Goal: Task Accomplishment & Management: Use online tool/utility

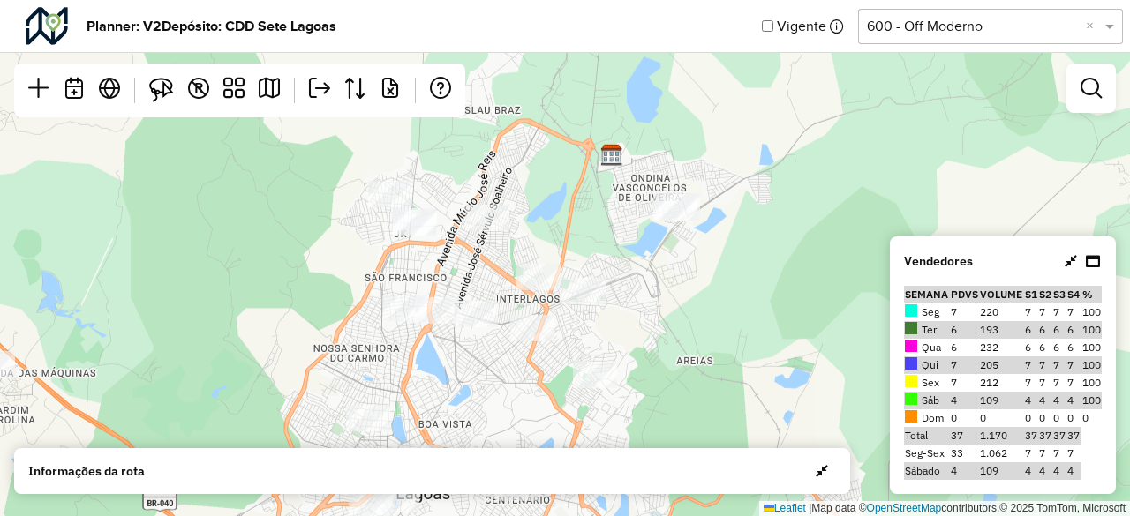
drag, startPoint x: 536, startPoint y: 220, endPoint x: 488, endPoint y: 425, distance: 210.3
click at [488, 425] on div "Leaflet | Map data © OpenStreetMap contributors,© 2025 TomTom, Microsoft" at bounding box center [565, 258] width 1130 height 516
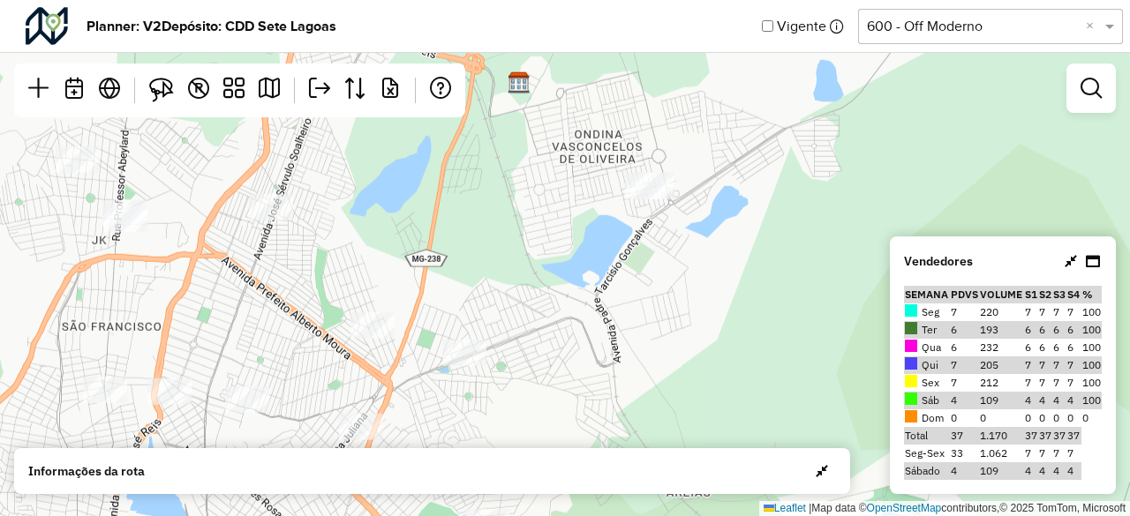
drag, startPoint x: 673, startPoint y: 262, endPoint x: 561, endPoint y: 400, distance: 177.6
click at [561, 400] on div "Leaflet | Map data © OpenStreetMap contributors,© 2025 TomTom, Microsoft" at bounding box center [565, 258] width 1130 height 516
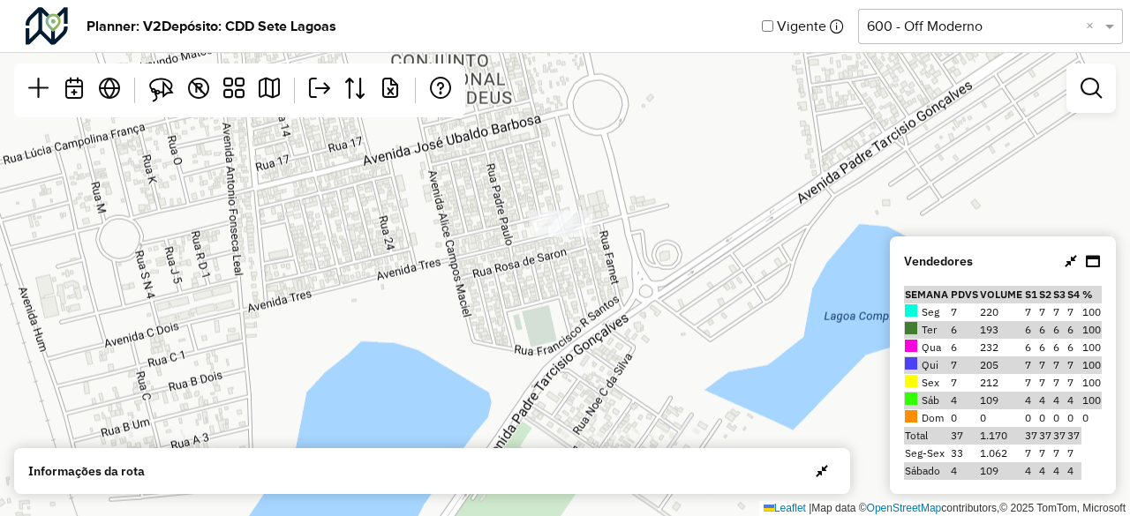
drag, startPoint x: 652, startPoint y: 186, endPoint x: 567, endPoint y: 407, distance: 236.8
click at [567, 407] on div "Leaflet | Map data © OpenStreetMap contributors,© 2025 TomTom, Microsoft" at bounding box center [565, 258] width 1130 height 516
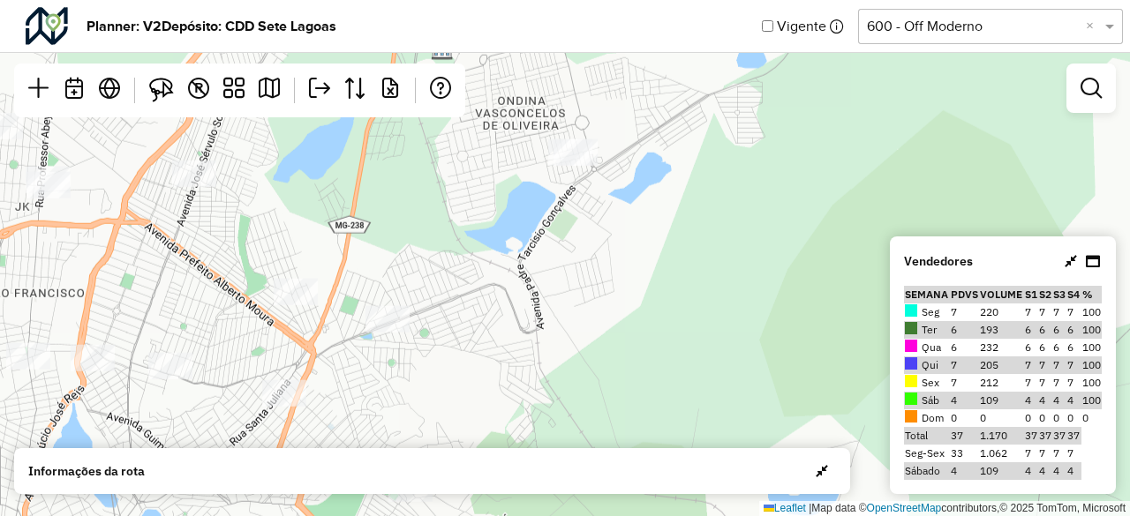
drag, startPoint x: 505, startPoint y: 371, endPoint x: 538, endPoint y: 204, distance: 170.0
click at [538, 204] on div "Leaflet | Map data © OpenStreetMap contributors,© 2025 TomTom, Microsoft" at bounding box center [565, 258] width 1130 height 516
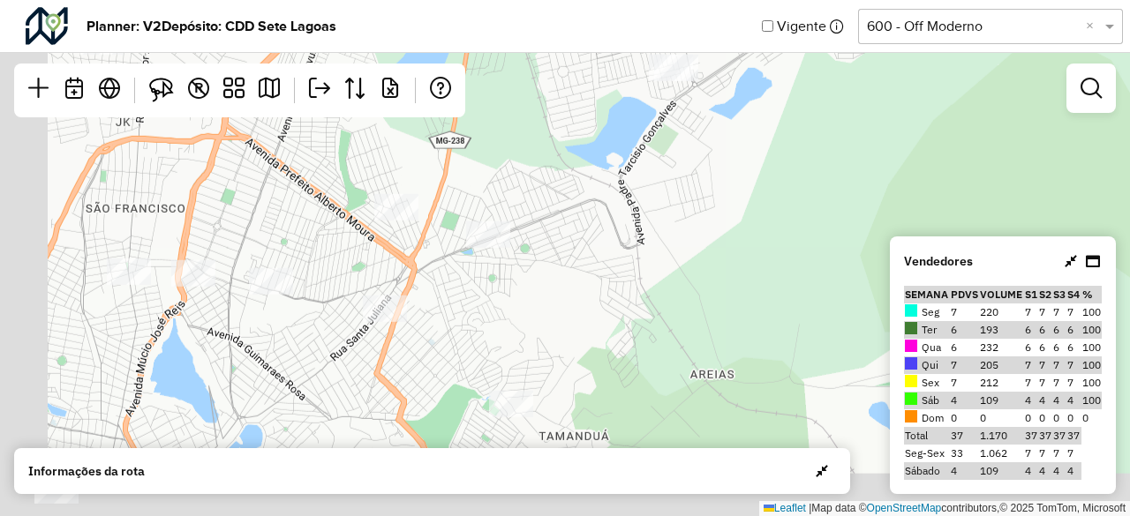
drag, startPoint x: 496, startPoint y: 334, endPoint x: 598, endPoint y: 250, distance: 131.7
click at [598, 250] on div "Leaflet | Map data © OpenStreetMap contributors,© 2025 TomTom, Microsoft" at bounding box center [565, 258] width 1130 height 516
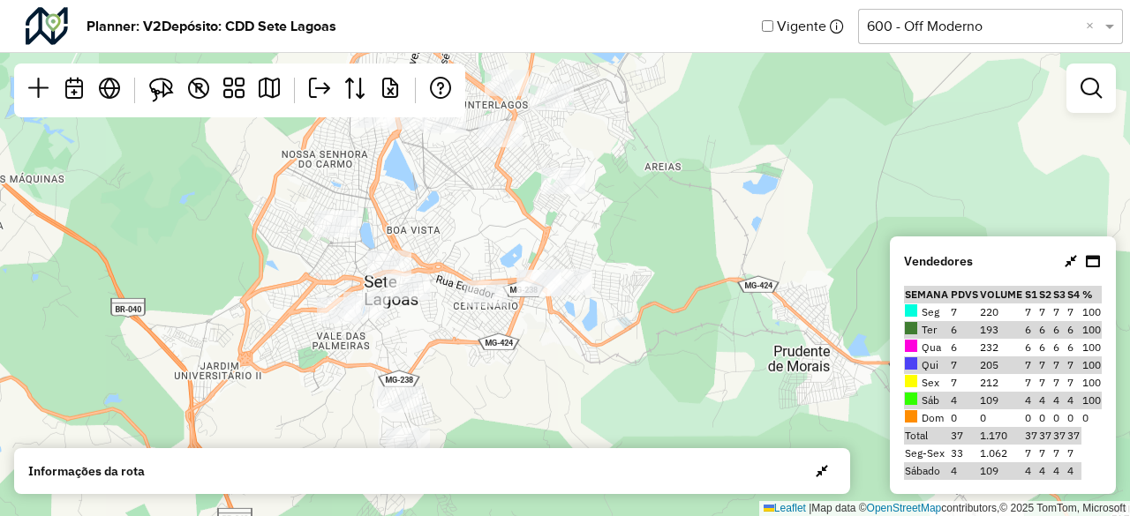
drag, startPoint x: 494, startPoint y: 356, endPoint x: 506, endPoint y: 207, distance: 148.8
click at [506, 207] on div "Leaflet | Map data © OpenStreetMap contributors,© 2025 TomTom, Microsoft" at bounding box center [565, 258] width 1130 height 516
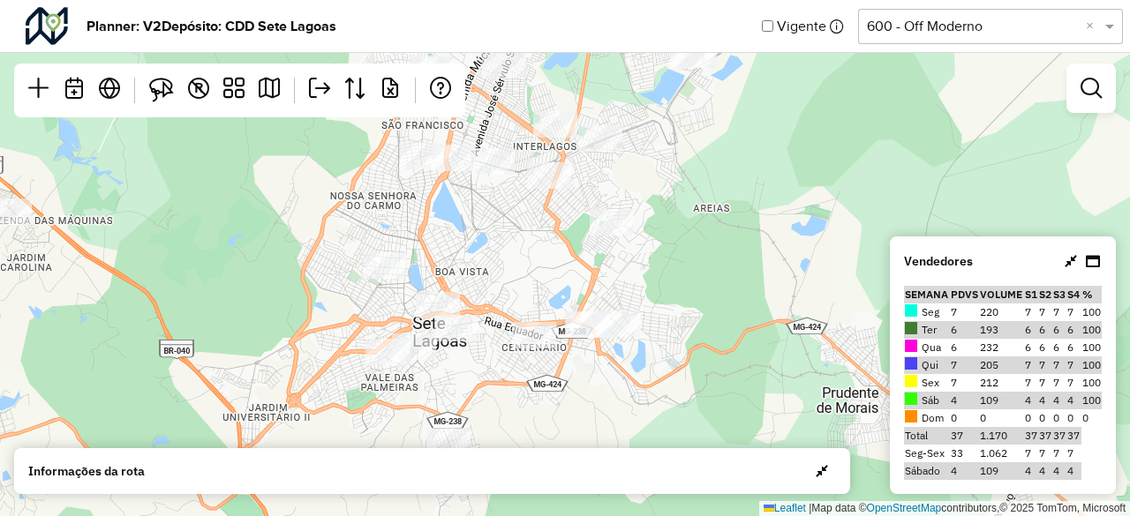
drag, startPoint x: 519, startPoint y: 400, endPoint x: 556, endPoint y: 465, distance: 75.1
click at [556, 465] on hb-planner "Planner: V2 Depósito: CDD Sete Lagoas Vigente Selecione uma opção 600 - Off Mod…" at bounding box center [565, 258] width 1130 height 516
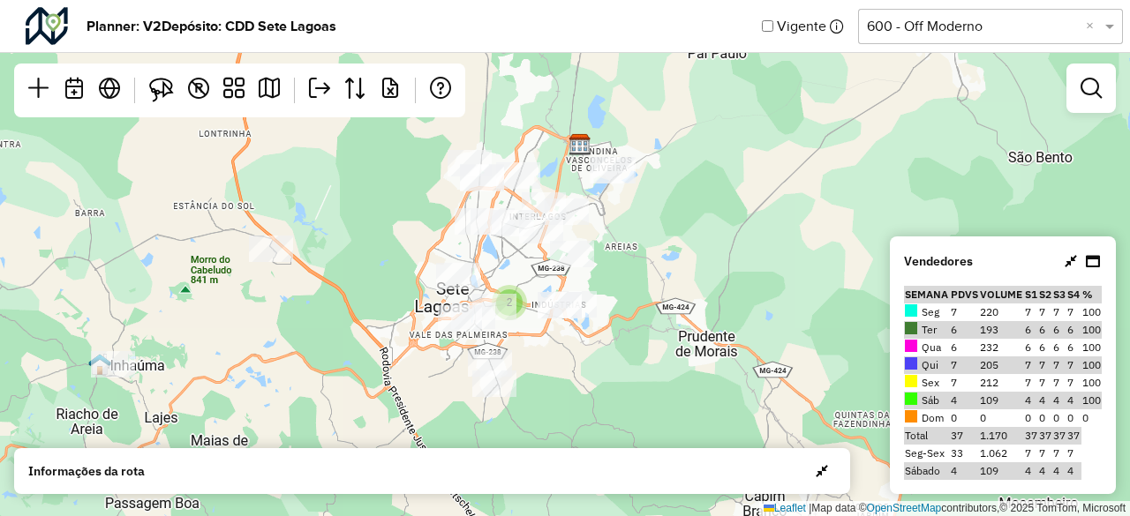
drag, startPoint x: 311, startPoint y: 361, endPoint x: 332, endPoint y: 333, distance: 35.3
click at [332, 333] on div "2 Leaflet | Map data © OpenStreetMap contributors,© 2025 TomTom, Microsoft" at bounding box center [565, 258] width 1130 height 516
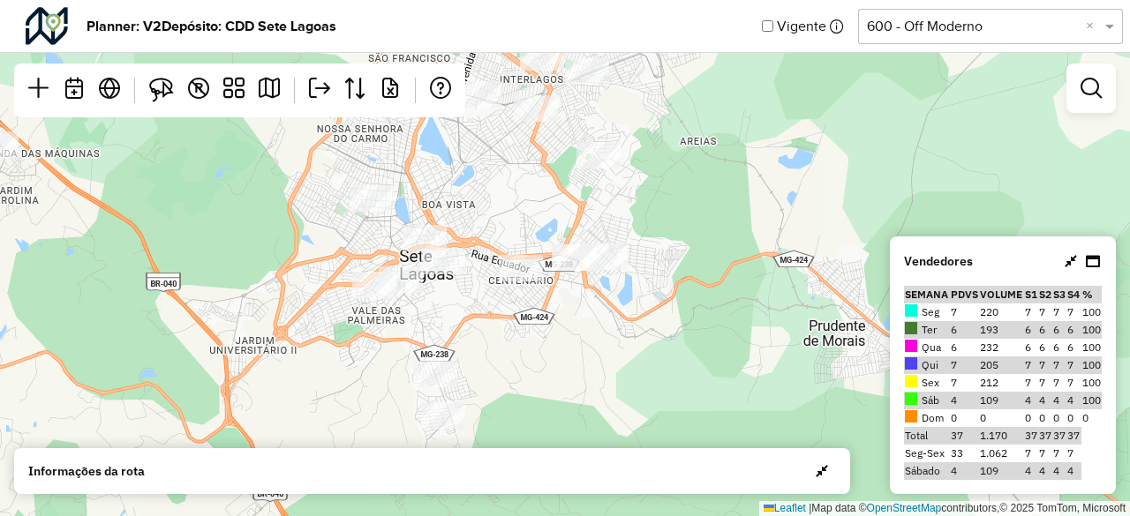
click at [913, 346] on icon at bounding box center [911, 346] width 12 height 12
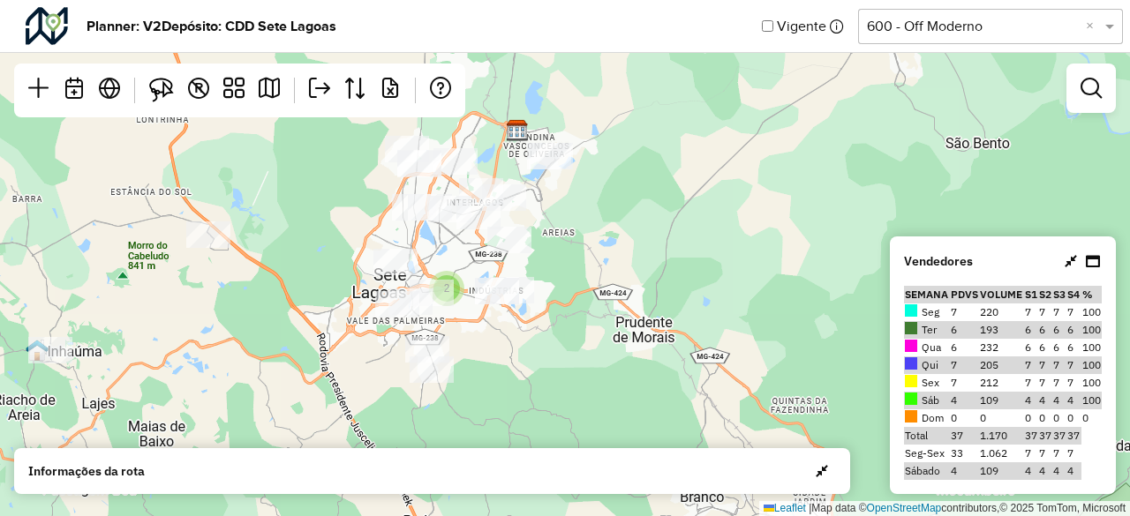
drag, startPoint x: 606, startPoint y: 211, endPoint x: 631, endPoint y: 253, distance: 48.8
click at [630, 252] on div "2 Leaflet | Map data © OpenStreetMap contributors,© 2025 TomTom, Microsoft" at bounding box center [565, 258] width 1130 height 516
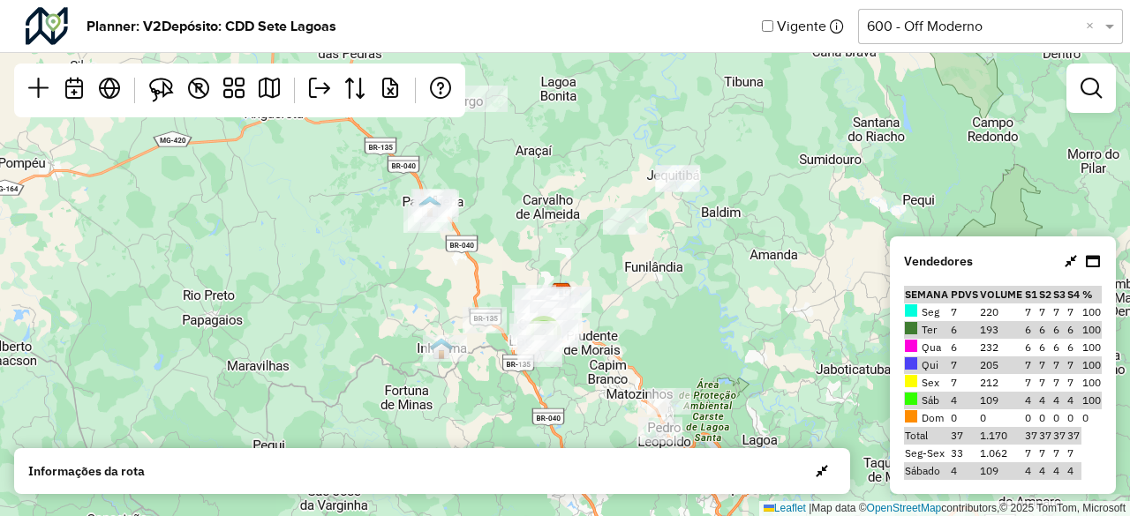
drag, startPoint x: 731, startPoint y: 210, endPoint x: 667, endPoint y: 302, distance: 112.2
click at [667, 302] on div "2 Leaflet | Map data © OpenStreetMap contributors,© 2025 TomTom, Microsoft" at bounding box center [565, 258] width 1130 height 516
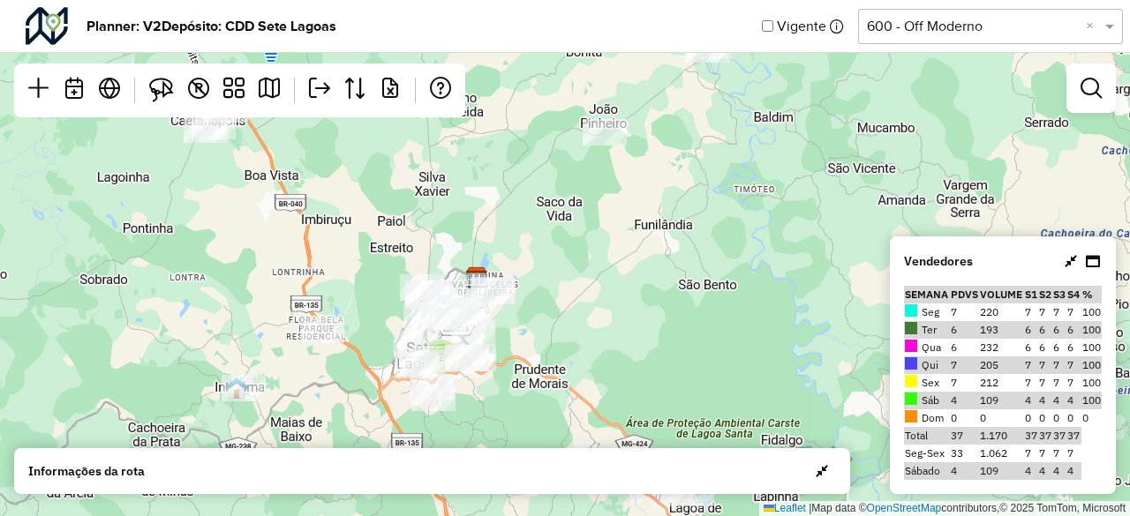
drag, startPoint x: 580, startPoint y: 299, endPoint x: 644, endPoint y: 248, distance: 81.6
click at [644, 248] on div "2 Leaflet | Map data © OpenStreetMap contributors,© 2025 TomTom, Microsoft" at bounding box center [565, 258] width 1130 height 516
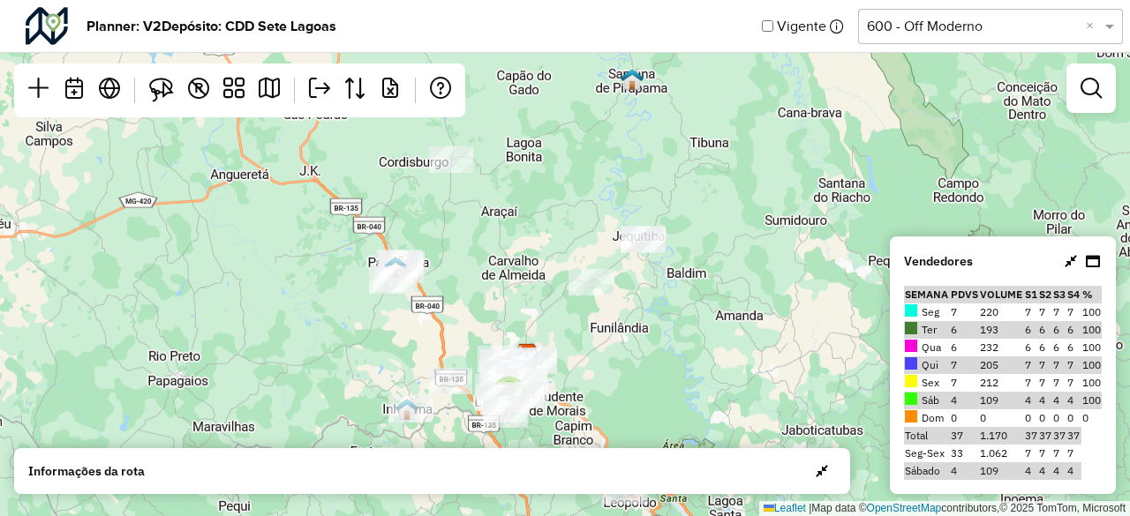
drag, startPoint x: 383, startPoint y: 258, endPoint x: 362, endPoint y: 351, distance: 95.1
click at [362, 351] on div "2 Leaflet | Map data © OpenStreetMap contributors,© 2025 TomTom, Microsoft" at bounding box center [565, 258] width 1130 height 516
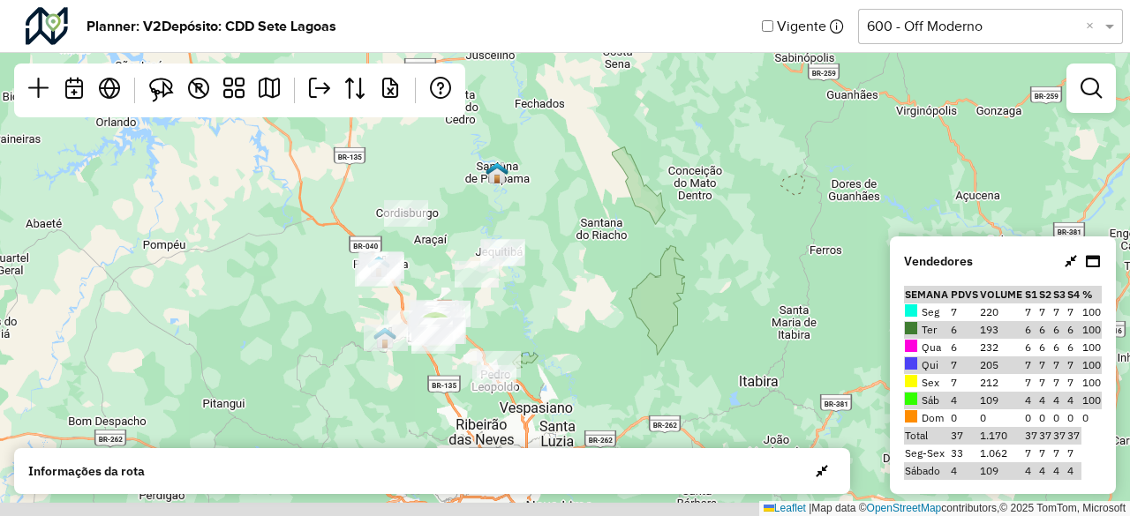
drag, startPoint x: 290, startPoint y: 374, endPoint x: 290, endPoint y: 328, distance: 45.9
click at [290, 328] on div "2 Leaflet | Map data © OpenStreetMap contributors,© 2025 TomTom, Microsoft" at bounding box center [565, 258] width 1130 height 516
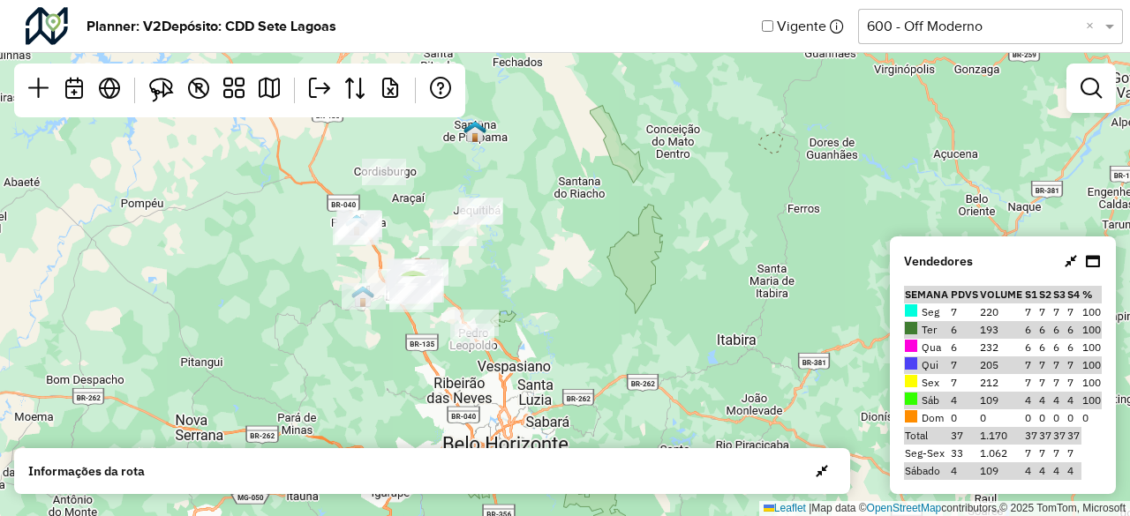
drag, startPoint x: 303, startPoint y: 331, endPoint x: 279, endPoint y: 274, distance: 62.1
click at [279, 274] on div "2 Leaflet | Map data © OpenStreetMap contributors,© 2025 TomTom, Microsoft" at bounding box center [565, 258] width 1130 height 516
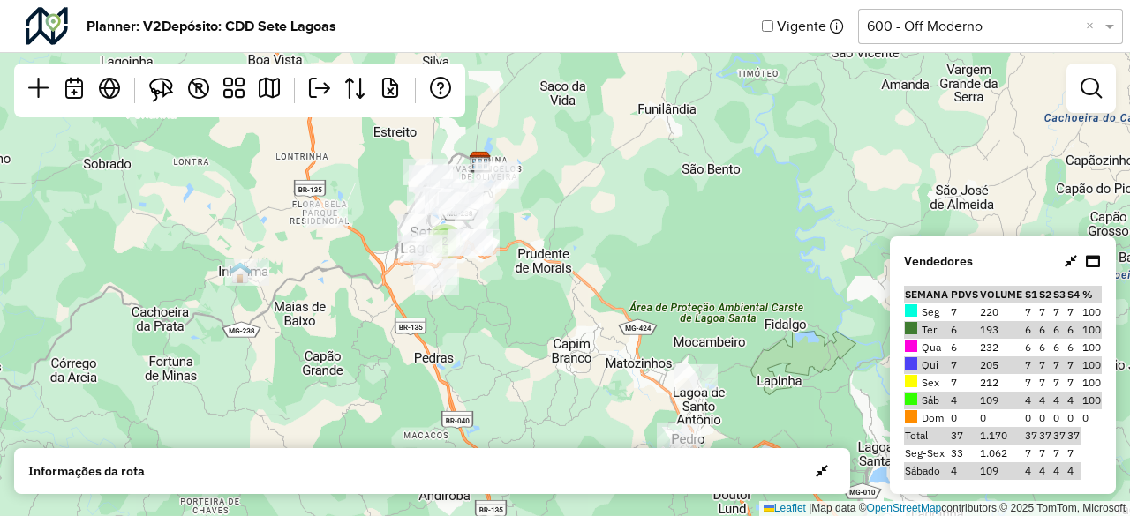
drag, startPoint x: 535, startPoint y: 288, endPoint x: 481, endPoint y: 363, distance: 92.4
click at [481, 363] on div "2 Leaflet | Map data © OpenStreetMap contributors,© 2025 TomTom, Microsoft" at bounding box center [565, 258] width 1130 height 516
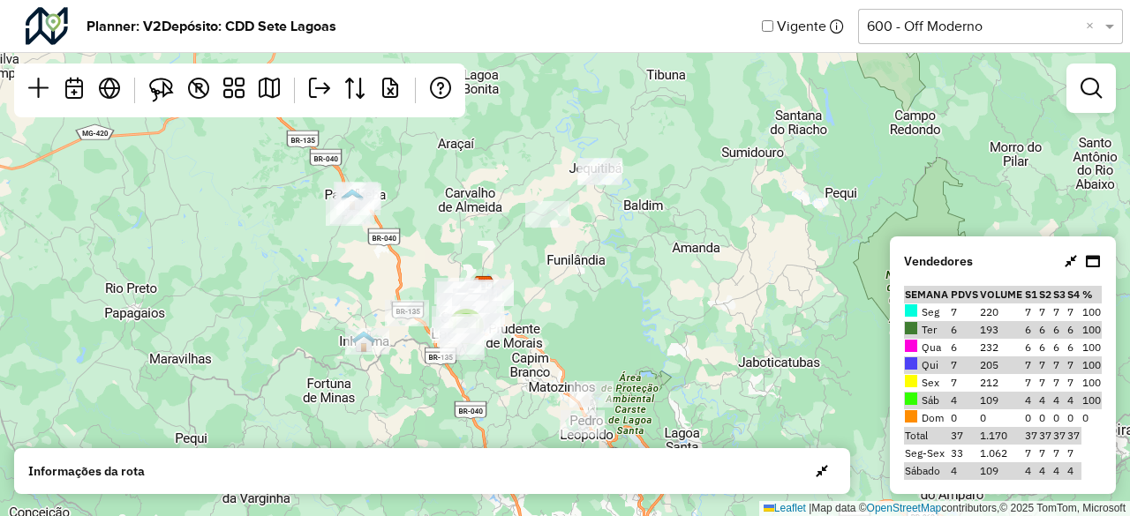
drag, startPoint x: 526, startPoint y: 189, endPoint x: 514, endPoint y: 255, distance: 67.4
click at [514, 255] on div "2 Leaflet | Map data © OpenStreetMap contributors,© 2025 TomTom, Microsoft" at bounding box center [565, 258] width 1130 height 516
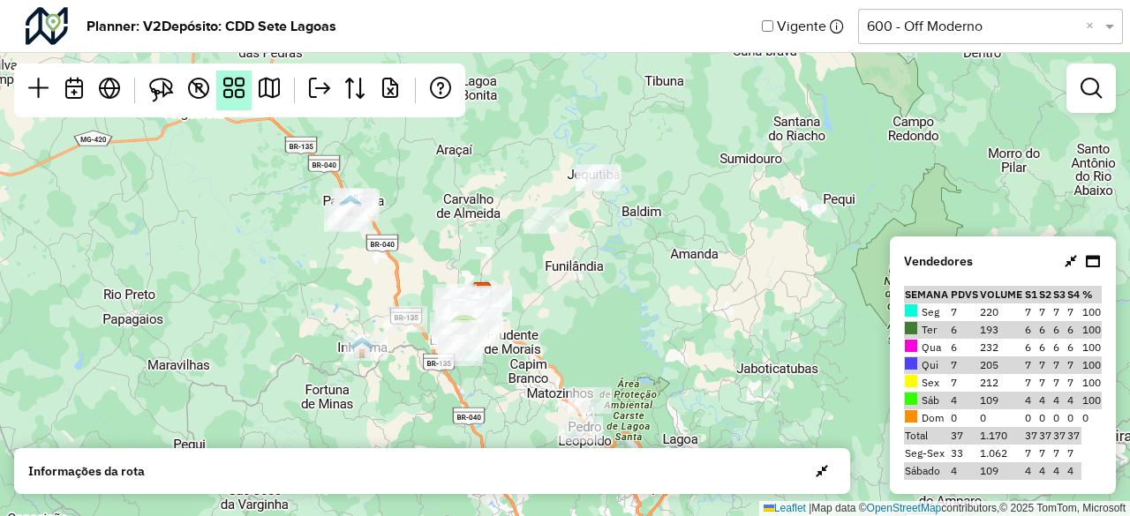
click at [236, 100] on link at bounding box center [233, 91] width 35 height 40
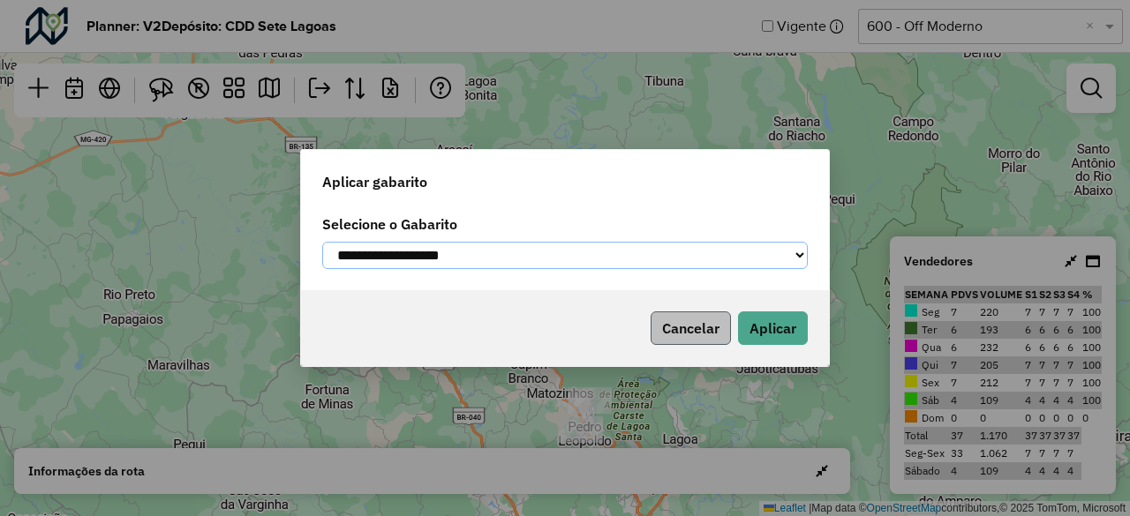
click at [461, 262] on select "**********" at bounding box center [565, 255] width 486 height 27
click at [710, 324] on button "Cancelar" at bounding box center [691, 329] width 80 height 34
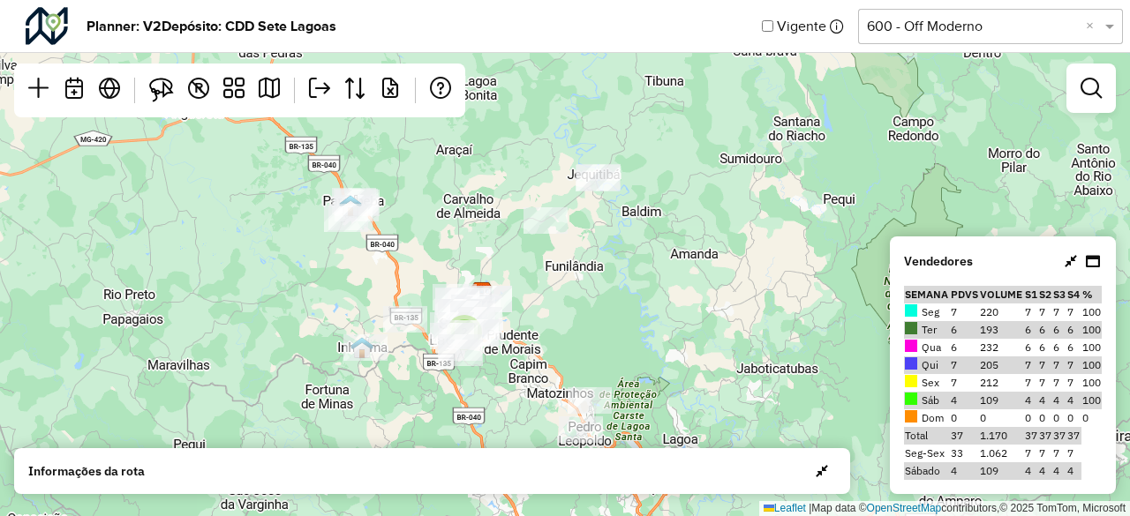
click at [980, 36] on div "Selecione uma opção 600 - Off Moderno ×" at bounding box center [990, 26] width 265 height 35
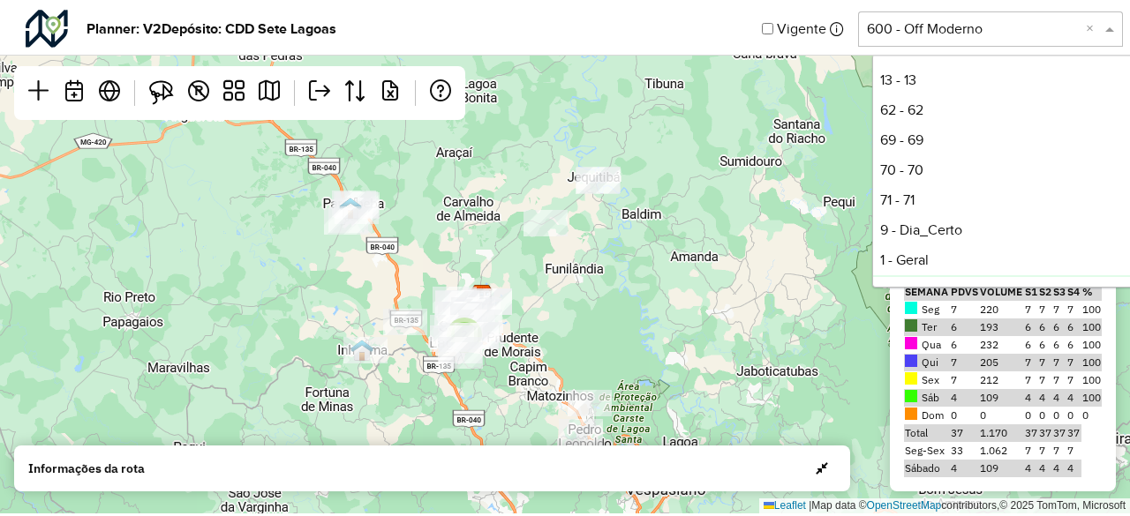
scroll to position [210, 0]
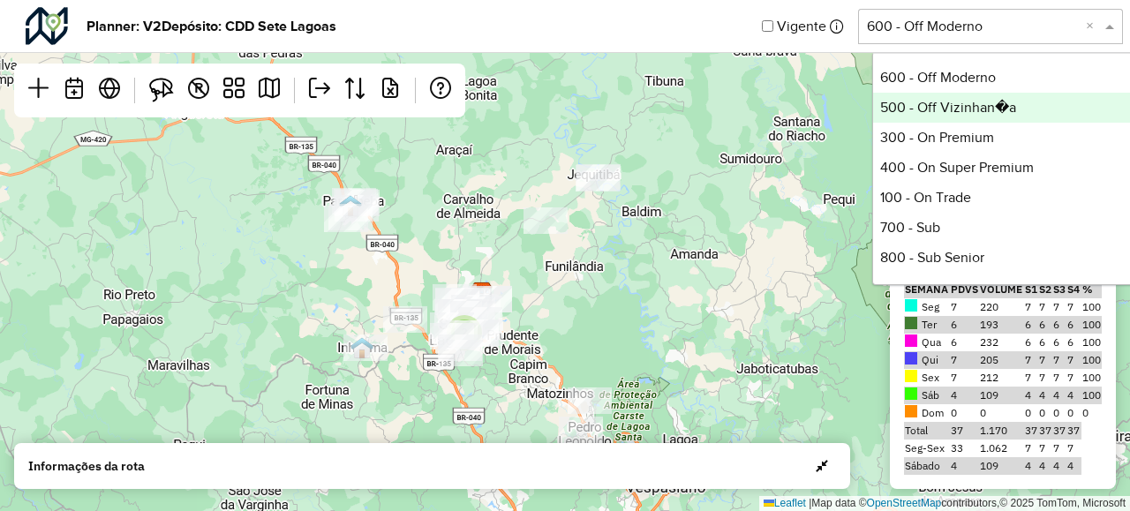
click at [982, 106] on div "500 - Off Vizinhan�a" at bounding box center [1004, 108] width 263 height 30
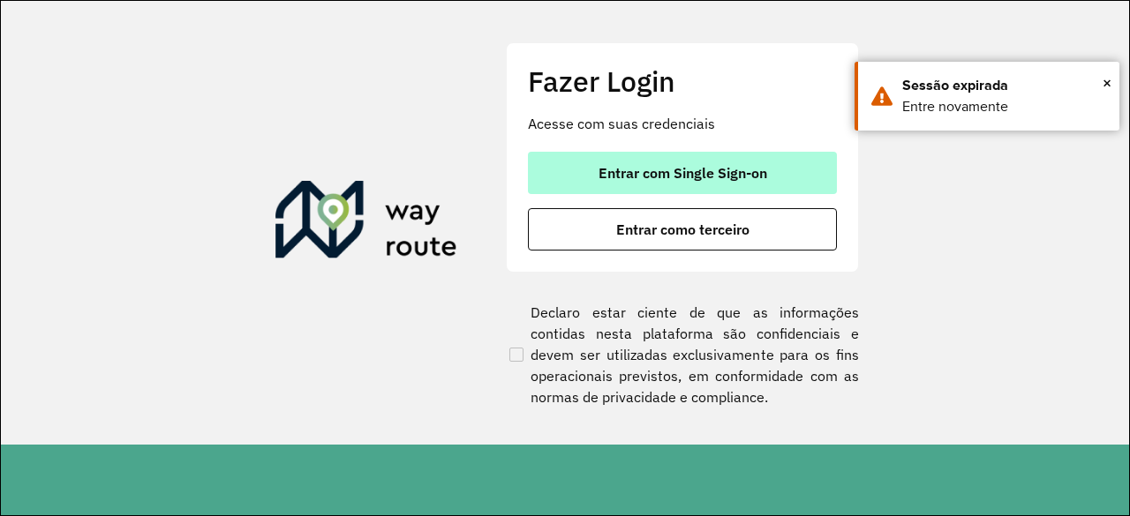
click at [737, 174] on span "Entrar com Single Sign-on" at bounding box center [683, 173] width 169 height 14
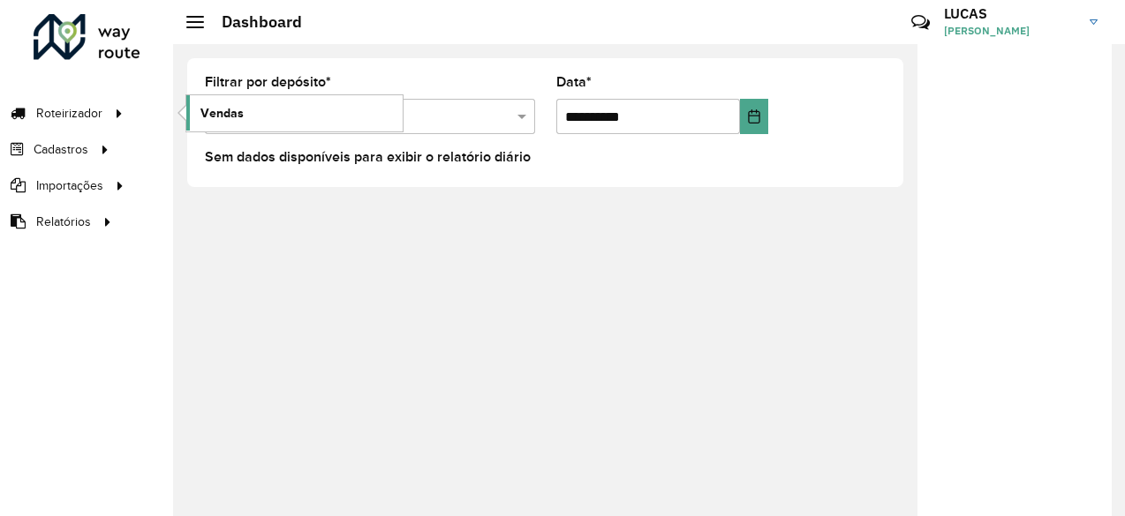
click at [204, 115] on span "Vendas" at bounding box center [221, 113] width 43 height 19
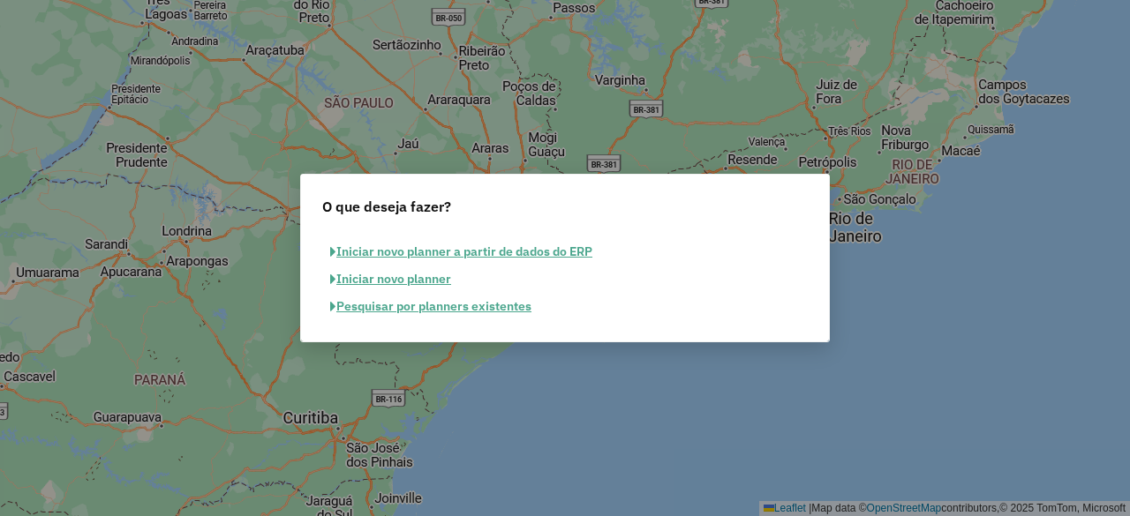
click at [388, 304] on button "Pesquisar por planners existentes" at bounding box center [430, 306] width 217 height 27
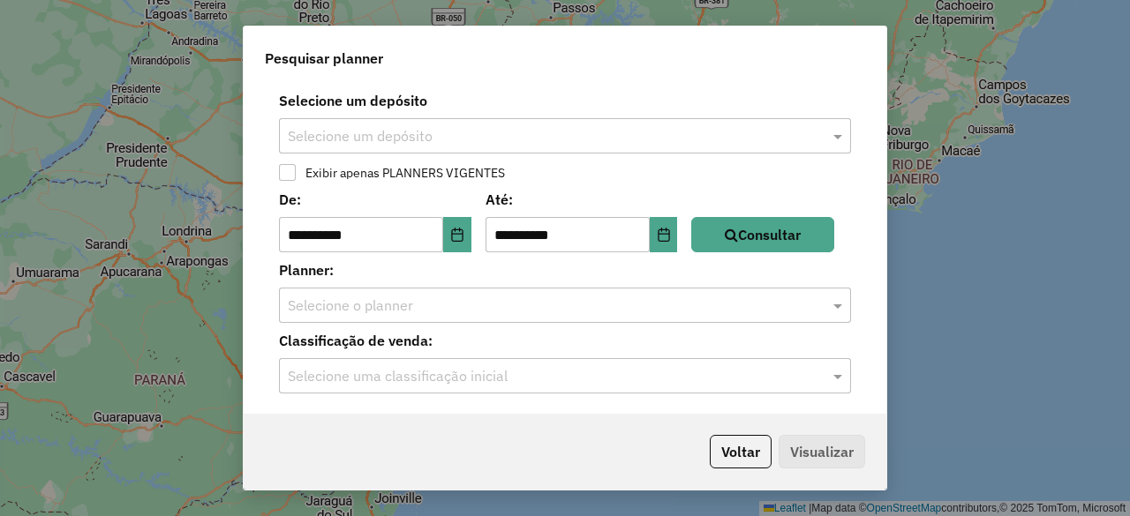
click at [381, 139] on input "text" at bounding box center [547, 136] width 519 height 21
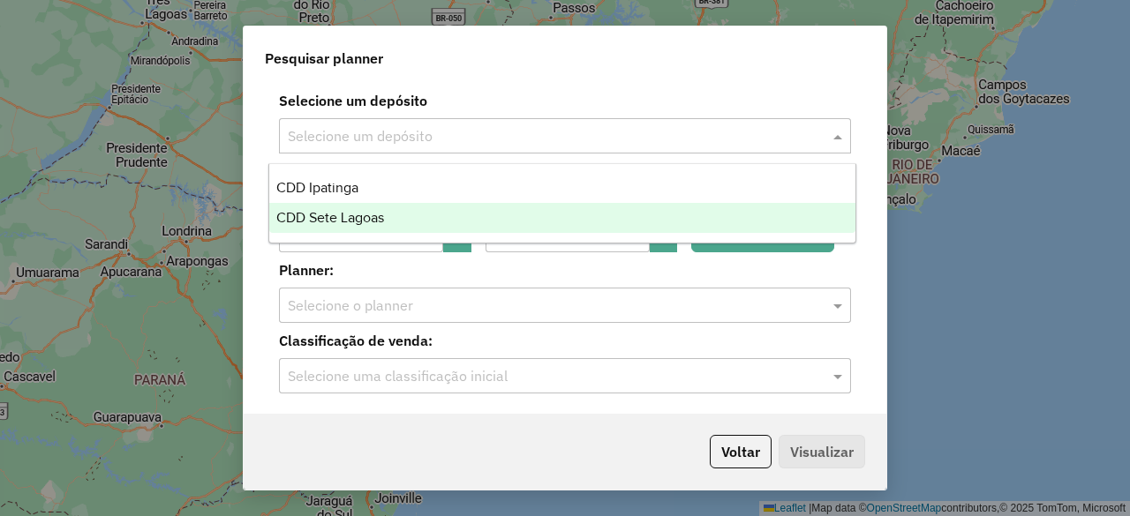
click at [367, 216] on span "CDD Sete Lagoas" at bounding box center [330, 217] width 108 height 15
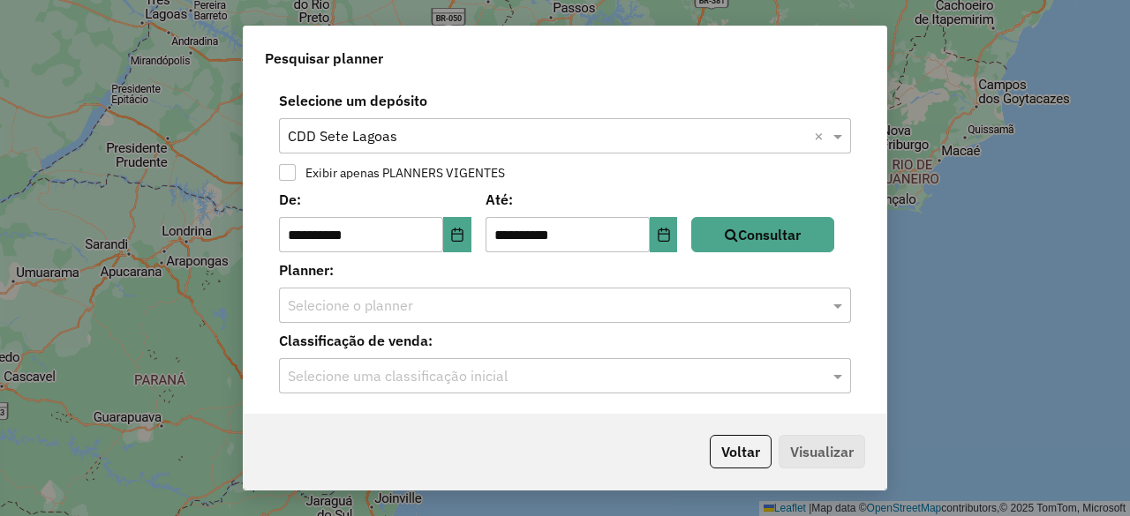
click at [361, 304] on input "text" at bounding box center [547, 306] width 519 height 21
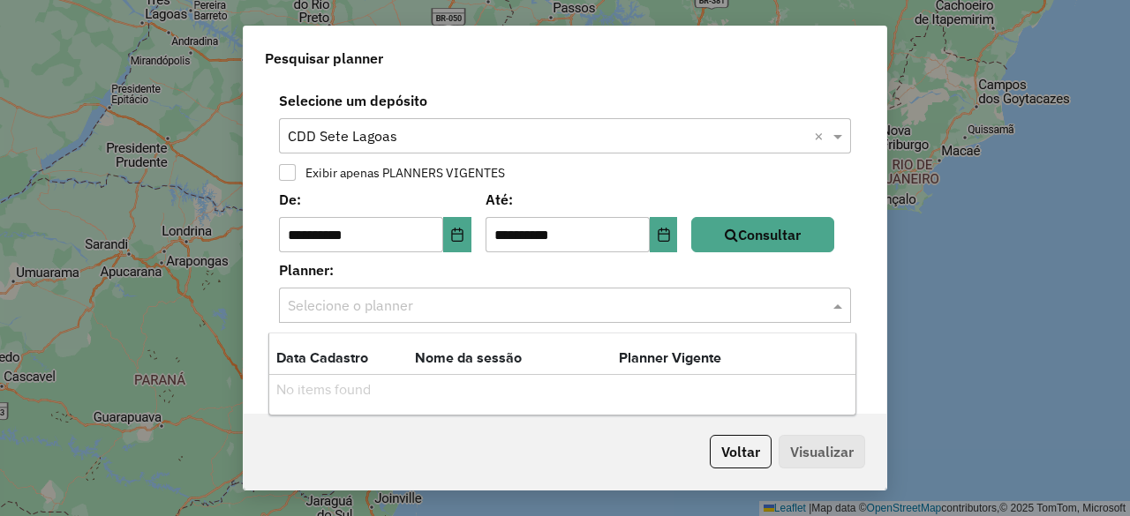
click at [373, 266] on label "Planner:" at bounding box center [564, 270] width 593 height 21
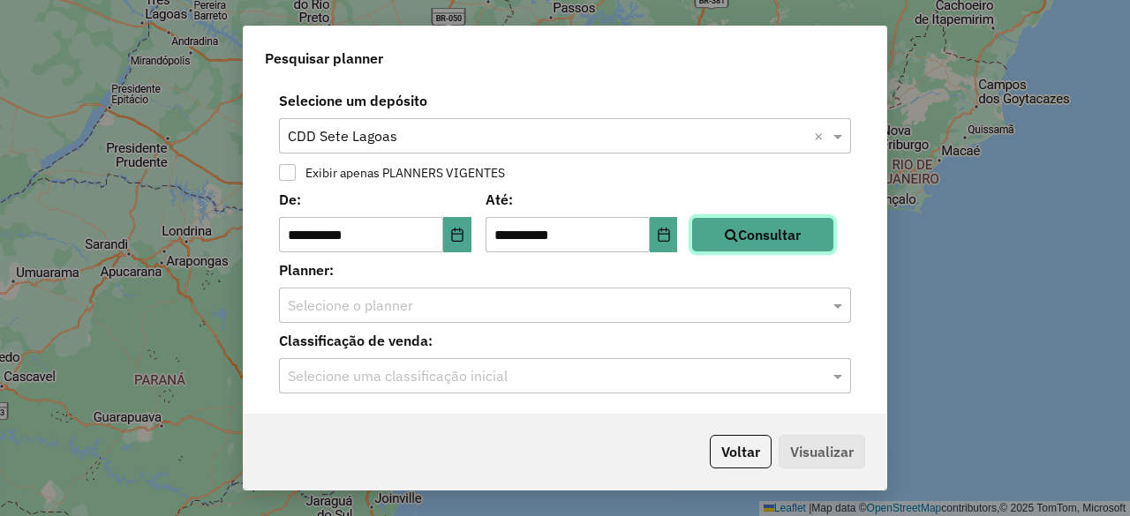
click at [762, 243] on button "Consultar" at bounding box center [762, 234] width 143 height 35
click at [489, 309] on input "text" at bounding box center [547, 306] width 519 height 21
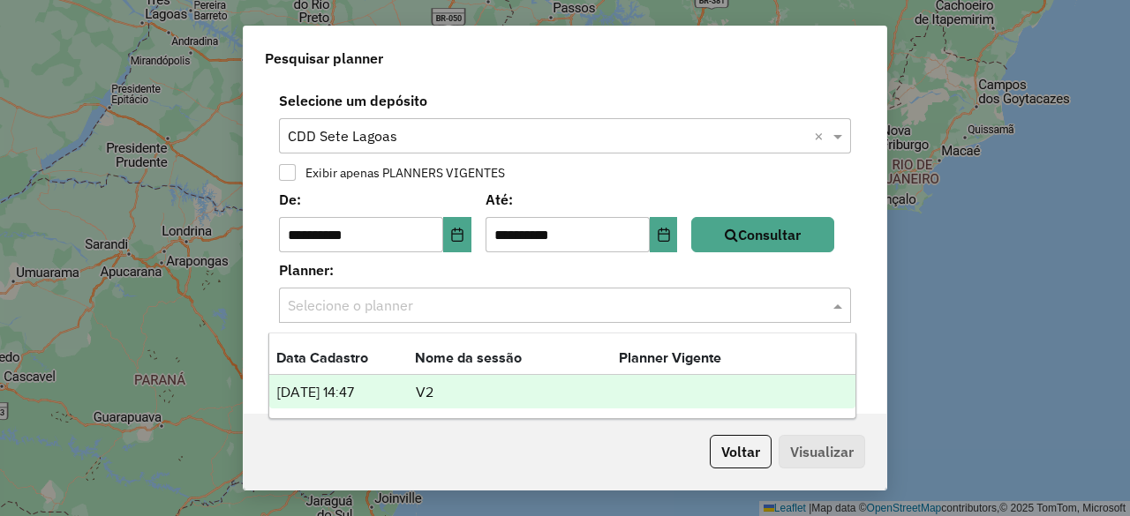
click at [449, 385] on td "V2" at bounding box center [517, 392] width 204 height 23
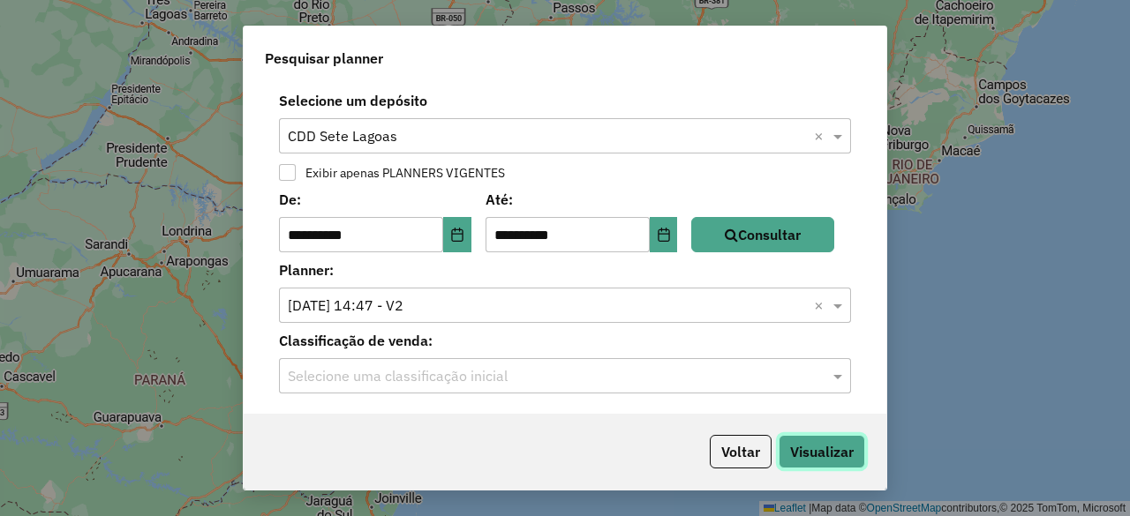
click at [826, 447] on button "Visualizar" at bounding box center [822, 452] width 87 height 34
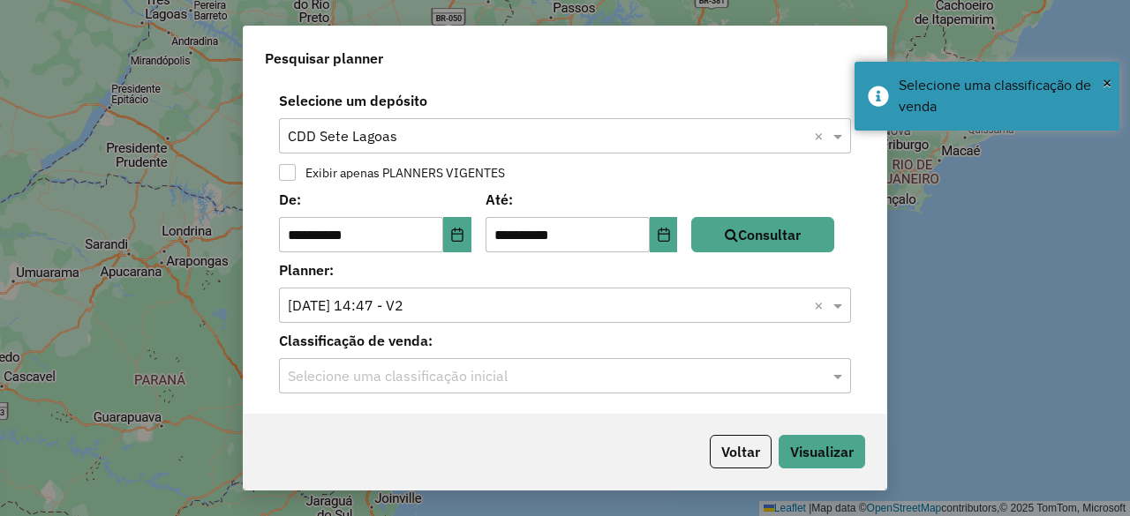
click at [520, 370] on input "text" at bounding box center [547, 376] width 519 height 21
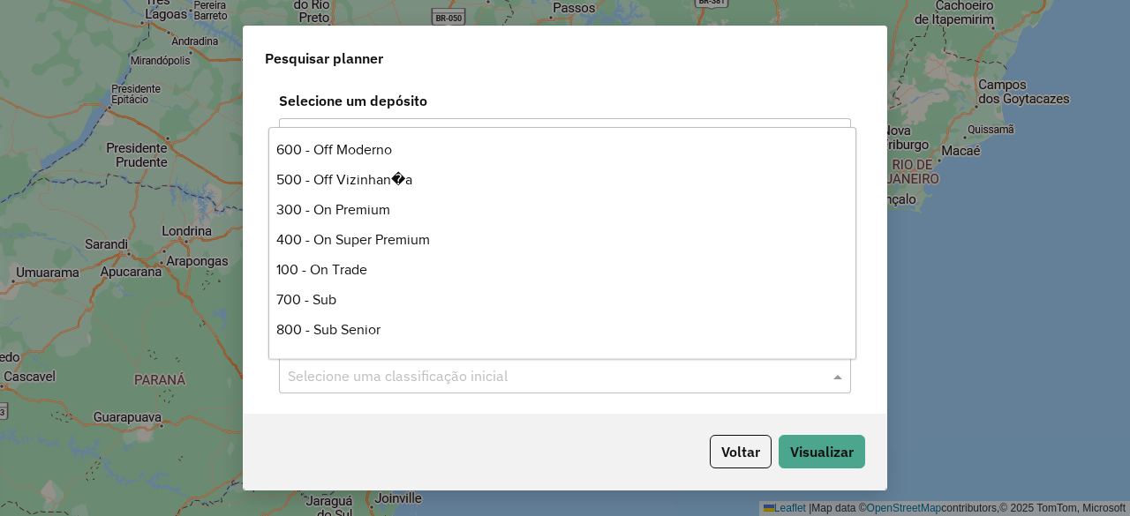
scroll to position [238, 0]
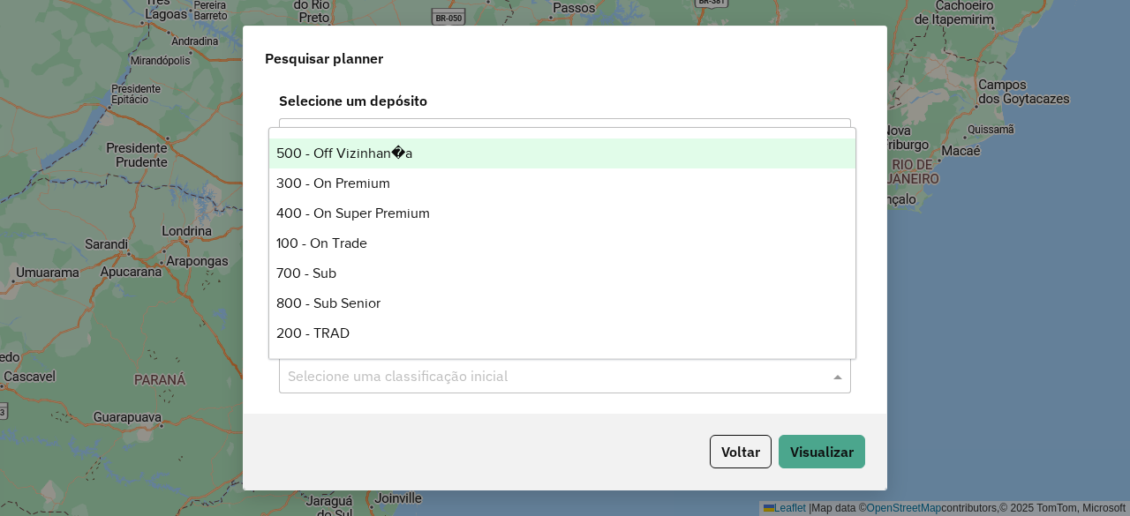
click at [459, 156] on div "500 - Off Vizinhan�a" at bounding box center [561, 154] width 585 height 30
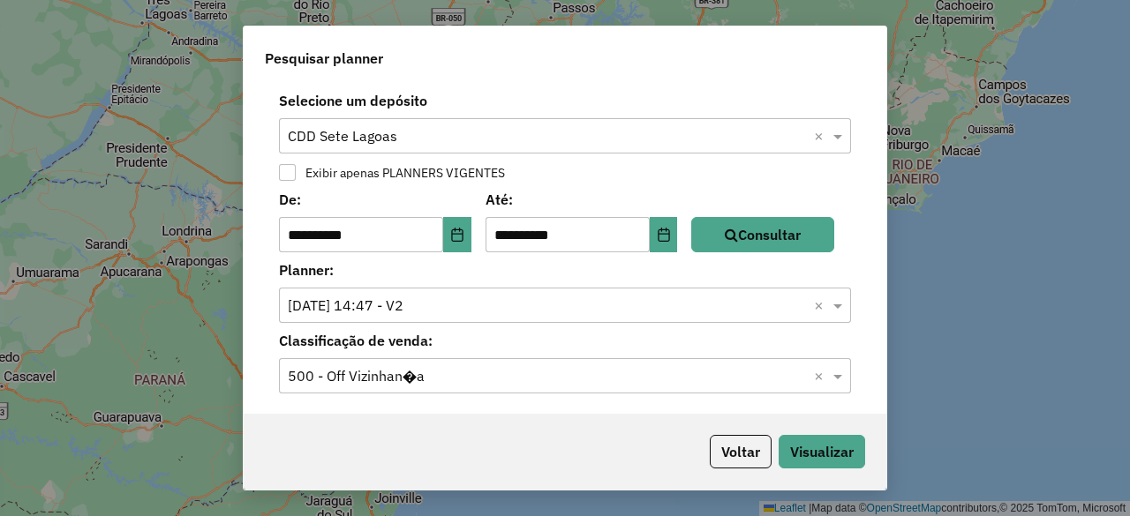
click at [557, 366] on input "text" at bounding box center [547, 376] width 519 height 21
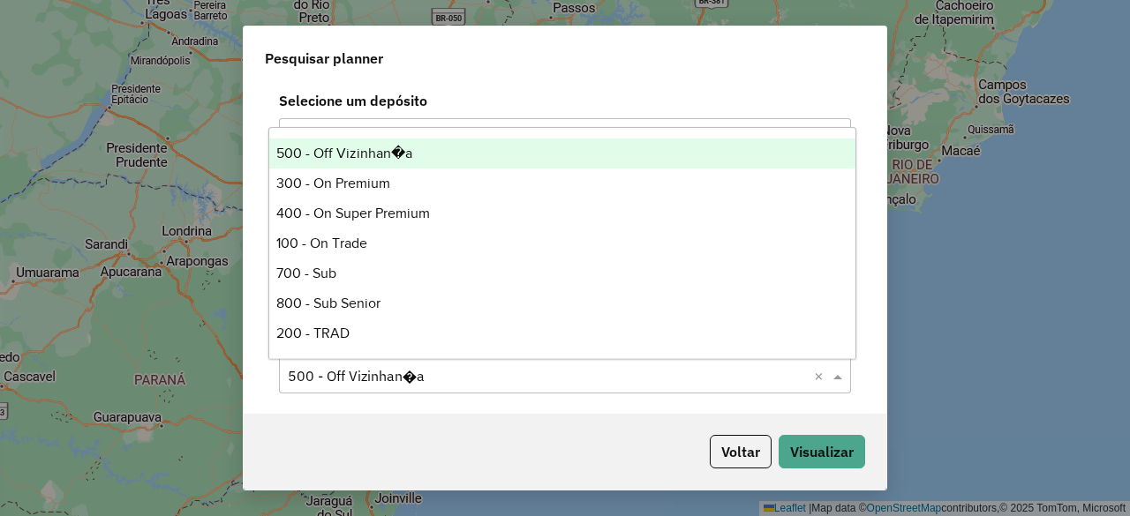
click at [451, 158] on div "500 - Off Vizinhan�a" at bounding box center [561, 154] width 585 height 30
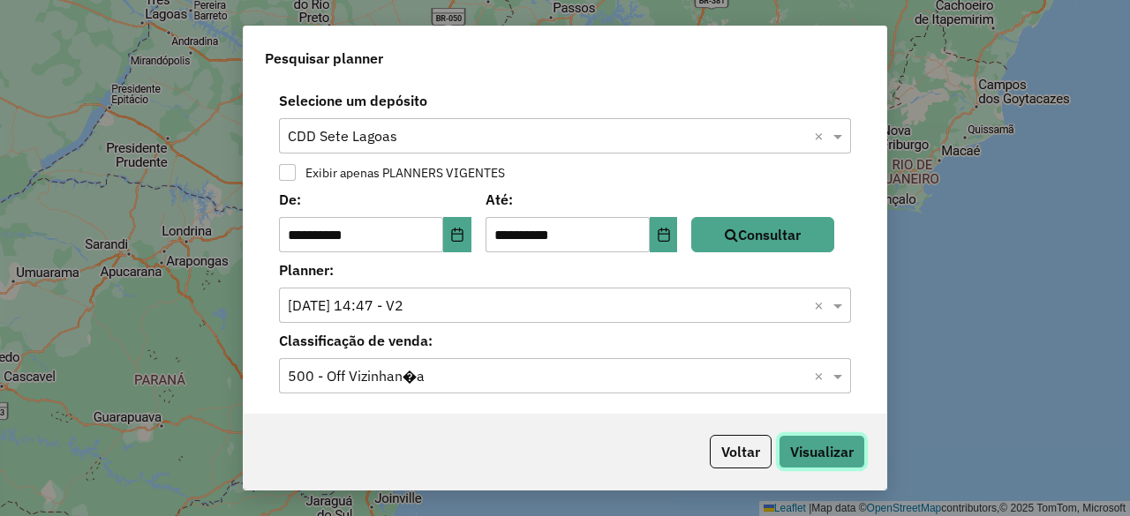
click at [810, 447] on button "Visualizar" at bounding box center [822, 452] width 87 height 34
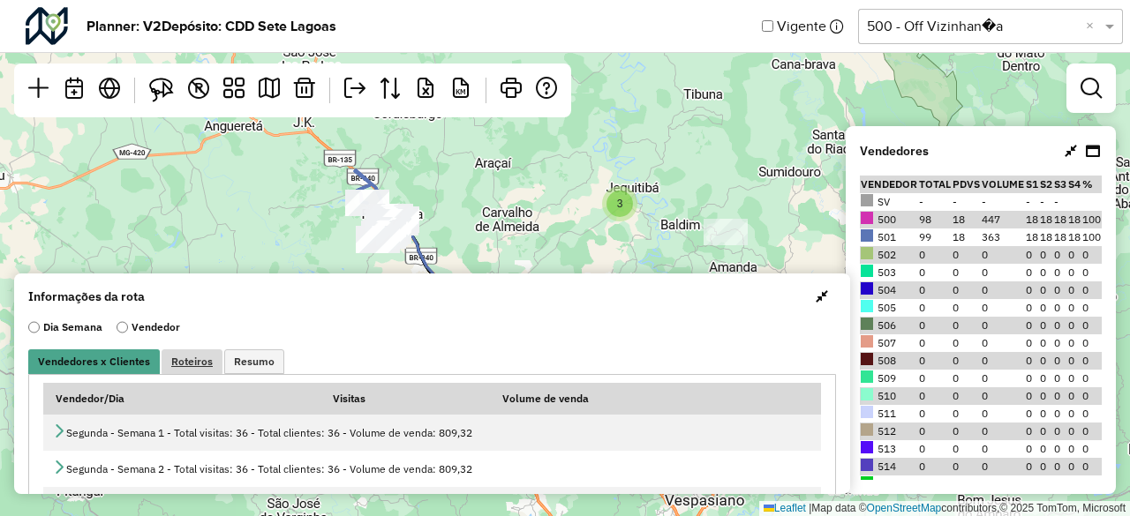
click at [187, 369] on link "Roteiros" at bounding box center [192, 362] width 61 height 25
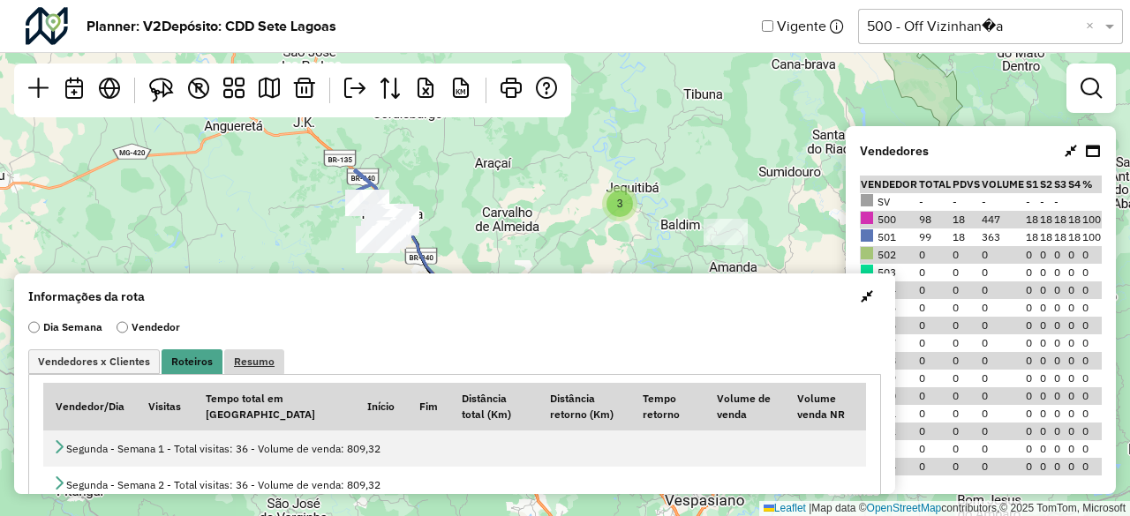
click at [274, 372] on link "Resumo" at bounding box center [254, 362] width 60 height 25
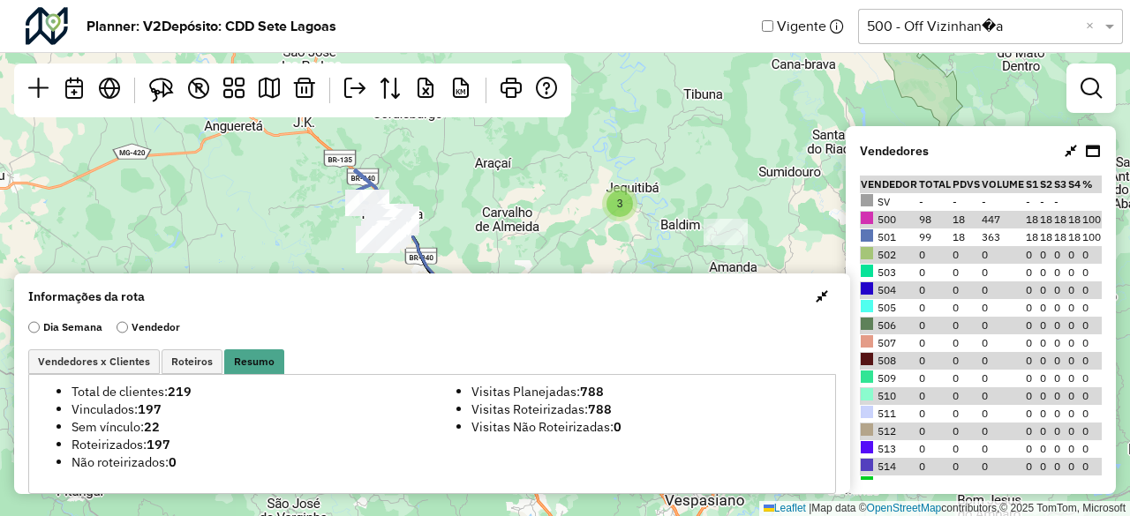
click at [136, 430] on li "Sem vínculo: 22" at bounding box center [247, 427] width 351 height 18
click at [200, 428] on li "Sem vínculo: 22" at bounding box center [247, 427] width 351 height 18
click at [192, 366] on span "Roteiros" at bounding box center [191, 362] width 41 height 11
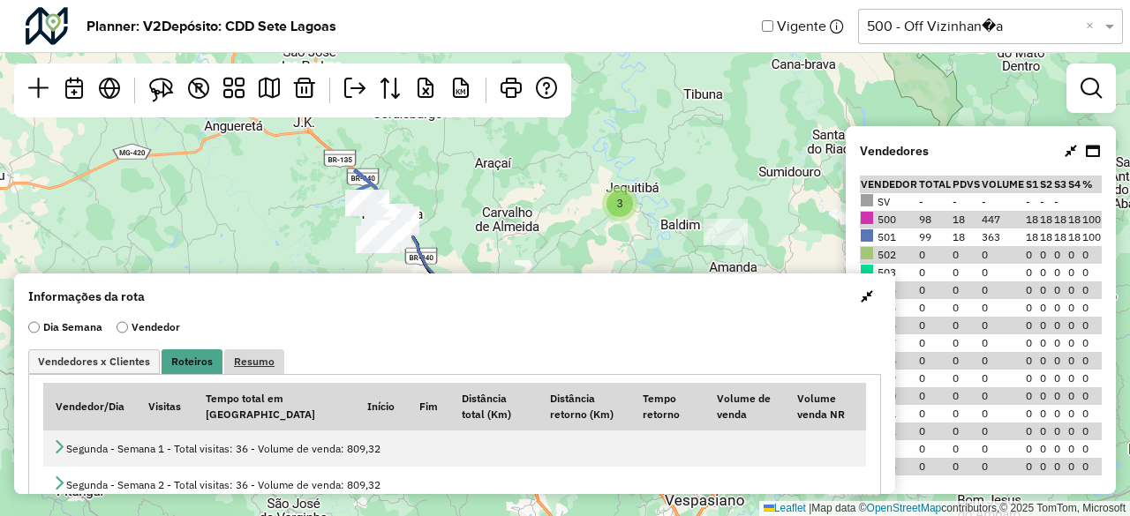
click at [268, 363] on link "Resumo" at bounding box center [254, 362] width 60 height 25
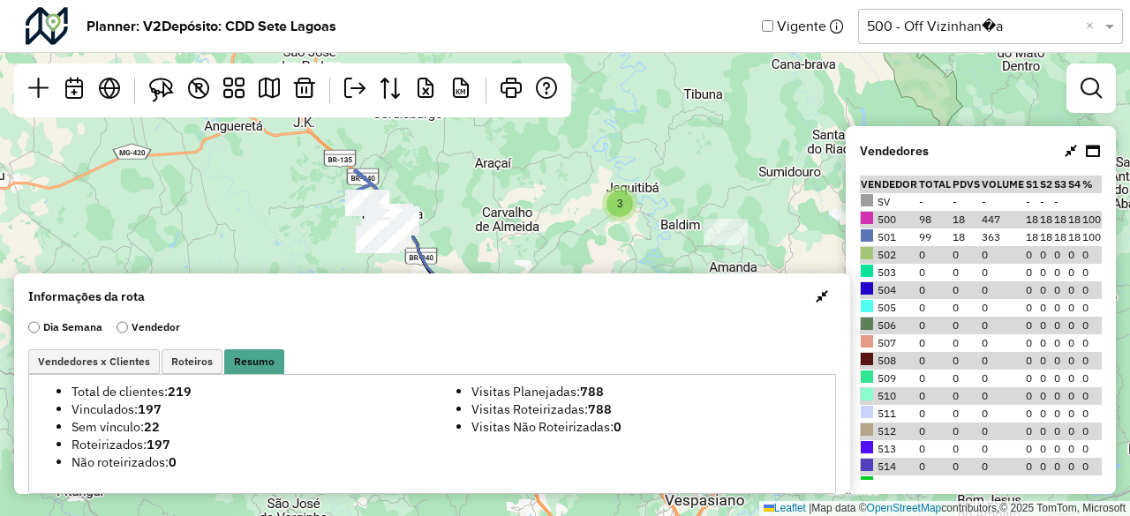
click at [816, 299] on span "button" at bounding box center [822, 297] width 12 height 14
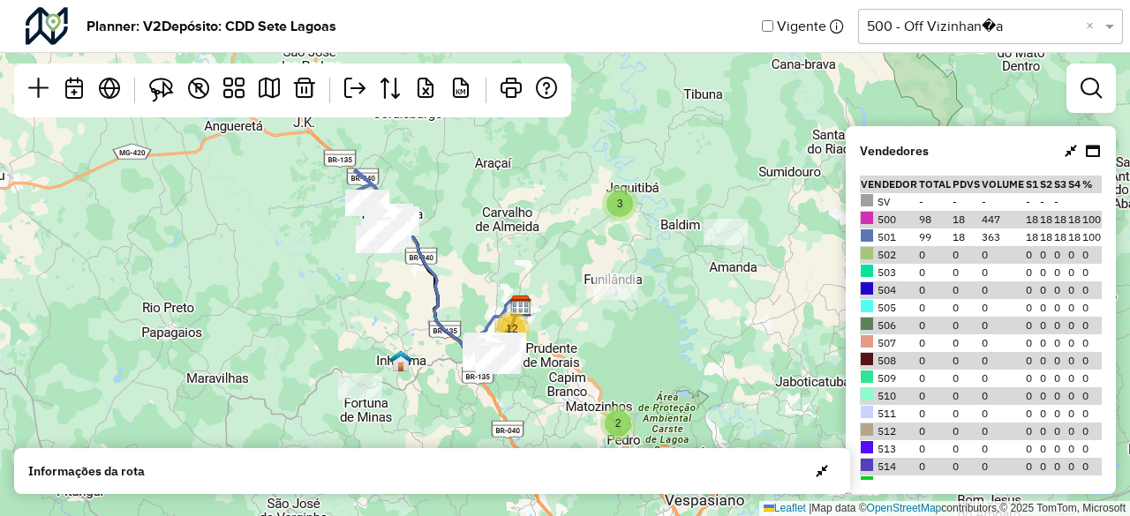
click at [1111, 86] on div at bounding box center [1091, 88] width 49 height 49
click at [1102, 86] on link at bounding box center [1091, 88] width 35 height 35
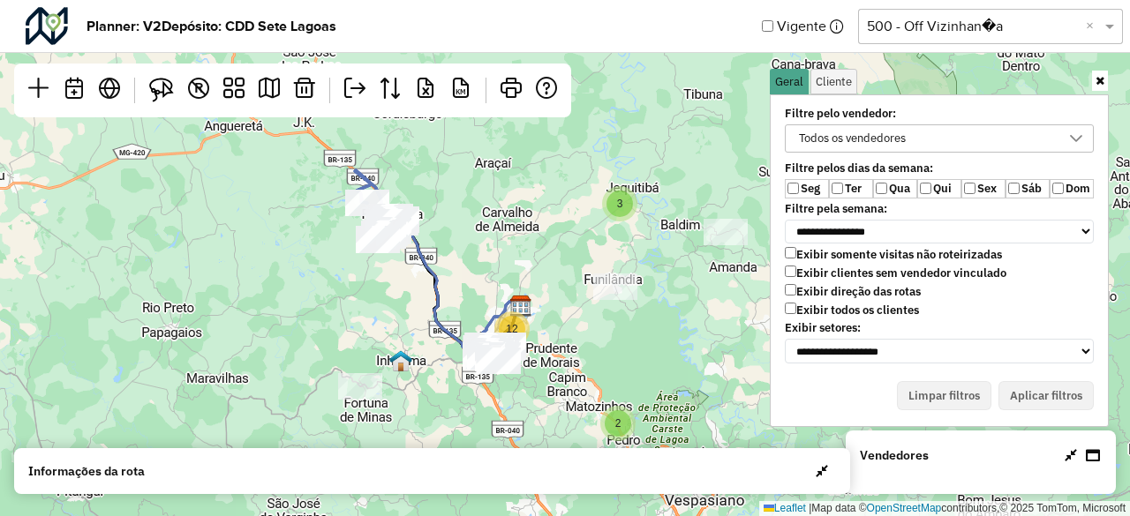
click at [923, 139] on div "Todos os vendedores" at bounding box center [926, 138] width 267 height 26
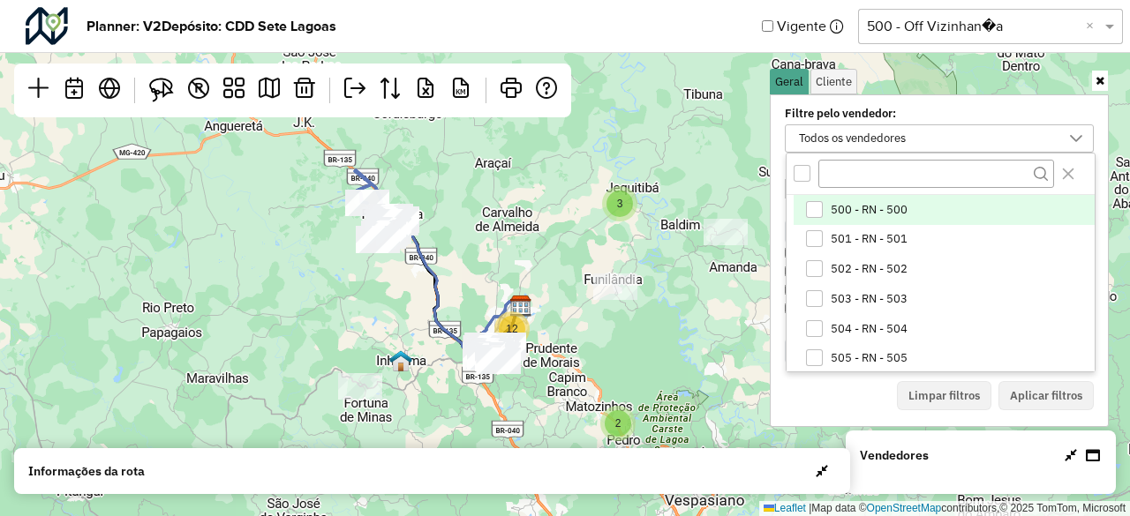
scroll to position [9, 65]
click at [821, 204] on div "500 - RN - 500" at bounding box center [814, 209] width 17 height 17
click at [1074, 144] on icon at bounding box center [1076, 139] width 14 height 14
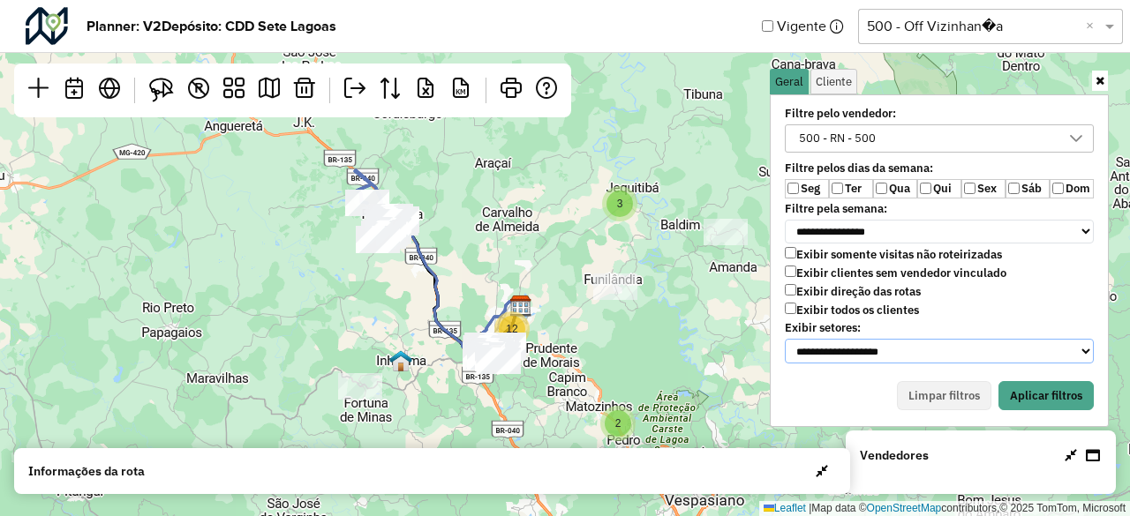
click at [852, 342] on select "**********" at bounding box center [939, 351] width 309 height 25
click at [852, 343] on select "**********" at bounding box center [939, 351] width 309 height 25
click at [1038, 381] on button "Aplicar filtros" at bounding box center [1046, 396] width 95 height 30
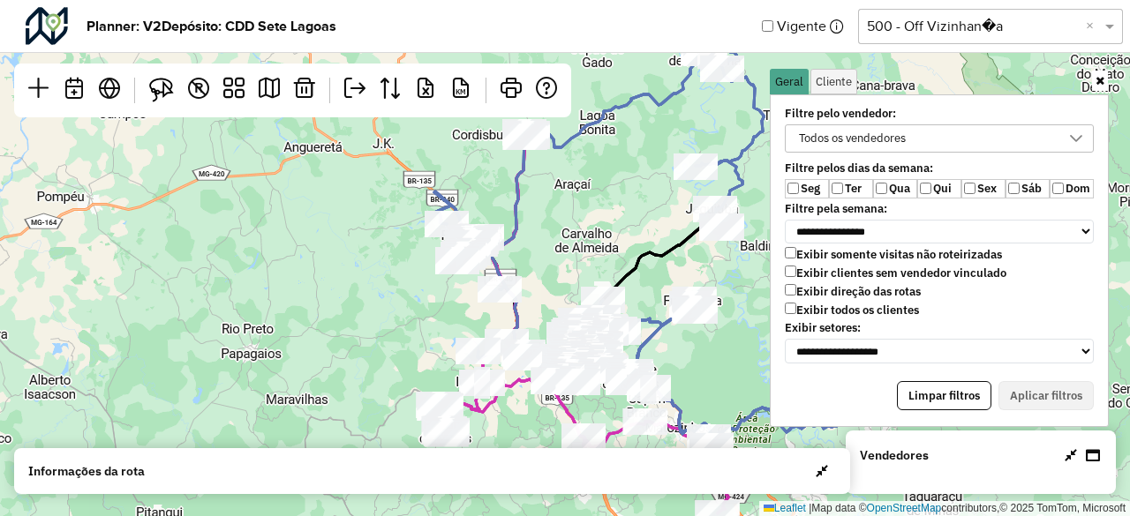
drag, startPoint x: 486, startPoint y: 225, endPoint x: 564, endPoint y: 245, distance: 81.2
click at [564, 245] on div "Leaflet | Map data © OpenStreetMap contributors,© 2025 TomTom, Microsoft" at bounding box center [565, 258] width 1130 height 516
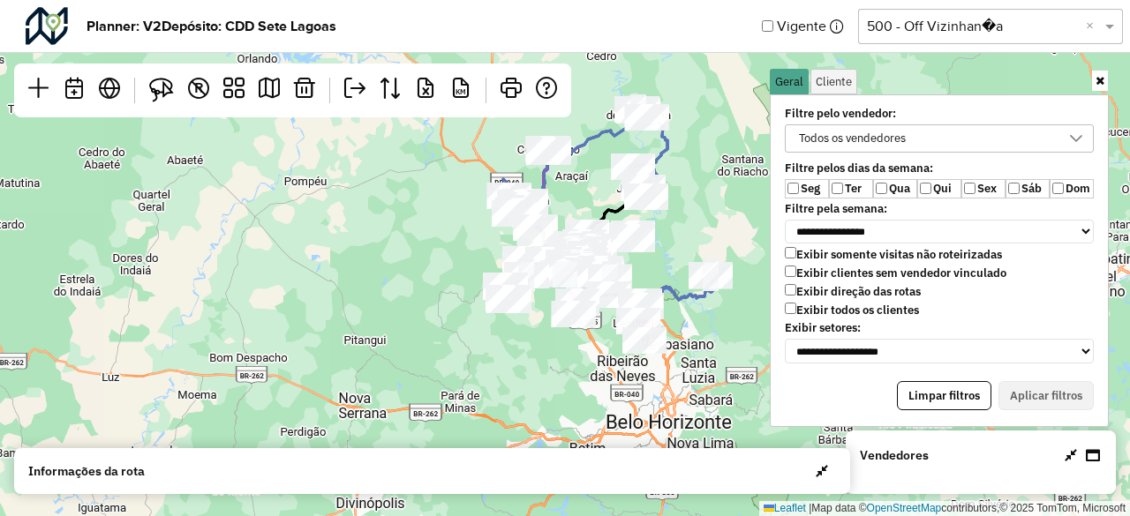
click at [890, 140] on div "Todos os vendedores" at bounding box center [852, 138] width 119 height 26
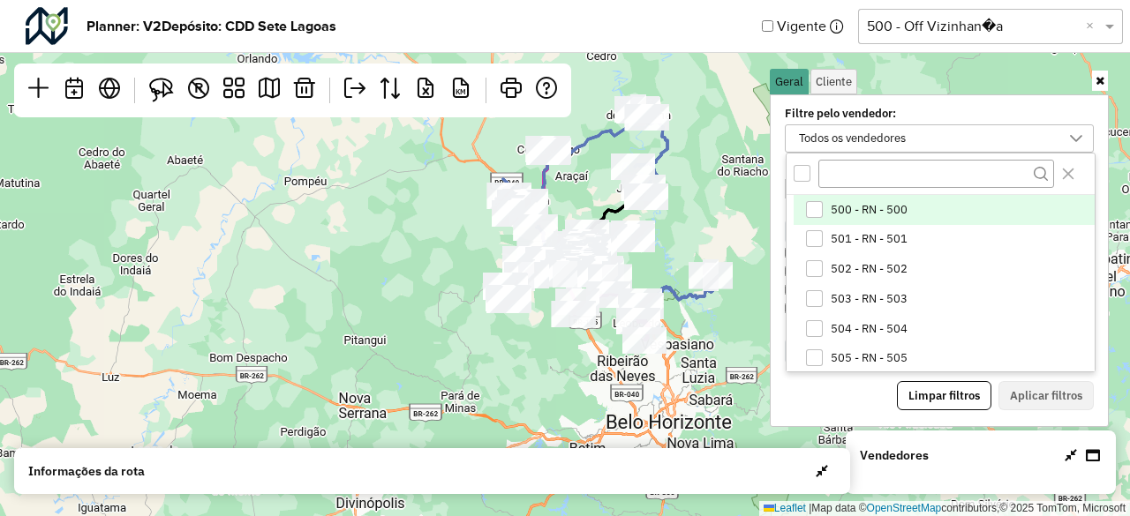
click at [865, 214] on span "500 - RN - 500" at bounding box center [869, 210] width 77 height 14
click at [1067, 396] on button "Aplicar filtros" at bounding box center [1046, 396] width 95 height 30
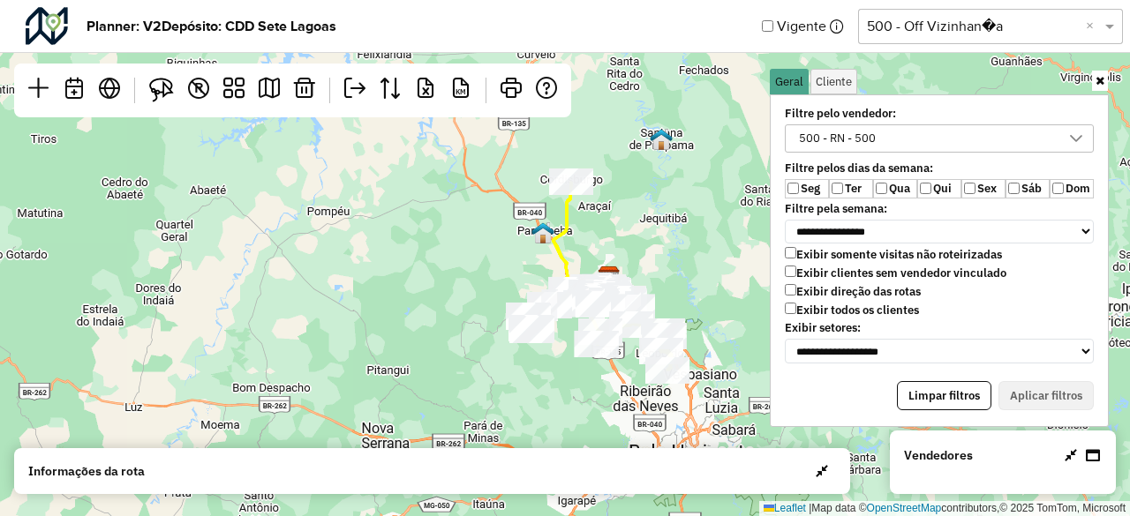
drag, startPoint x: 673, startPoint y: 234, endPoint x: 695, endPoint y: 274, distance: 45.4
click at [695, 268] on div "Leaflet | Map data © OpenStreetMap contributors,© 2025 TomTom, Microsoft" at bounding box center [565, 258] width 1130 height 516
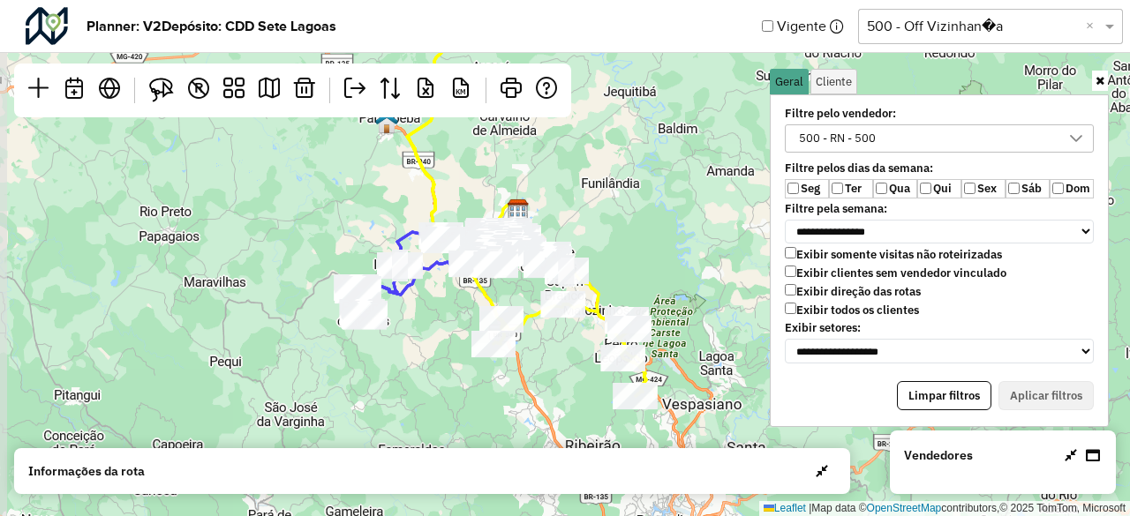
drag, startPoint x: 516, startPoint y: 302, endPoint x: 535, endPoint y: 153, distance: 150.4
click at [535, 153] on div "Leaflet | Map data © OpenStreetMap contributors,© 2025 TomTom, Microsoft" at bounding box center [565, 258] width 1130 height 516
click at [1049, 381] on button "Aplicar filtros" at bounding box center [1046, 396] width 95 height 30
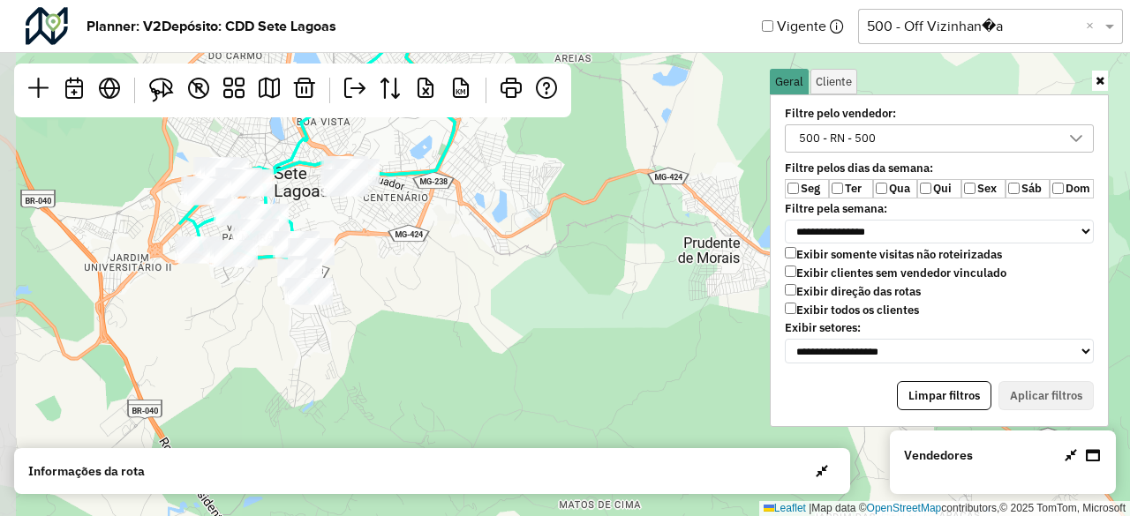
drag, startPoint x: 459, startPoint y: 241, endPoint x: 518, endPoint y: 330, distance: 107.0
click at [518, 330] on div "Leaflet | Map data © OpenStreetMap contributors,© 2025 TomTom, Microsoft" at bounding box center [565, 258] width 1130 height 516
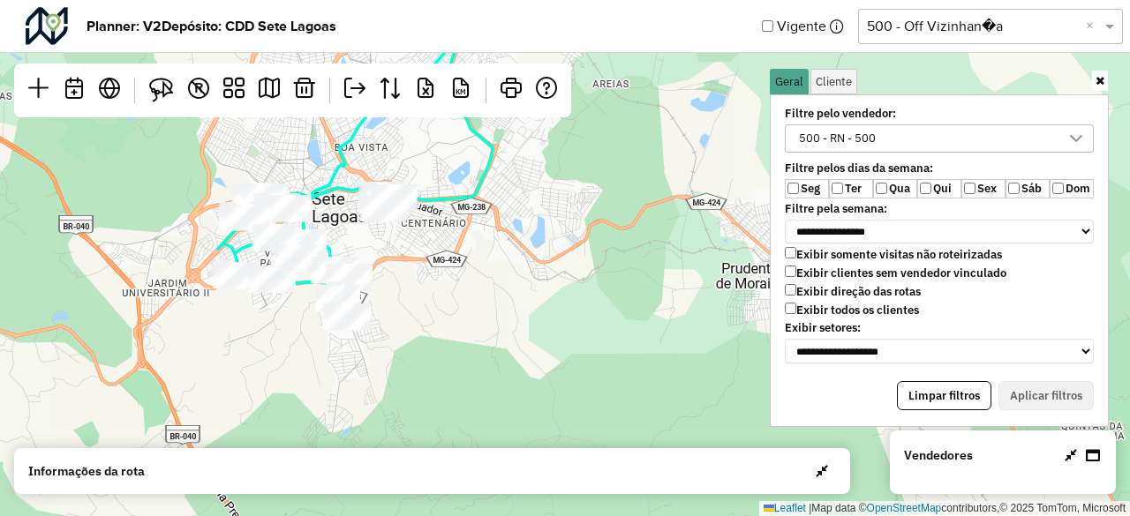
click at [1068, 458] on icon at bounding box center [1071, 456] width 12 height 14
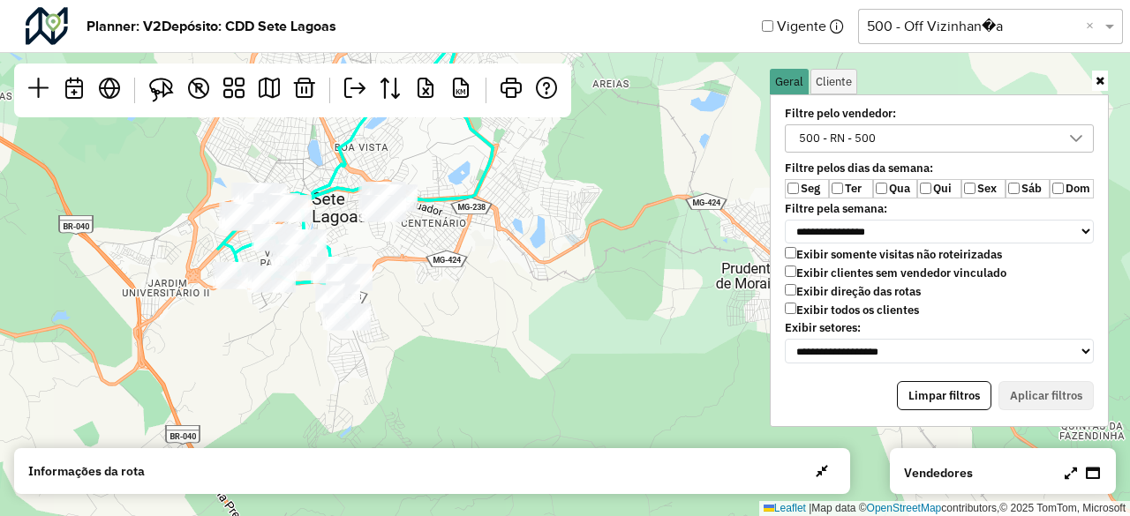
click at [1076, 471] on icon at bounding box center [1071, 473] width 12 height 14
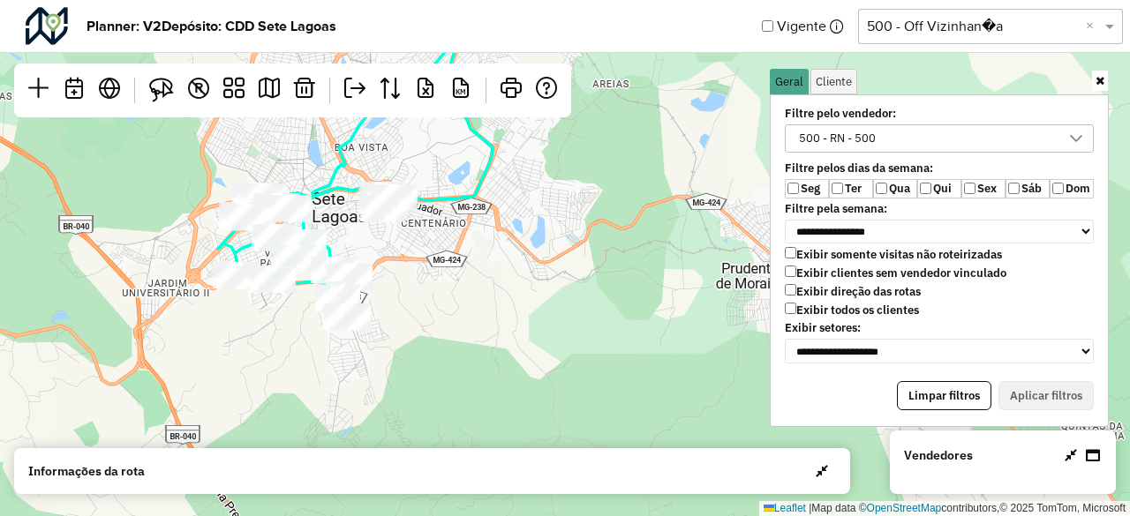
click at [1097, 81] on icon at bounding box center [1100, 80] width 9 height 11
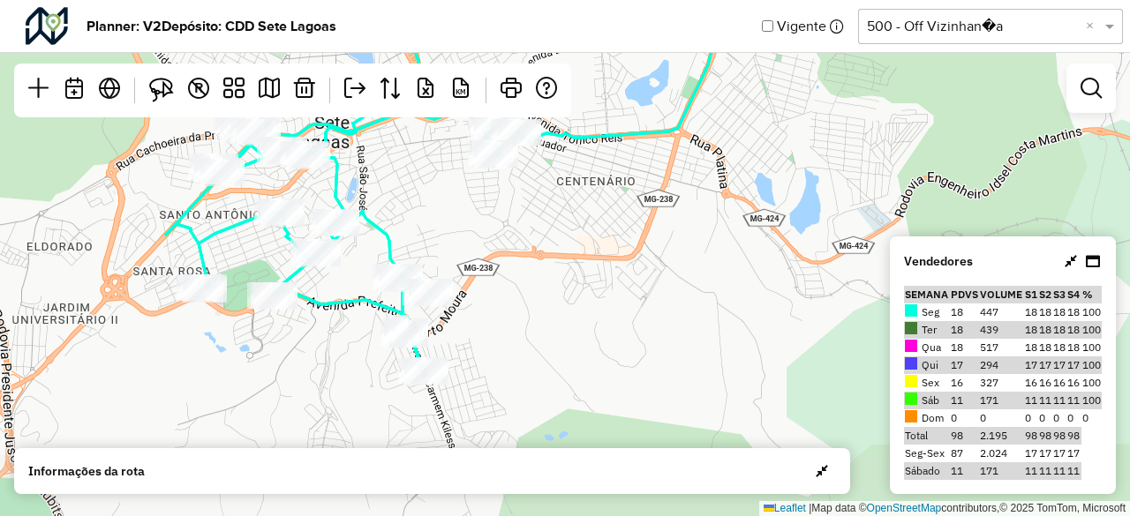
drag, startPoint x: 441, startPoint y: 299, endPoint x: 547, endPoint y: 227, distance: 129.0
click at [547, 227] on div "Leaflet | Map data © OpenStreetMap contributors,© 2025 TomTom, Microsoft" at bounding box center [565, 258] width 1130 height 516
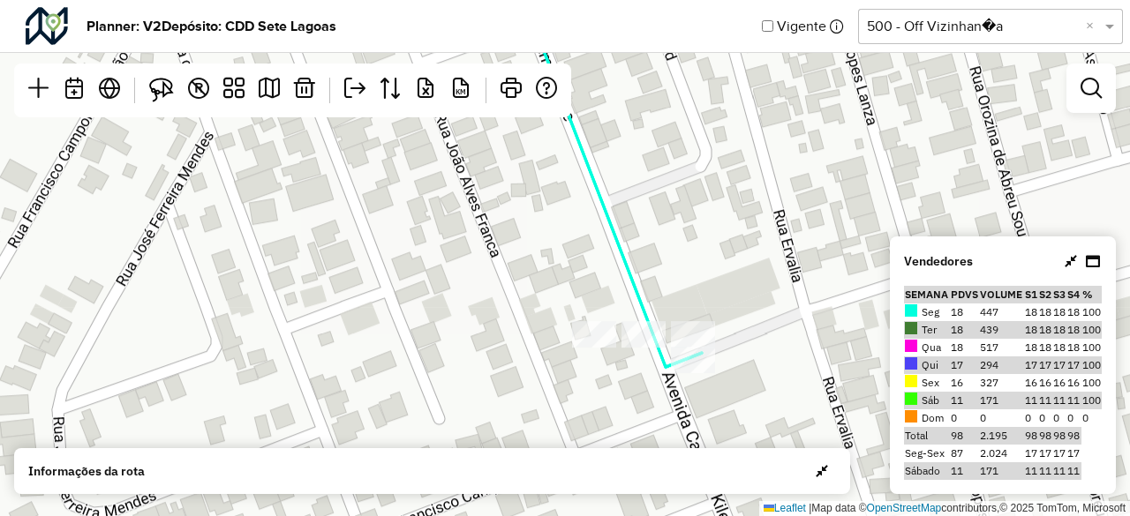
drag, startPoint x: 599, startPoint y: 362, endPoint x: 388, endPoint y: 139, distance: 307.9
click at [388, 139] on div "Leaflet | Map data © OpenStreetMap contributors,© 2025 TomTom, Microsoft" at bounding box center [565, 258] width 1130 height 516
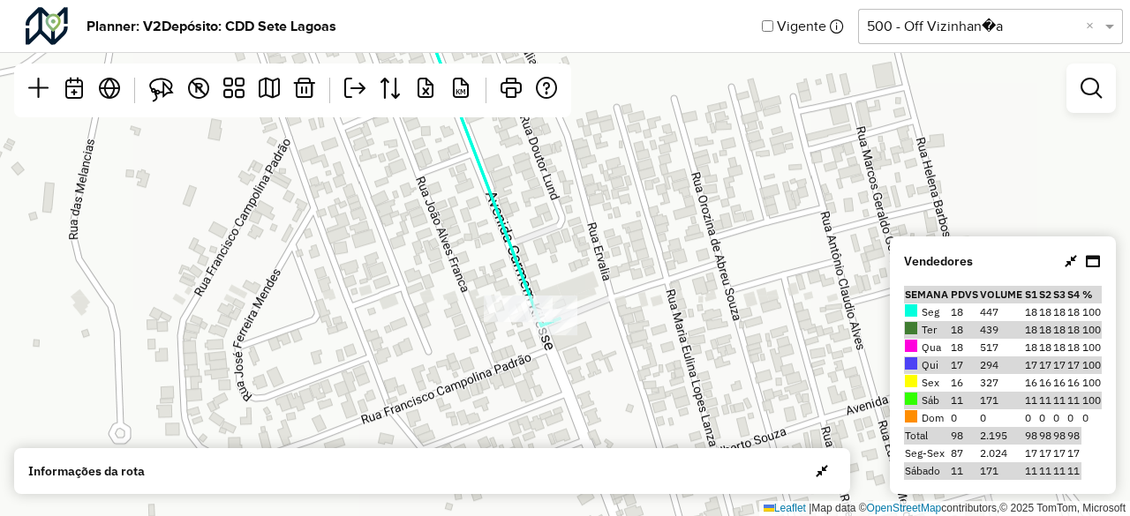
drag, startPoint x: 397, startPoint y: 249, endPoint x: 420, endPoint y: 345, distance: 98.9
click at [420, 345] on div "Leaflet | Map data © OpenStreetMap contributors,© 2025 TomTom, Microsoft" at bounding box center [565, 258] width 1130 height 516
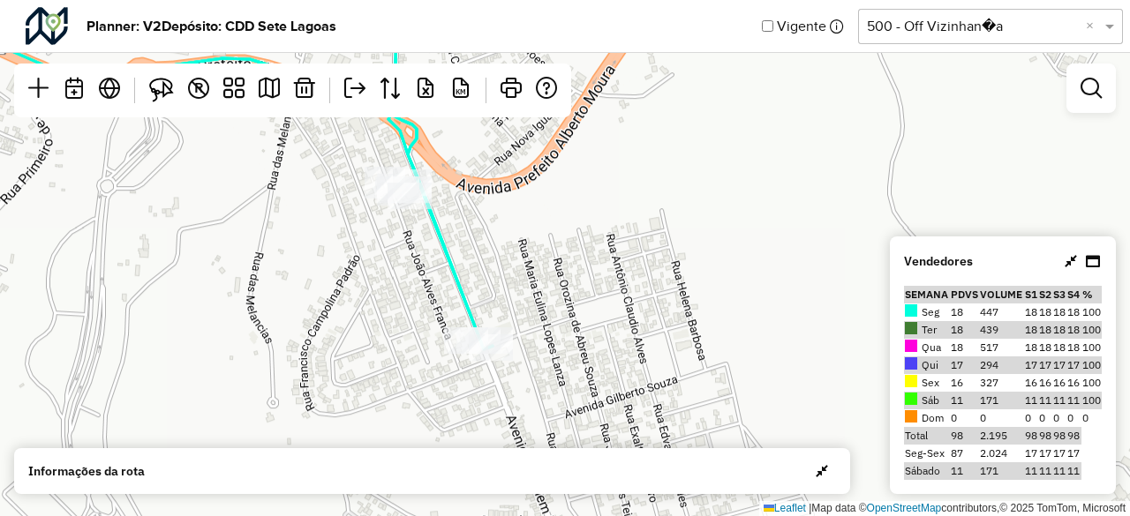
drag, startPoint x: 375, startPoint y: 298, endPoint x: 396, endPoint y: 355, distance: 60.0
click at [396, 354] on div "Leaflet | Map data © OpenStreetMap contributors,© 2025 TomTom, Microsoft" at bounding box center [565, 258] width 1130 height 516
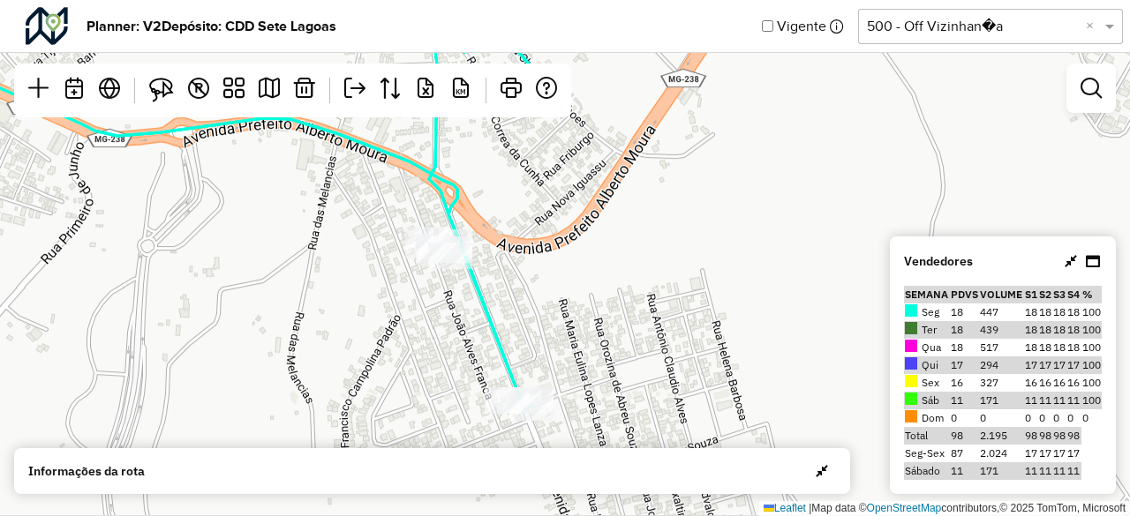
drag, startPoint x: 371, startPoint y: 271, endPoint x: 373, endPoint y: 312, distance: 40.7
click at [373, 312] on div "Leaflet | Map data © OpenStreetMap contributors,© 2025 TomTom, Microsoft" at bounding box center [565, 258] width 1130 height 516
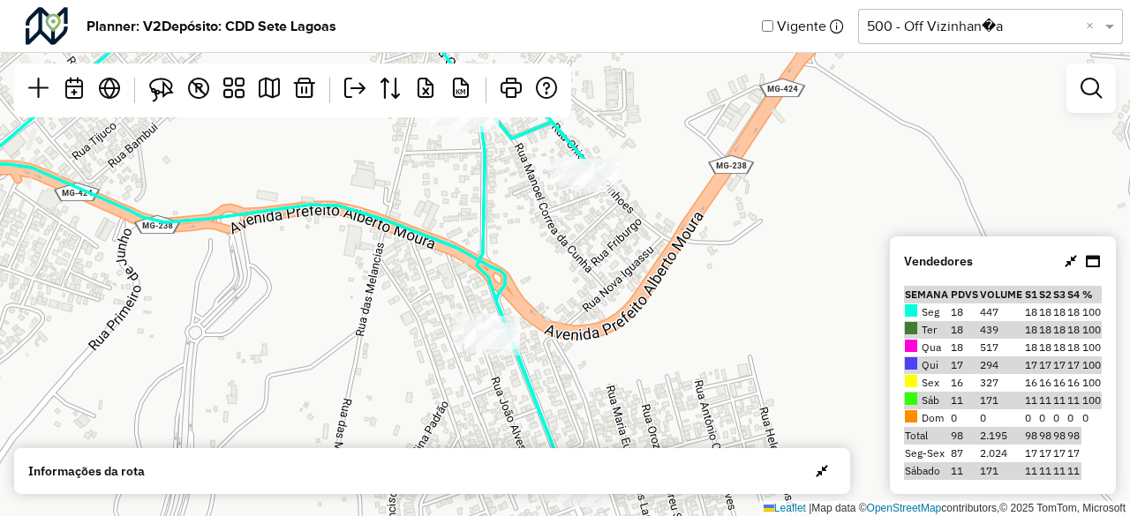
drag, startPoint x: 413, startPoint y: 252, endPoint x: 396, endPoint y: 347, distance: 97.0
click at [396, 345] on div "Leaflet | Map data © OpenStreetMap contributors,© 2025 TomTom, Microsoft" at bounding box center [565, 258] width 1130 height 516
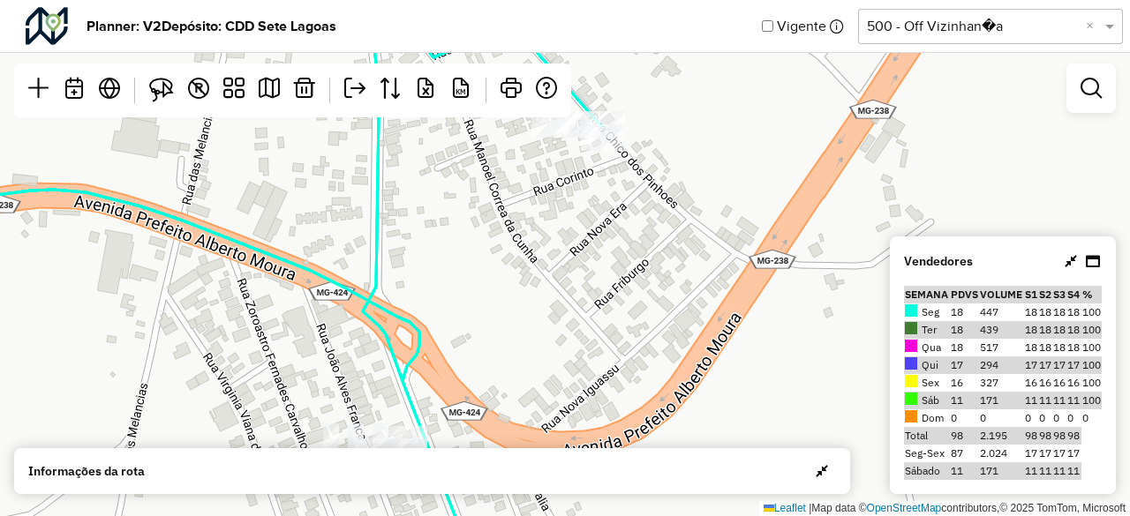
drag, startPoint x: 591, startPoint y: 220, endPoint x: 554, endPoint y: 329, distance: 115.3
click at [554, 329] on div "Leaflet | Map data © OpenStreetMap contributors,© 2025 TomTom, Microsoft" at bounding box center [565, 258] width 1130 height 516
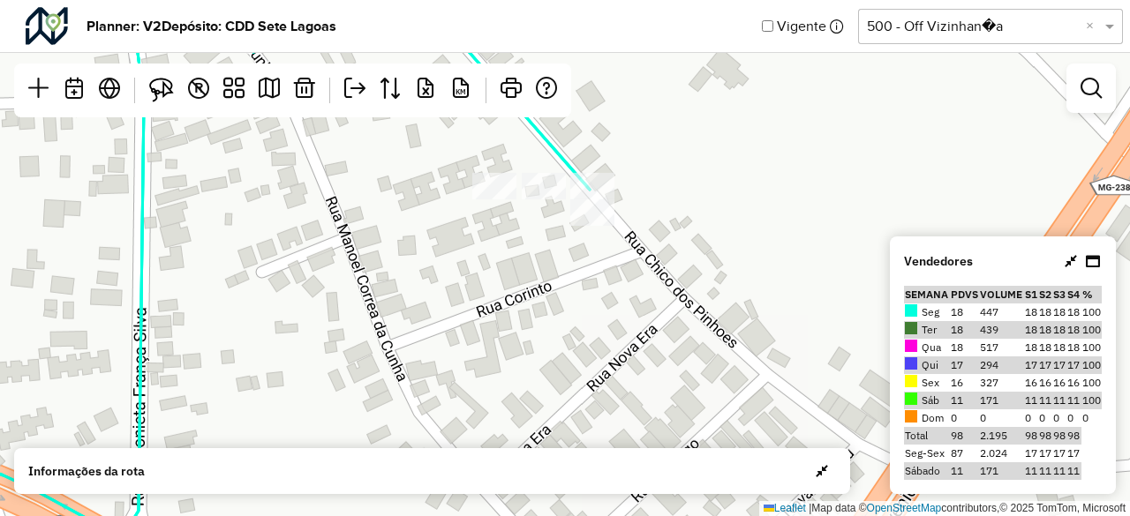
drag, startPoint x: 551, startPoint y: 257, endPoint x: 521, endPoint y: 384, distance: 130.6
click at [521, 384] on div "Leaflet | Map data © OpenStreetMap contributors,© 2025 TomTom, Microsoft" at bounding box center [565, 258] width 1130 height 516
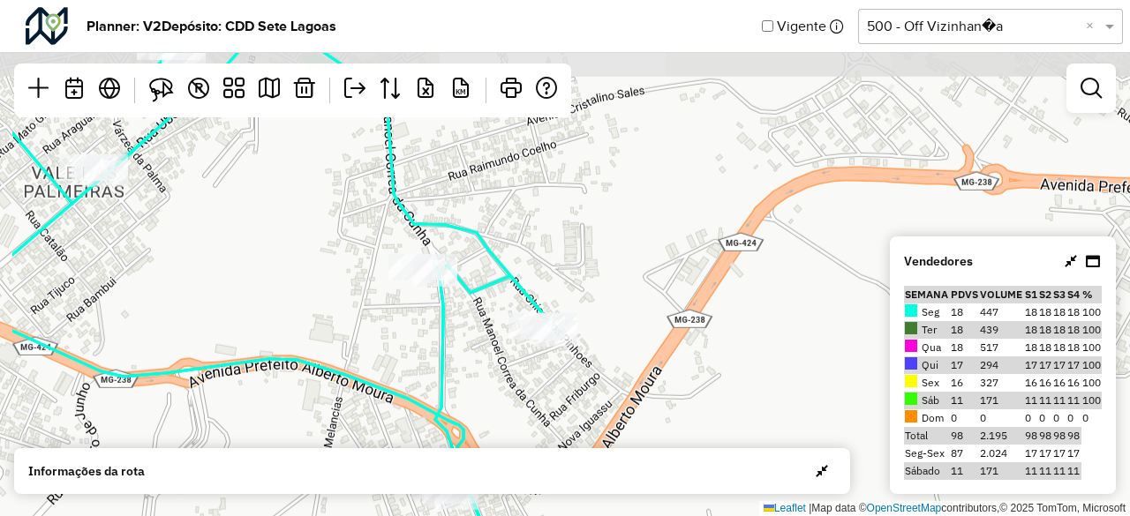
drag, startPoint x: 337, startPoint y: 242, endPoint x: 464, endPoint y: 333, distance: 156.3
click at [464, 333] on div "Leaflet | Map data © OpenStreetMap contributors,© 2025 TomTom, Microsoft" at bounding box center [565, 258] width 1130 height 516
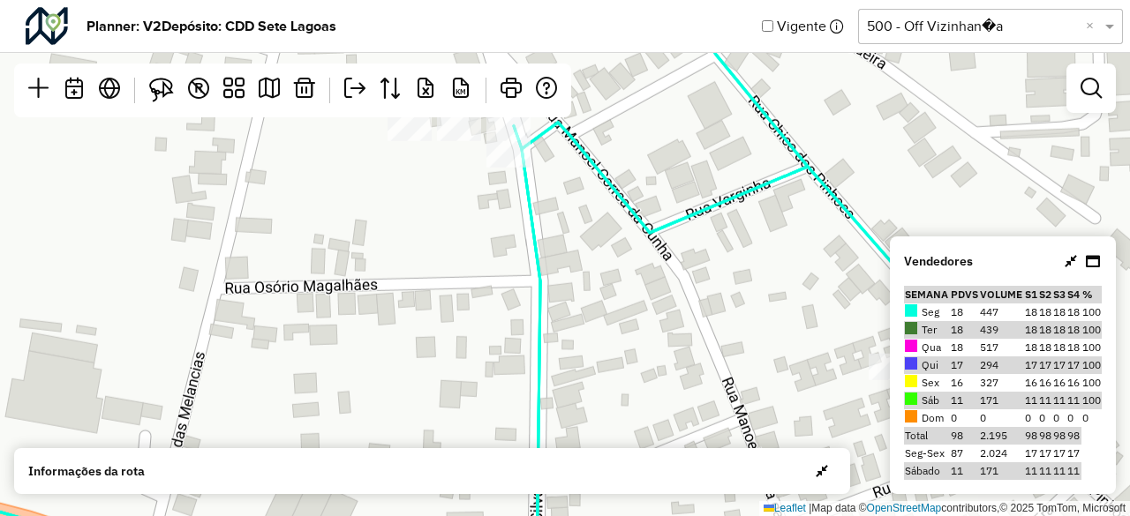
drag, startPoint x: 485, startPoint y: 252, endPoint x: 472, endPoint y: 345, distance: 94.4
click at [472, 345] on div "Leaflet | Map data © OpenStreetMap contributors,© 2025 TomTom, Microsoft" at bounding box center [565, 258] width 1130 height 516
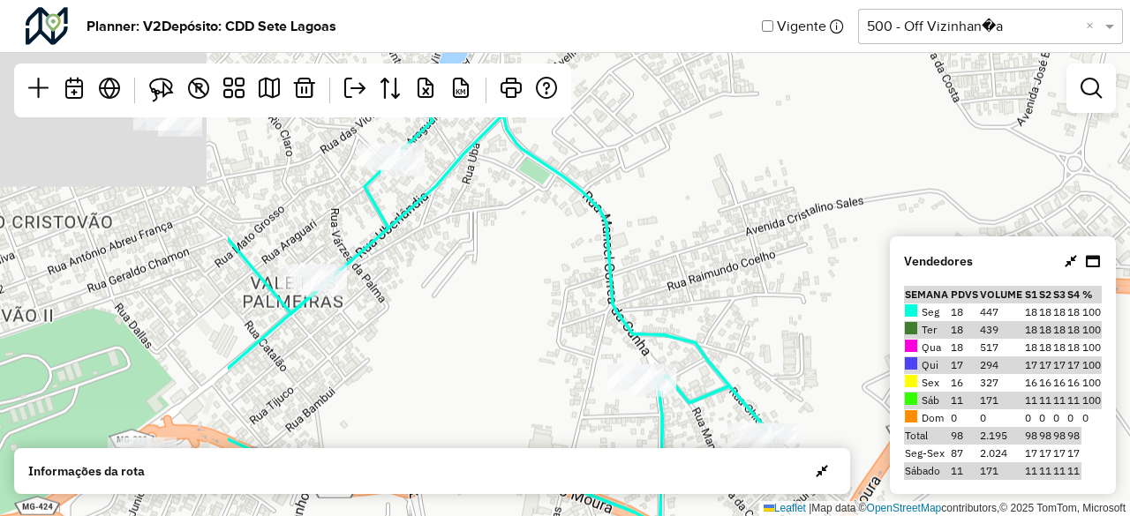
drag, startPoint x: 196, startPoint y: 263, endPoint x: 541, endPoint y: 379, distance: 364.1
click at [540, 379] on div "Leaflet | Map data © OpenStreetMap contributors,© 2025 TomTom, Microsoft" at bounding box center [565, 258] width 1130 height 516
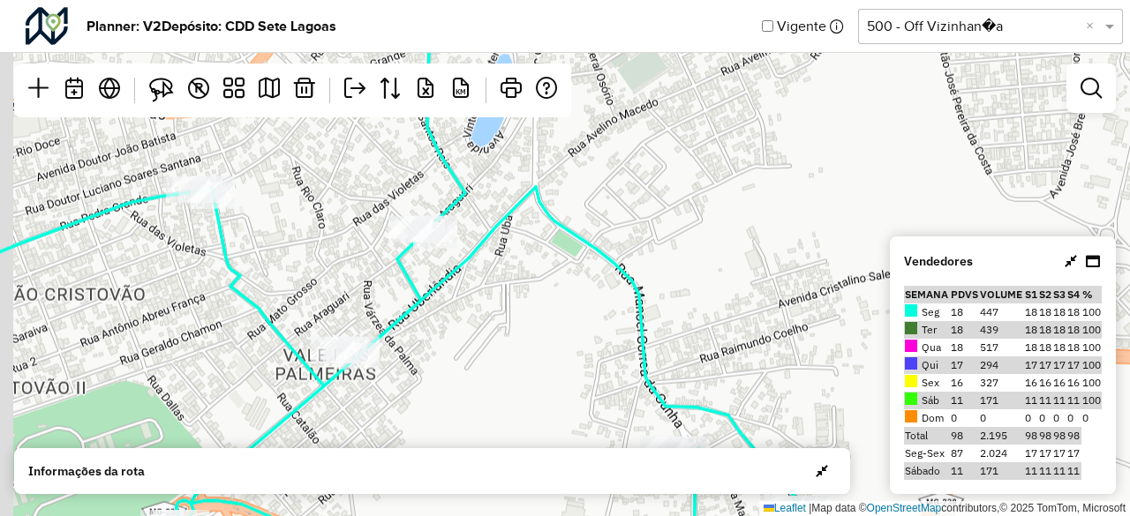
drag, startPoint x: 447, startPoint y: 289, endPoint x: 473, endPoint y: 365, distance: 80.4
click at [473, 364] on div "Leaflet | Map data © OpenStreetMap contributors,© 2025 TomTom, Microsoft" at bounding box center [565, 258] width 1130 height 516
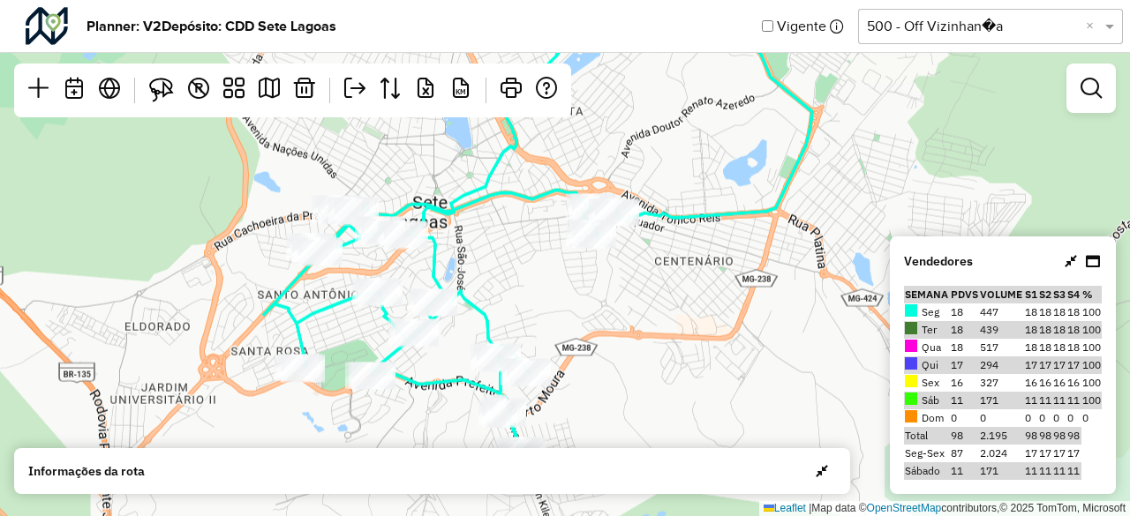
click at [1091, 109] on div at bounding box center [1091, 88] width 49 height 49
click at [1091, 98] on em at bounding box center [1091, 88] width 21 height 21
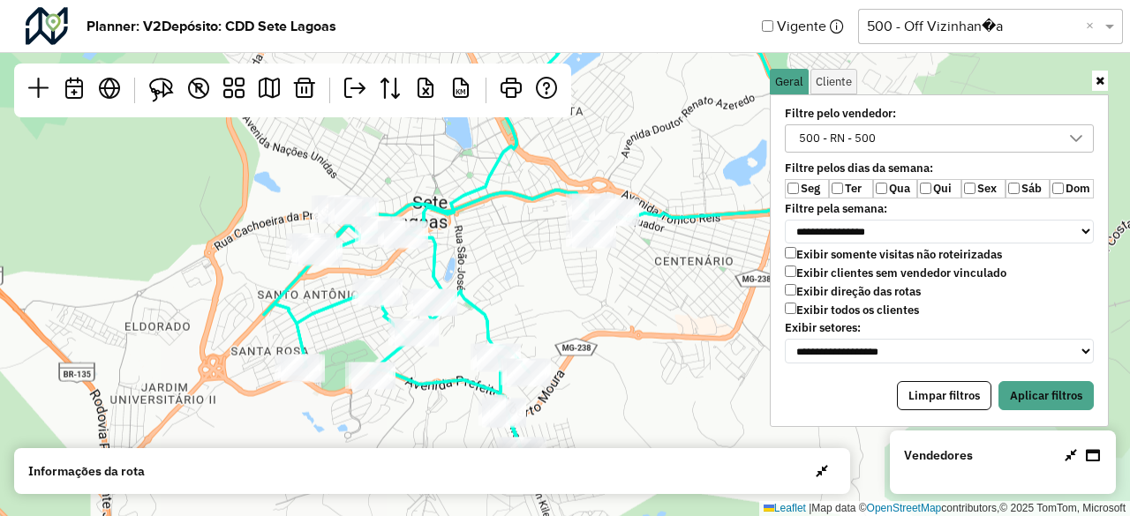
click at [802, 184] on label "Seg" at bounding box center [807, 188] width 44 height 19
click at [1051, 384] on button "Aplicar filtros" at bounding box center [1046, 396] width 95 height 30
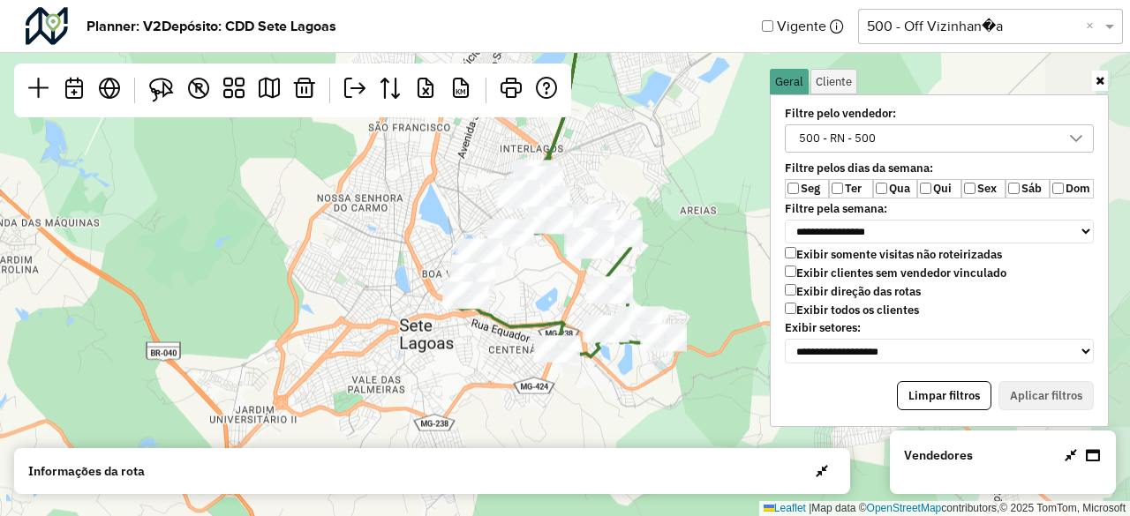
drag, startPoint x: 625, startPoint y: 275, endPoint x: 486, endPoint y: 361, distance: 163.4
click at [486, 361] on div "Leaflet | Map data © OpenStreetMap contributors,© 2025 TomTom, Microsoft" at bounding box center [565, 258] width 1130 height 516
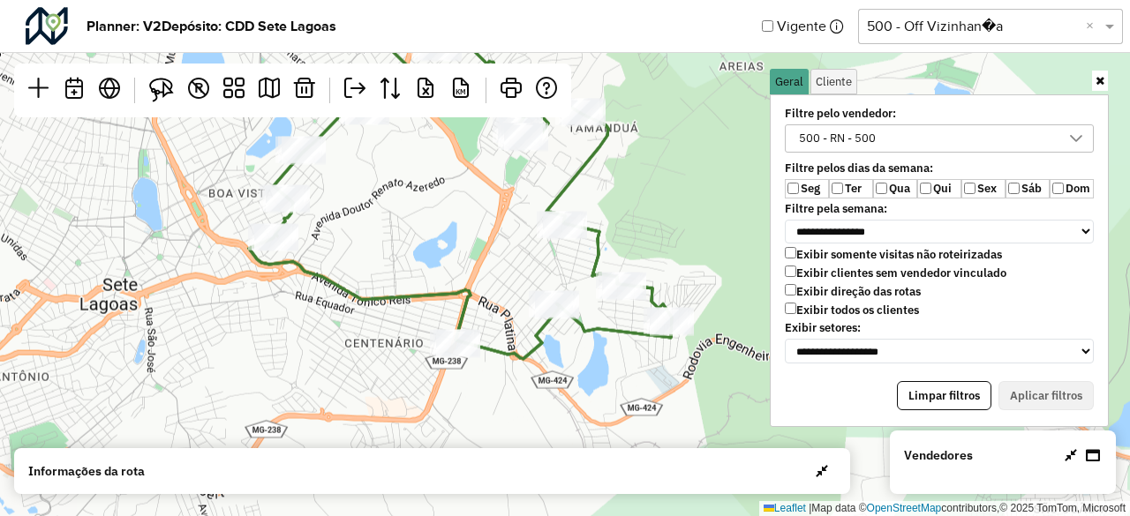
drag, startPoint x: 664, startPoint y: 270, endPoint x: 677, endPoint y: 156, distance: 114.7
click at [677, 156] on div "Leaflet | Map data © OpenStreetMap contributors,© 2025 TomTom, Microsoft" at bounding box center [565, 258] width 1130 height 516
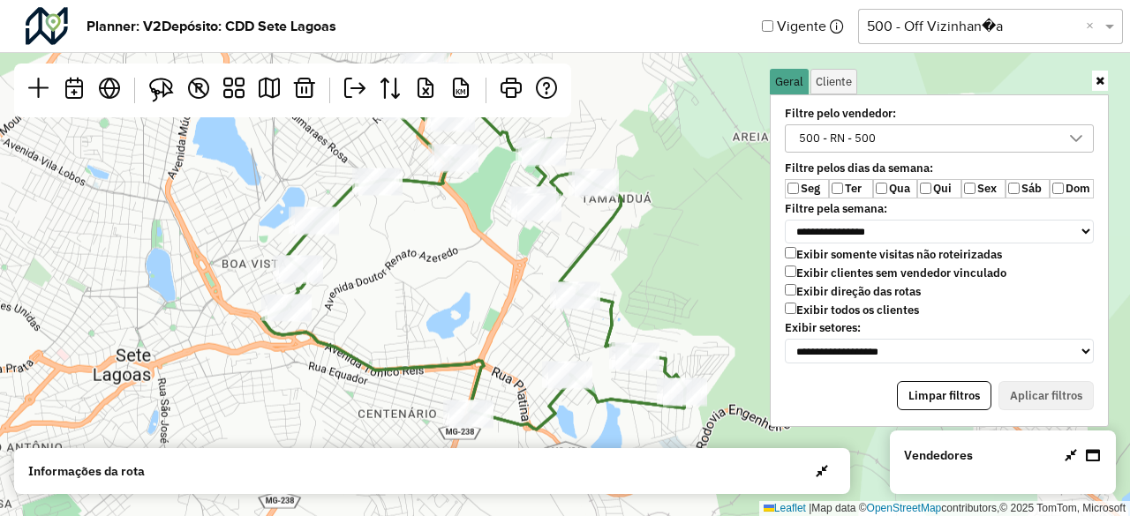
drag, startPoint x: 283, startPoint y: 335, endPoint x: 296, endPoint y: 415, distance: 80.6
click at [295, 414] on div "Leaflet | Map data © OpenStreetMap contributors,© 2025 TomTom, Microsoft" at bounding box center [565, 258] width 1130 height 516
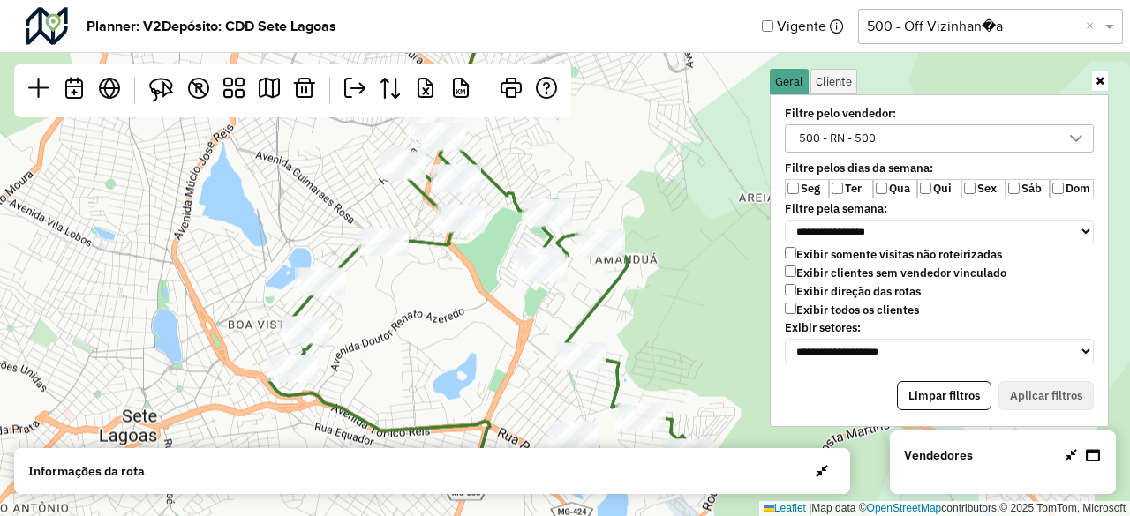
drag, startPoint x: 433, startPoint y: 305, endPoint x: 440, endPoint y: 364, distance: 59.5
click at [440, 364] on div "Leaflet | Map data © OpenStreetMap contributors,© 2025 TomTom, Microsoft" at bounding box center [565, 258] width 1130 height 516
click at [784, 185] on div "Seg Ter Qua Qui Sex Sáb Dom" at bounding box center [939, 188] width 330 height 19
click at [800, 185] on label "Seg" at bounding box center [807, 188] width 44 height 19
click at [866, 140] on div "Todos os vendedores" at bounding box center [852, 138] width 119 height 26
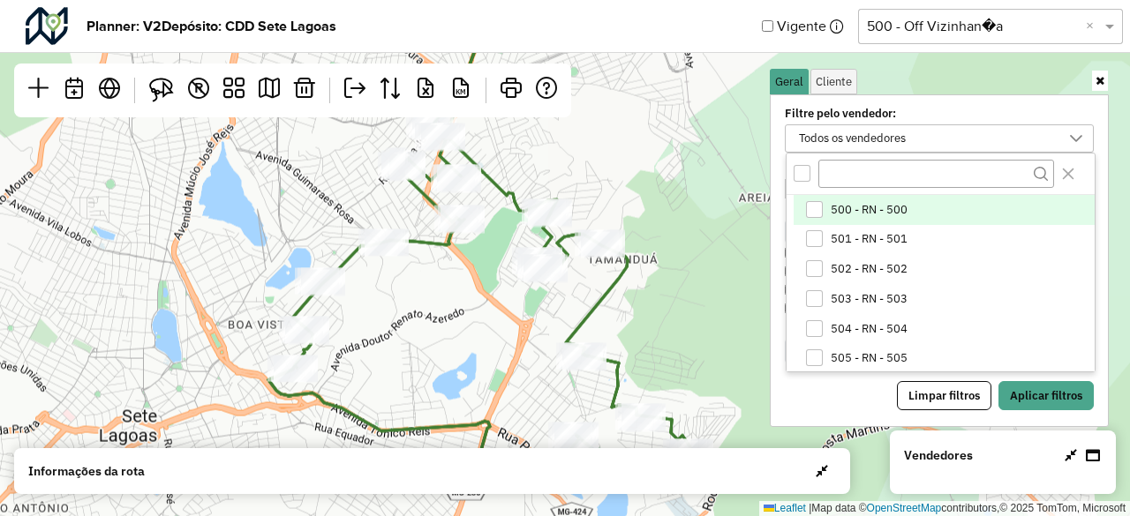
click at [812, 209] on div "500 - RN - 500" at bounding box center [814, 209] width 17 height 17
click at [1031, 388] on button "Aplicar filtros" at bounding box center [1046, 396] width 95 height 30
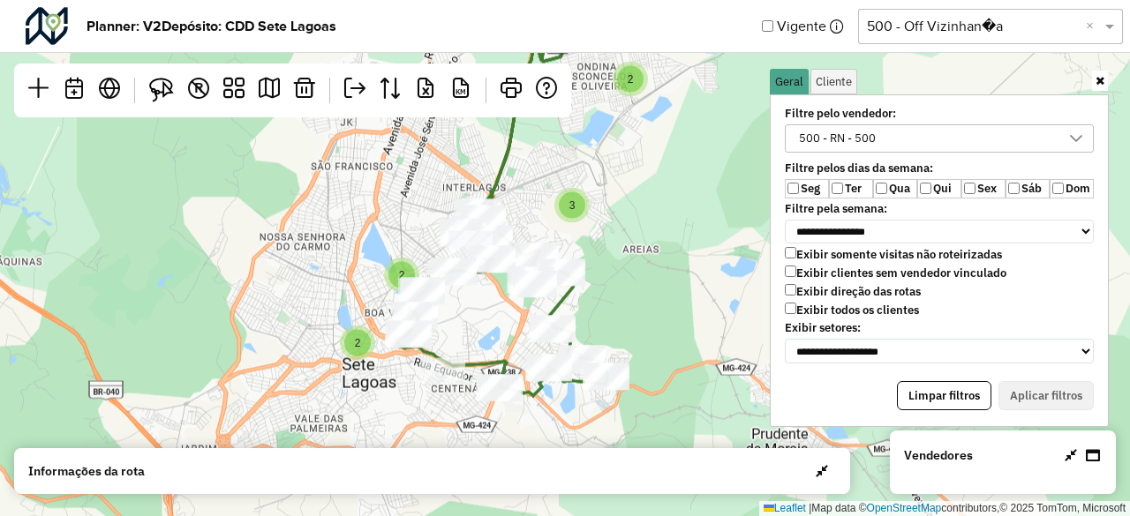
click at [1097, 86] on icon at bounding box center [1100, 80] width 9 height 11
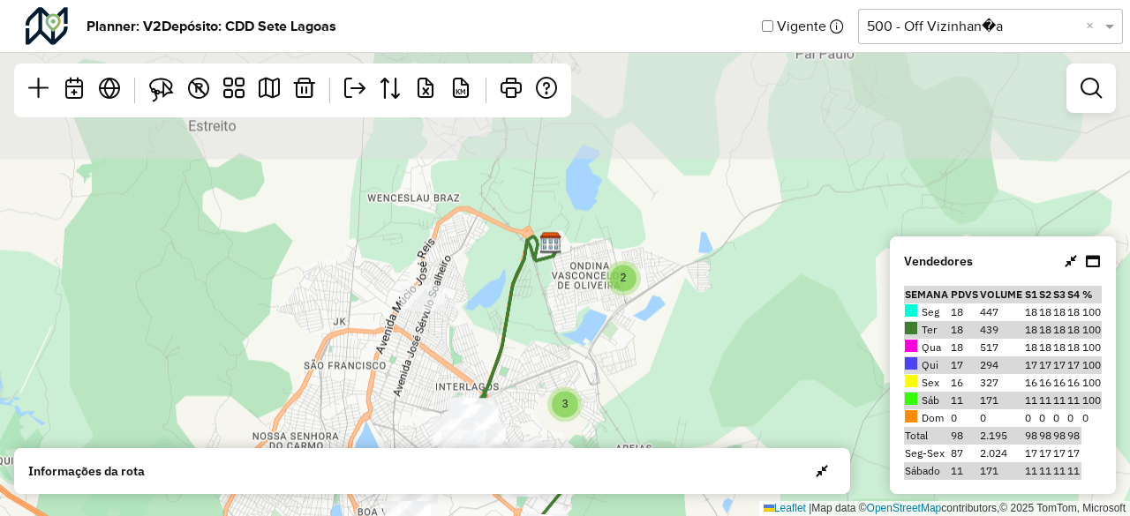
drag, startPoint x: 664, startPoint y: 148, endPoint x: 658, endPoint y: 353, distance: 204.9
click at [658, 353] on div "2 2 2 3 Leaflet | Map data © OpenStreetMap contributors,© 2025 TomTom, Microsoft" at bounding box center [565, 258] width 1130 height 516
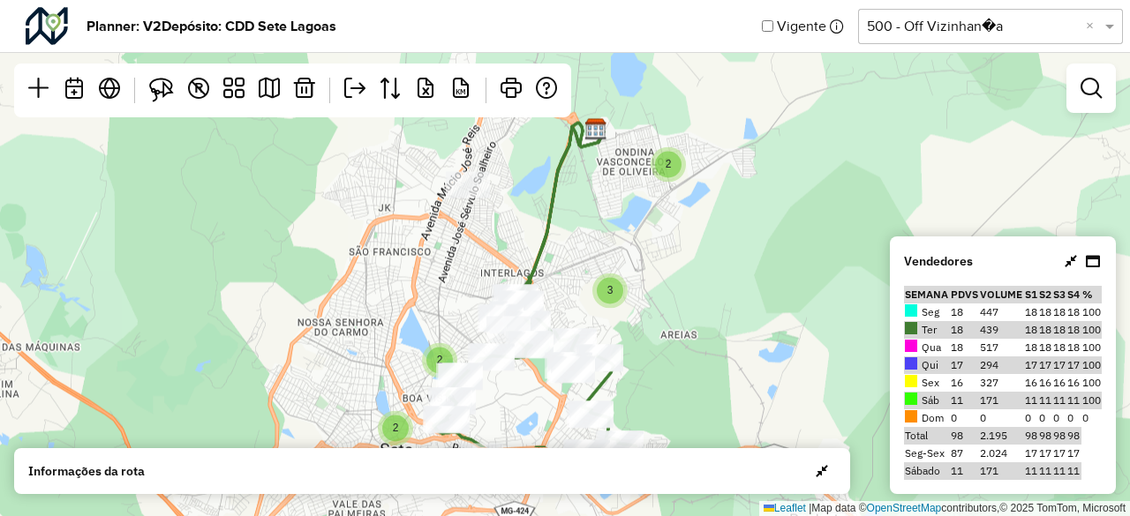
drag, startPoint x: 546, startPoint y: 319, endPoint x: 592, endPoint y: 202, distance: 125.3
click at [592, 202] on div "2 2 2 3 Leaflet | Map data © OpenStreetMap contributors,© 2025 TomTom, Microsoft" at bounding box center [565, 258] width 1130 height 516
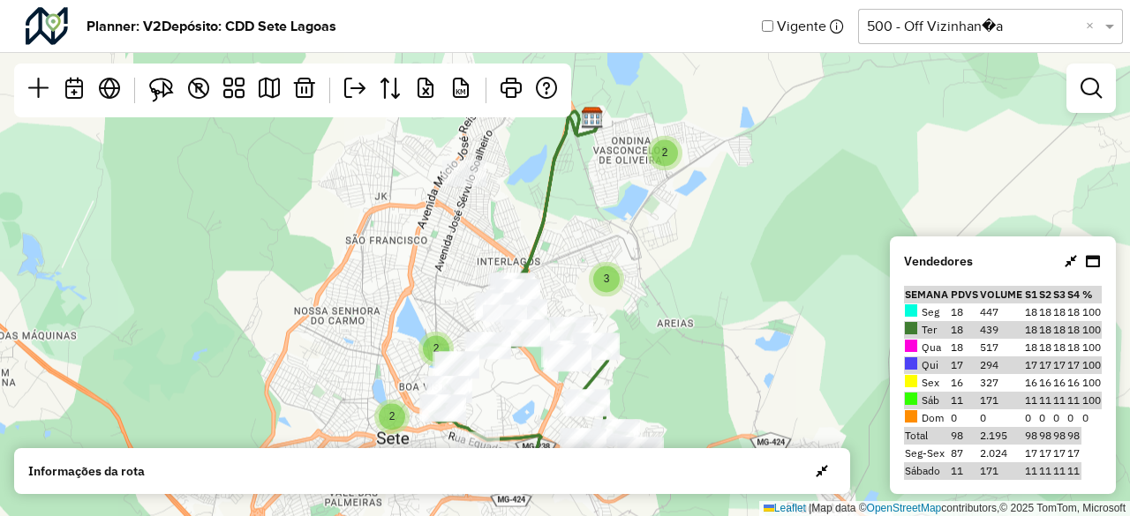
drag, startPoint x: 730, startPoint y: 381, endPoint x: 719, endPoint y: 299, distance: 82.9
click at [719, 299] on div "2 2 2 3 Leaflet | Map data © OpenStreetMap contributors,© 2025 TomTom, Microsoft" at bounding box center [565, 258] width 1130 height 516
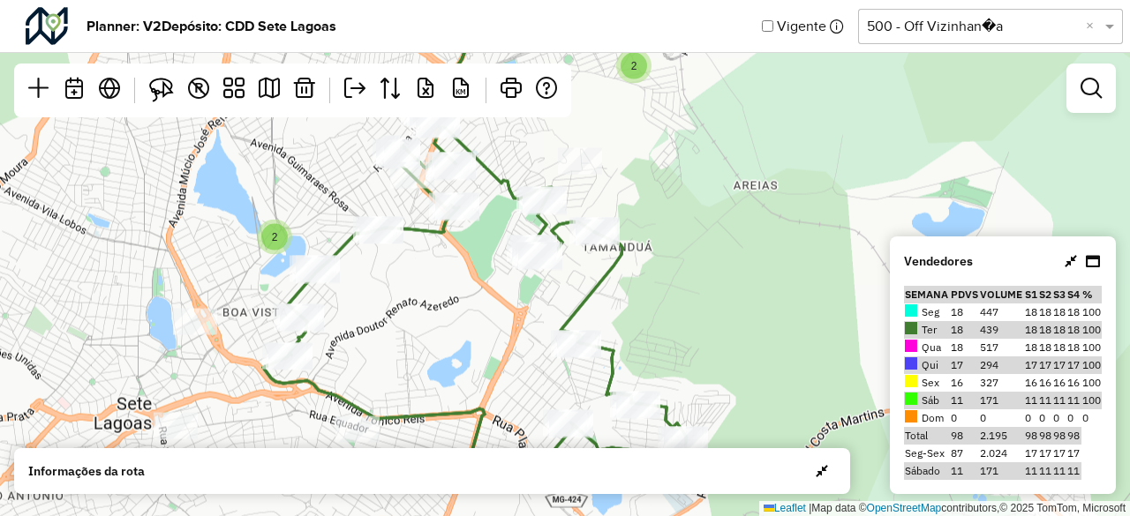
drag, startPoint x: 637, startPoint y: 332, endPoint x: 687, endPoint y: 326, distance: 50.7
click at [687, 326] on div "2 2 Leaflet | Map data © OpenStreetMap contributors,© 2025 TomTom, Microsoft" at bounding box center [565, 258] width 1130 height 516
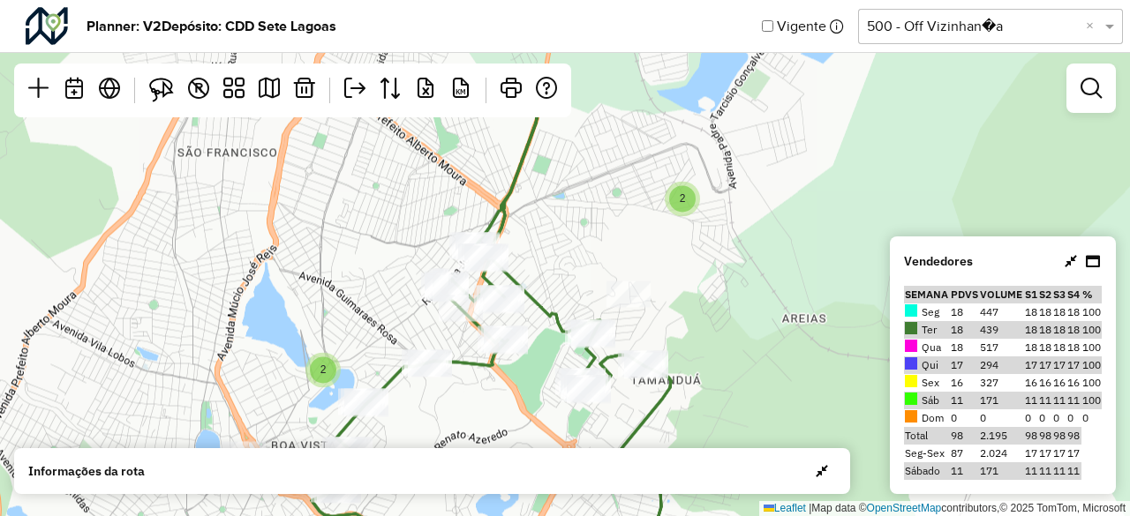
drag, startPoint x: 722, startPoint y: 311, endPoint x: 740, endPoint y: 389, distance: 80.5
click at [740, 389] on div "2 2 Leaflet | Map data © OpenStreetMap contributors,© 2025 TomTom, Microsoft" at bounding box center [565, 258] width 1130 height 516
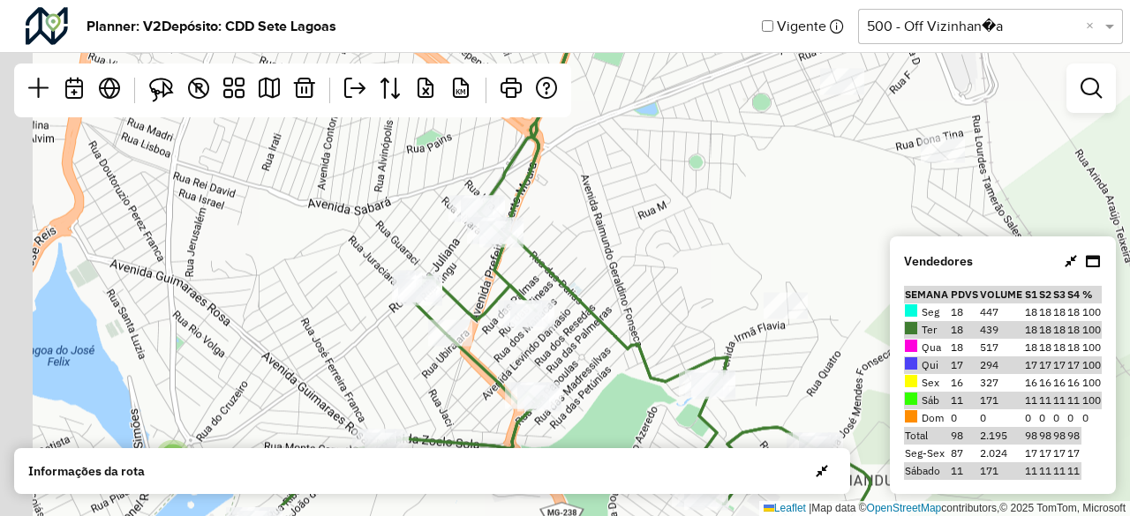
drag, startPoint x: 569, startPoint y: 276, endPoint x: 701, endPoint y: 197, distance: 153.7
click at [701, 197] on div "2 Leaflet | Map data © OpenStreetMap contributors,© 2025 TomTom, Microsoft" at bounding box center [565, 258] width 1130 height 516
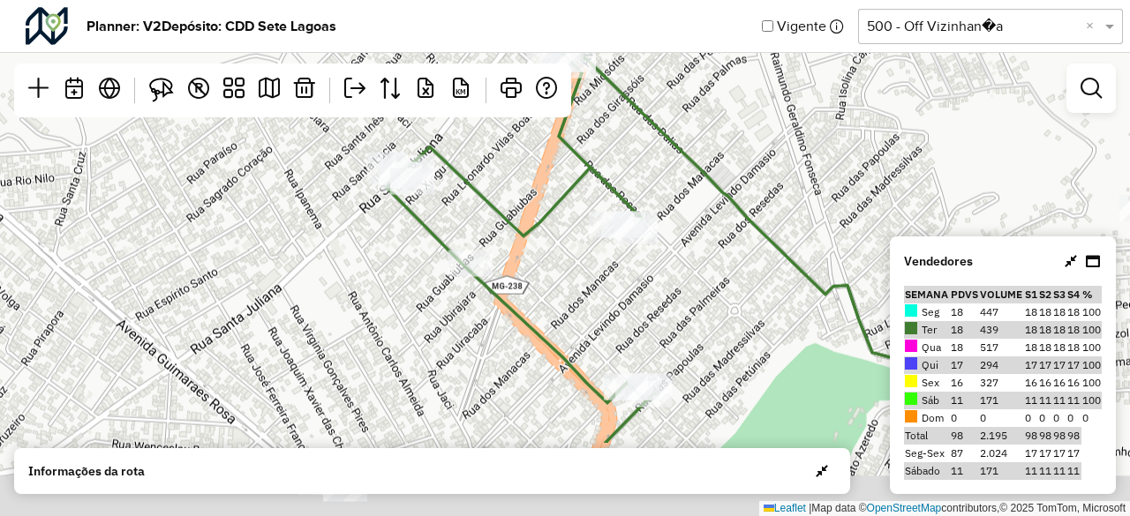
drag, startPoint x: 599, startPoint y: 303, endPoint x: 509, endPoint y: 162, distance: 166.8
click at [509, 162] on div "Leaflet | Map data © OpenStreetMap contributors,© 2025 TomTom, Microsoft" at bounding box center [565, 258] width 1130 height 516
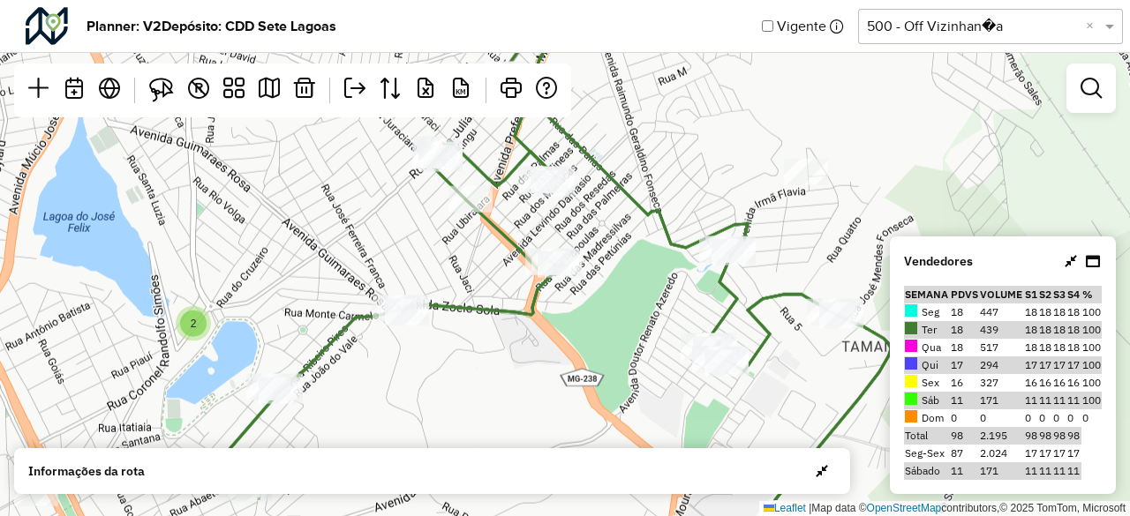
drag, startPoint x: 689, startPoint y: 277, endPoint x: 590, endPoint y: 209, distance: 120.0
click at [590, 209] on div "2 Leaflet | Map data © OpenStreetMap contributors,© 2025 TomTom, Microsoft" at bounding box center [565, 258] width 1130 height 516
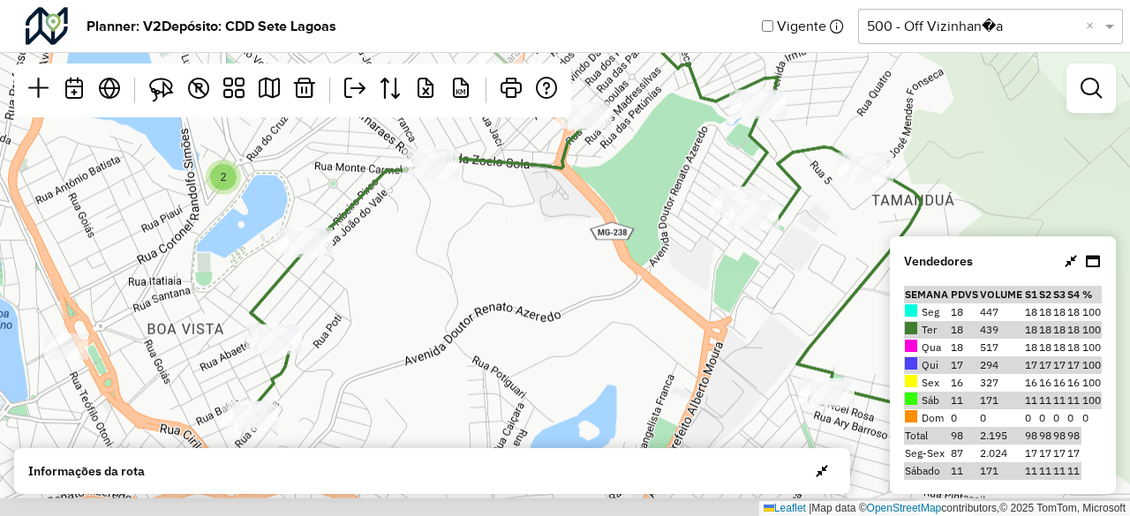
drag, startPoint x: 316, startPoint y: 299, endPoint x: 351, endPoint y: 145, distance: 158.5
click at [351, 145] on div "2 Leaflet | Map data © OpenStreetMap contributors,© 2025 TomTom, Microsoft" at bounding box center [565, 258] width 1130 height 516
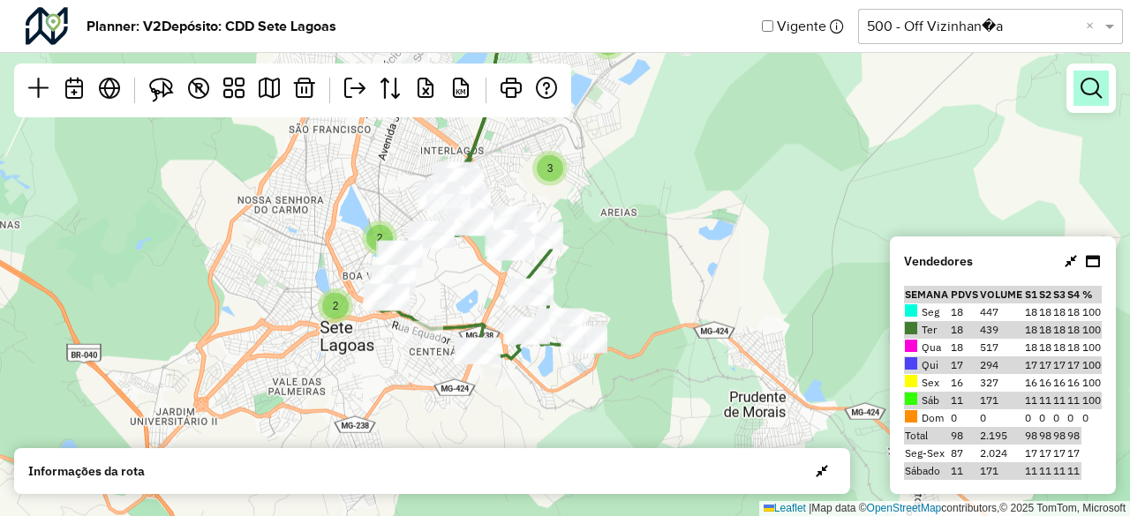
click at [1086, 92] on em at bounding box center [1091, 88] width 21 height 21
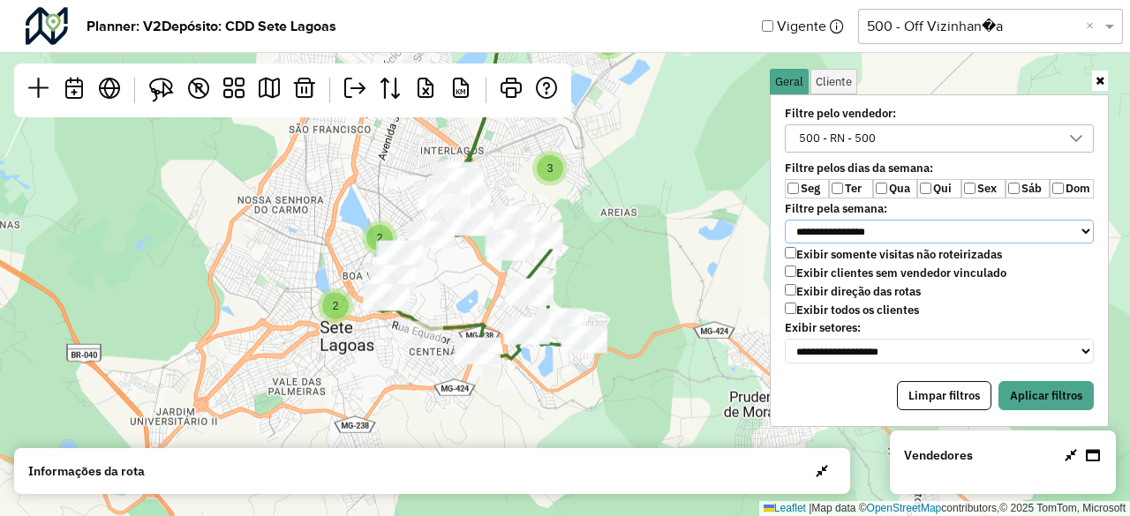
click at [843, 227] on select "**********" at bounding box center [939, 232] width 309 height 25
click at [846, 230] on select "**********" at bounding box center [939, 232] width 309 height 25
click at [860, 134] on div "Todos os vendedores" at bounding box center [852, 138] width 119 height 26
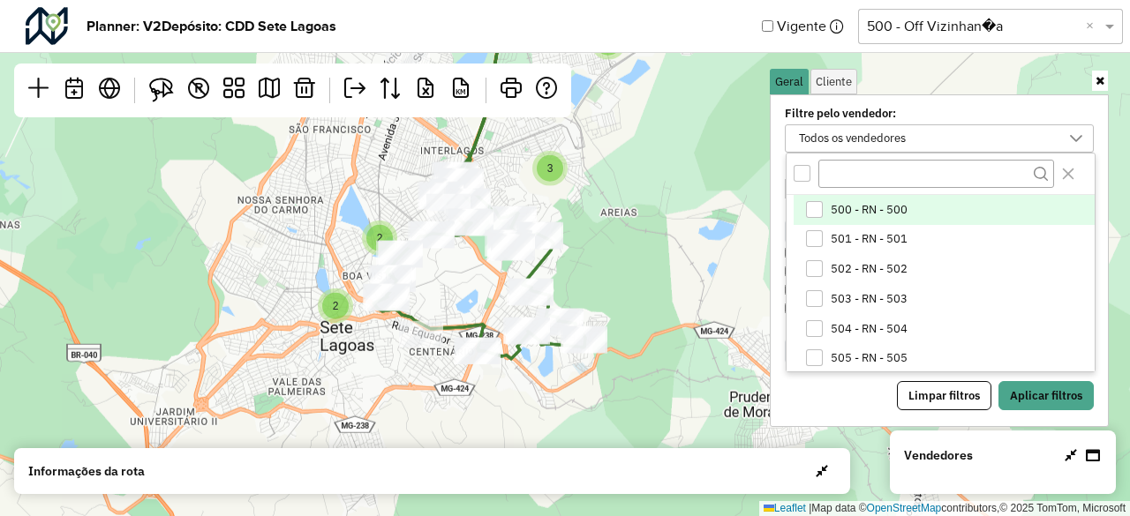
click at [871, 215] on span "500 - RN - 500" at bounding box center [869, 210] width 77 height 14
click at [1042, 396] on button "Aplicar filtros" at bounding box center [1046, 396] width 95 height 30
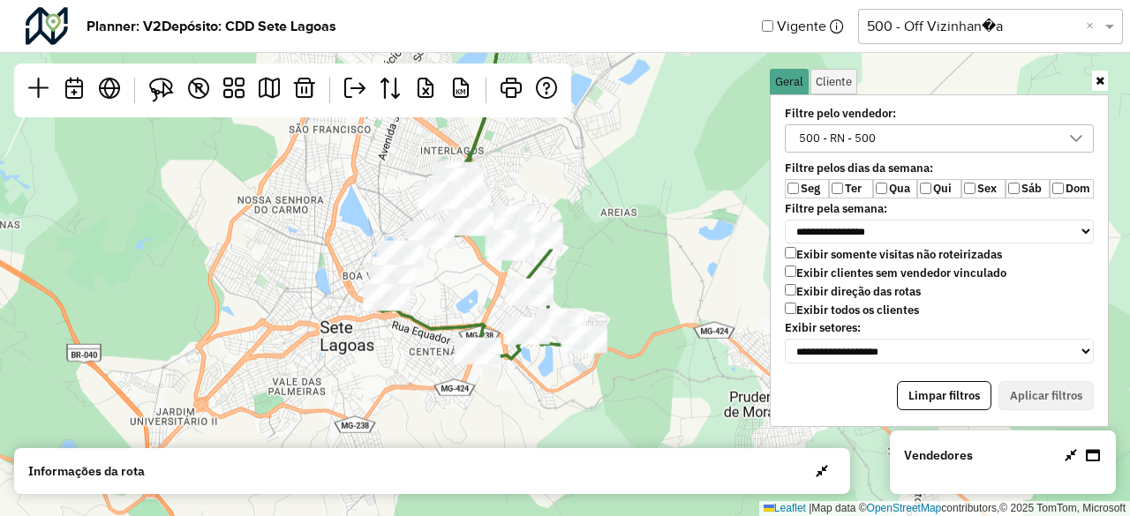
click at [1104, 77] on link at bounding box center [1100, 81] width 16 height 20
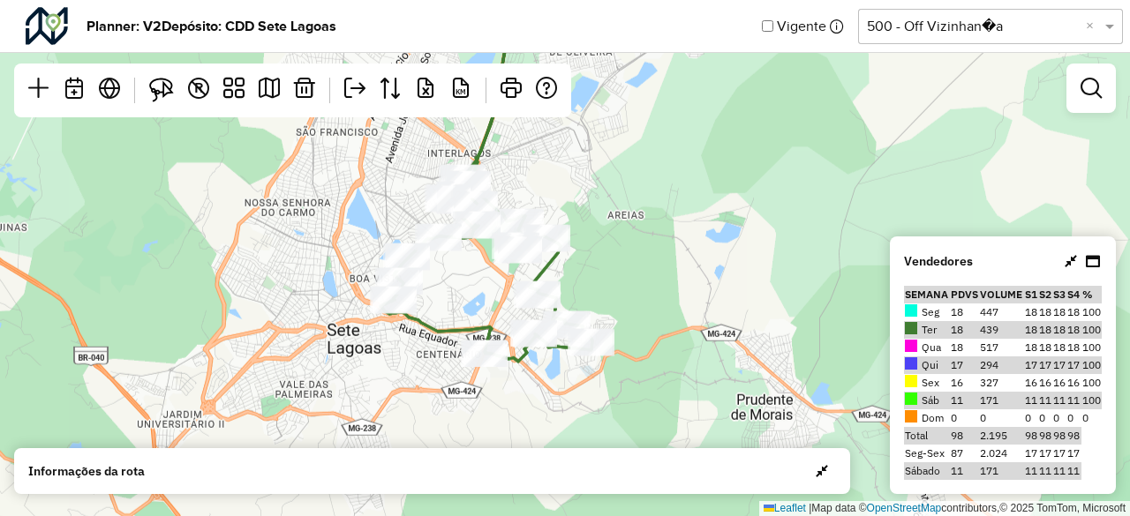
drag, startPoint x: 667, startPoint y: 252, endPoint x: 716, endPoint y: 278, distance: 55.3
click at [716, 278] on div "Leaflet | Map data © OpenStreetMap contributors,© 2025 TomTom, Microsoft" at bounding box center [565, 258] width 1130 height 516
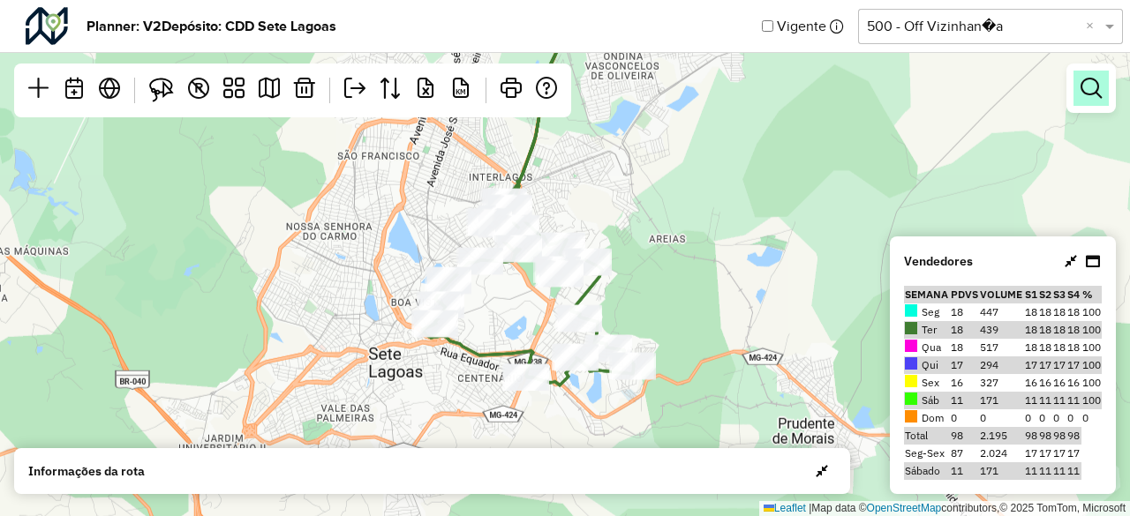
click at [1105, 94] on link at bounding box center [1091, 88] width 35 height 35
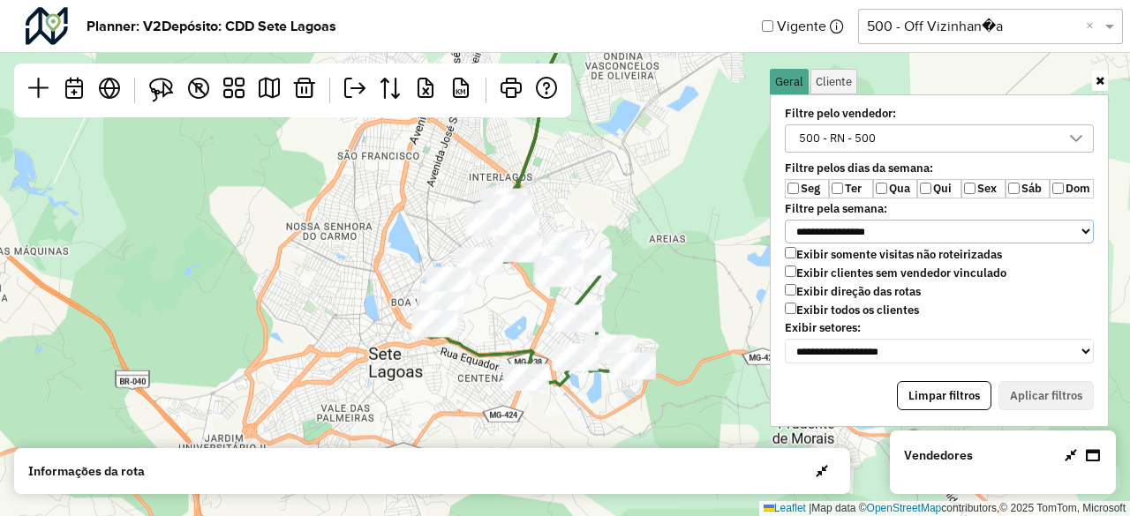
click at [865, 234] on select "**********" at bounding box center [939, 232] width 309 height 25
click at [785, 220] on select "**********" at bounding box center [939, 232] width 309 height 25
click at [818, 303] on label "Exibir todos os clientes" at bounding box center [852, 310] width 134 height 15
click at [831, 271] on label "Exibir clientes sem vendedor vinculado" at bounding box center [896, 273] width 222 height 15
click at [846, 235] on select "**********" at bounding box center [939, 232] width 309 height 25
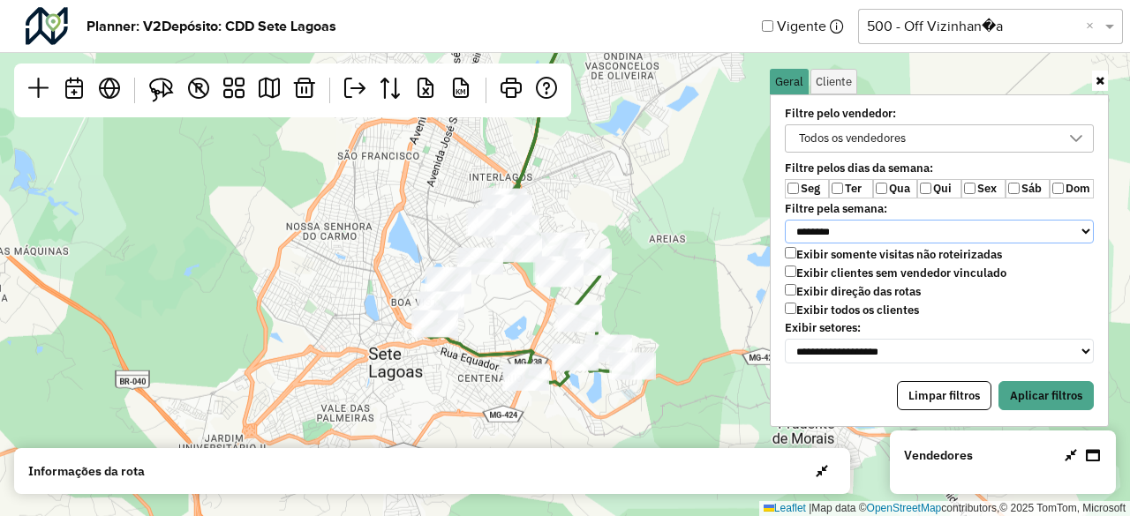
click at [785, 220] on select "**********" at bounding box center [939, 232] width 309 height 25
click at [862, 146] on div "Todos os vendedores" at bounding box center [852, 138] width 119 height 26
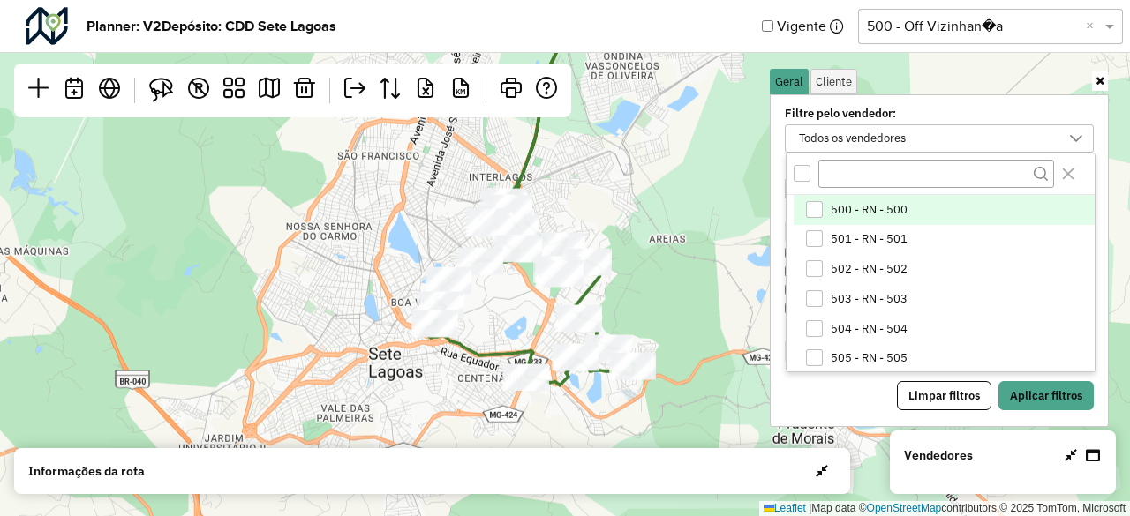
click at [846, 211] on span "500 - RN - 500" at bounding box center [869, 210] width 77 height 14
click at [946, 136] on div "500 - RN - 500" at bounding box center [926, 138] width 267 height 26
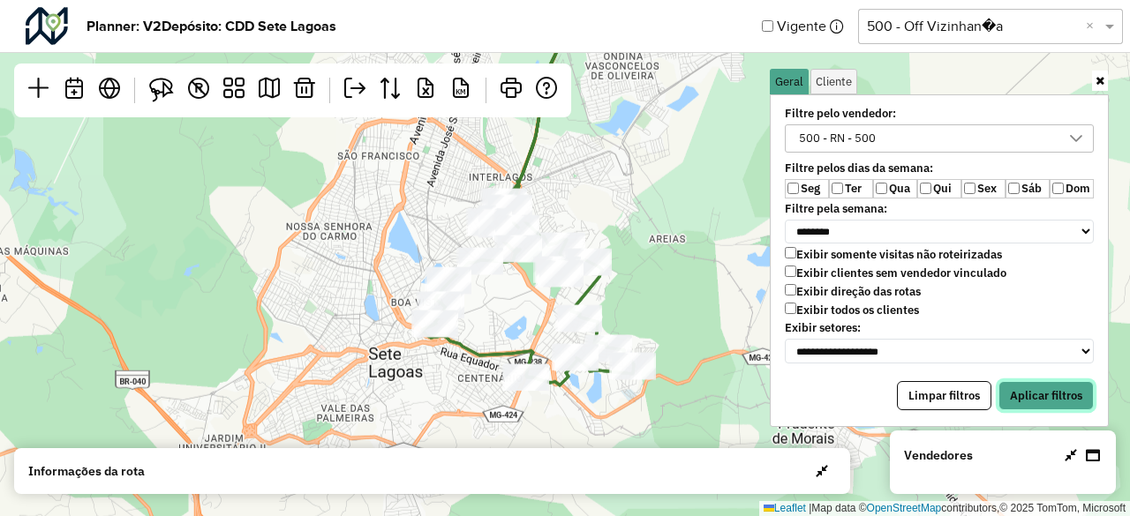
click at [1028, 384] on button "Aplicar filtros" at bounding box center [1046, 396] width 95 height 30
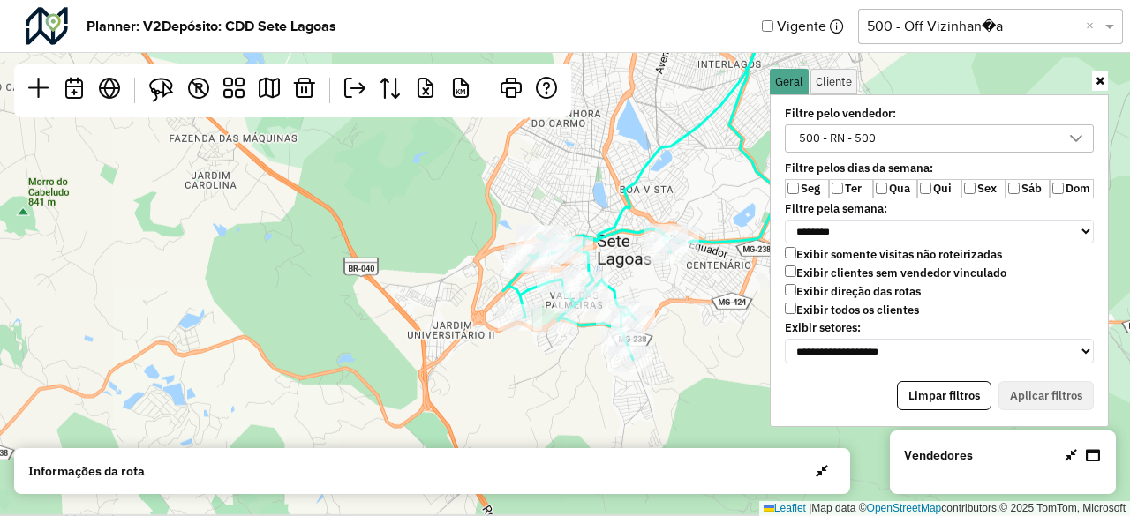
drag, startPoint x: 403, startPoint y: 264, endPoint x: 631, endPoint y: 151, distance: 255.1
click at [631, 151] on div "Leaflet | Map data © OpenStreetMap contributors,© 2025 TomTom, Microsoft" at bounding box center [565, 258] width 1130 height 516
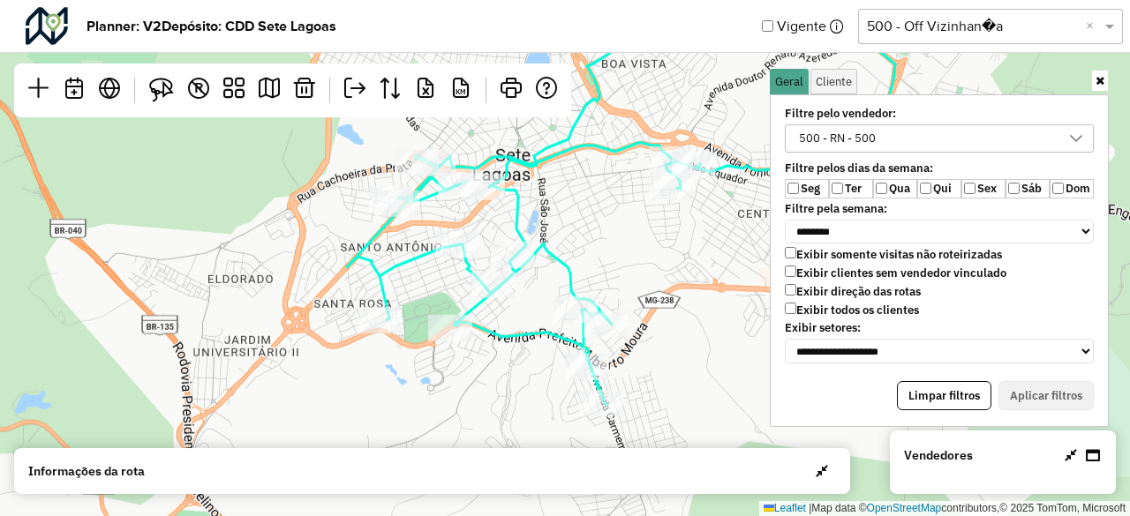
drag, startPoint x: 729, startPoint y: 215, endPoint x: 637, endPoint y: 268, distance: 107.2
click at [637, 268] on div "Leaflet | Map data © OpenStreetMap contributors,© 2025 TomTom, Microsoft" at bounding box center [565, 258] width 1130 height 516
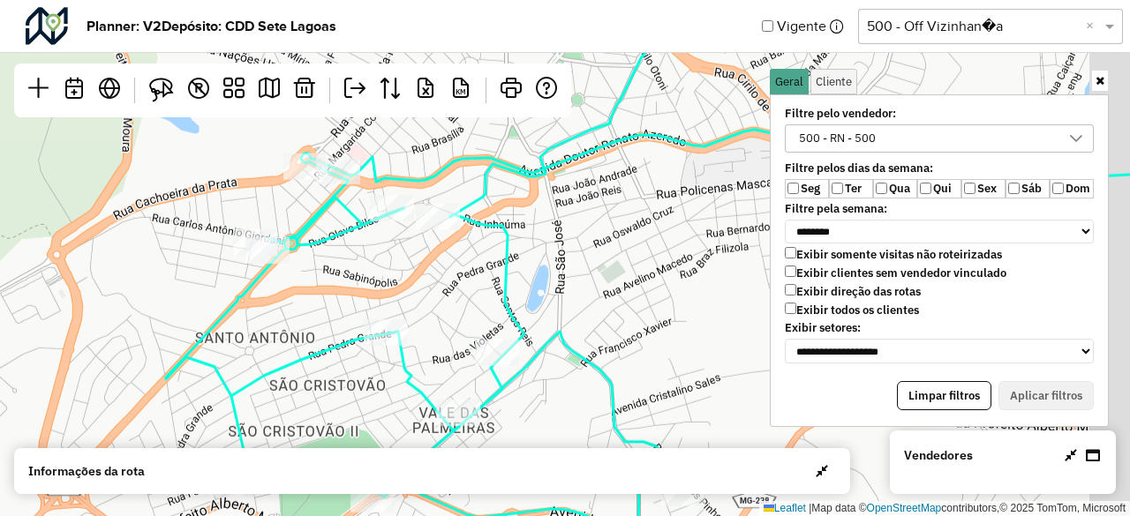
drag, startPoint x: 471, startPoint y: 252, endPoint x: 268, endPoint y: 254, distance: 204.0
click at [268, 254] on div "Leaflet | Map data © OpenStreetMap contributors,© 2025 TomTom, Microsoft" at bounding box center [565, 258] width 1130 height 516
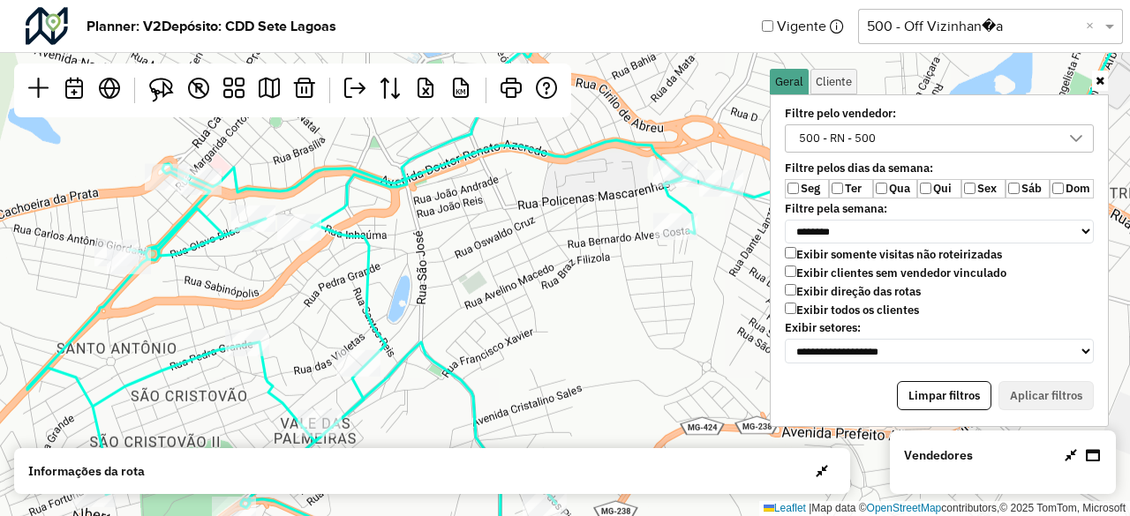
drag, startPoint x: 671, startPoint y: 260, endPoint x: 539, endPoint y: 298, distance: 138.0
click at [539, 298] on div "Leaflet | Map data © OpenStreetMap contributors,© 2025 TomTom, Microsoft" at bounding box center [565, 258] width 1130 height 516
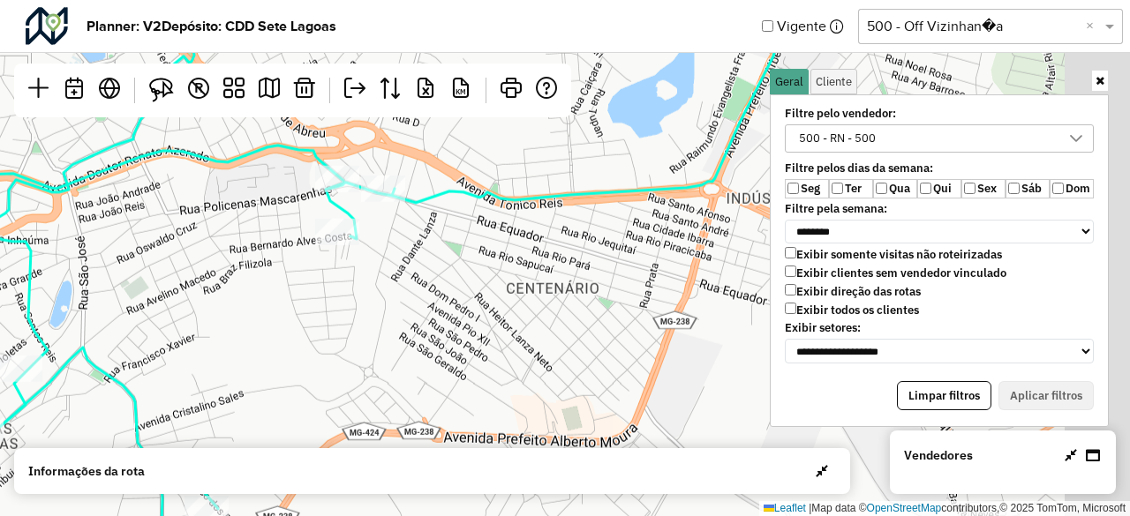
drag, startPoint x: 648, startPoint y: 316, endPoint x: 399, endPoint y: 298, distance: 249.7
click at [400, 298] on div "Leaflet | Map data © OpenStreetMap contributors,© 2025 TomTom, Microsoft" at bounding box center [565, 258] width 1130 height 516
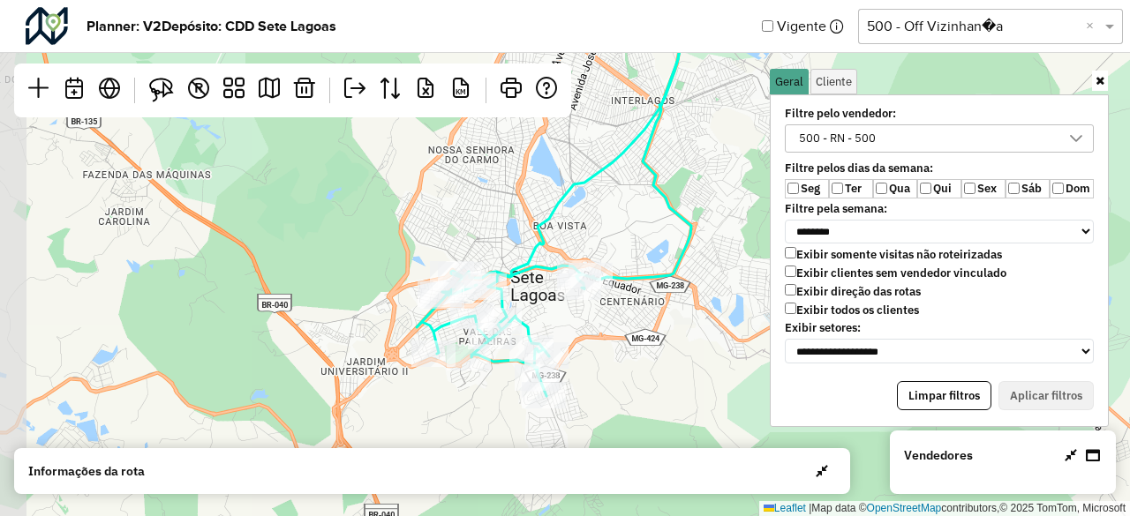
drag, startPoint x: 517, startPoint y: 301, endPoint x: 648, endPoint y: 317, distance: 131.6
click at [648, 317] on div "Leaflet | Map data © OpenStreetMap contributors,© 2025 TomTom, Microsoft" at bounding box center [565, 258] width 1130 height 516
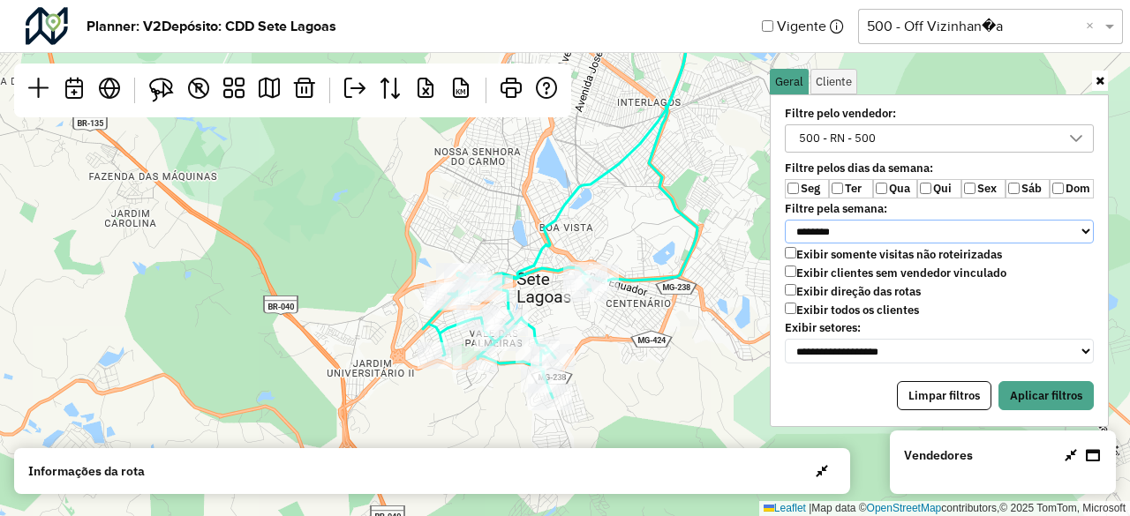
click at [886, 230] on select "**********" at bounding box center [939, 232] width 309 height 25
select select "**********"
click at [785, 220] on select "**********" at bounding box center [939, 232] width 309 height 25
click at [1023, 384] on button "Aplicar filtros" at bounding box center [1046, 396] width 95 height 30
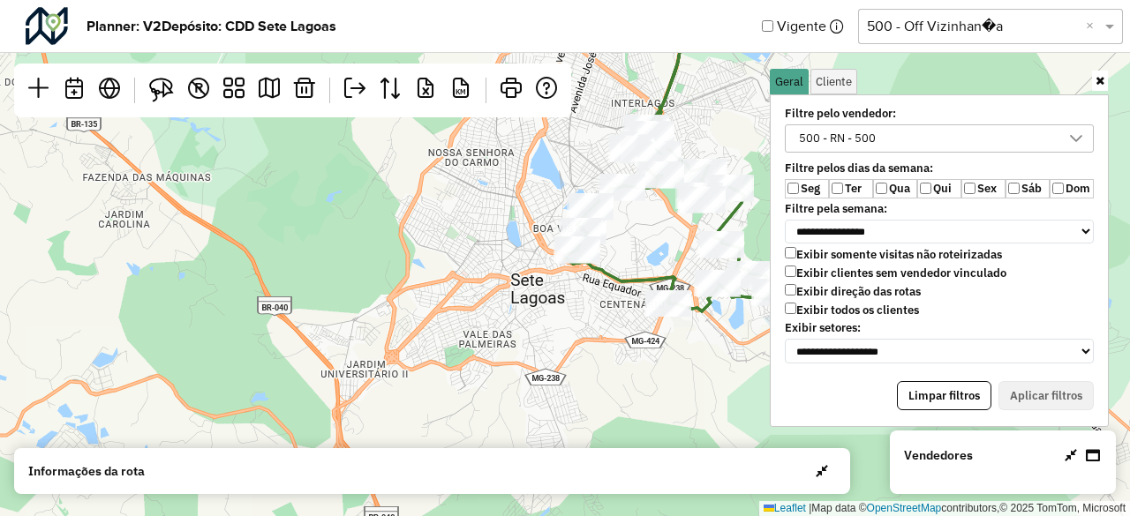
drag, startPoint x: 567, startPoint y: 324, endPoint x: 392, endPoint y: 335, distance: 175.2
click at [392, 335] on div "Leaflet | Map data © OpenStreetMap contributors,© 2025 TomTom, Microsoft" at bounding box center [565, 258] width 1130 height 516
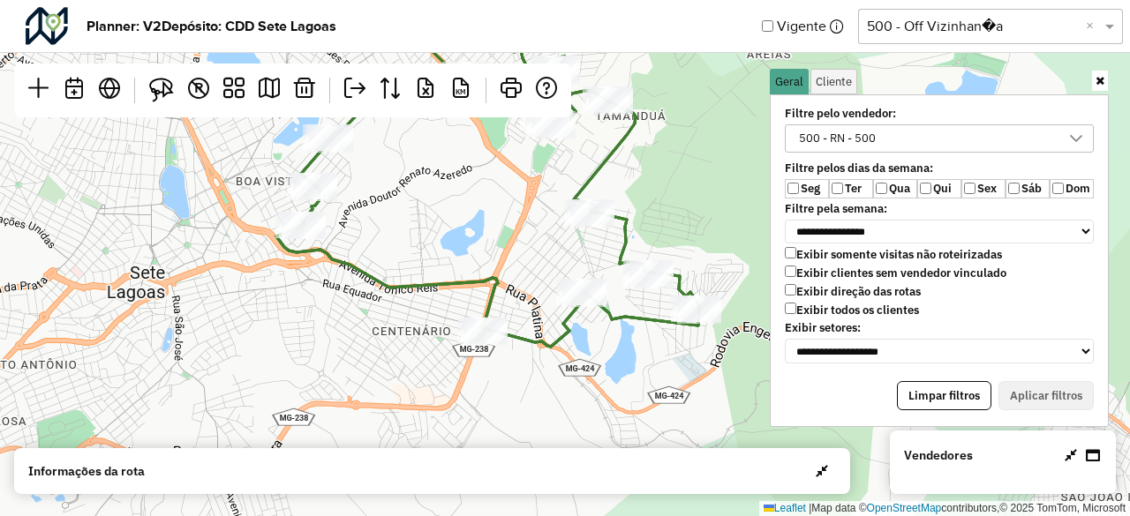
drag, startPoint x: 521, startPoint y: 390, endPoint x: 516, endPoint y: 409, distance: 19.3
click at [516, 409] on div "Leaflet | Map data © OpenStreetMap contributors,© 2025 TomTom, Microsoft" at bounding box center [565, 258] width 1130 height 516
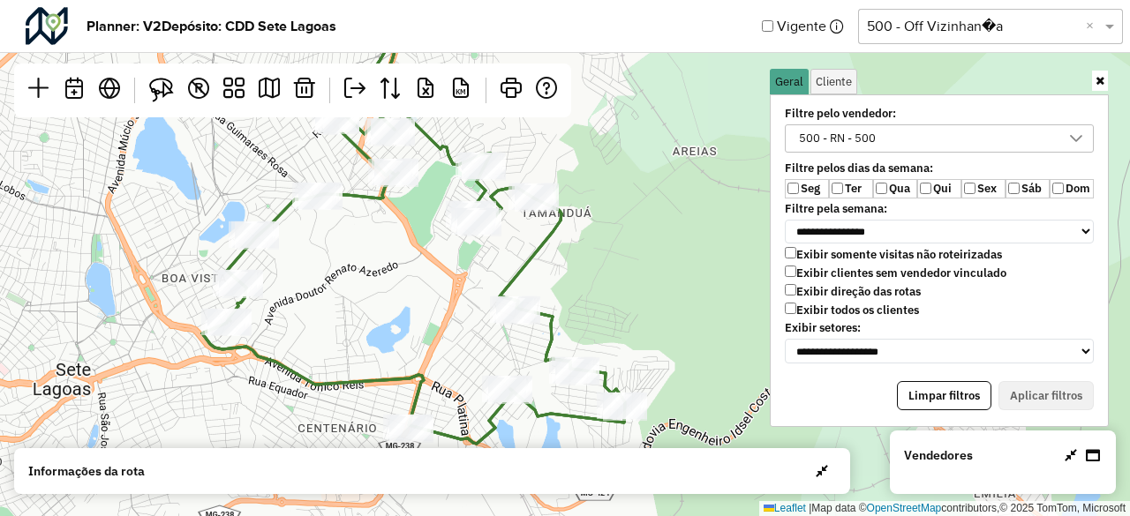
drag, startPoint x: 445, startPoint y: 289, endPoint x: 393, endPoint y: 351, distance: 81.5
click at [393, 351] on div "Leaflet | Map data © OpenStreetMap contributors,© 2025 TomTom, Microsoft" at bounding box center [565, 258] width 1130 height 516
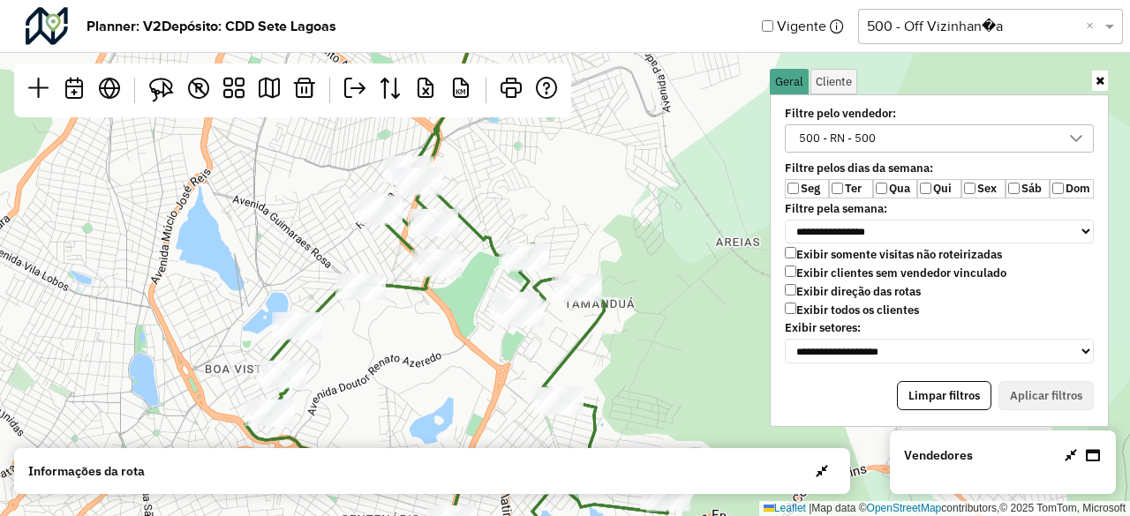
drag, startPoint x: 391, startPoint y: 340, endPoint x: 450, endPoint y: 404, distance: 87.5
click at [450, 404] on div "Leaflet | Map data © OpenStreetMap contributors,© 2025 TomTom, Microsoft" at bounding box center [565, 258] width 1130 height 516
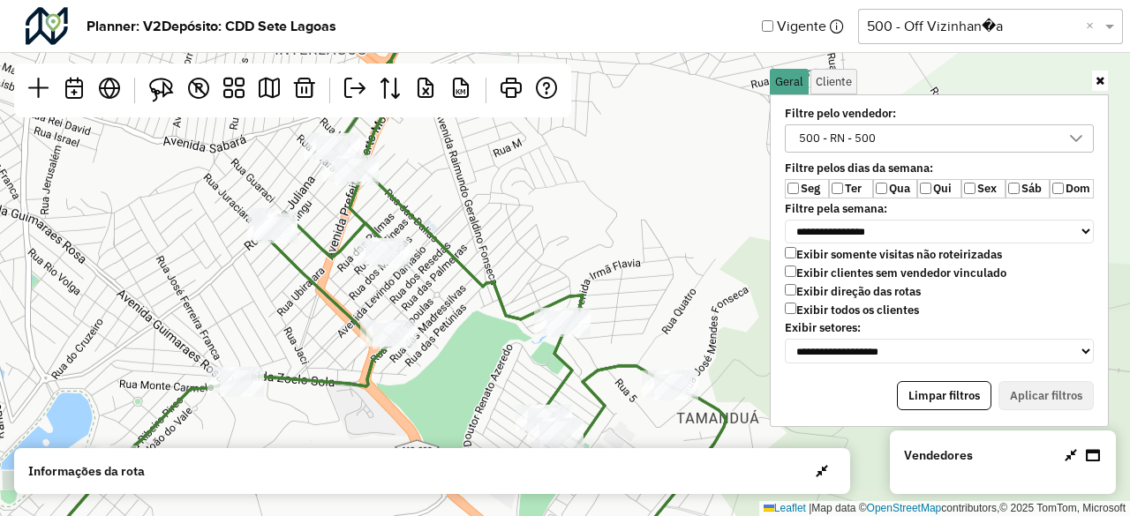
drag, startPoint x: 468, startPoint y: 197, endPoint x: 524, endPoint y: 241, distance: 71.7
click at [524, 241] on div "Leaflet | Map data © OpenStreetMap contributors,© 2025 TomTom, Microsoft" at bounding box center [565, 258] width 1130 height 516
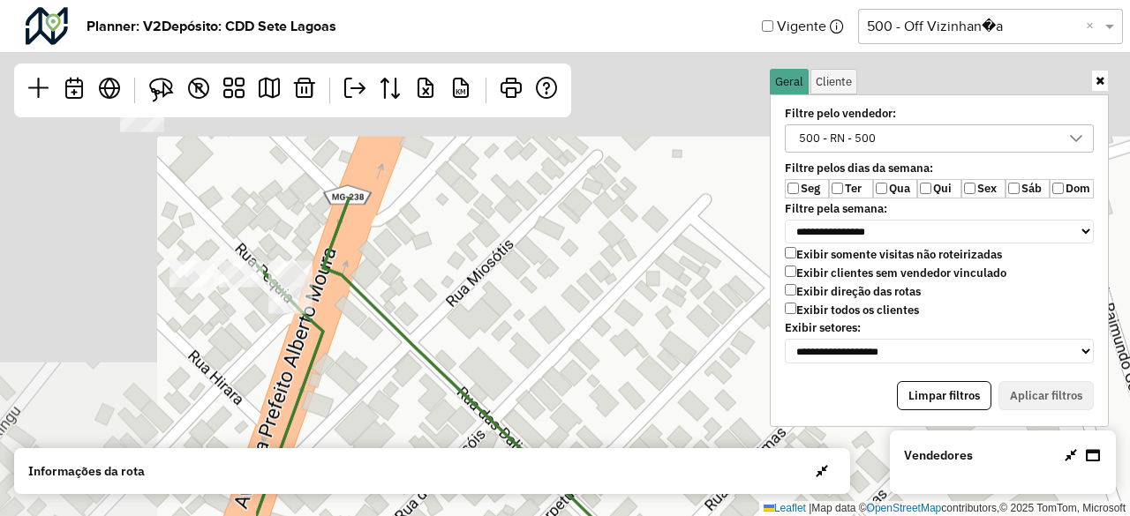
drag, startPoint x: 305, startPoint y: 198, endPoint x: 687, endPoint y: 453, distance: 458.9
click at [687, 453] on hb-planner "**********" at bounding box center [565, 258] width 1130 height 516
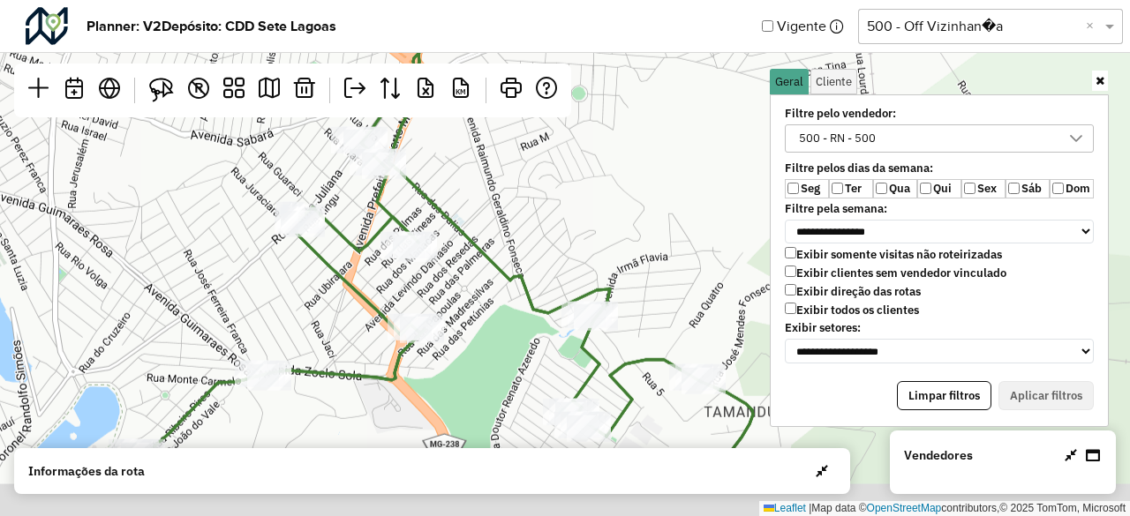
drag, startPoint x: 506, startPoint y: 262, endPoint x: 486, endPoint y: 141, distance: 122.6
click at [486, 141] on div "Leaflet | Map data © OpenStreetMap contributors,© 2025 TomTom, Microsoft" at bounding box center [565, 258] width 1130 height 516
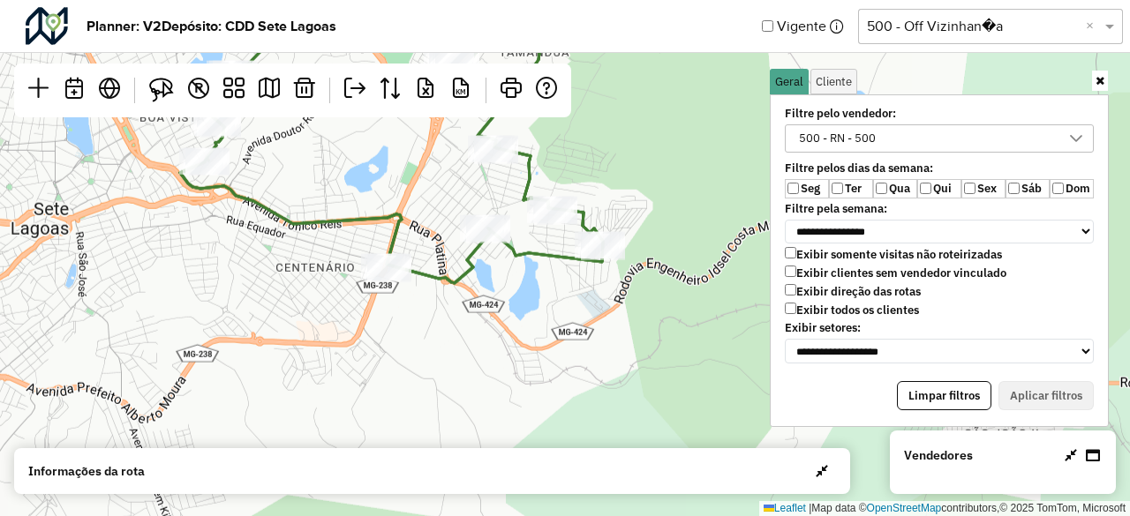
drag, startPoint x: 415, startPoint y: 276, endPoint x: 396, endPoint y: 339, distance: 65.4
click at [397, 339] on div "Leaflet | Map data © OpenStreetMap contributors,© 2025 TomTom, Microsoft" at bounding box center [565, 258] width 1130 height 516
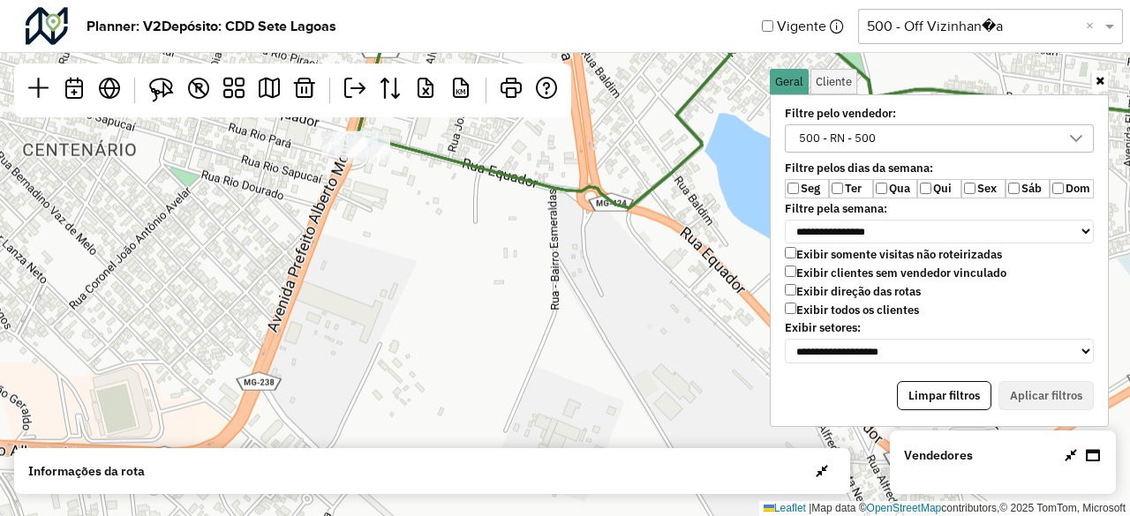
drag, startPoint x: 384, startPoint y: 237, endPoint x: 385, endPoint y: 282, distance: 44.2
click at [385, 282] on div "Leaflet | Map data © OpenStreetMap contributors,© 2025 TomTom, Microsoft" at bounding box center [565, 258] width 1130 height 516
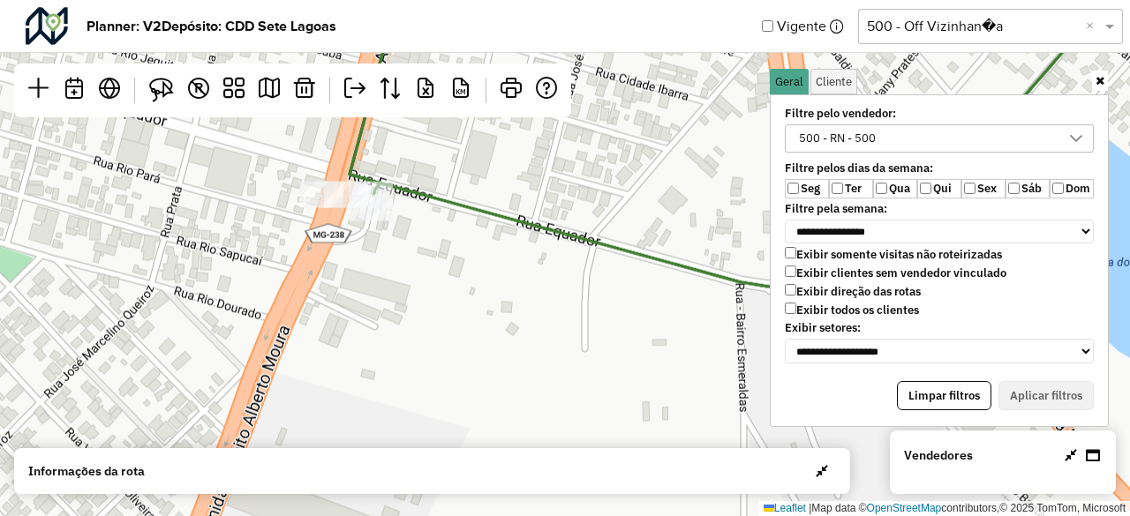
drag, startPoint x: 366, startPoint y: 222, endPoint x: 367, endPoint y: 280, distance: 58.3
click at [367, 280] on div "Leaflet | Map data © OpenStreetMap contributors,© 2025 TomTom, Microsoft" at bounding box center [565, 258] width 1130 height 516
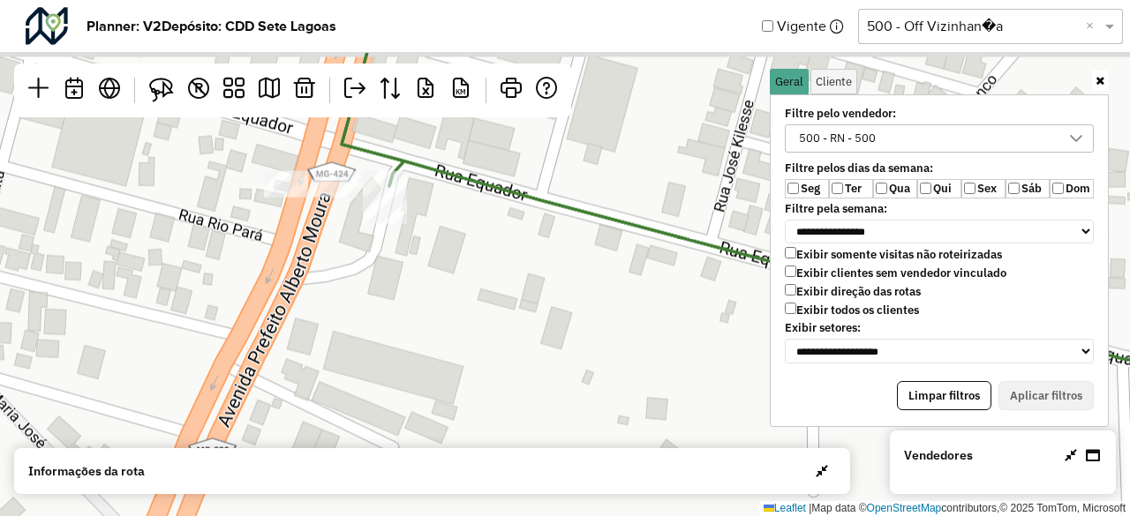
drag, startPoint x: 370, startPoint y: 248, endPoint x: 373, endPoint y: 310, distance: 61.9
click at [373, 310] on div "Leaflet | Map data © OpenStreetMap contributors,© 2025 TomTom, Microsoft" at bounding box center [565, 258] width 1130 height 516
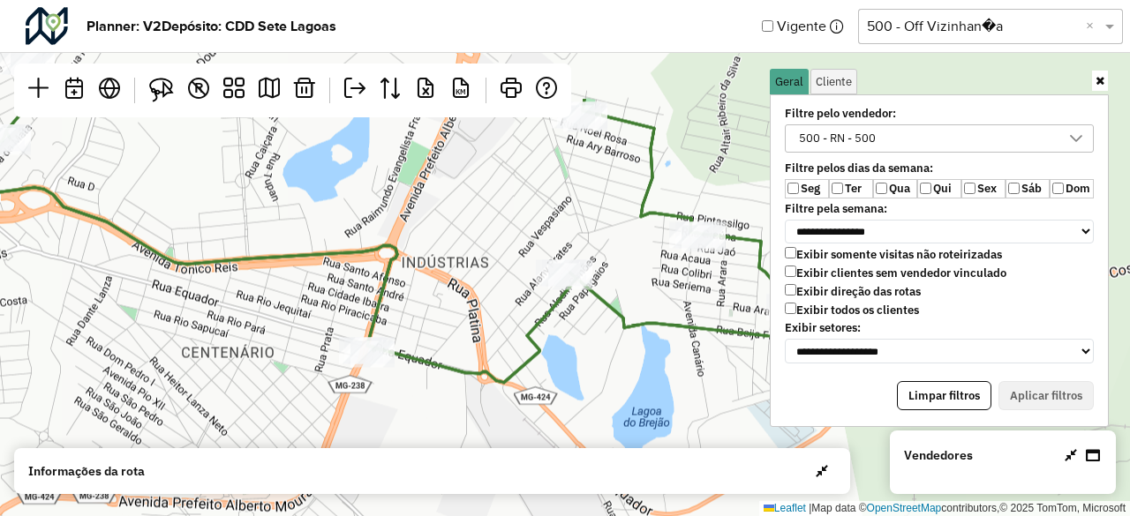
drag, startPoint x: 564, startPoint y: 170, endPoint x: 449, endPoint y: 335, distance: 201.6
click at [449, 335] on div "Leaflet | Map data © OpenStreetMap contributors,© 2025 TomTom, Microsoft" at bounding box center [565, 258] width 1130 height 516
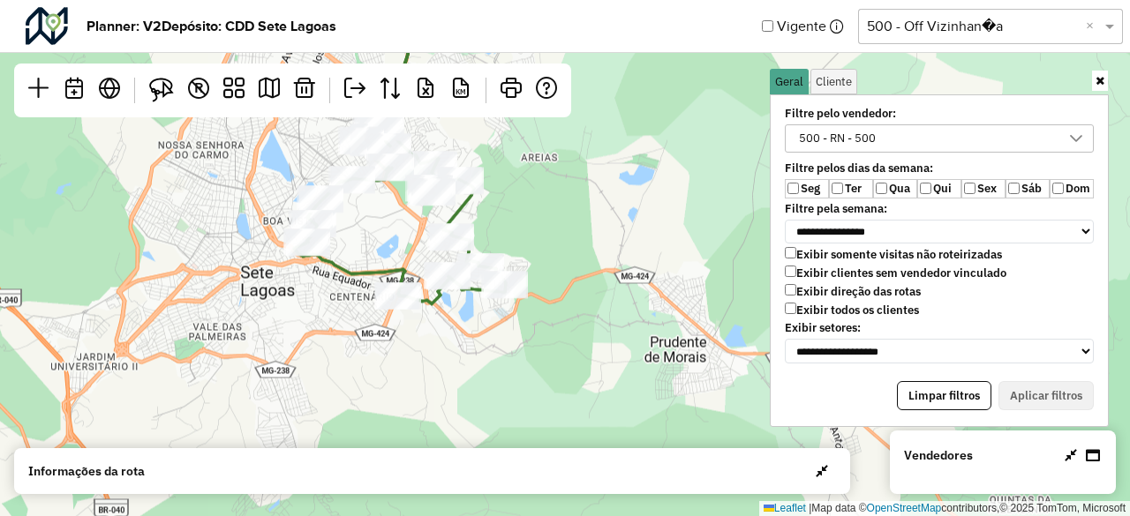
drag, startPoint x: 408, startPoint y: 189, endPoint x: 404, endPoint y: 226, distance: 37.2
click at [404, 226] on div "Leaflet | Map data © OpenStreetMap contributors,© 2025 TomTom, Microsoft" at bounding box center [565, 258] width 1130 height 516
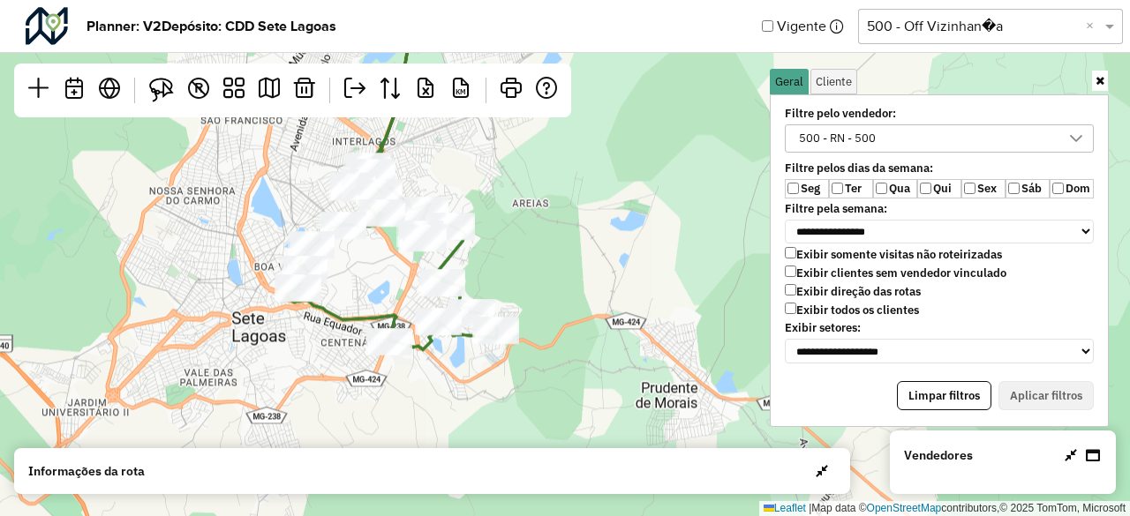
drag, startPoint x: 396, startPoint y: 229, endPoint x: 382, endPoint y: 286, distance: 58.9
click at [382, 286] on div "Leaflet | Map data © OpenStreetMap contributors,© 2025 TomTom, Microsoft" at bounding box center [565, 258] width 1130 height 516
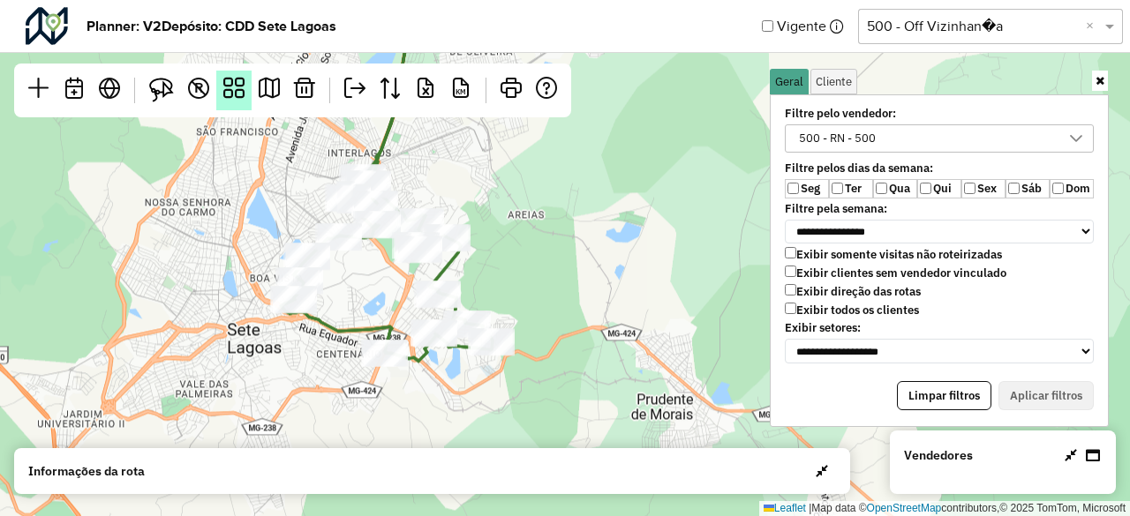
click at [240, 102] on link at bounding box center [233, 91] width 35 height 40
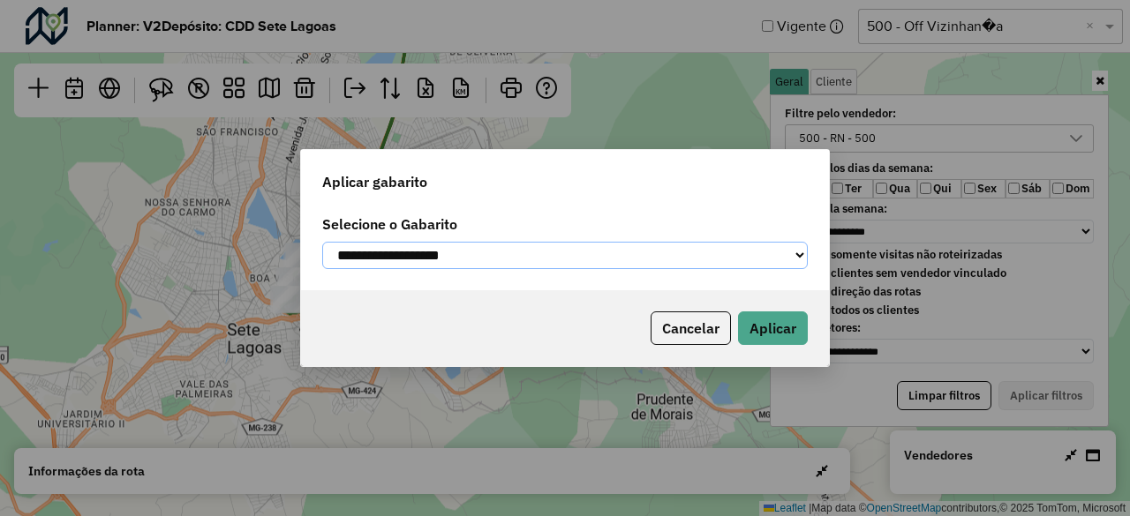
click at [401, 249] on select "**********" at bounding box center [565, 255] width 486 height 27
click at [514, 261] on select "**********" at bounding box center [565, 255] width 486 height 27
click at [559, 296] on div "Cancelar Aplicar" at bounding box center [565, 328] width 528 height 76
click at [696, 345] on button "Cancelar" at bounding box center [691, 329] width 80 height 34
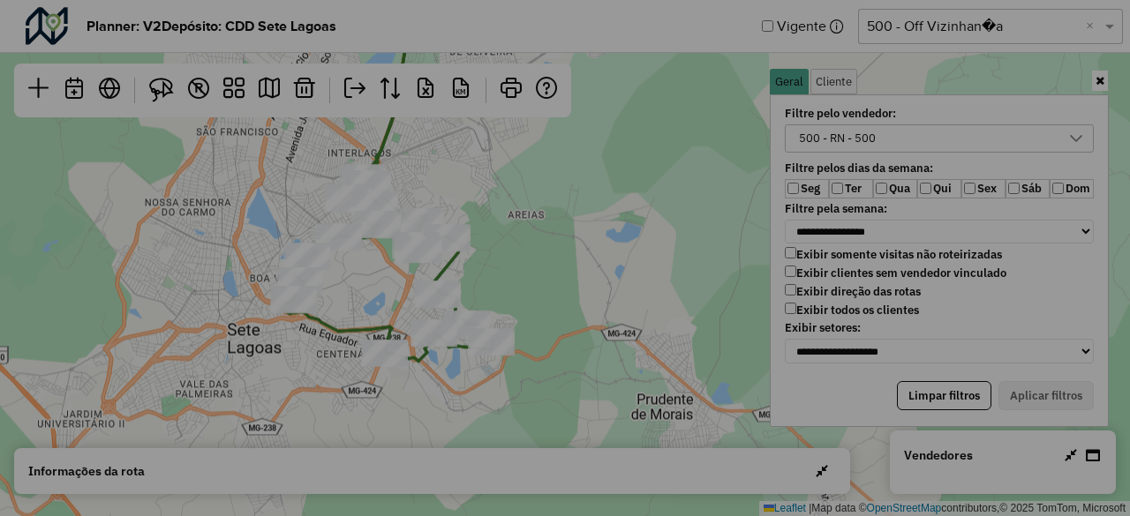
click at [672, 320] on button "Cancelar" at bounding box center [653, 308] width 57 height 24
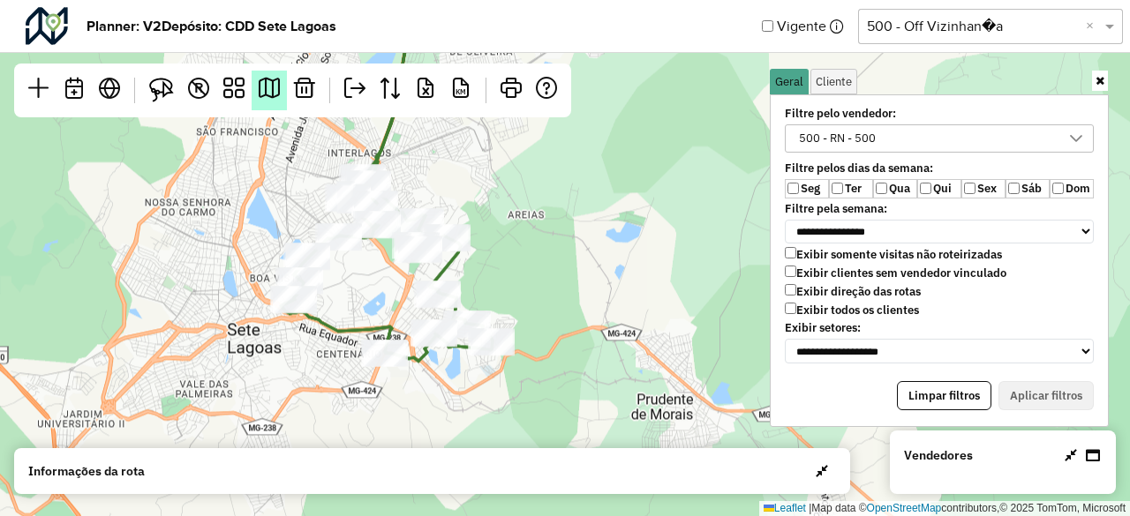
click at [269, 86] on em at bounding box center [269, 88] width 21 height 21
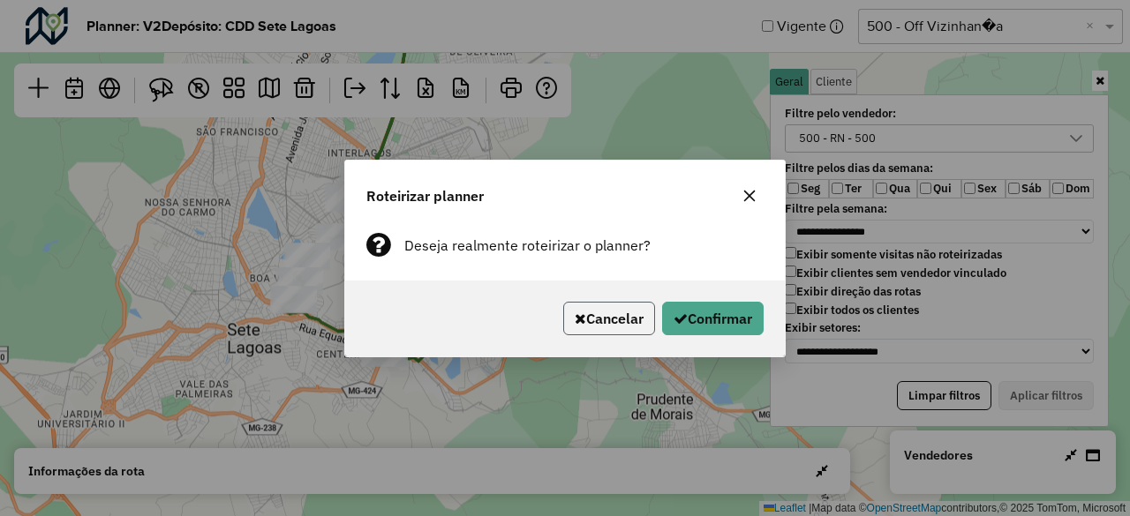
click at [609, 315] on button "Cancelar" at bounding box center [609, 319] width 92 height 34
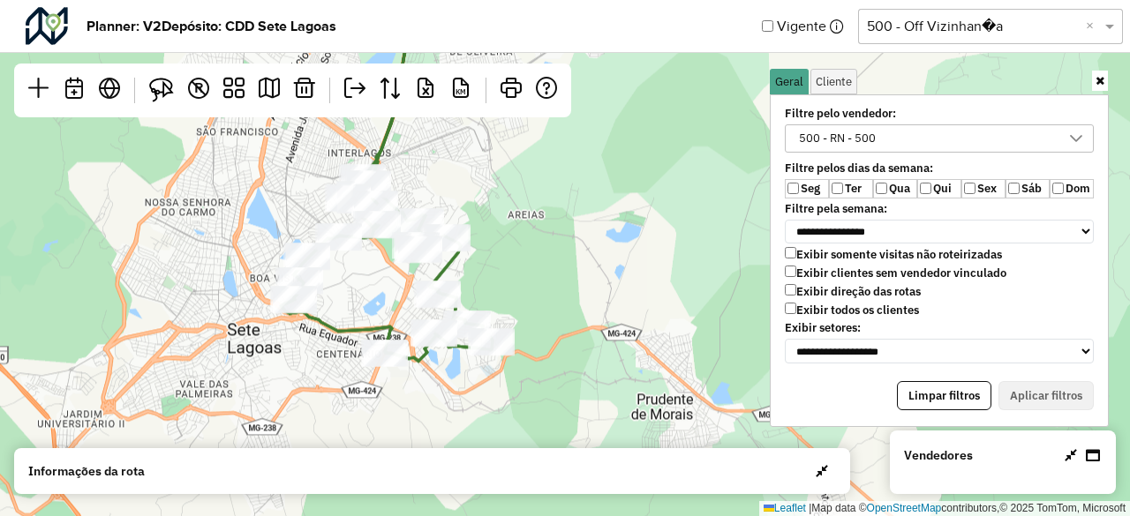
click at [927, 29] on input "text" at bounding box center [973, 26] width 212 height 21
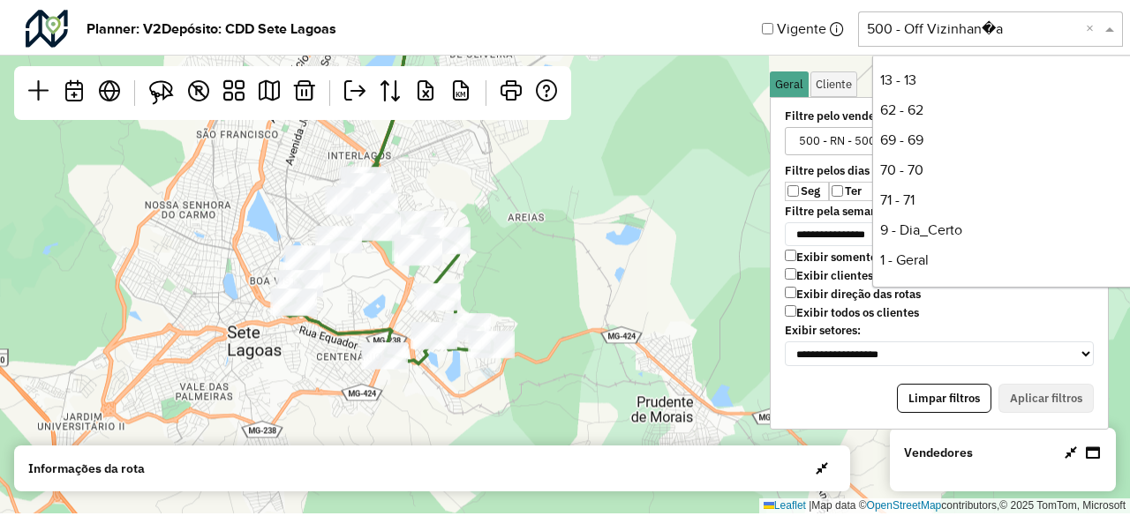
scroll to position [238, 0]
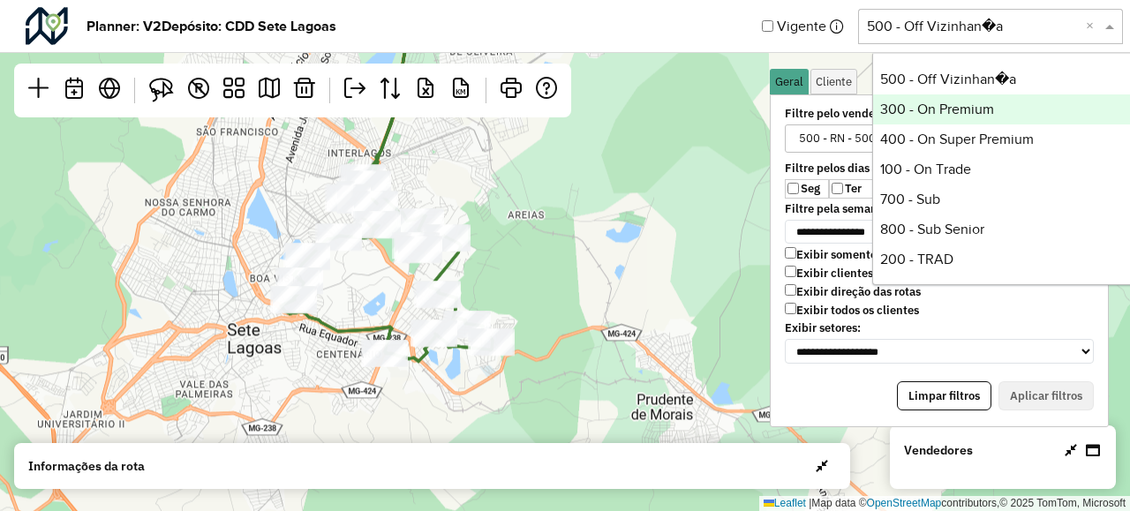
click at [929, 103] on div "300 - On Premium" at bounding box center [1004, 109] width 263 height 30
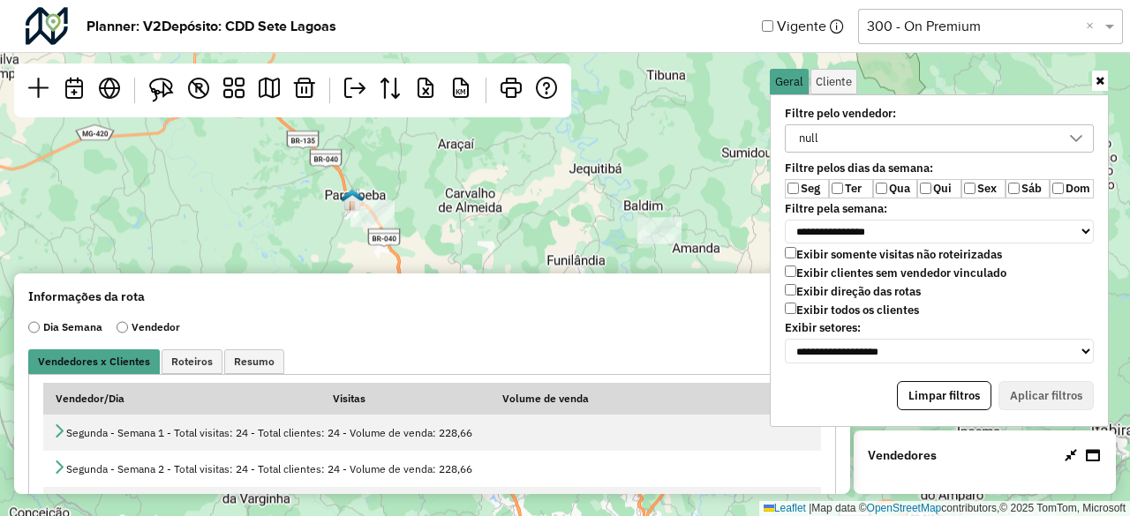
click at [456, 192] on div "17 Leaflet | Map data © OpenStreetMap contributors,© 2025 TomTom, Microsoft" at bounding box center [565, 258] width 1130 height 516
click at [843, 142] on div "null" at bounding box center [926, 138] width 267 height 26
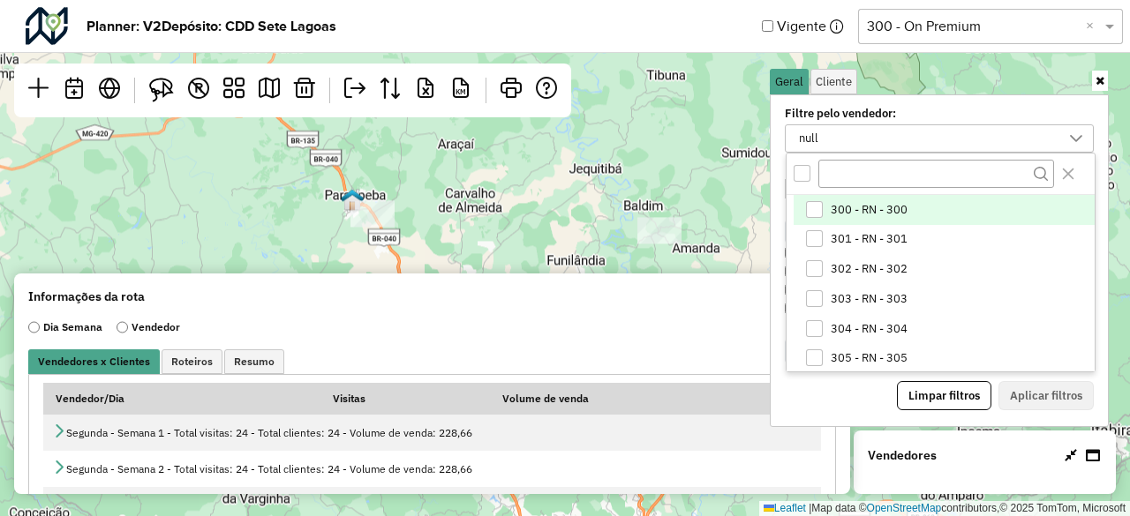
click at [818, 207] on div "300 - RN - 300" at bounding box center [814, 209] width 17 height 17
click at [818, 207] on icon "300 - RN - 300" at bounding box center [814, 209] width 12 height 12
click at [692, 183] on div "17 Leaflet | Map data © OpenStreetMap contributors,© 2025 TomTom, Microsoft" at bounding box center [565, 258] width 1130 height 516
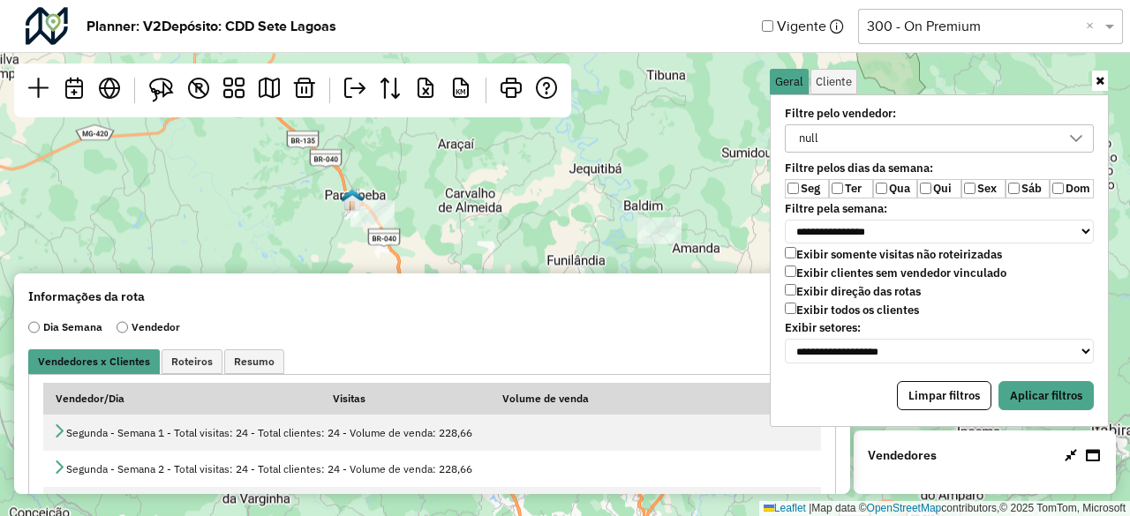
click at [1100, 81] on icon at bounding box center [1100, 80] width 9 height 11
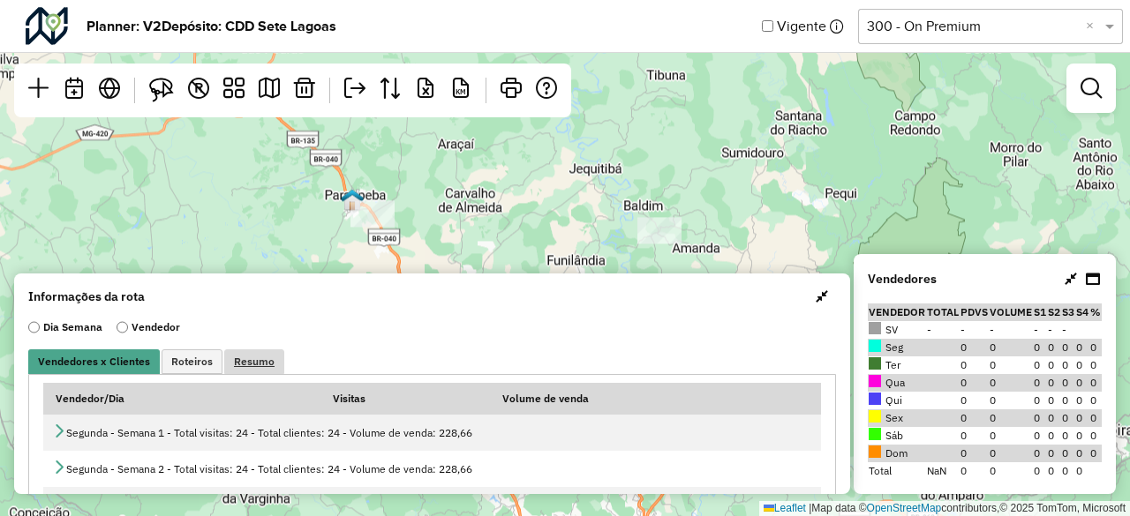
click at [240, 360] on span "Resumo" at bounding box center [254, 362] width 41 height 11
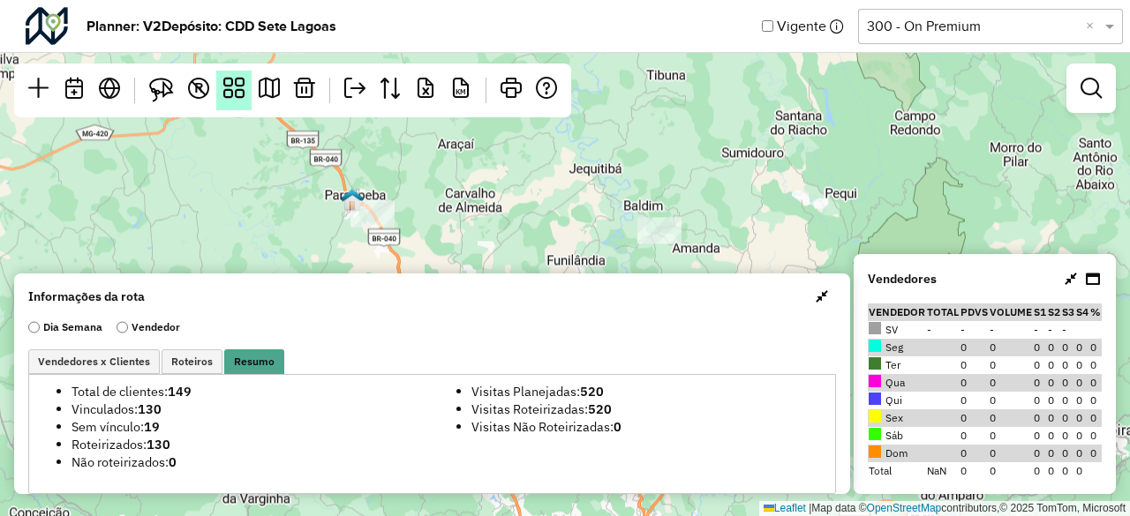
click at [230, 103] on link at bounding box center [233, 91] width 35 height 40
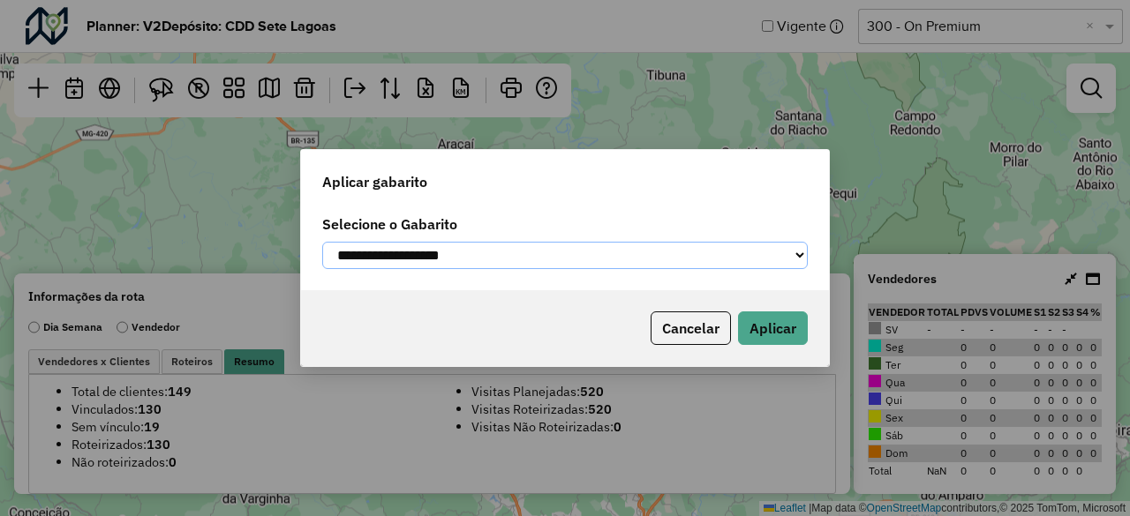
click at [401, 248] on select "**********" at bounding box center [565, 255] width 486 height 27
click at [550, 260] on select "**********" at bounding box center [565, 255] width 486 height 27
click at [797, 260] on select "**********" at bounding box center [565, 255] width 486 height 27
click at [528, 298] on div "Cancelar Aplicar" at bounding box center [565, 328] width 528 height 76
click at [577, 254] on select "**********" at bounding box center [565, 255] width 486 height 27
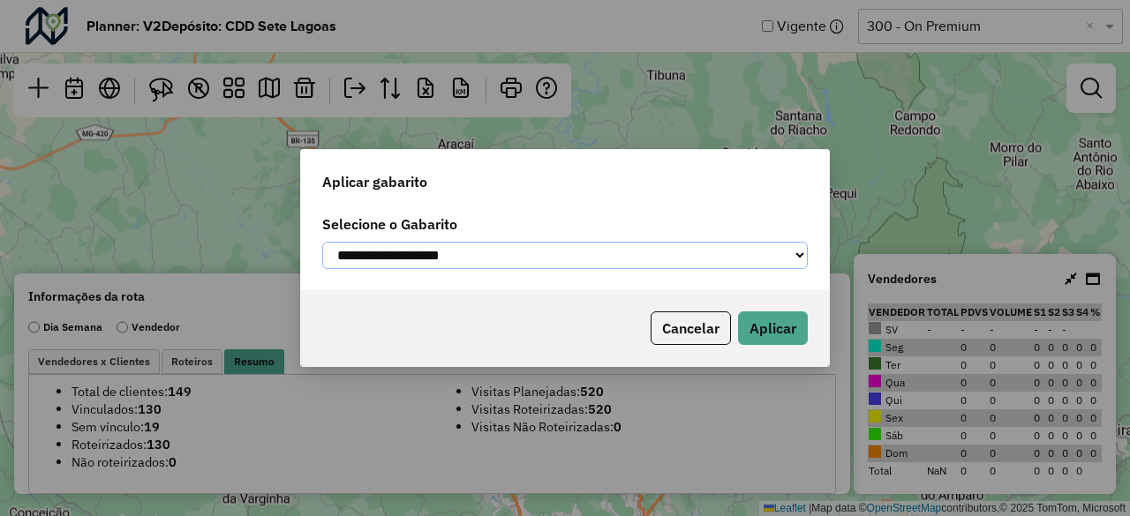
click at [531, 259] on select "**********" at bounding box center [565, 255] width 486 height 27
click at [803, 260] on select "**********" at bounding box center [565, 255] width 486 height 27
click at [685, 343] on button "Cancelar" at bounding box center [691, 329] width 80 height 34
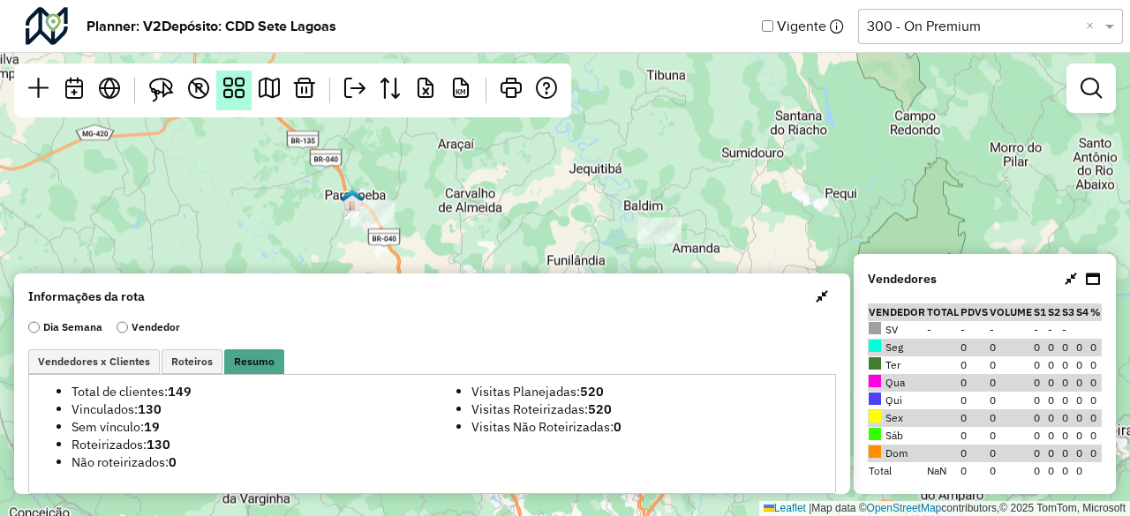
click at [239, 106] on link at bounding box center [233, 91] width 35 height 40
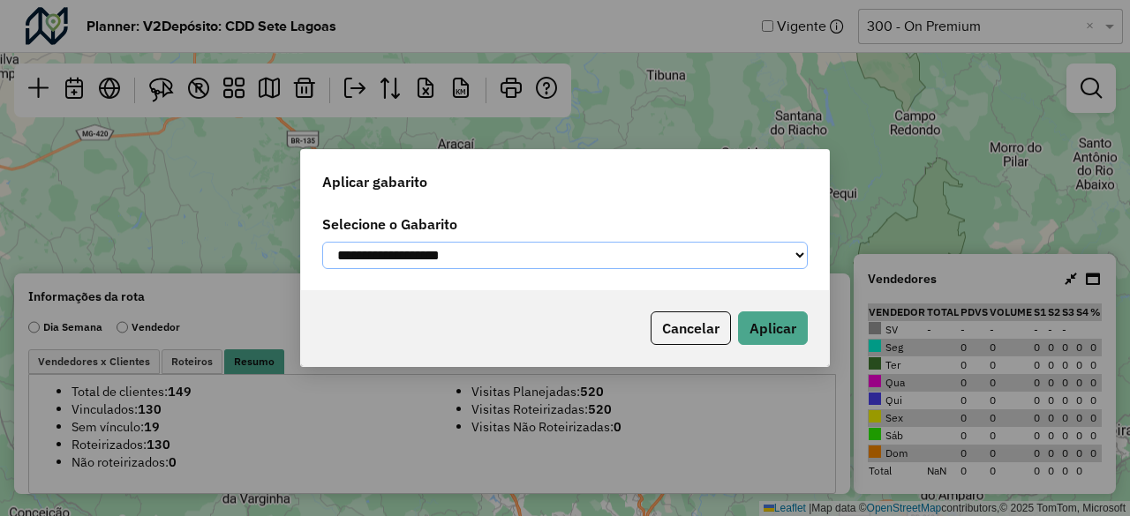
click at [443, 255] on select "**********" at bounding box center [565, 255] width 486 height 27
select select "**********"
click at [322, 242] on select "**********" at bounding box center [565, 255] width 486 height 27
click at [775, 337] on button "Aplicar" at bounding box center [773, 329] width 70 height 34
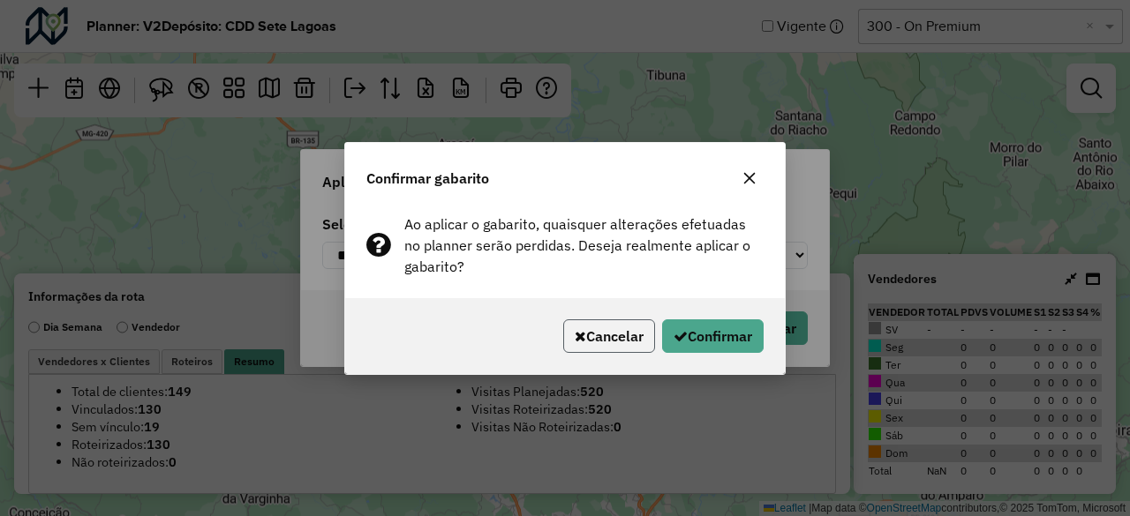
click at [626, 345] on button "Cancelar" at bounding box center [609, 337] width 92 height 34
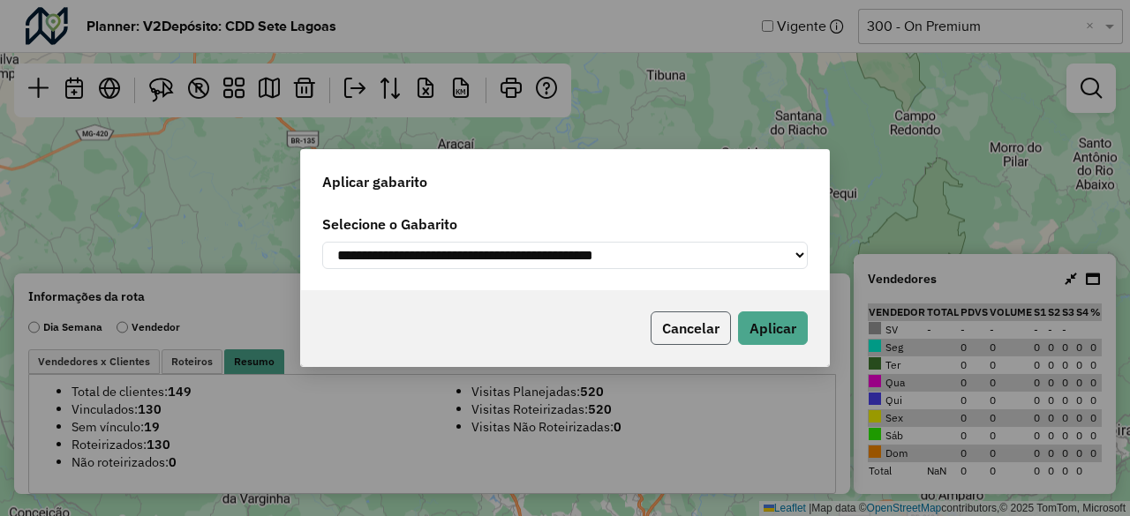
click at [692, 335] on button "Cancelar" at bounding box center [691, 329] width 80 height 34
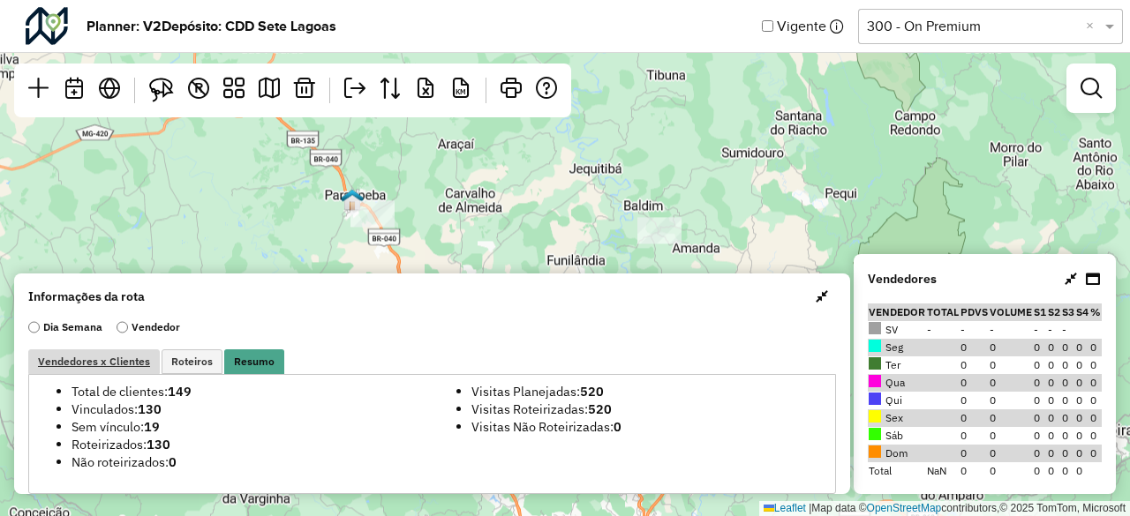
click at [61, 364] on span "Vendedores x Clientes" at bounding box center [94, 362] width 112 height 11
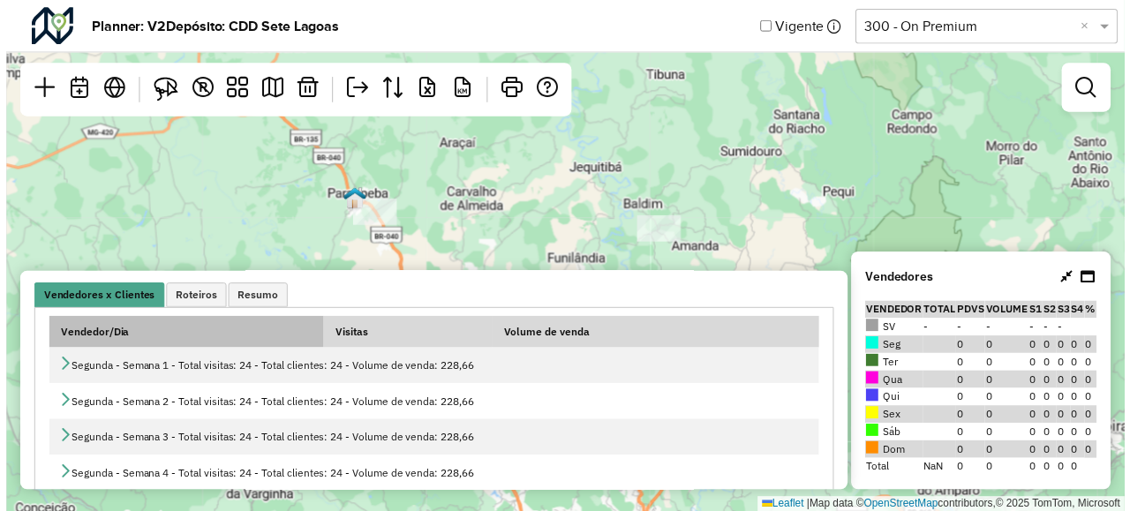
scroll to position [88, 0]
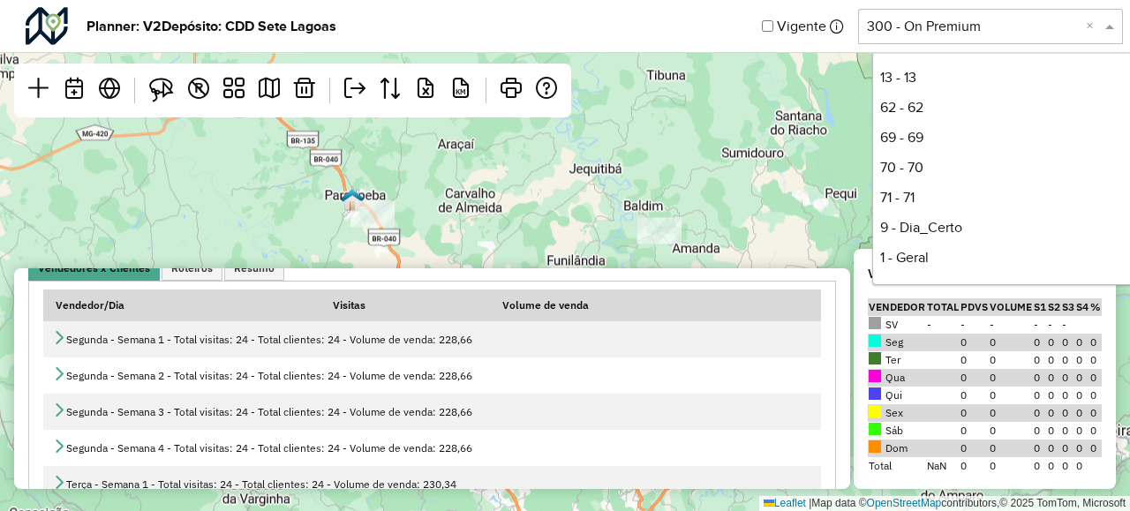
click at [919, 38] on div "Selecione uma opção 300 - On Premium ×" at bounding box center [990, 26] width 265 height 35
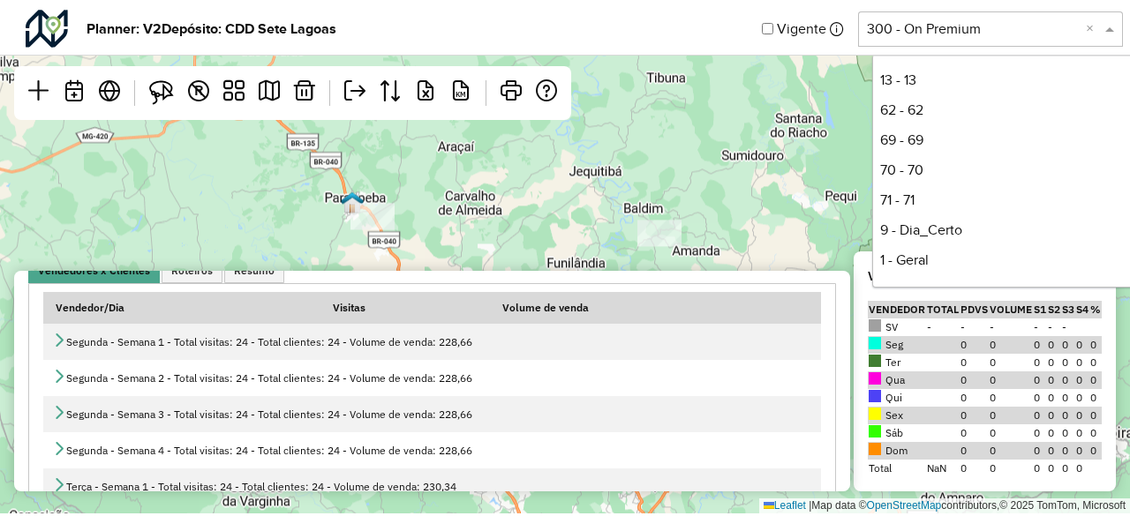
scroll to position [238, 0]
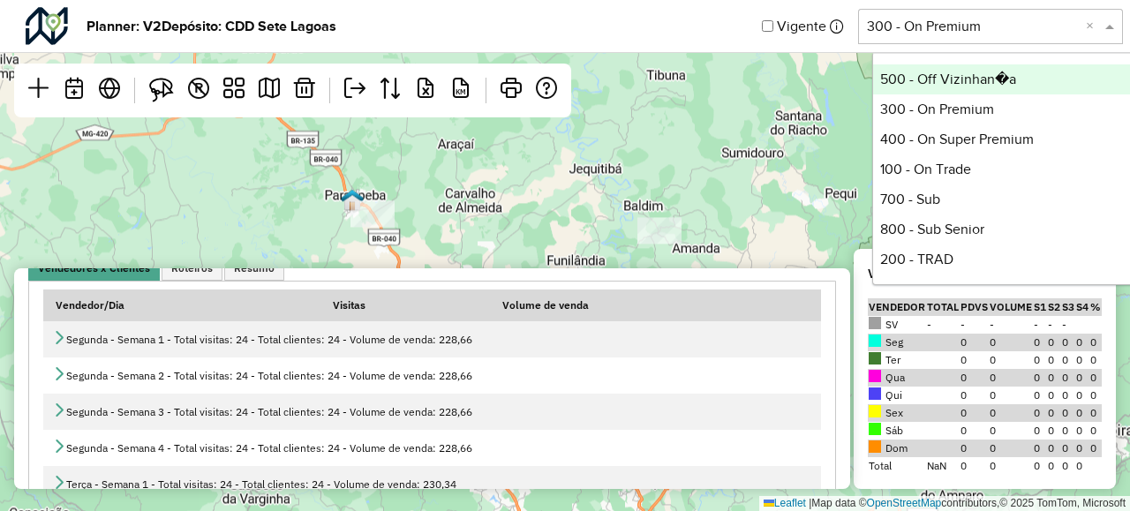
click at [793, 195] on div "17 Leaflet | Map data © OpenStreetMap contributors,© 2025 TomTom, Microsoft" at bounding box center [565, 255] width 1130 height 511
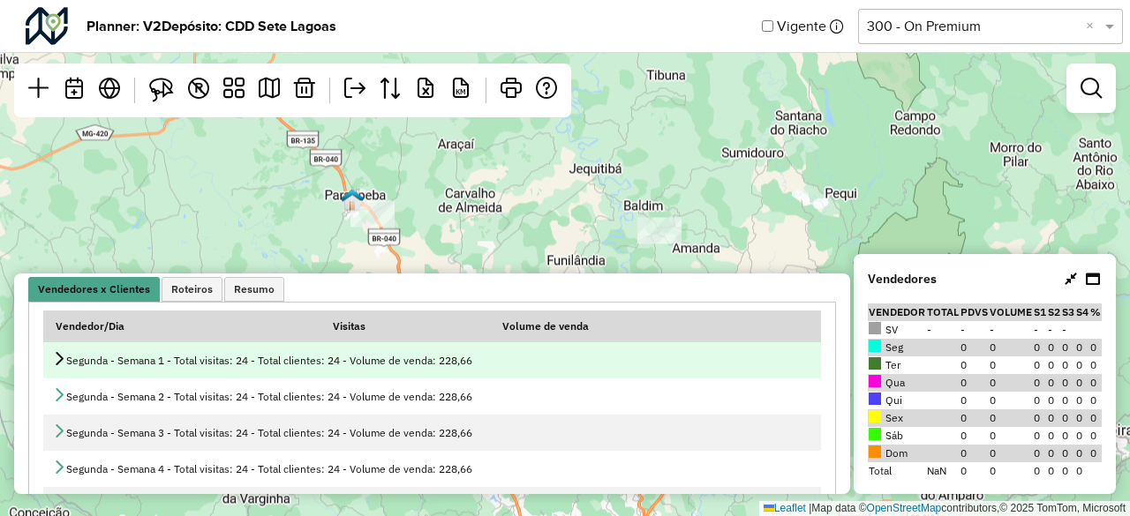
scroll to position [0, 0]
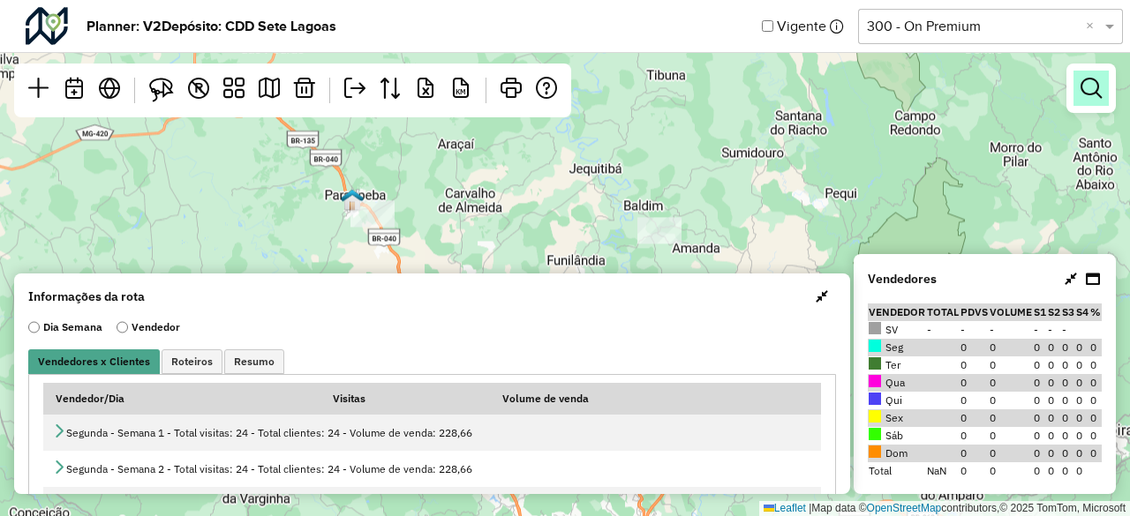
click at [1097, 102] on link at bounding box center [1091, 88] width 35 height 35
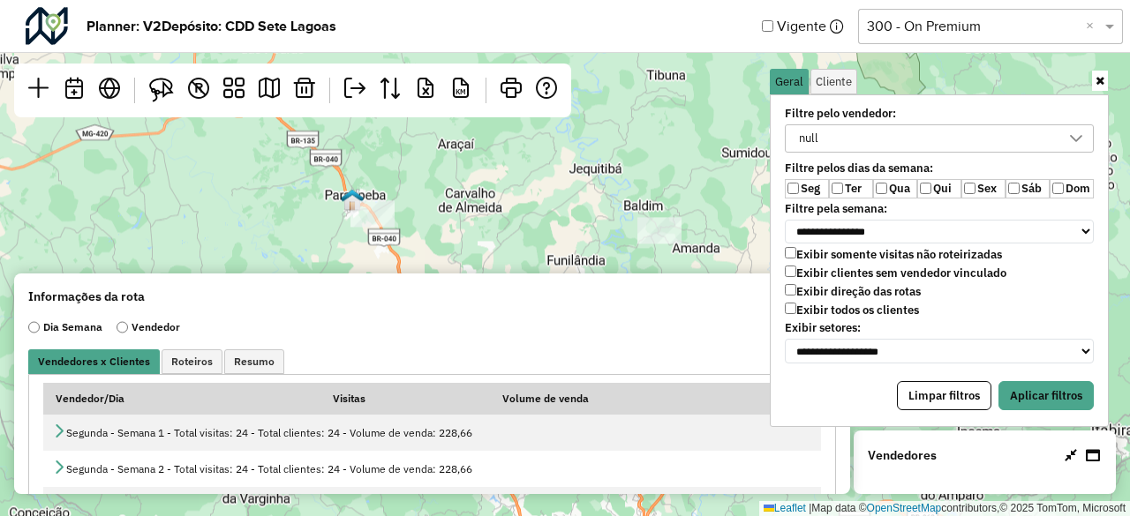
click at [863, 140] on div "null" at bounding box center [926, 138] width 267 height 26
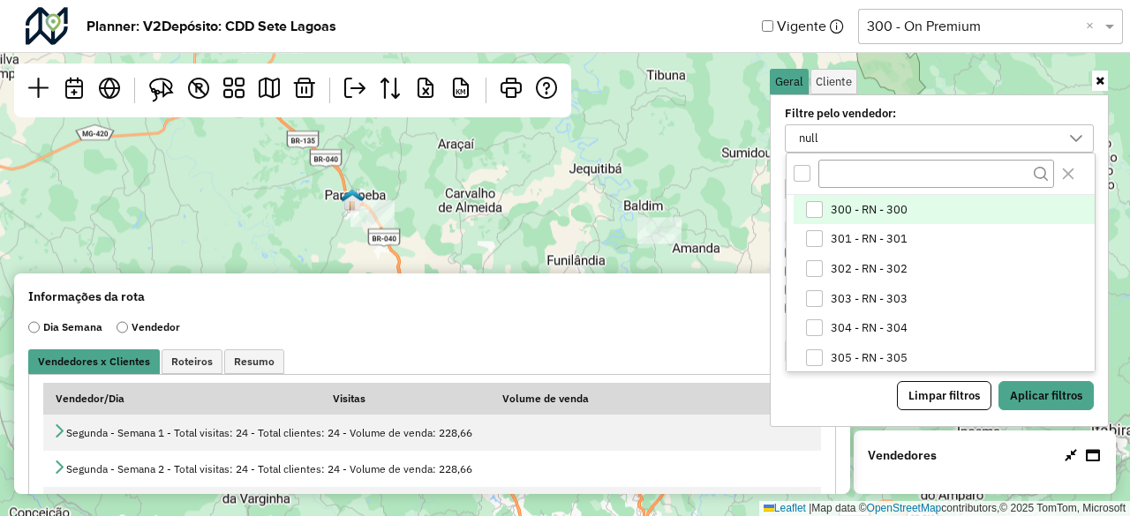
scroll to position [9, 65]
click at [816, 209] on div "300 - RN - 300" at bounding box center [814, 209] width 17 height 17
click at [971, 130] on div "2 itens selecionados" at bounding box center [926, 138] width 267 height 26
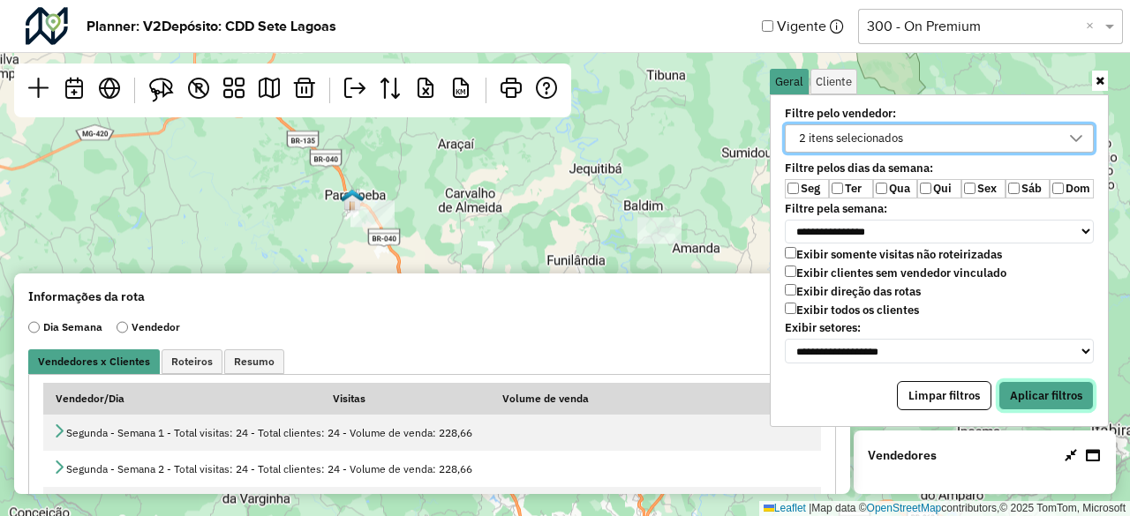
click at [1042, 381] on button "Aplicar filtros" at bounding box center [1046, 396] width 95 height 30
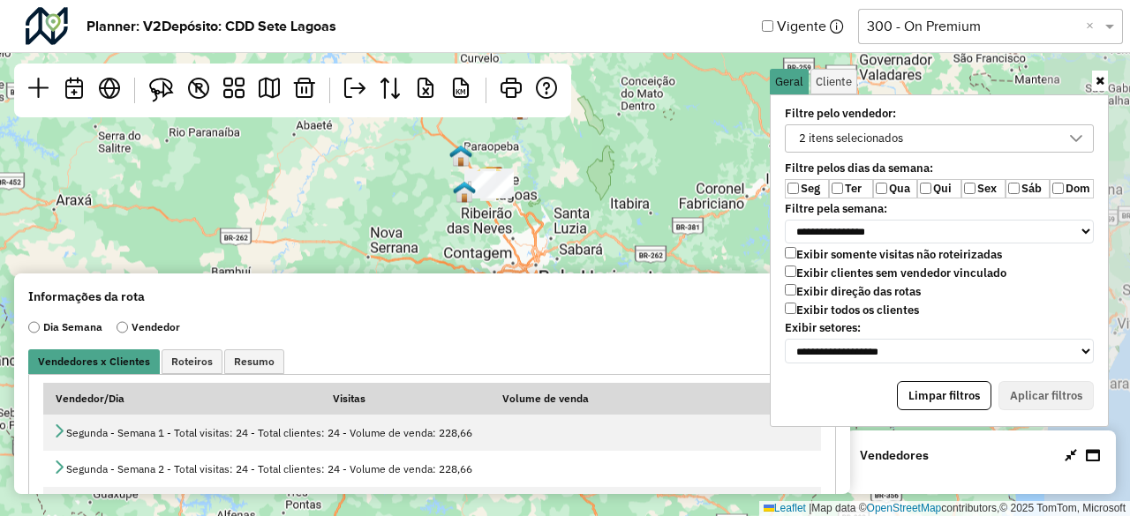
drag, startPoint x: 572, startPoint y: 224, endPoint x: 594, endPoint y: 163, distance: 64.8
click at [595, 162] on div "19 Leaflet | Map data © OpenStreetMap contributors,© 2025 TomTom, Microsoft" at bounding box center [565, 258] width 1130 height 516
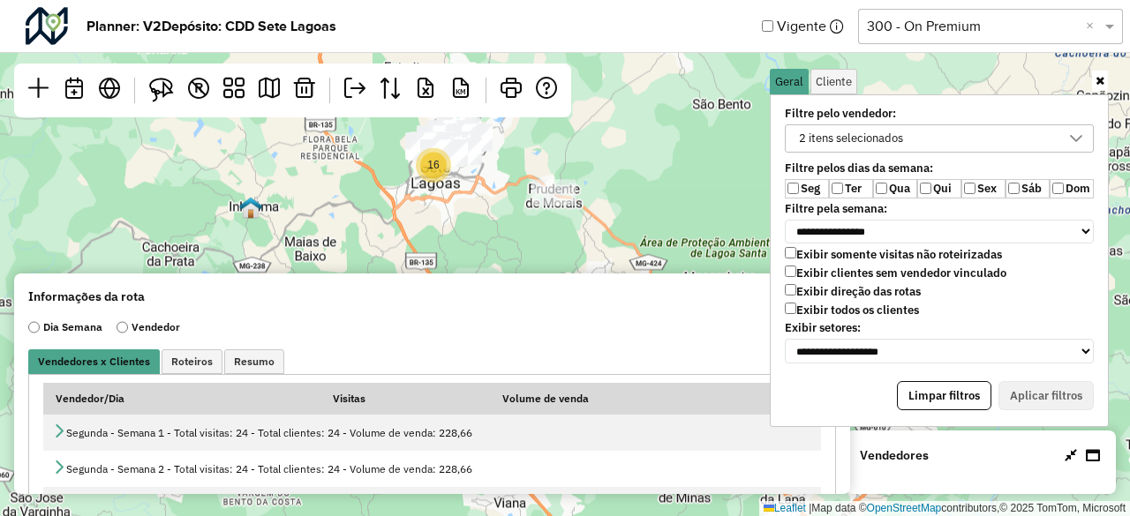
drag, startPoint x: 475, startPoint y: 185, endPoint x: 610, endPoint y: 324, distance: 194.2
click at [610, 324] on hb-planner "**********" at bounding box center [565, 258] width 1130 height 516
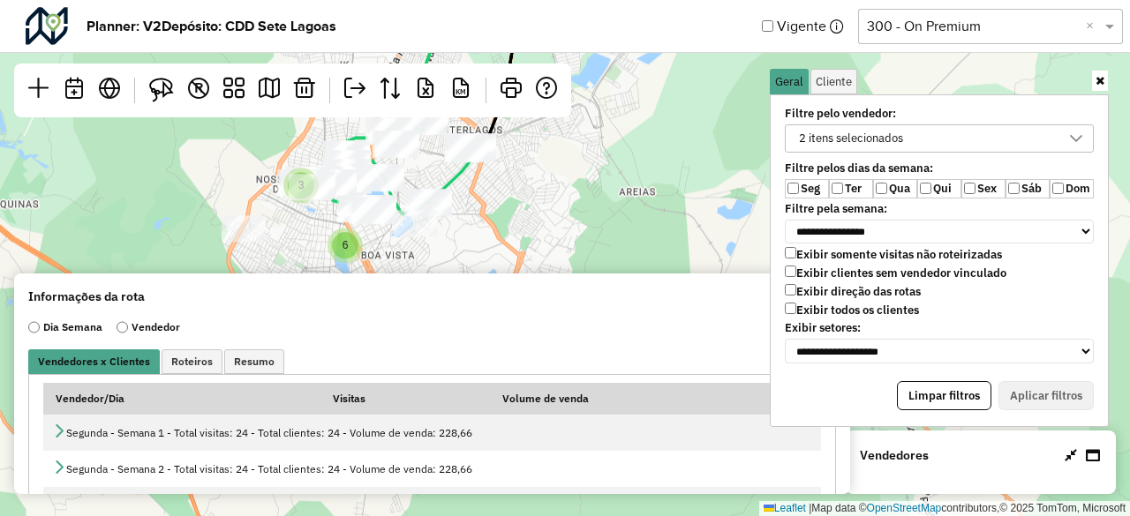
drag, startPoint x: 521, startPoint y: 209, endPoint x: 643, endPoint y: 214, distance: 121.9
click at [643, 214] on div "3 6 2 2 Leaflet | Map data © OpenStreetMap contributors,© 2025 TomTom, Microsoft" at bounding box center [565, 258] width 1130 height 516
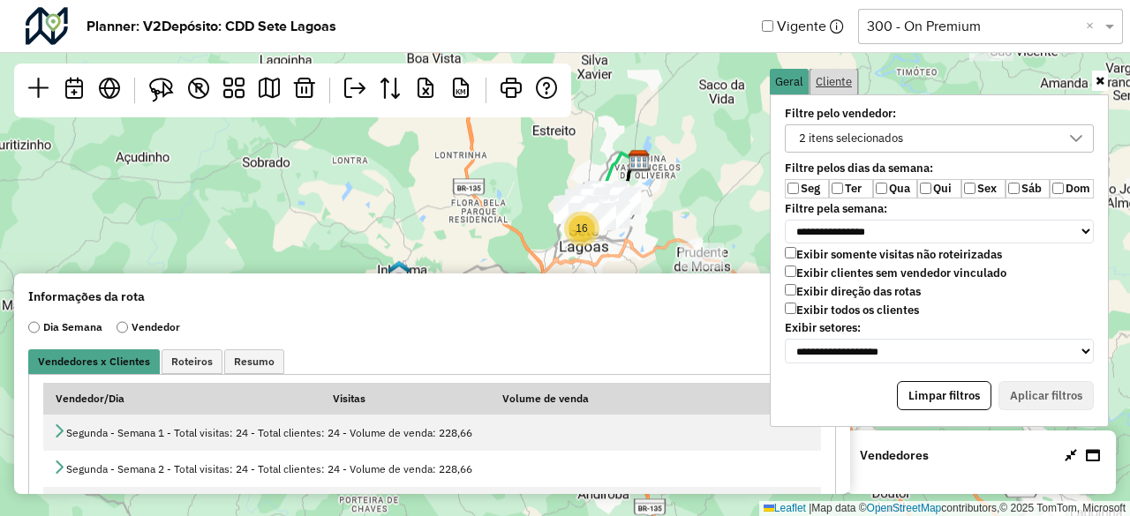
click at [835, 81] on span "Cliente" at bounding box center [834, 81] width 36 height 11
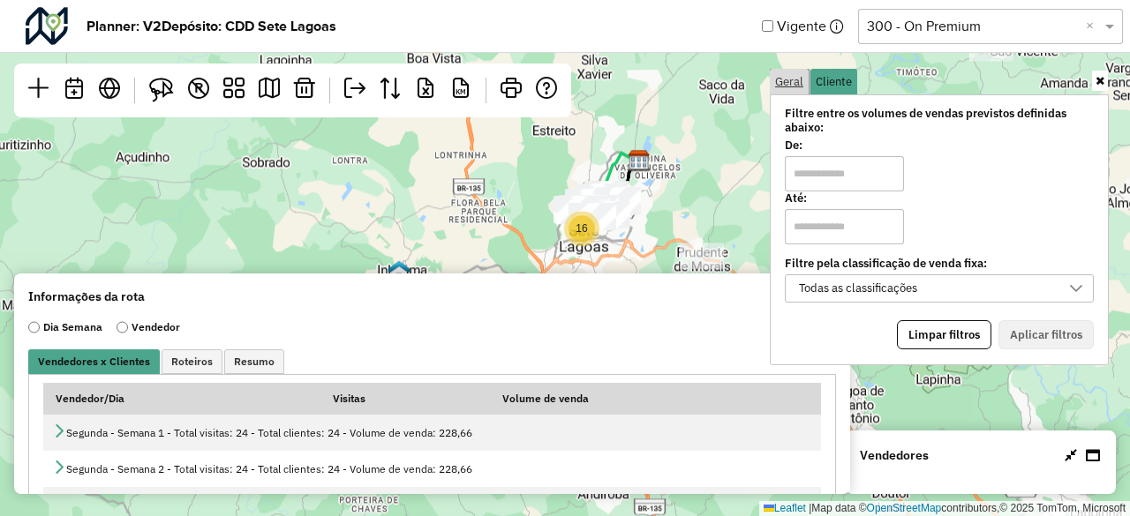
click at [793, 76] on span "Geral" at bounding box center [789, 81] width 28 height 11
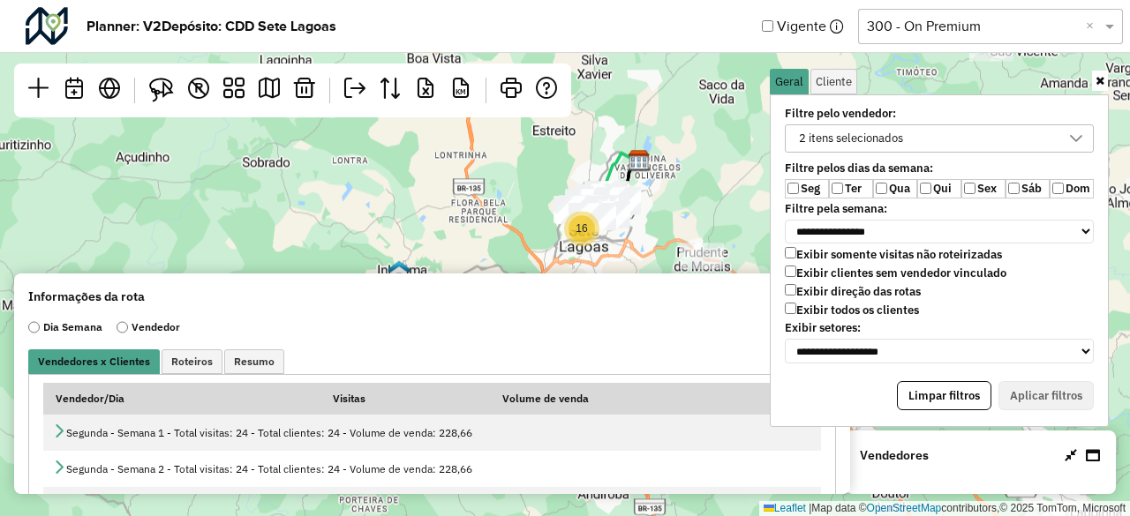
click at [879, 139] on div "2 itens selecionados" at bounding box center [851, 138] width 117 height 26
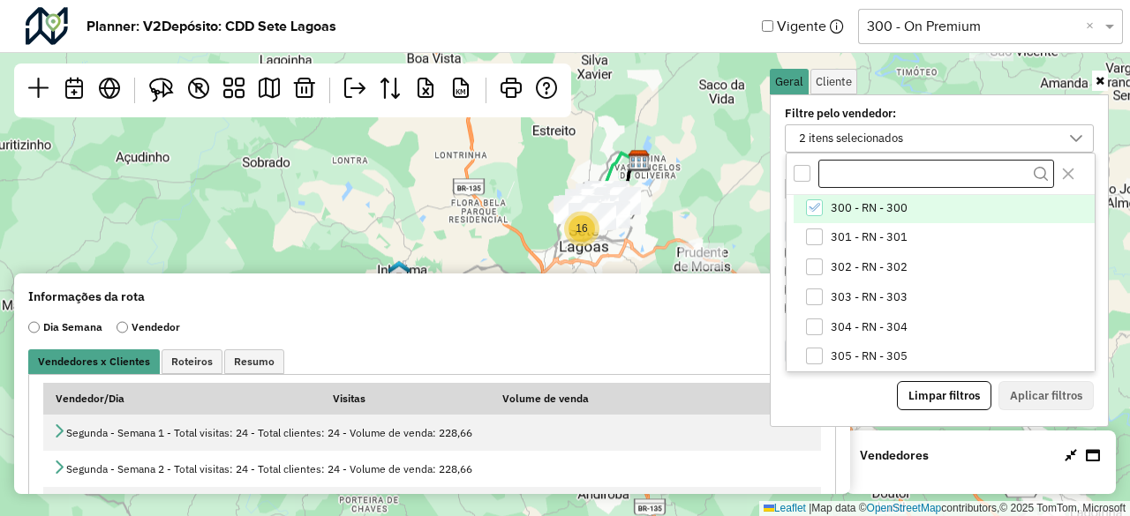
scroll to position [0, 0]
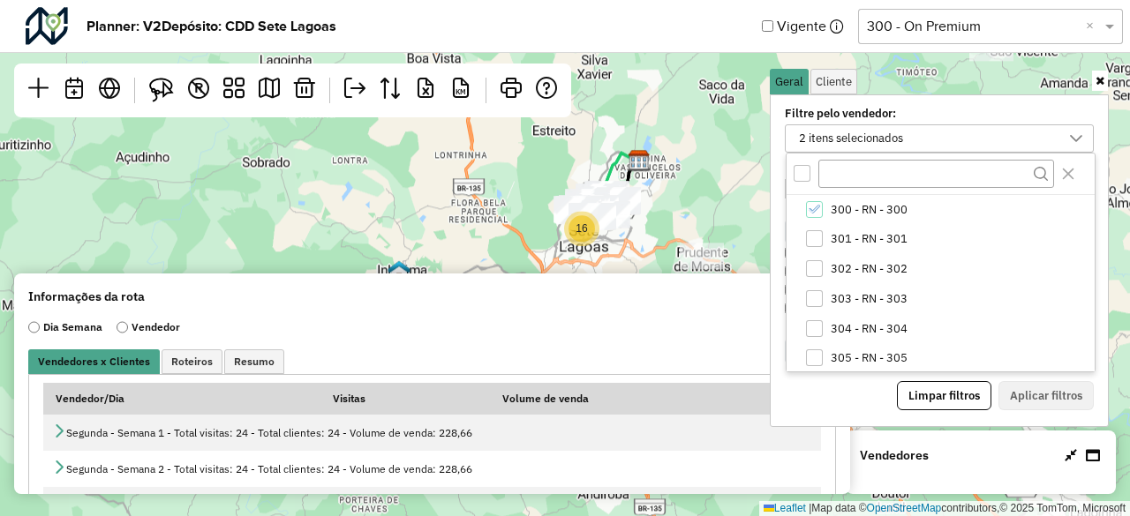
click at [1103, 84] on icon at bounding box center [1100, 80] width 9 height 11
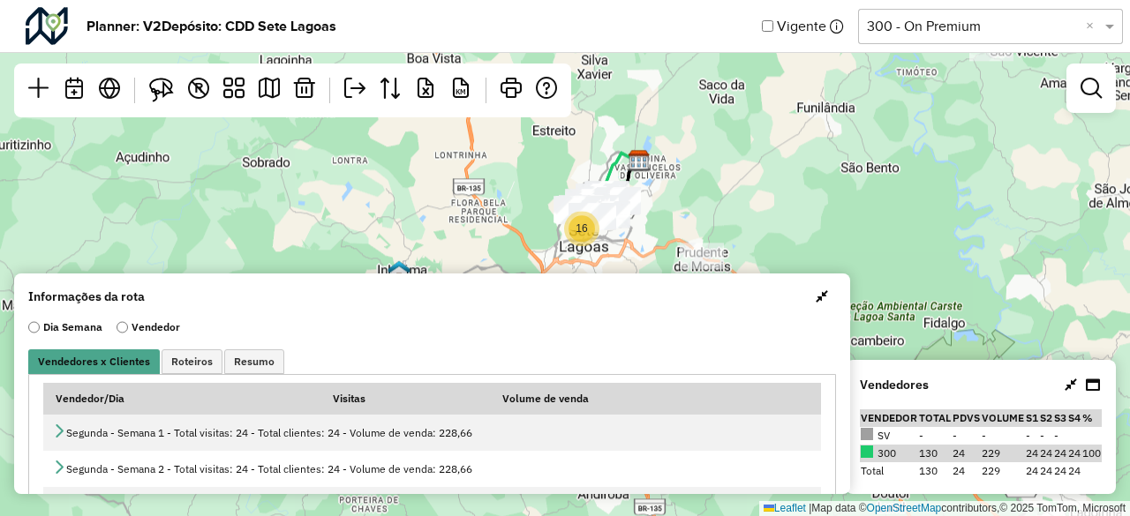
click at [1068, 386] on icon at bounding box center [1071, 385] width 12 height 14
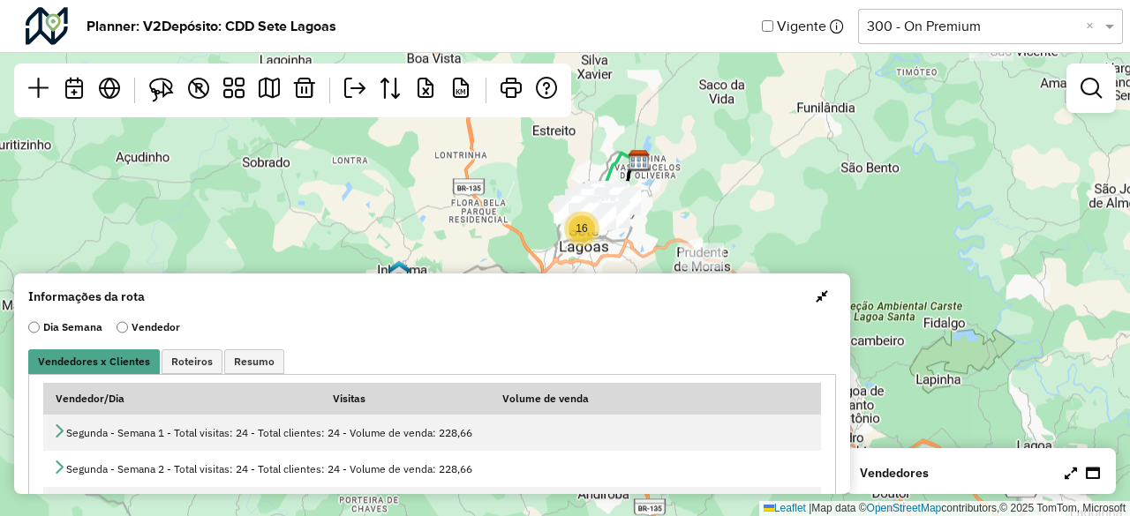
click at [1075, 471] on icon at bounding box center [1071, 473] width 12 height 14
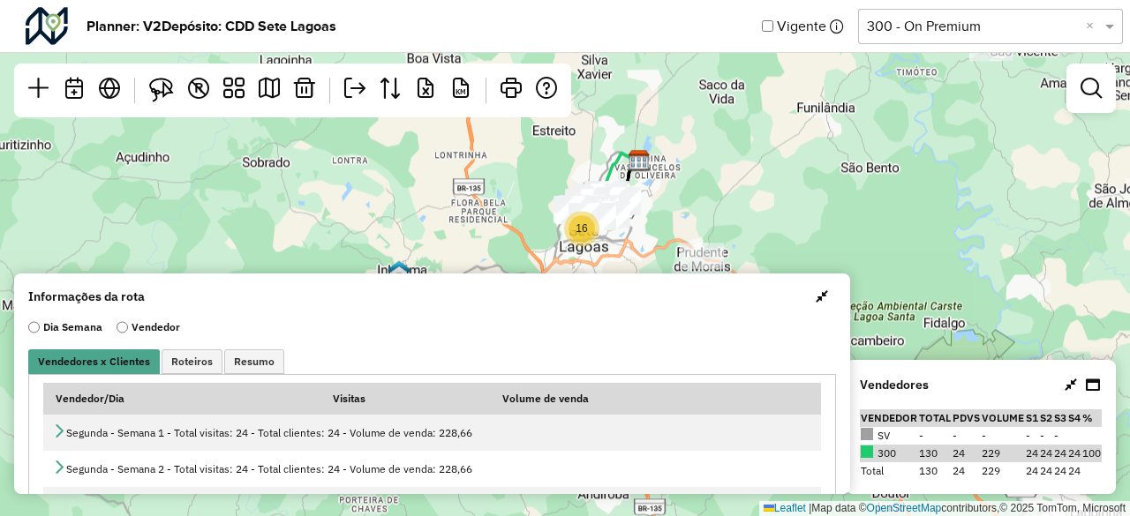
click at [997, 264] on div "16 Leaflet | Map data © OpenStreetMap contributors,© 2025 TomTom, Microsoft" at bounding box center [565, 258] width 1130 height 516
click at [260, 358] on span "Resumo" at bounding box center [254, 362] width 41 height 11
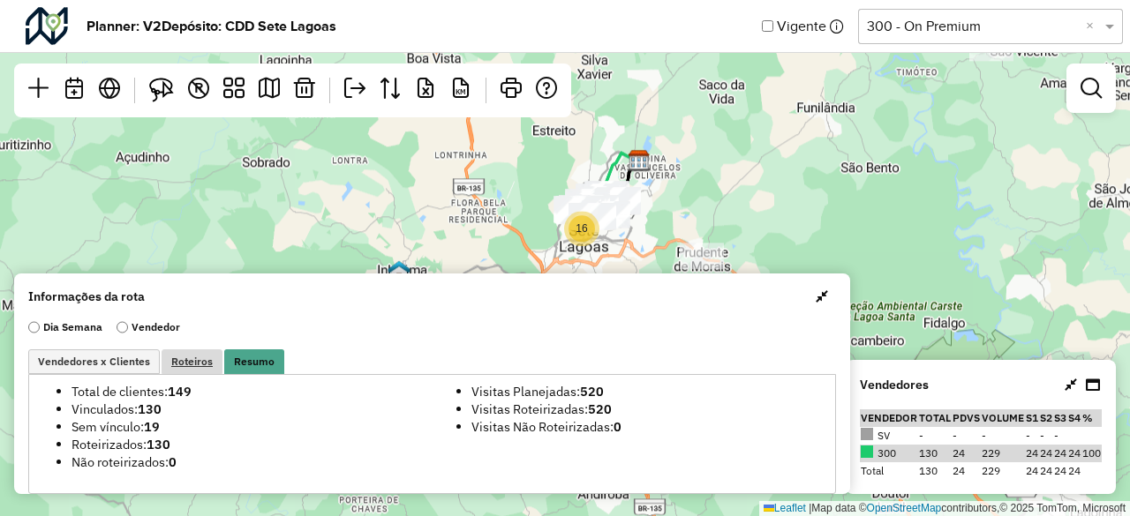
click at [203, 359] on span "Roteiros" at bounding box center [191, 362] width 41 height 11
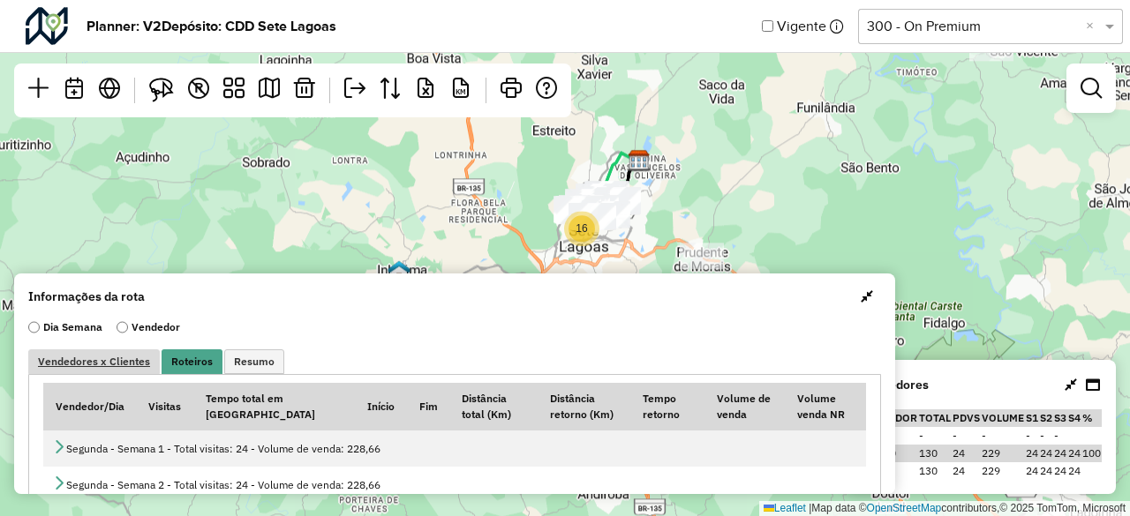
click at [115, 361] on span "Vendedores x Clientes" at bounding box center [94, 362] width 112 height 11
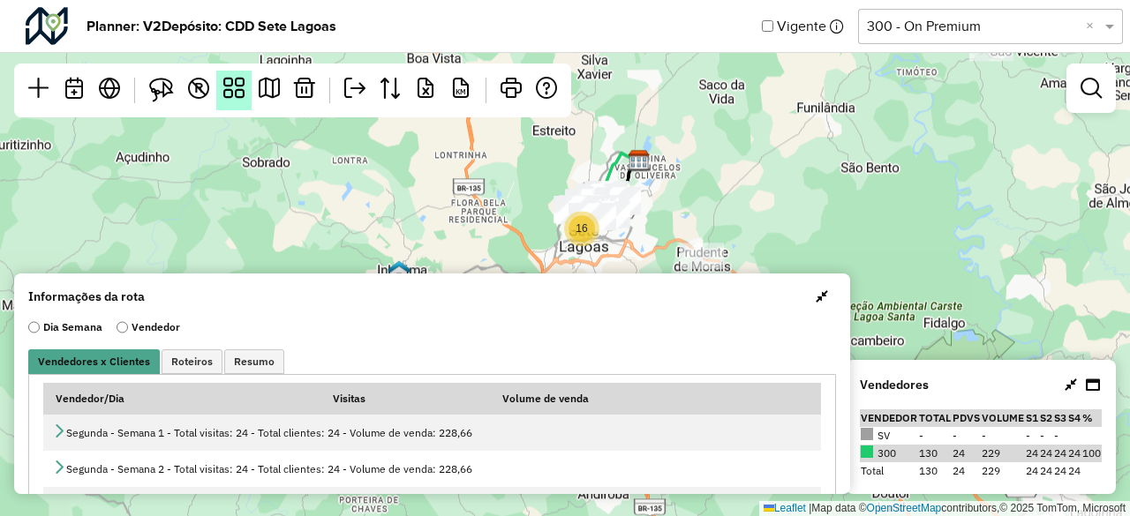
click at [242, 94] on em at bounding box center [233, 88] width 21 height 21
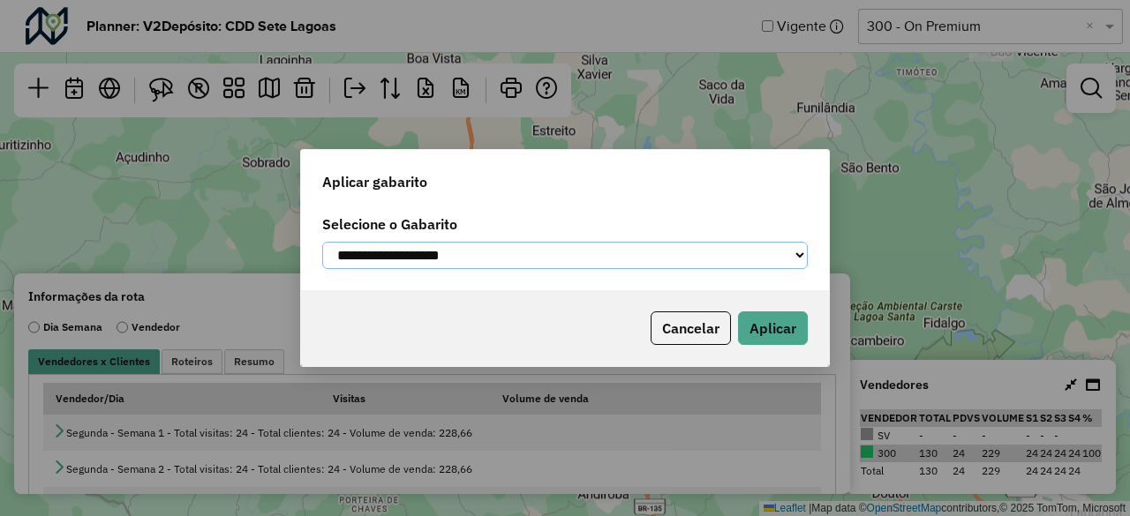
click at [494, 251] on select "**********" at bounding box center [565, 255] width 486 height 27
select select "**********"
click at [322, 242] on select "**********" at bounding box center [565, 255] width 486 height 27
click at [771, 335] on button "Aplicar" at bounding box center [773, 329] width 70 height 34
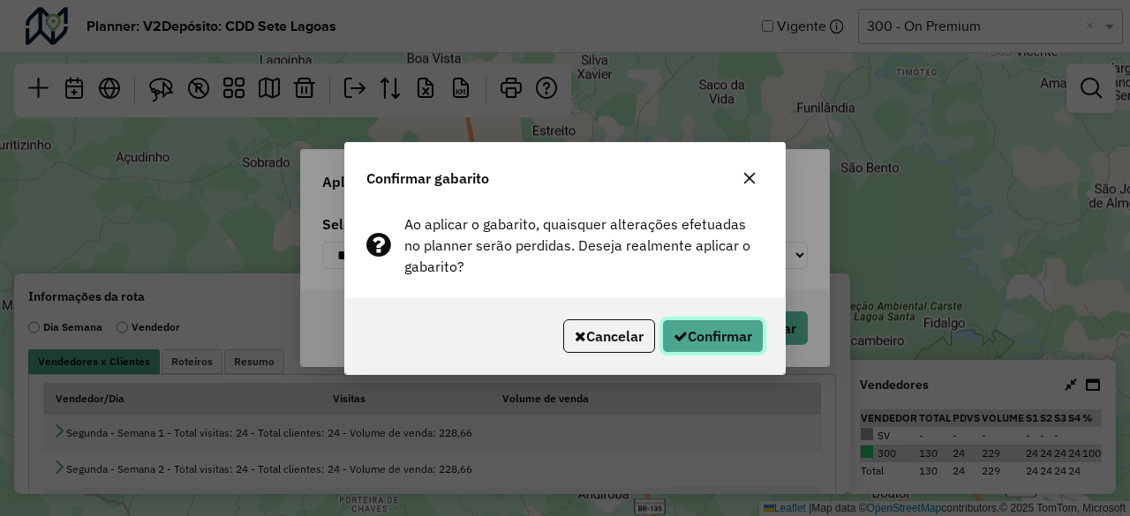
click at [735, 338] on button "Confirmar" at bounding box center [713, 337] width 102 height 34
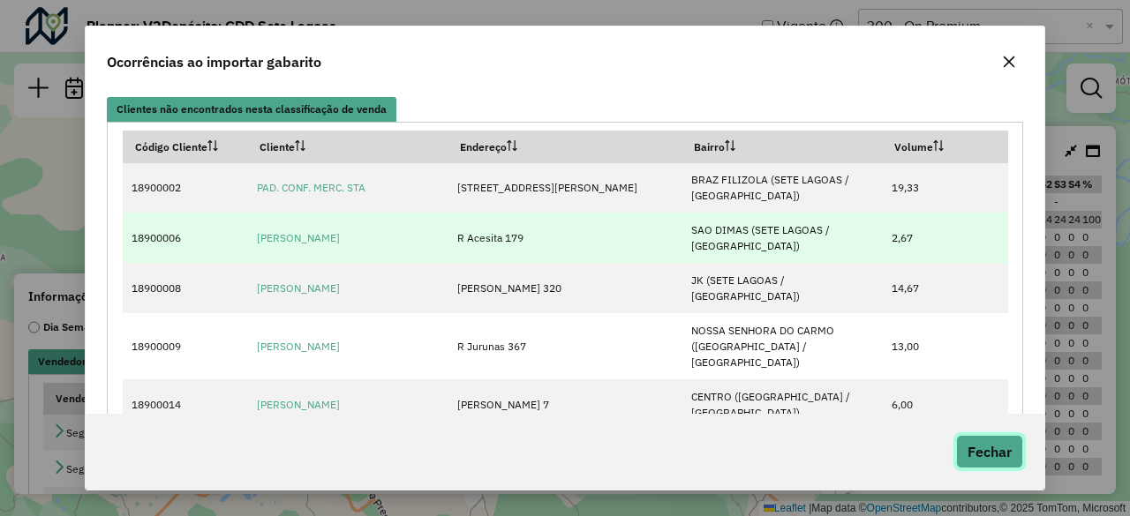
click at [987, 458] on button "Fechar" at bounding box center [989, 452] width 67 height 34
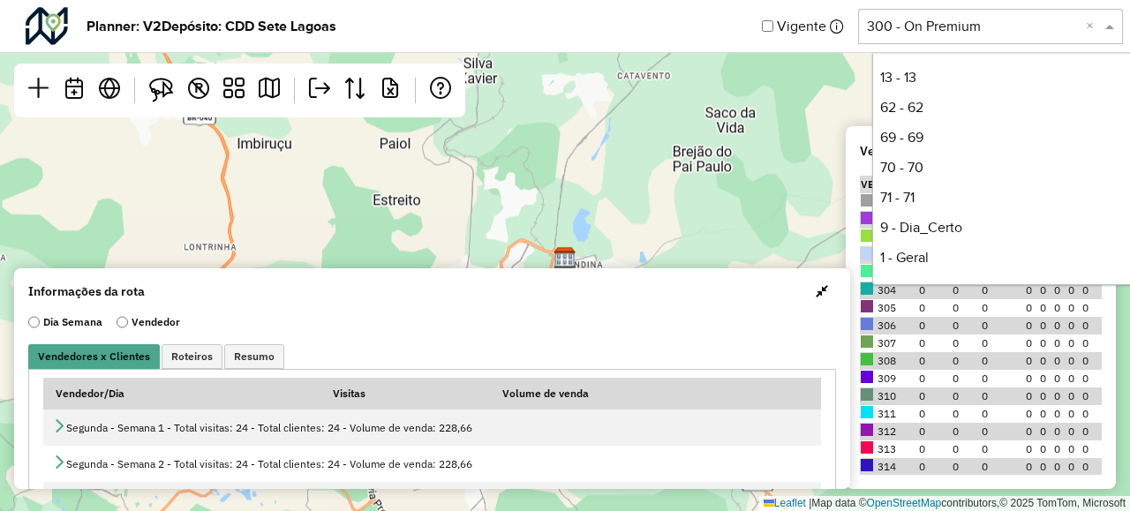
click at [1002, 38] on div "Selecione uma opção 300 - On Premium ×" at bounding box center [990, 26] width 265 height 35
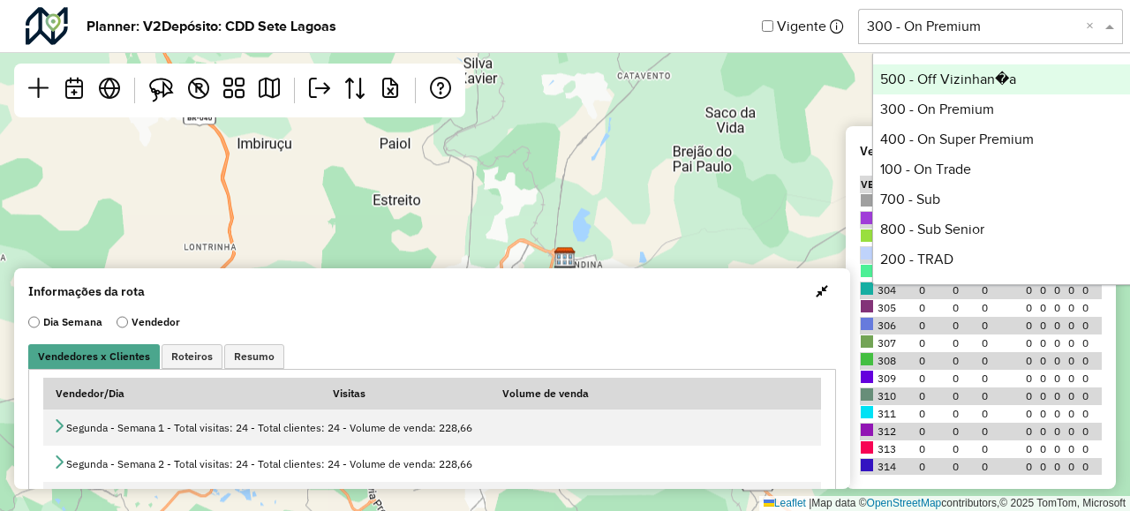
click at [991, 71] on div "500 - Off Vizinhan�a" at bounding box center [1004, 79] width 263 height 30
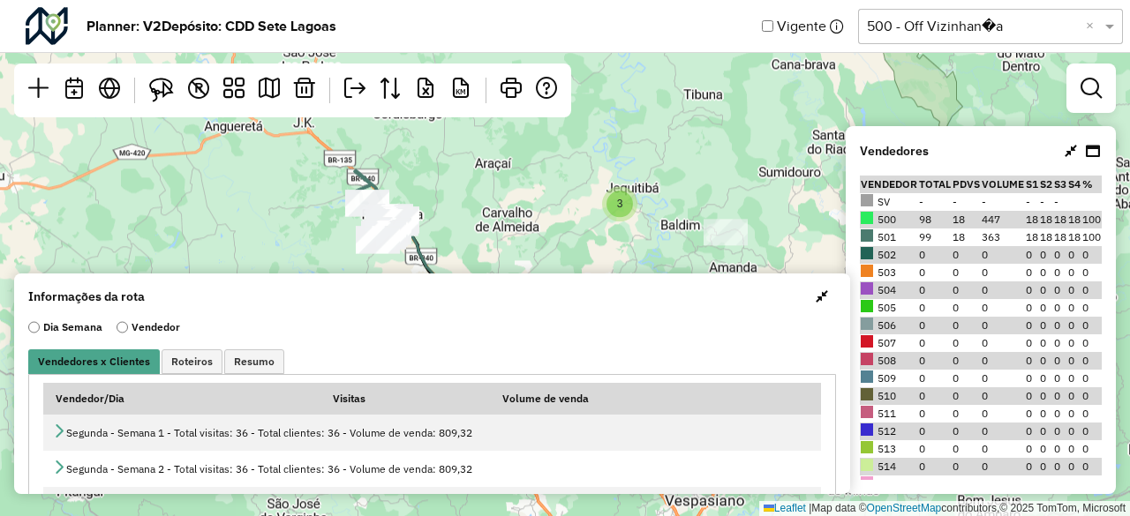
click at [692, 176] on div "3 2 12 Leaflet | Map data © OpenStreetMap contributors,© 2025 TomTom, Microsoft" at bounding box center [565, 258] width 1130 height 516
click at [1028, 25] on input "text" at bounding box center [973, 26] width 212 height 21
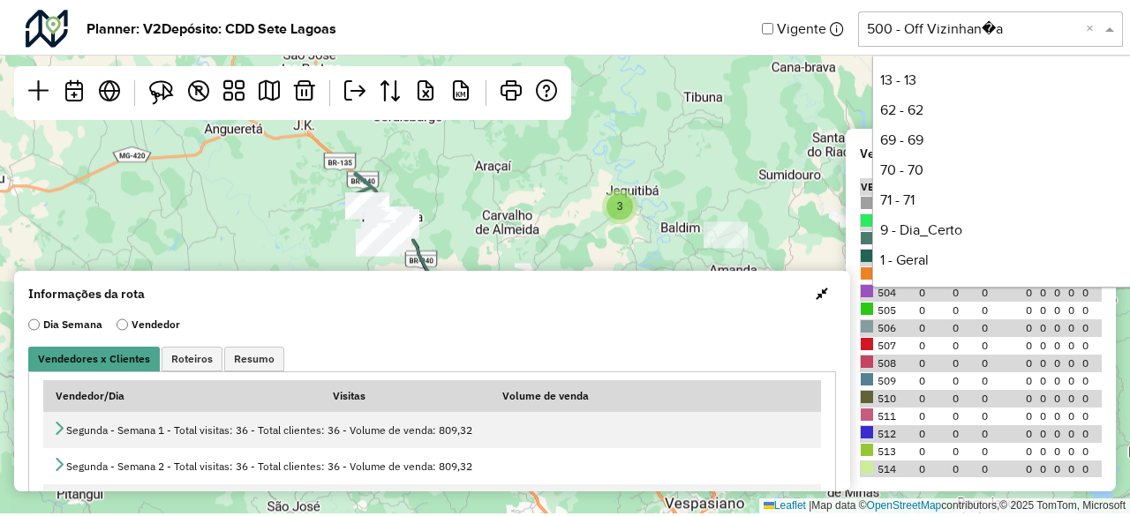
scroll to position [238, 0]
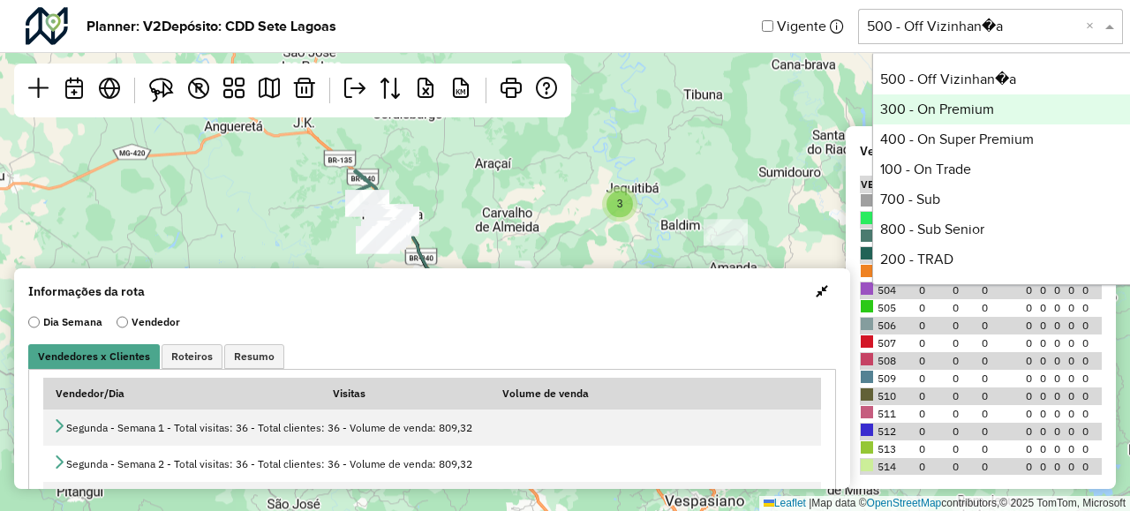
click at [984, 98] on div "300 - On Premium" at bounding box center [1004, 109] width 263 height 30
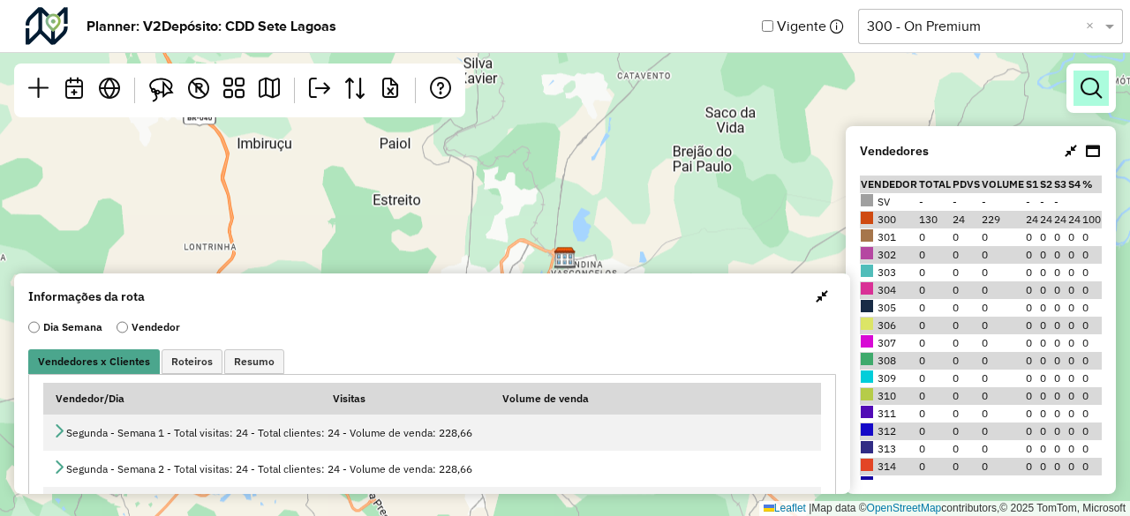
click at [1082, 97] on em at bounding box center [1091, 88] width 21 height 21
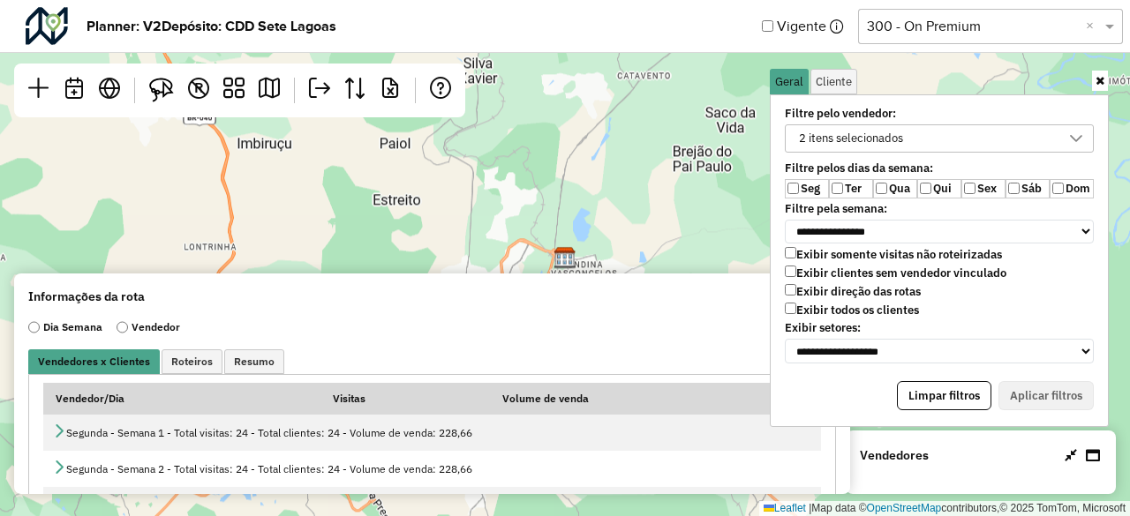
click at [925, 139] on div "2 itens selecionados" at bounding box center [926, 138] width 267 height 26
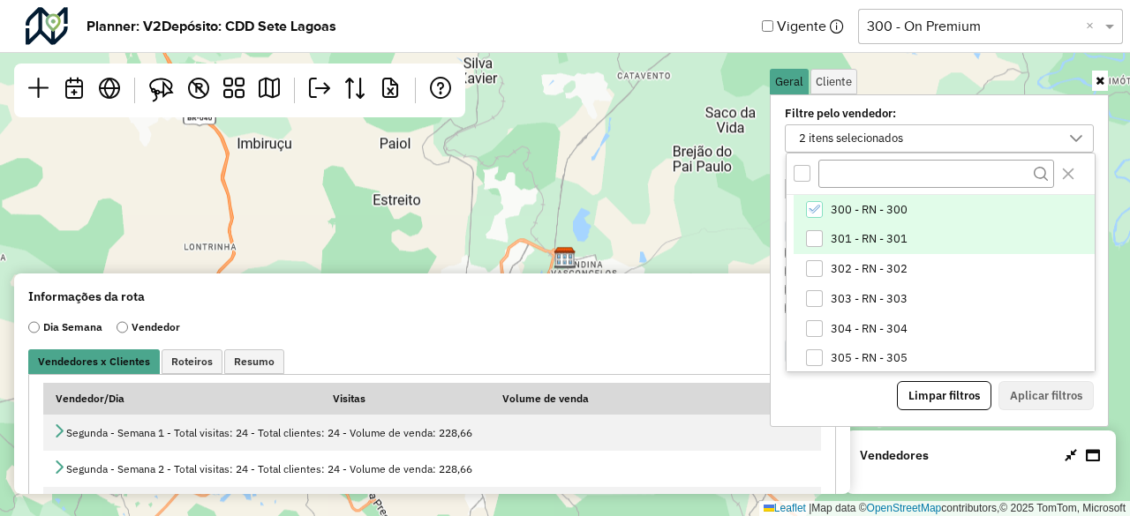
click at [821, 233] on div "301 - RN - 301" at bounding box center [814, 238] width 17 height 17
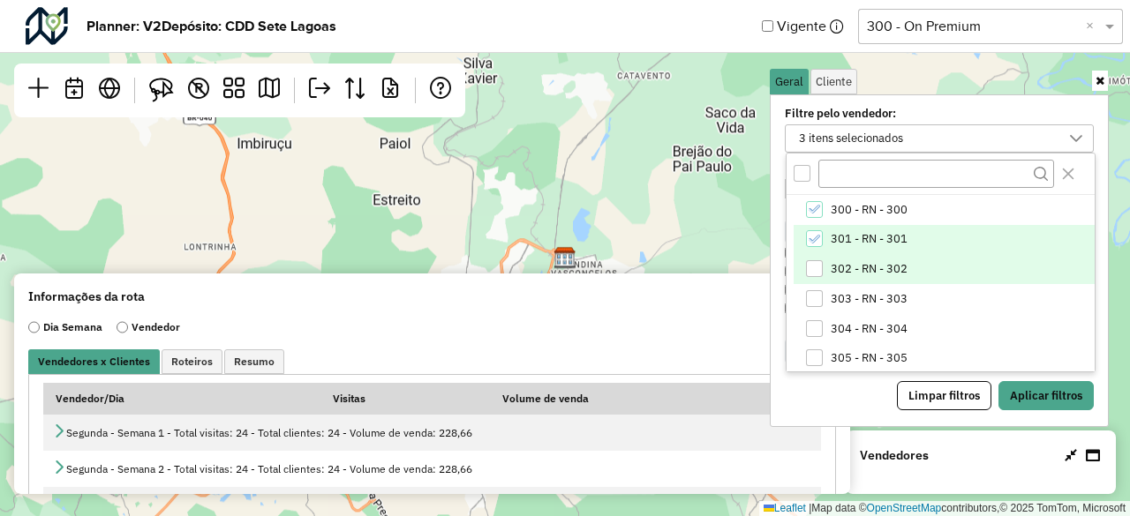
click at [816, 266] on div "302 - RN - 302" at bounding box center [814, 268] width 17 height 17
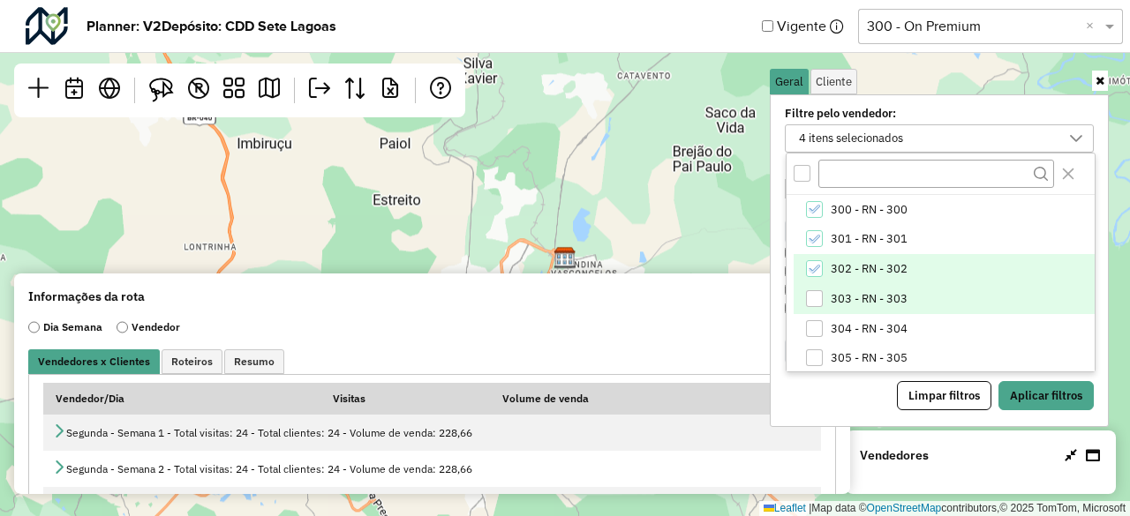
click at [810, 301] on div "303 - RN - 303" at bounding box center [814, 298] width 17 height 17
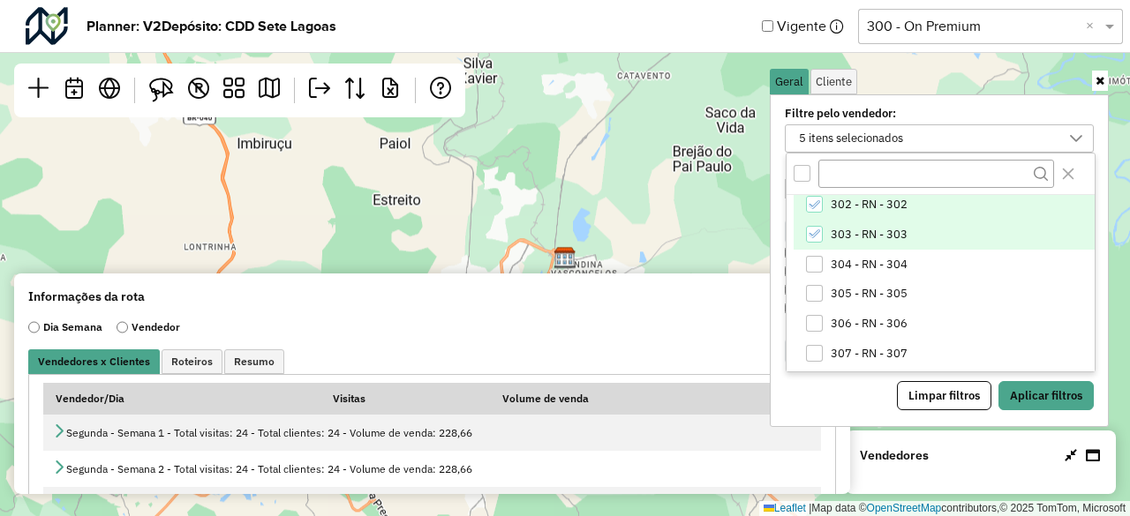
scroll to position [88, 0]
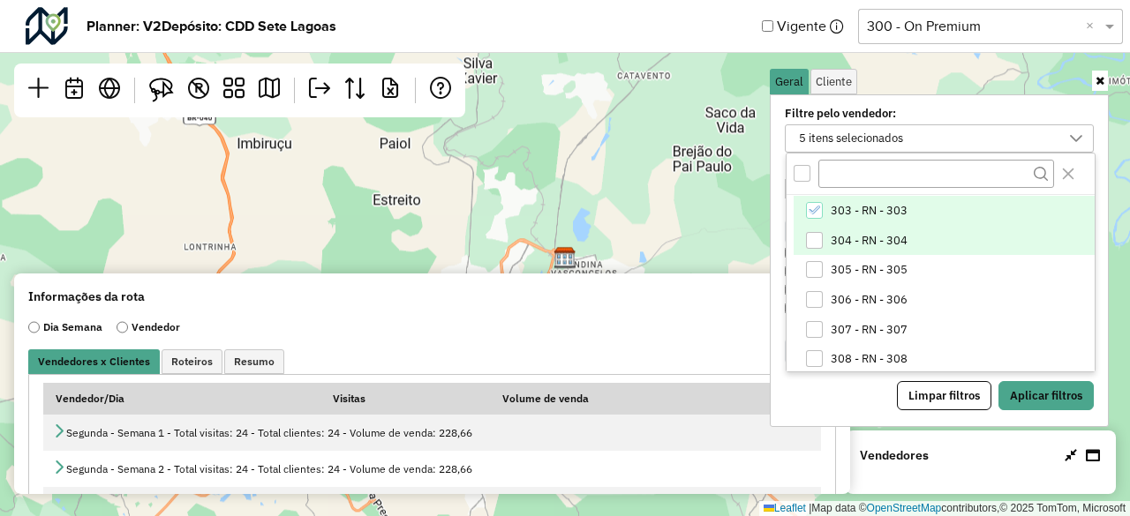
click at [815, 243] on div "304 - RN - 304" at bounding box center [814, 240] width 17 height 17
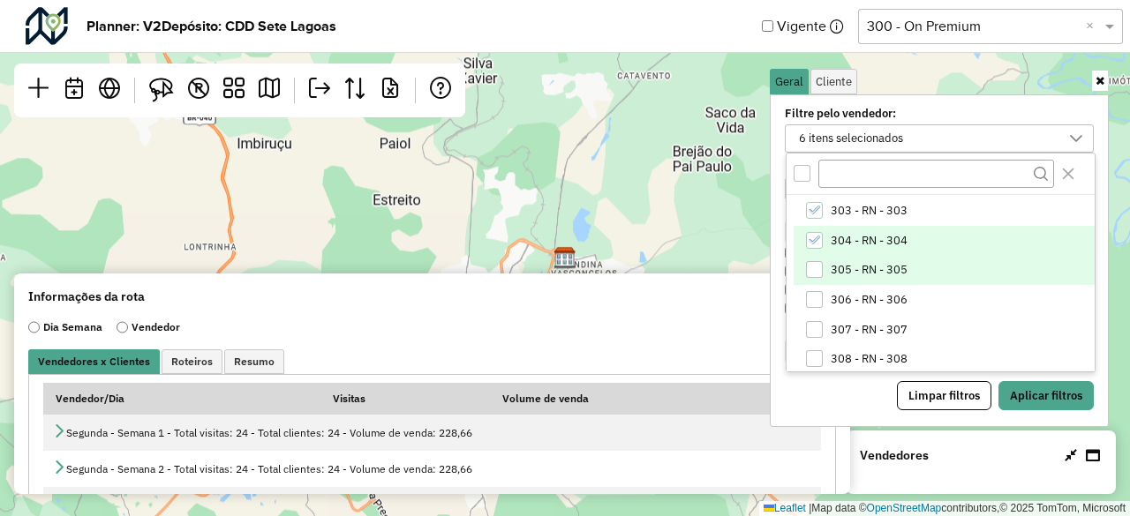
click at [811, 277] on div "305 - RN - 305" at bounding box center [815, 270] width 18 height 18
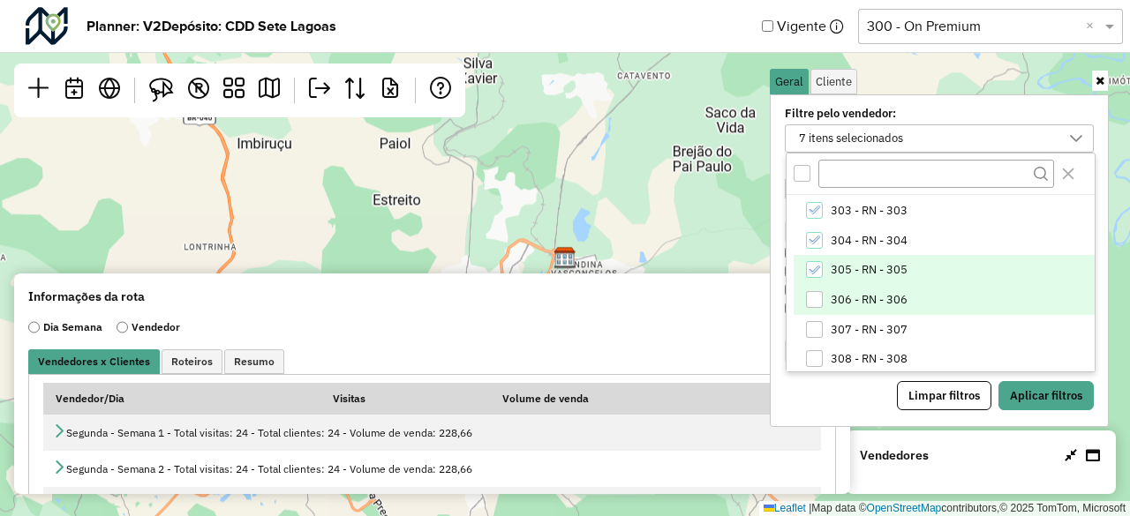
click at [810, 303] on div "306 - RN - 306" at bounding box center [814, 299] width 17 height 17
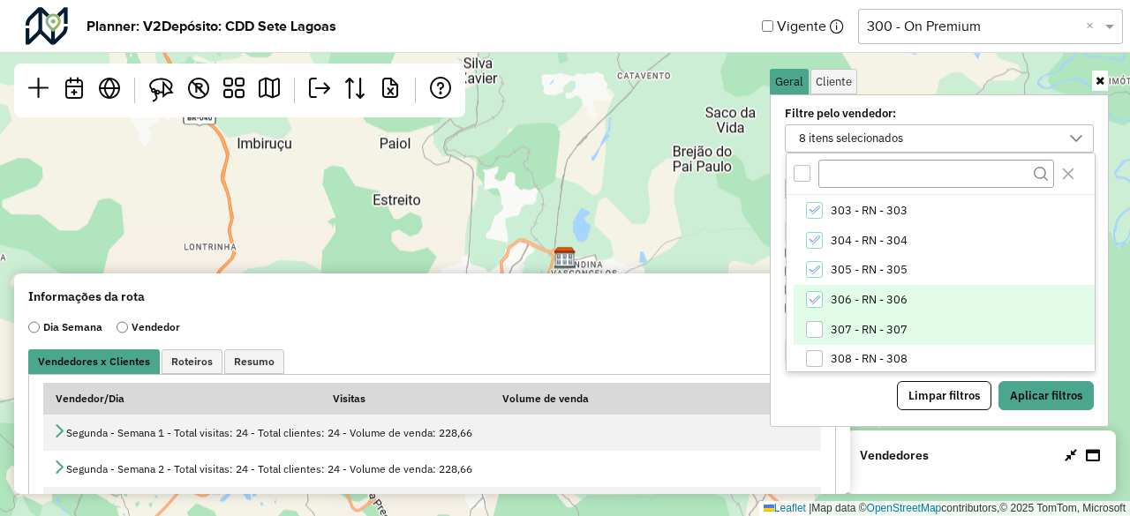
click at [814, 324] on div "307 - RN - 307" at bounding box center [814, 329] width 17 height 17
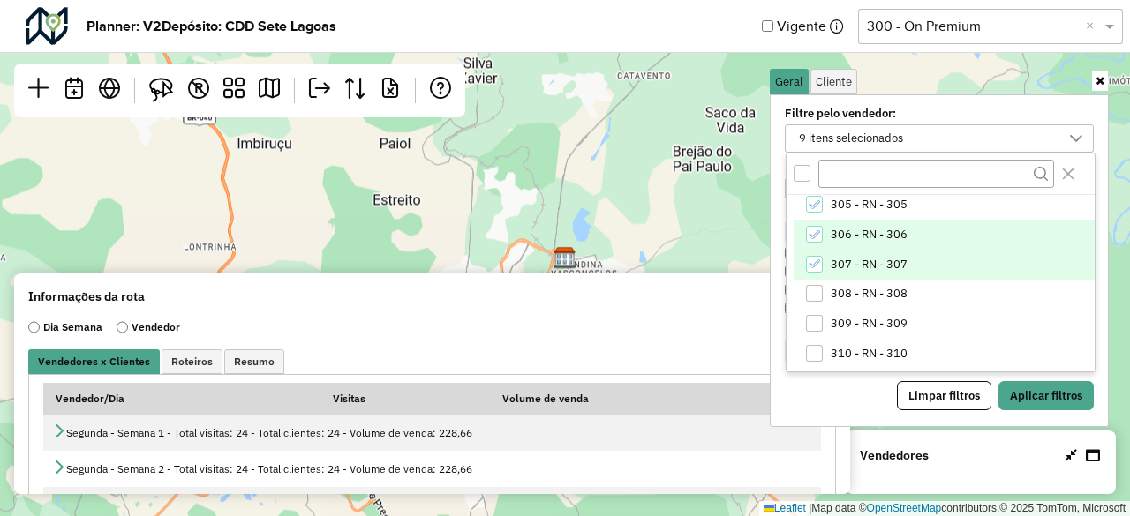
scroll to position [177, 0]
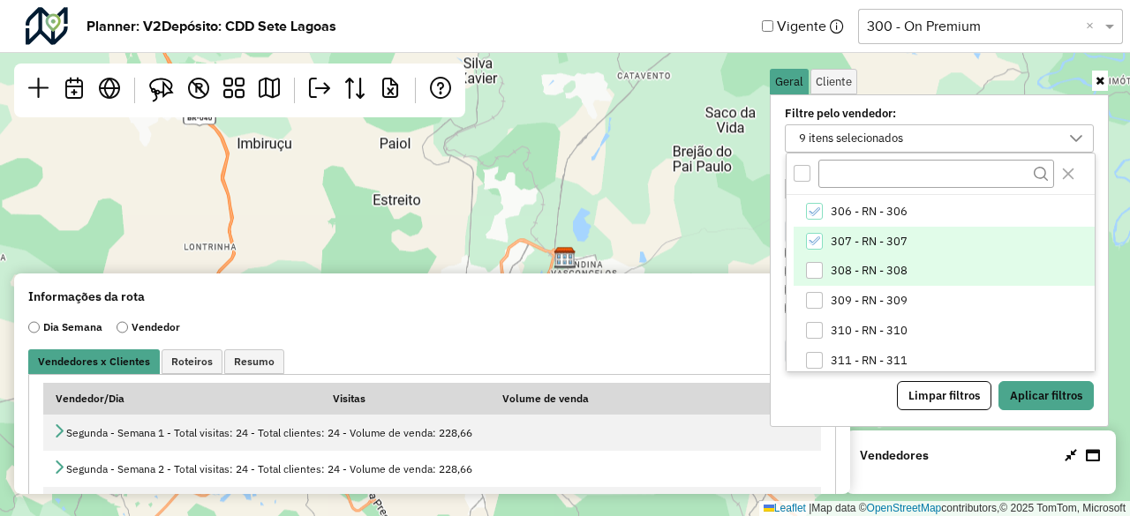
click at [817, 275] on div "308 - RN - 308" at bounding box center [814, 270] width 17 height 17
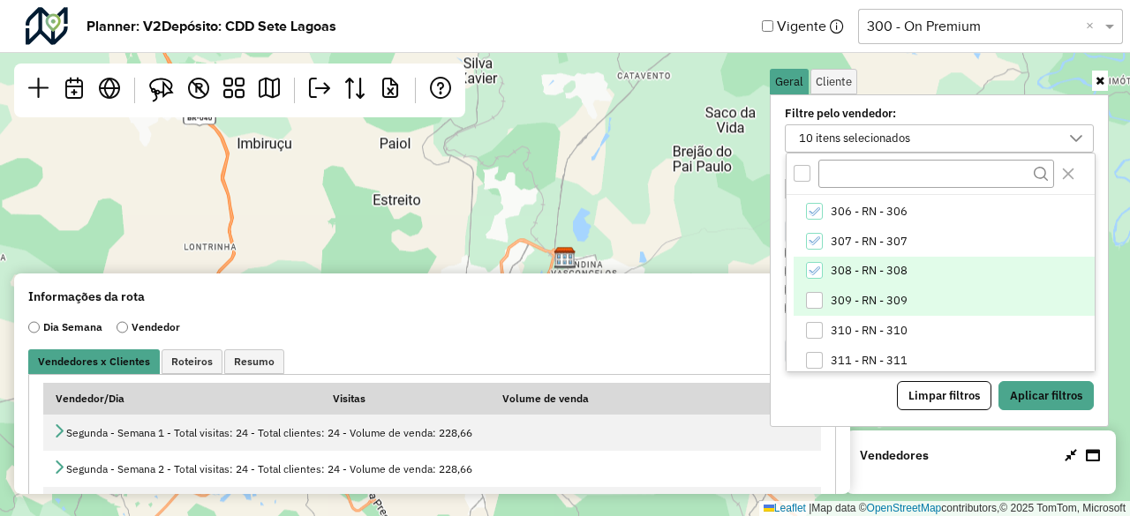
click at [810, 306] on div "309 - RN - 309" at bounding box center [814, 300] width 17 height 17
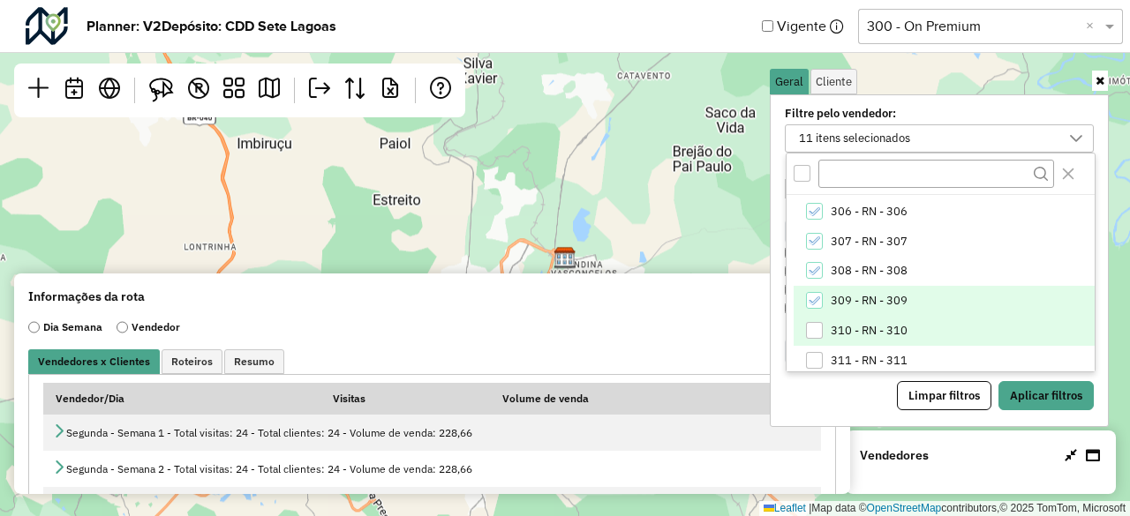
click at [811, 329] on div "310 - RN - 310" at bounding box center [814, 330] width 17 height 17
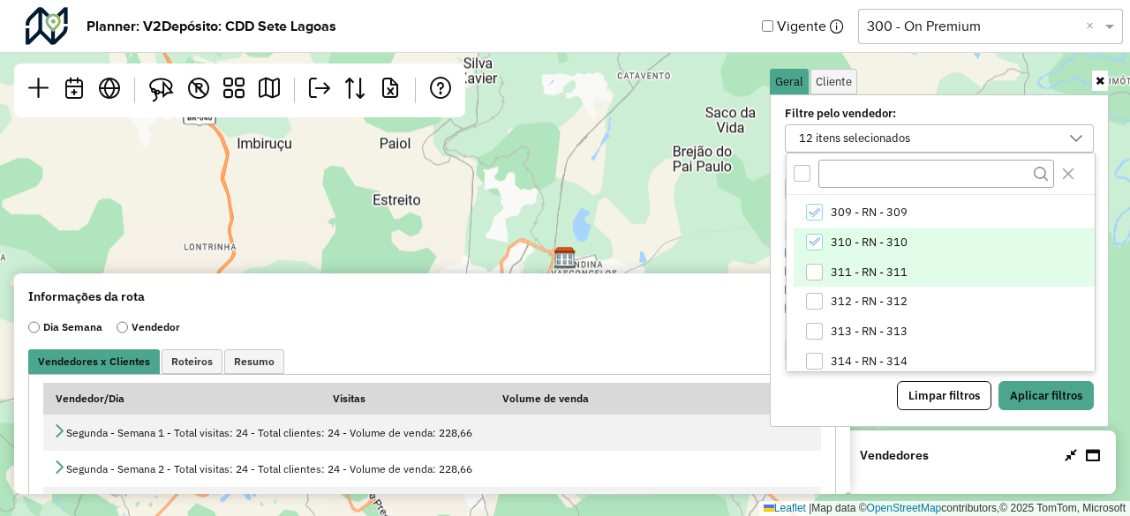
click at [818, 274] on div "311 - RN - 311" at bounding box center [814, 272] width 17 height 17
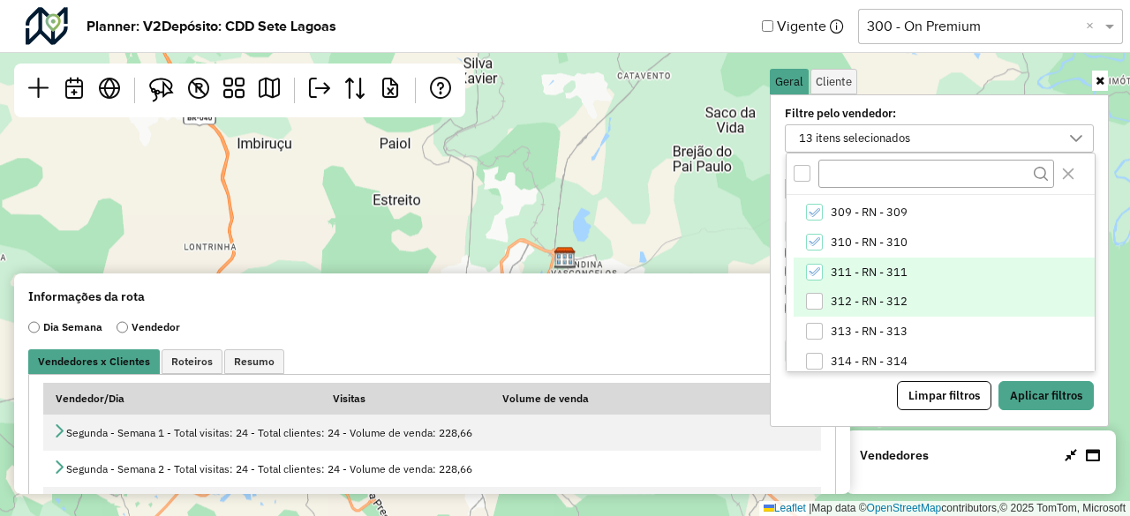
click at [814, 308] on div "312 - RN - 312" at bounding box center [814, 301] width 17 height 17
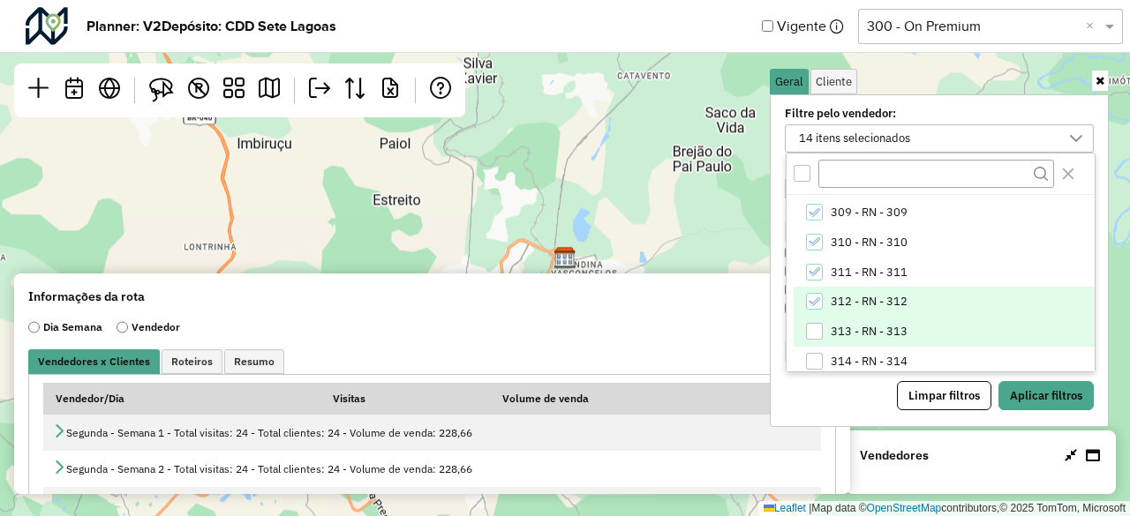
click at [818, 328] on div "313 - RN - 313" at bounding box center [814, 331] width 17 height 17
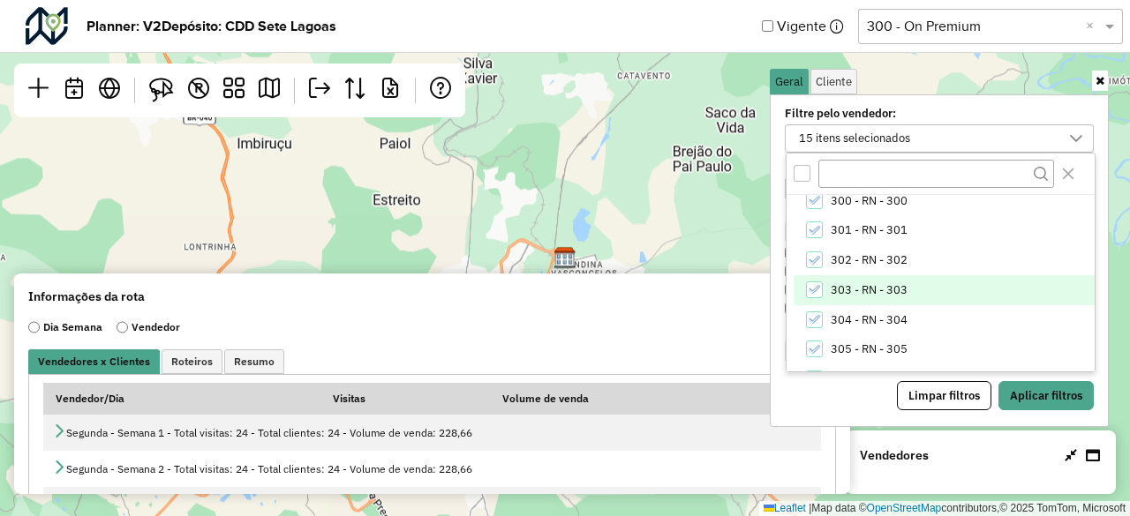
scroll to position [0, 0]
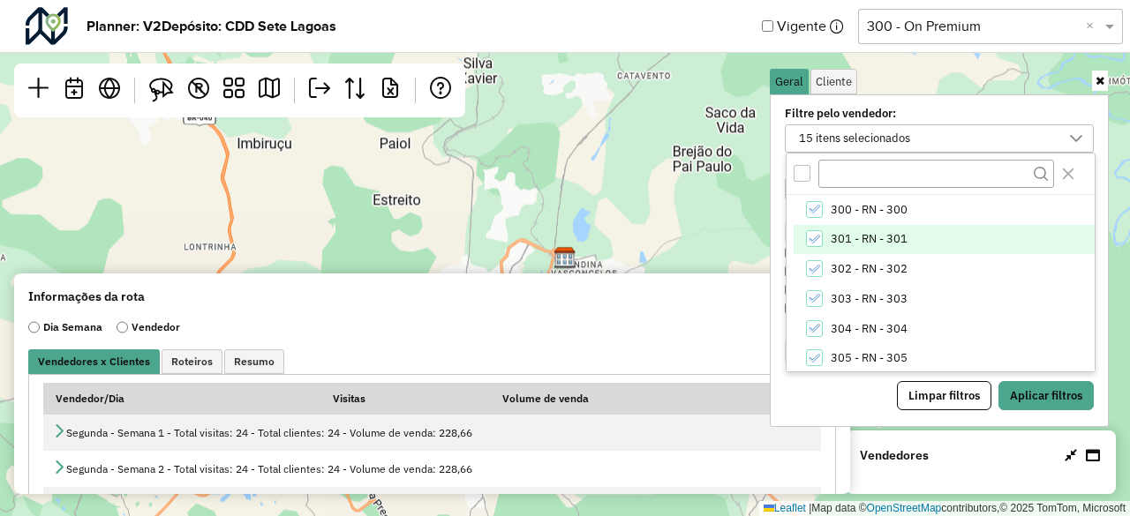
click at [816, 238] on icon "301 - RN - 301" at bounding box center [814, 239] width 12 height 12
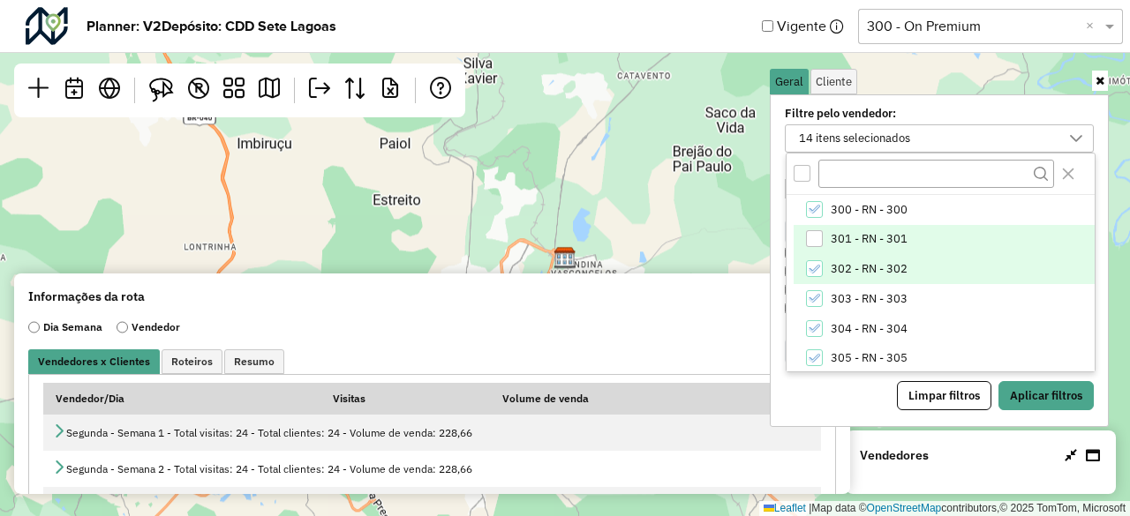
click at [814, 264] on icon "302 - RN - 302" at bounding box center [814, 269] width 12 height 12
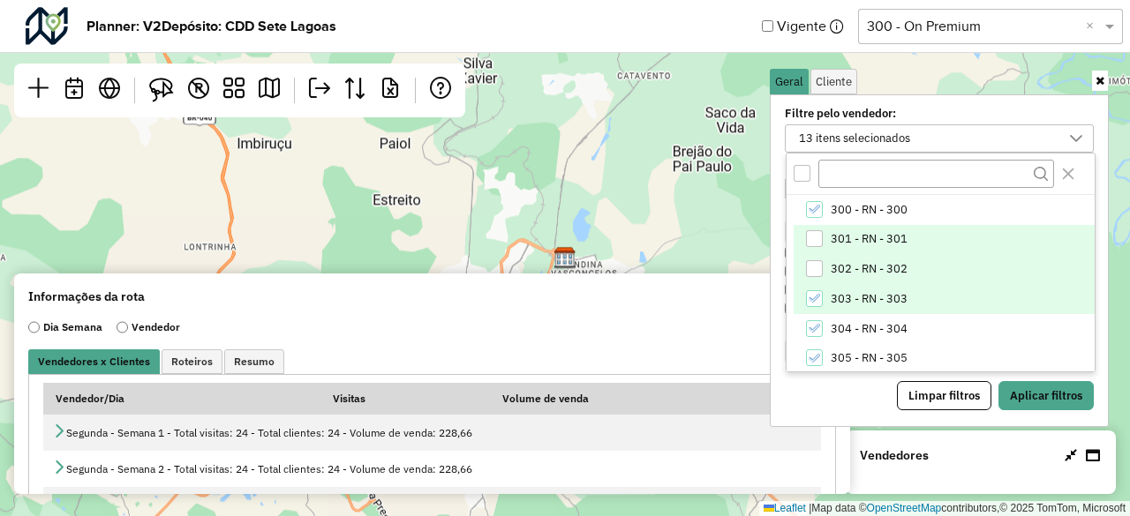
click at [814, 293] on icon "303 - RN - 303" at bounding box center [814, 298] width 12 height 12
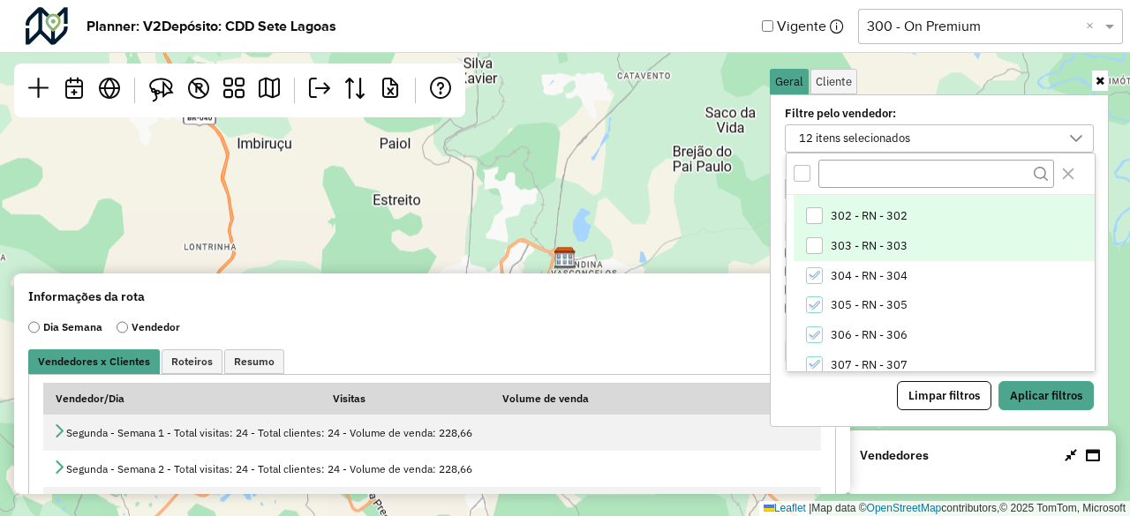
scroll to position [88, 0]
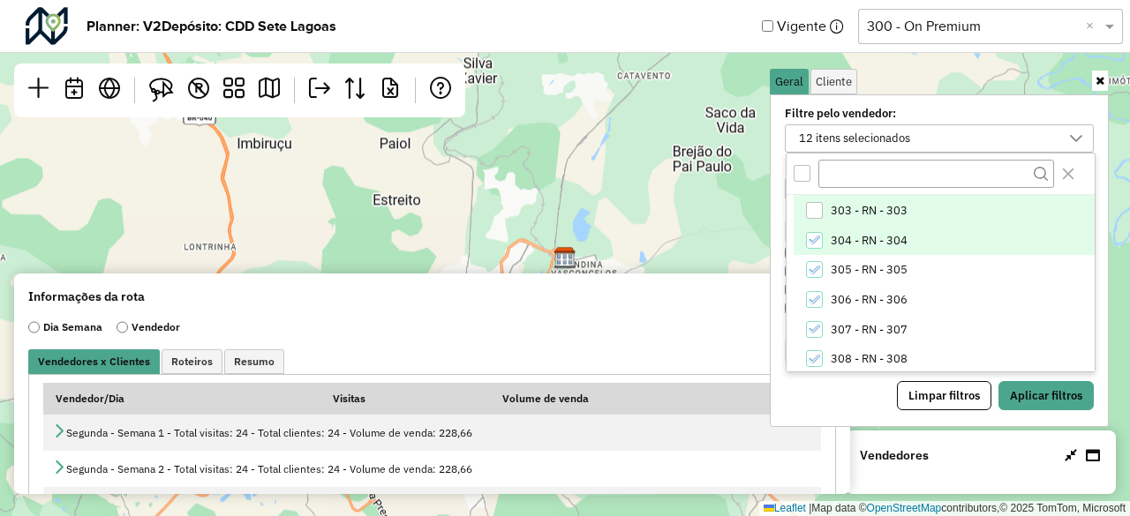
click at [814, 249] on li "304 - RN - 304" at bounding box center [944, 241] width 301 height 30
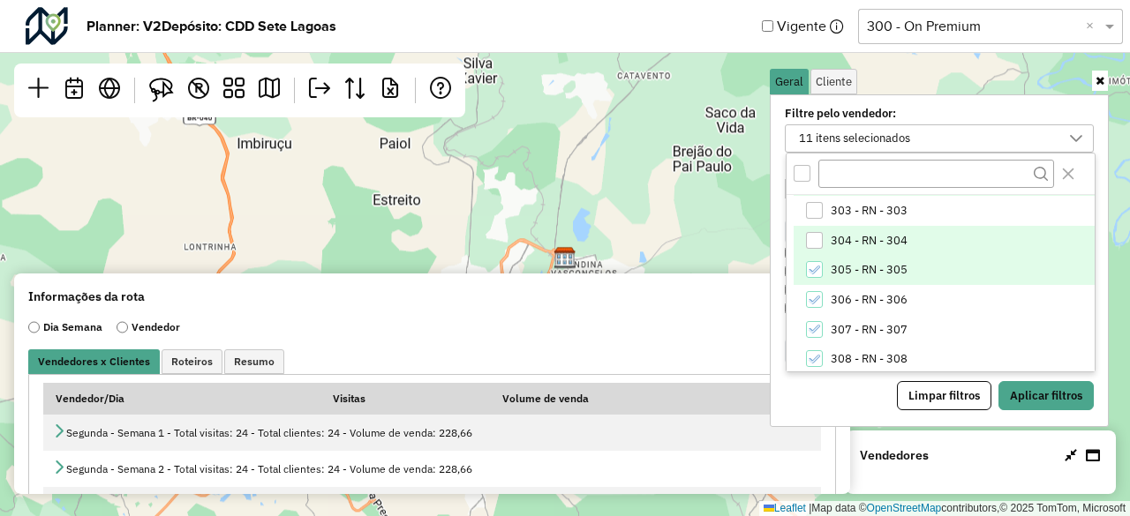
click at [817, 264] on icon "305 - RN - 305" at bounding box center [814, 270] width 12 height 12
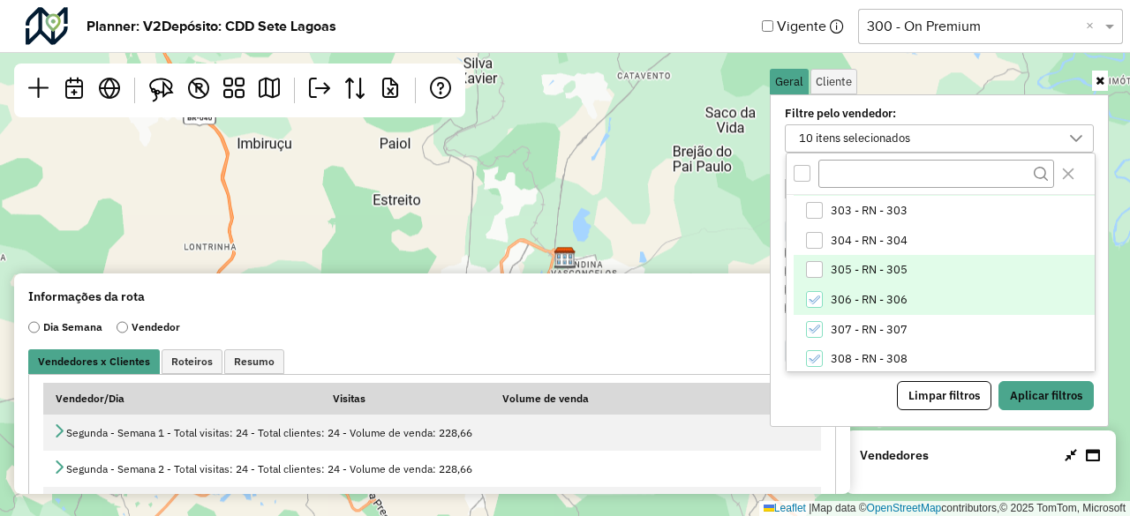
click at [816, 299] on icon "306 - RN - 306" at bounding box center [814, 300] width 12 height 12
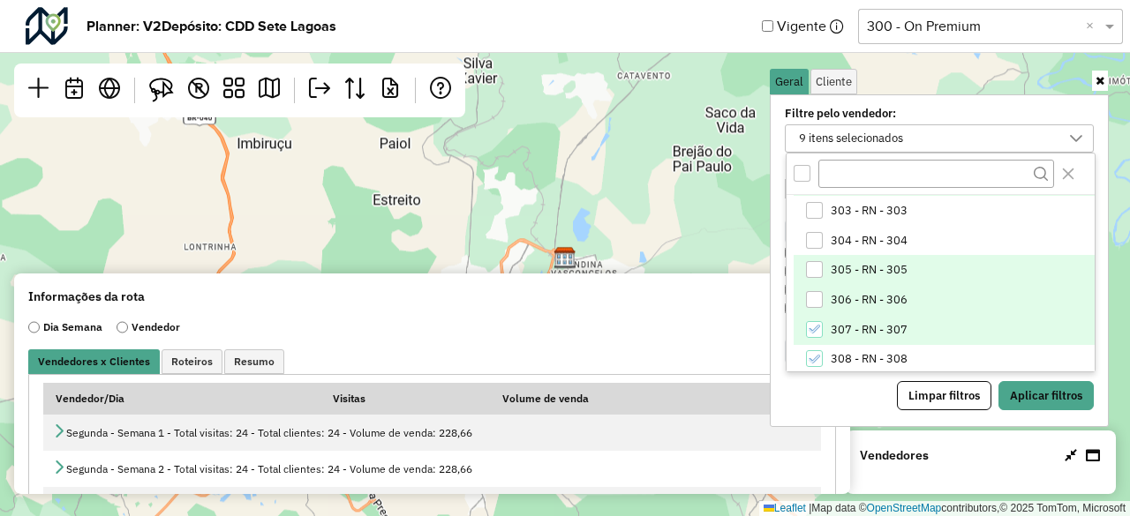
click at [816, 331] on icon "307 - RN - 307" at bounding box center [814, 329] width 12 height 12
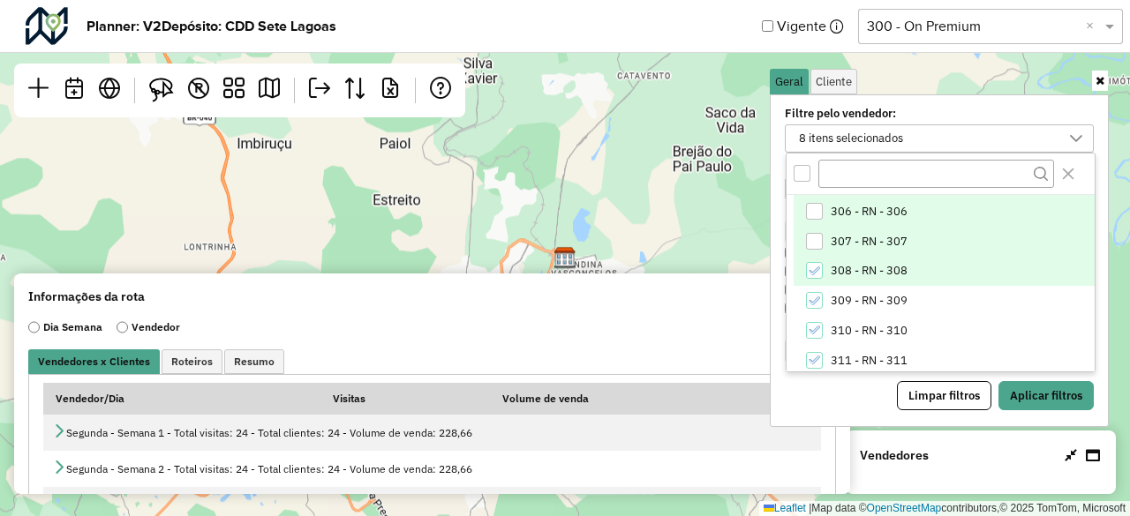
click at [814, 276] on div "308 - RN - 308" at bounding box center [814, 270] width 17 height 17
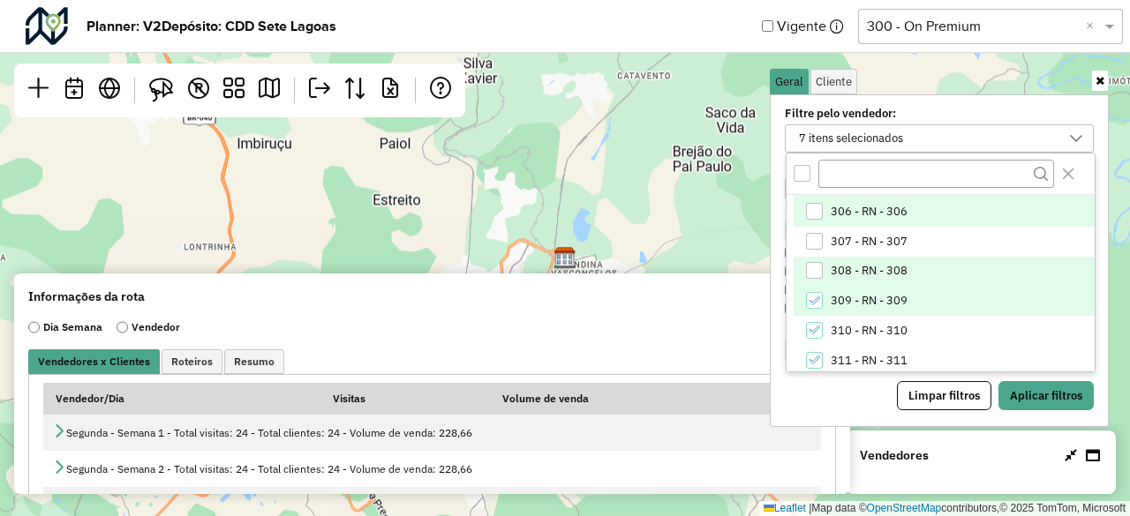
click at [816, 298] on icon "309 - RN - 309" at bounding box center [814, 301] width 11 height 8
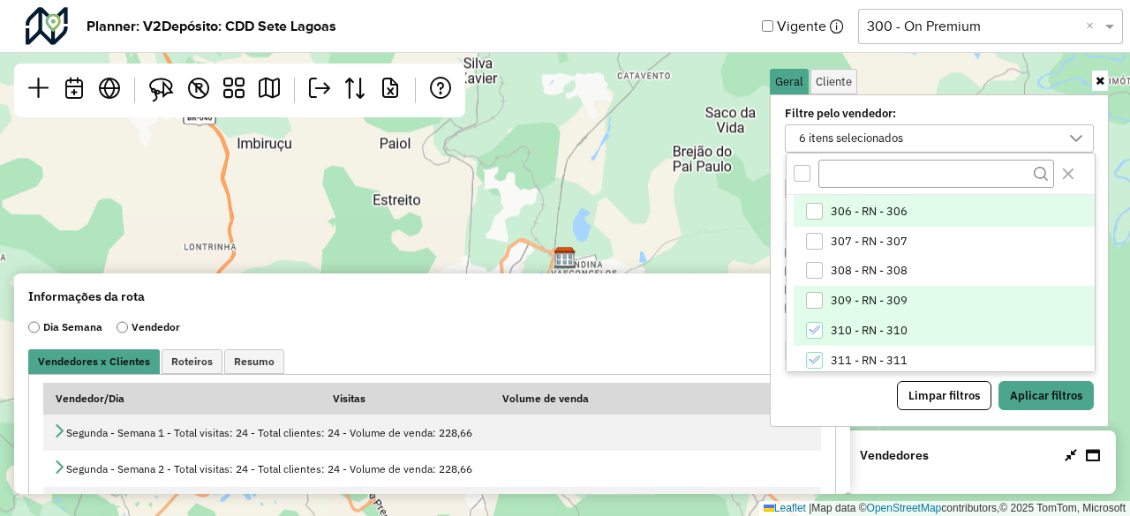
click at [810, 331] on icon "310 - RN - 310" at bounding box center [814, 330] width 12 height 12
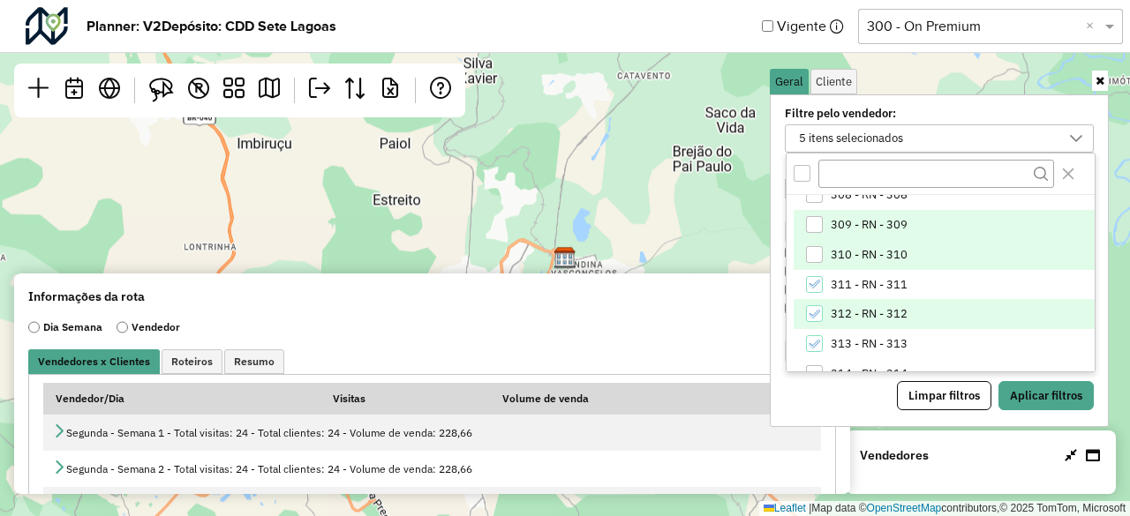
scroll to position [265, 0]
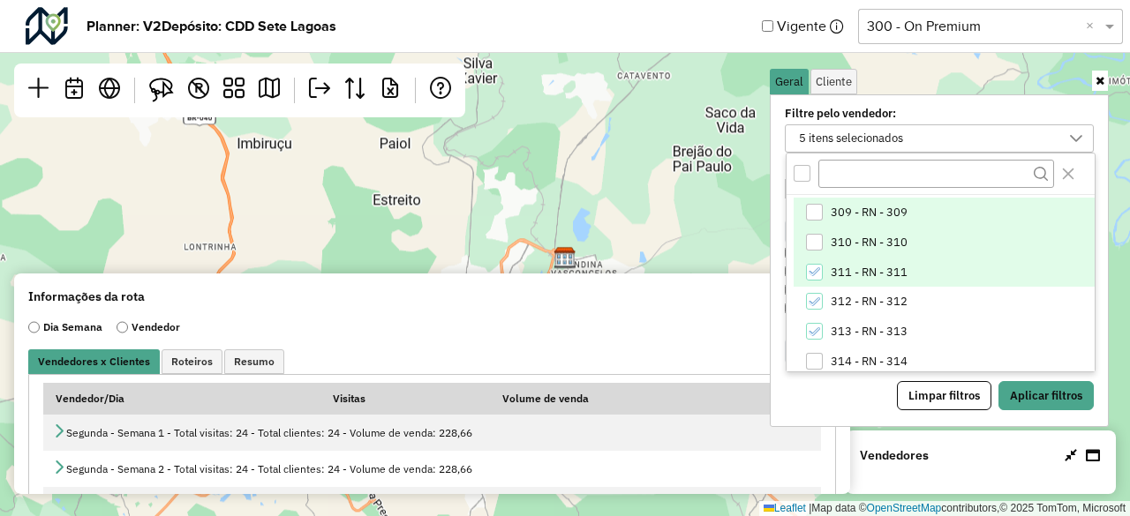
click at [810, 274] on icon "311 - RN - 311" at bounding box center [814, 272] width 12 height 12
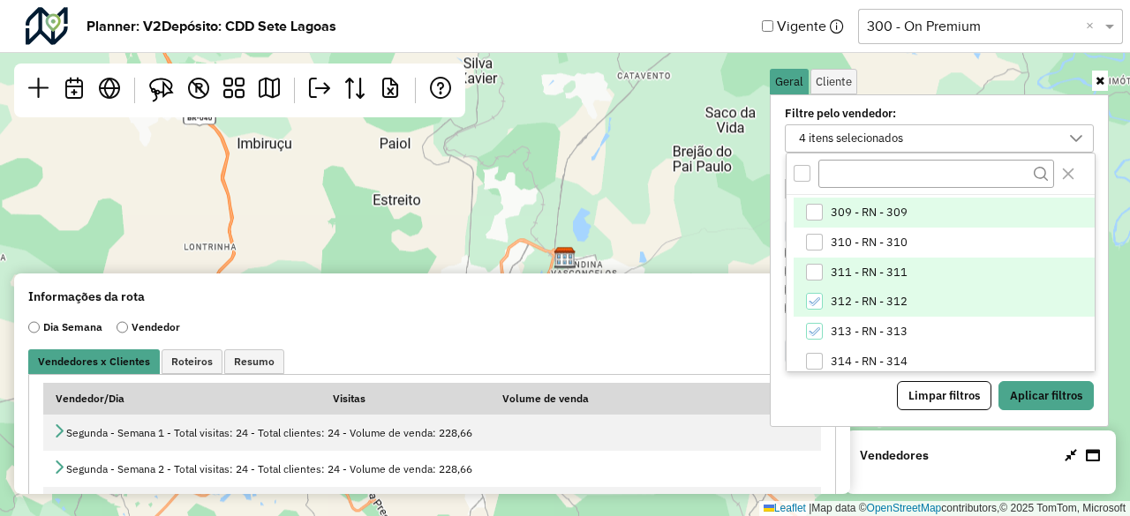
click at [812, 302] on icon "312 - RN - 312" at bounding box center [814, 302] width 11 height 8
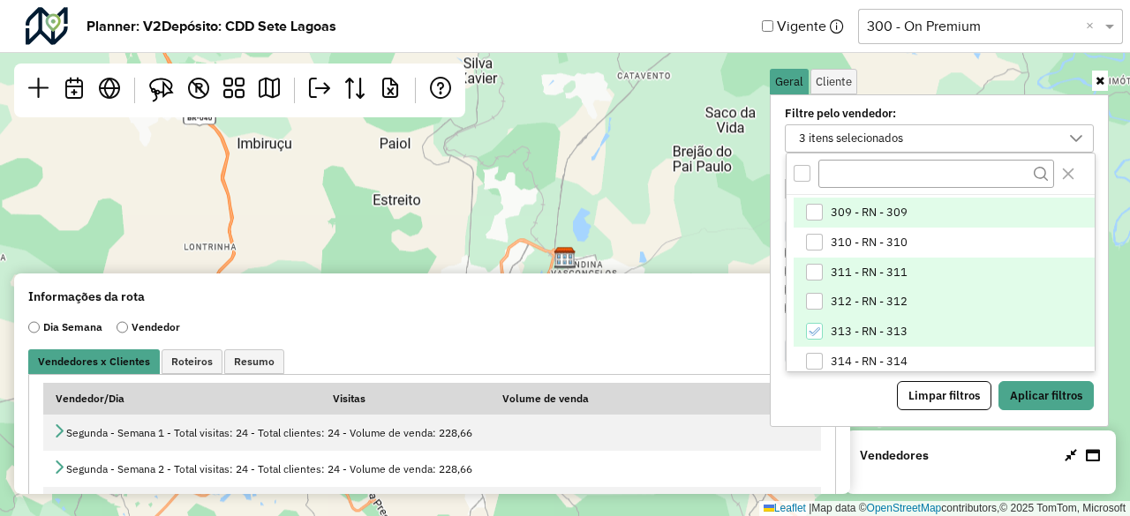
click at [813, 327] on icon "313 - RN - 313" at bounding box center [814, 332] width 12 height 12
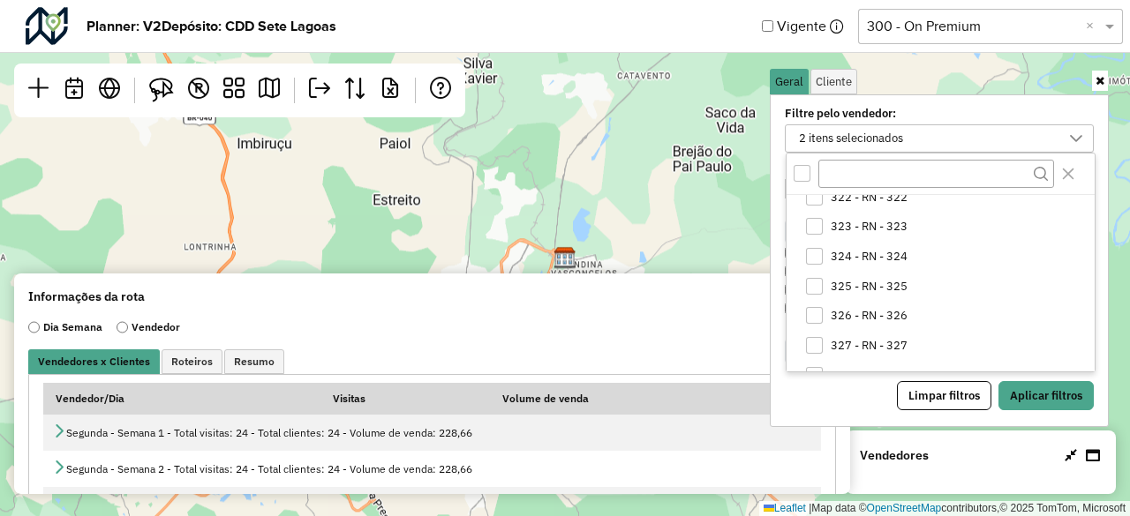
scroll to position [585, 0]
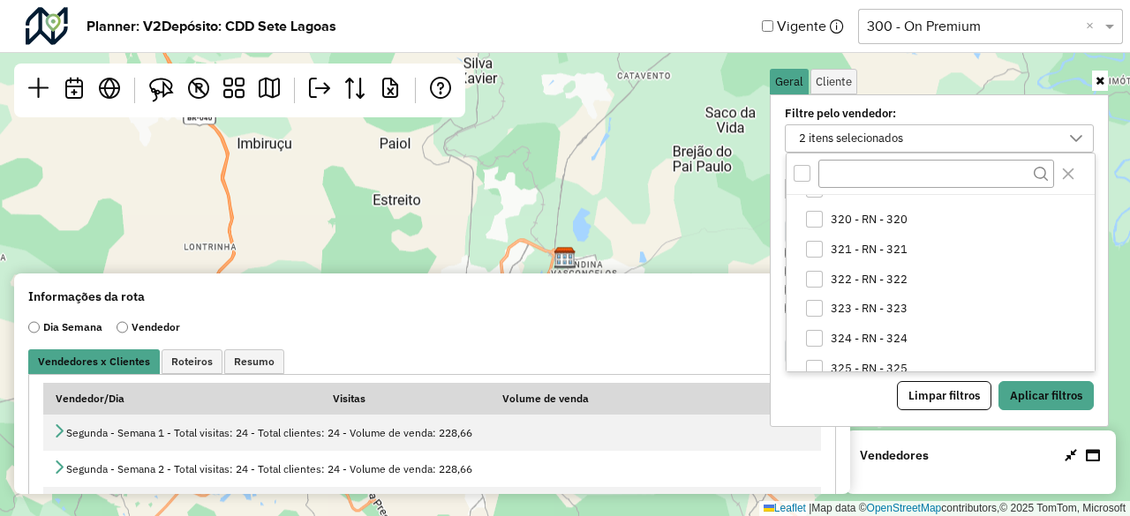
click at [950, 149] on div "2 itens selecionados" at bounding box center [926, 138] width 267 height 26
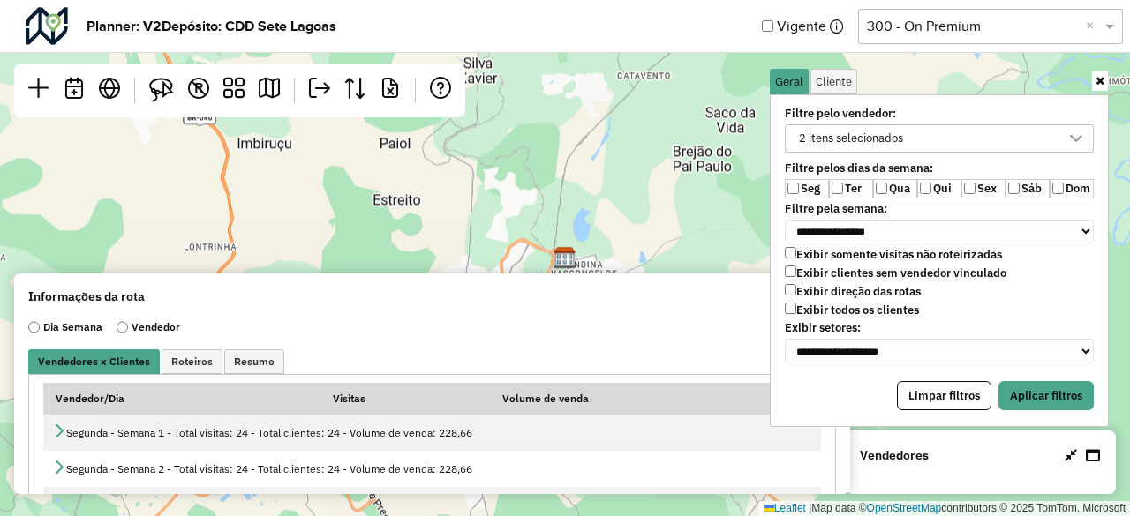
click at [917, 192] on label "Qui" at bounding box center [939, 188] width 44 height 19
click at [873, 343] on select "**********" at bounding box center [939, 351] width 309 height 25
drag, startPoint x: 873, startPoint y: 343, endPoint x: 938, endPoint y: 354, distance: 65.5
click at [873, 343] on select "**********" at bounding box center [939, 351] width 309 height 25
click at [1040, 393] on button "Aplicar filtros" at bounding box center [1046, 396] width 95 height 30
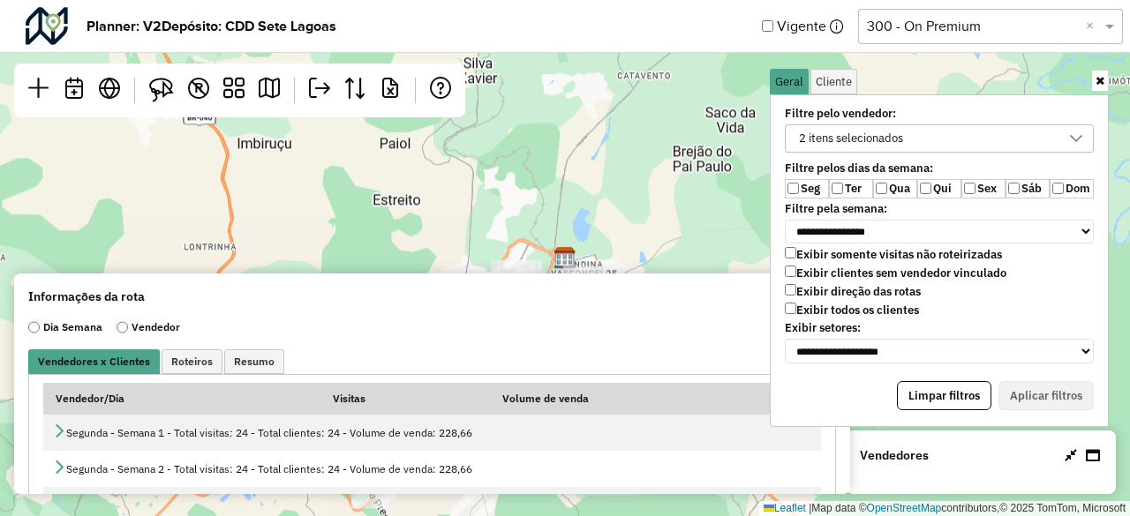
click at [1097, 87] on link at bounding box center [1100, 81] width 16 height 20
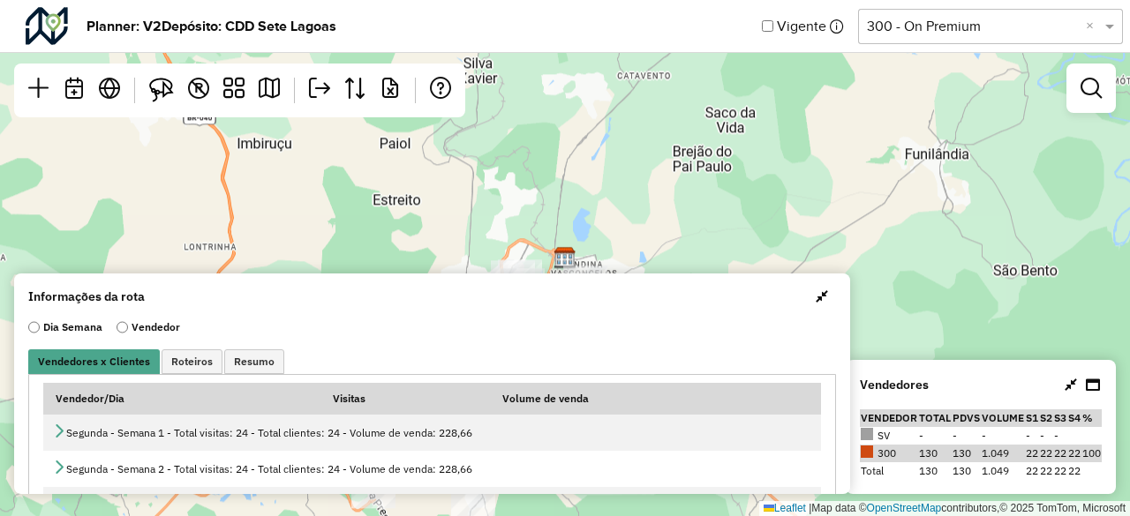
click at [821, 302] on span "button" at bounding box center [822, 297] width 12 height 14
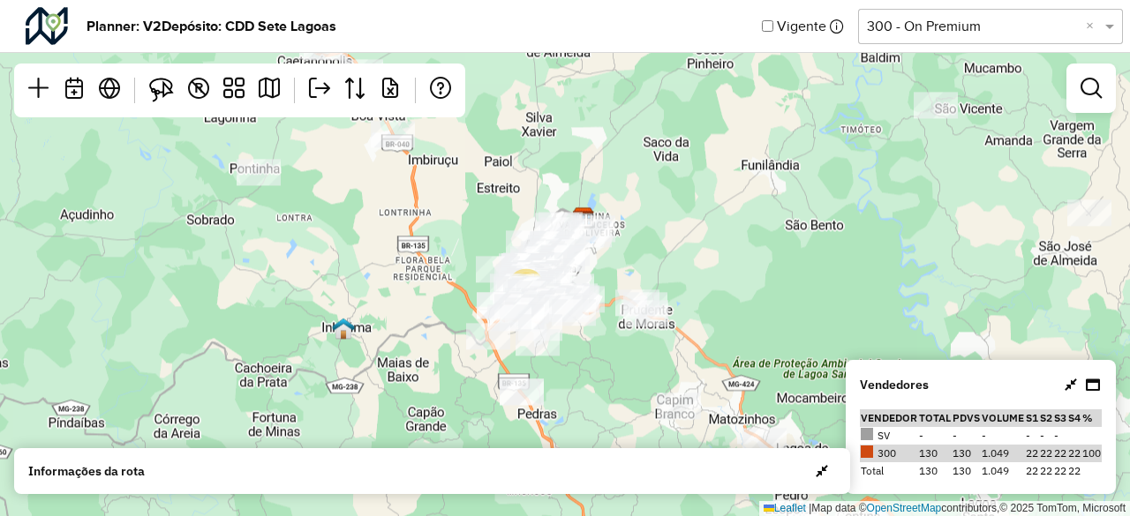
drag, startPoint x: 666, startPoint y: 275, endPoint x: 669, endPoint y: 205, distance: 70.7
click at [669, 205] on div "16 Leaflet | Map data © OpenStreetMap contributors,© 2025 TomTom, Microsoft" at bounding box center [565, 258] width 1130 height 516
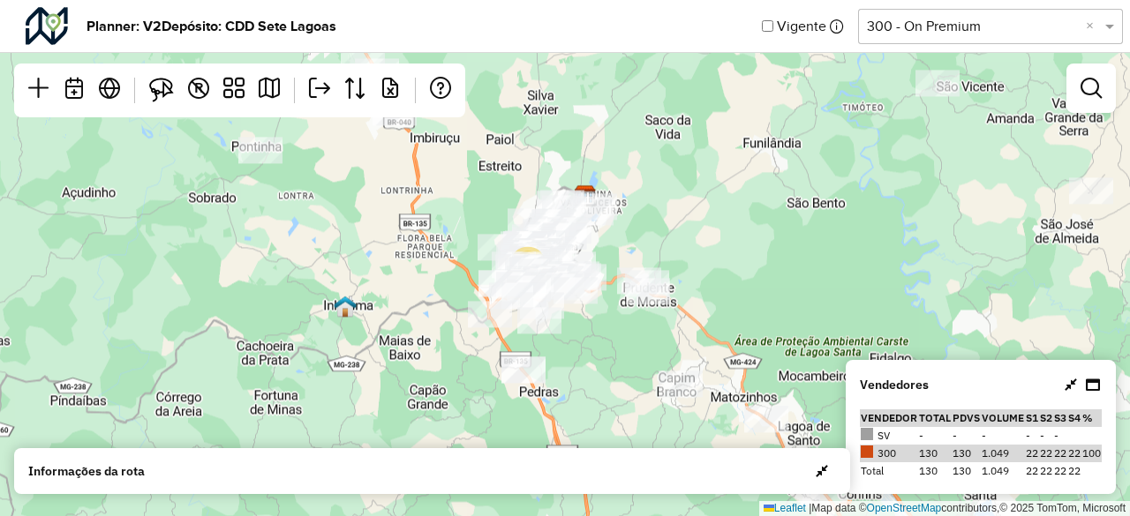
click at [883, 455] on td "300" at bounding box center [889, 454] width 58 height 18
click at [1081, 103] on link at bounding box center [1091, 88] width 35 height 35
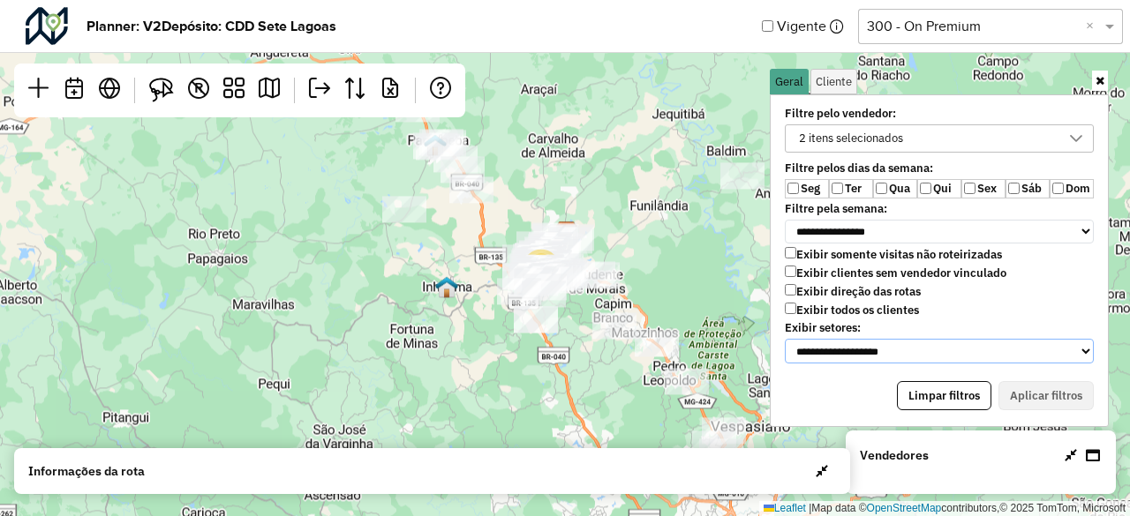
click at [840, 342] on select "**********" at bounding box center [939, 351] width 309 height 25
click at [860, 223] on select "**********" at bounding box center [939, 232] width 309 height 25
select select "*"
click at [785, 220] on select "**********" at bounding box center [939, 232] width 309 height 25
click at [1038, 381] on button "Aplicar filtros" at bounding box center [1046, 396] width 95 height 30
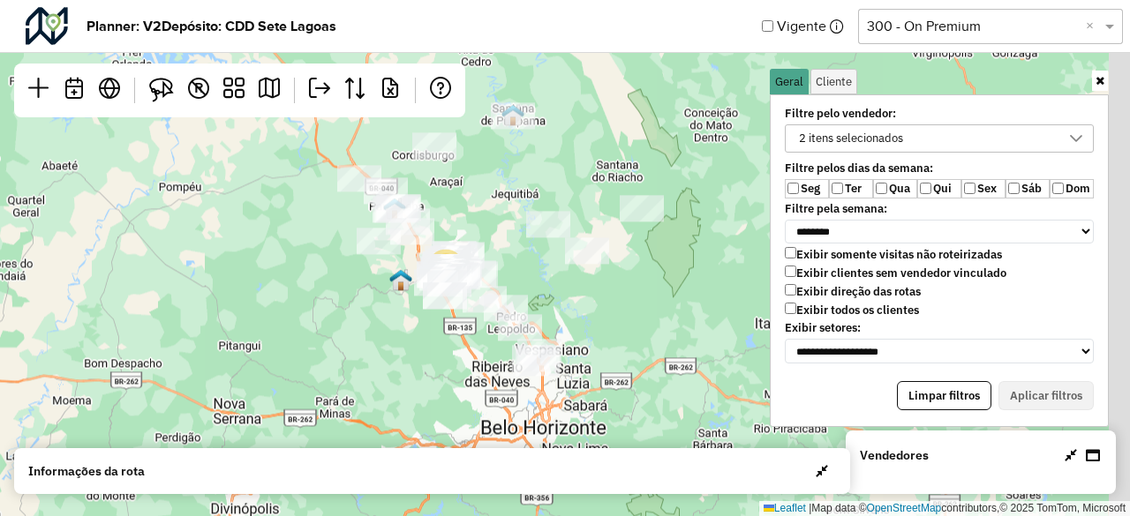
drag, startPoint x: 560, startPoint y: 362, endPoint x: 427, endPoint y: 366, distance: 132.5
click at [427, 366] on div "18 Leaflet | Map data © OpenStreetMap contributors,© 2025 TomTom, Microsoft" at bounding box center [565, 258] width 1130 height 516
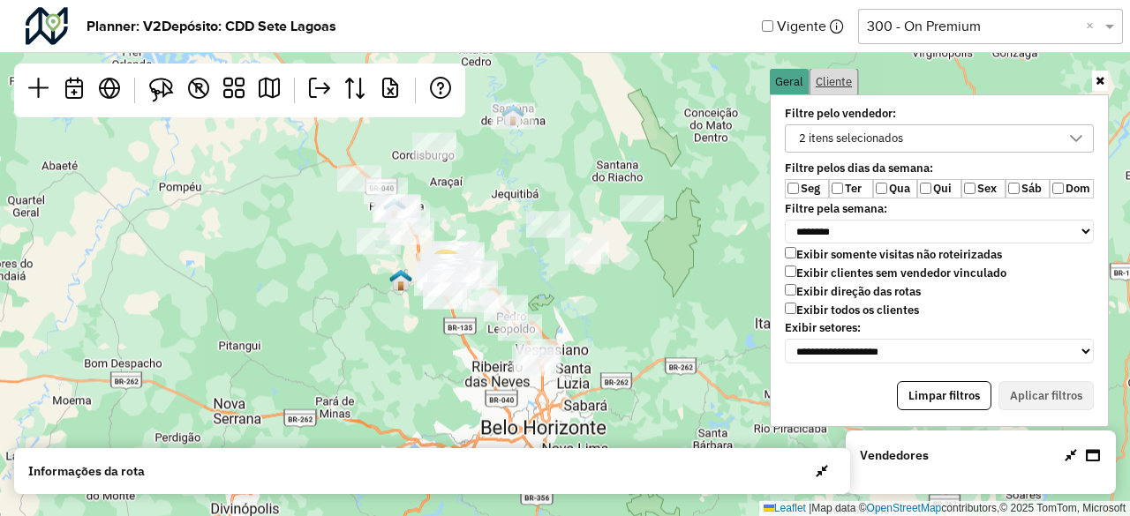
click at [832, 83] on span "Cliente" at bounding box center [834, 81] width 36 height 11
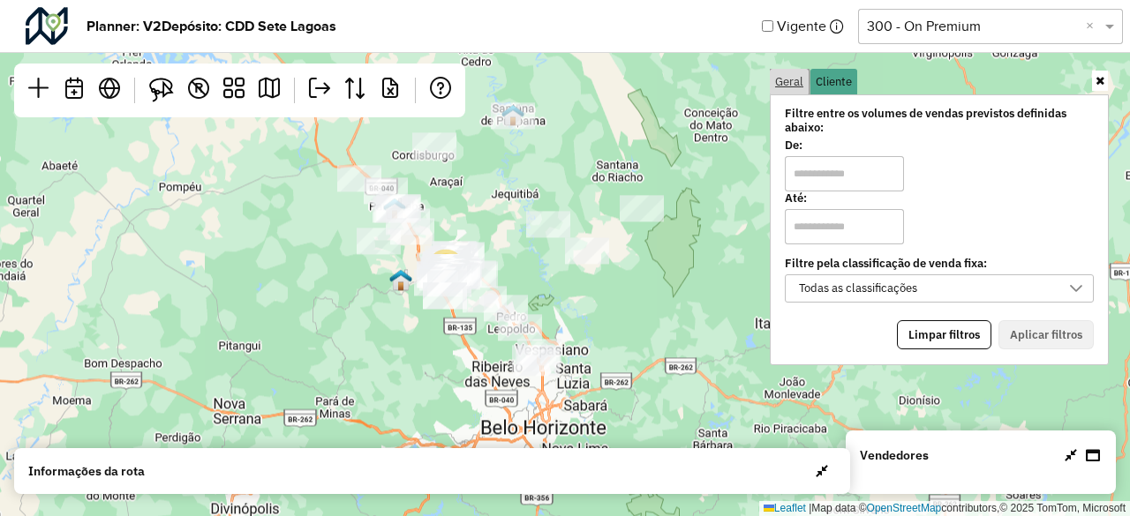
click at [791, 84] on span "Geral" at bounding box center [789, 81] width 28 height 11
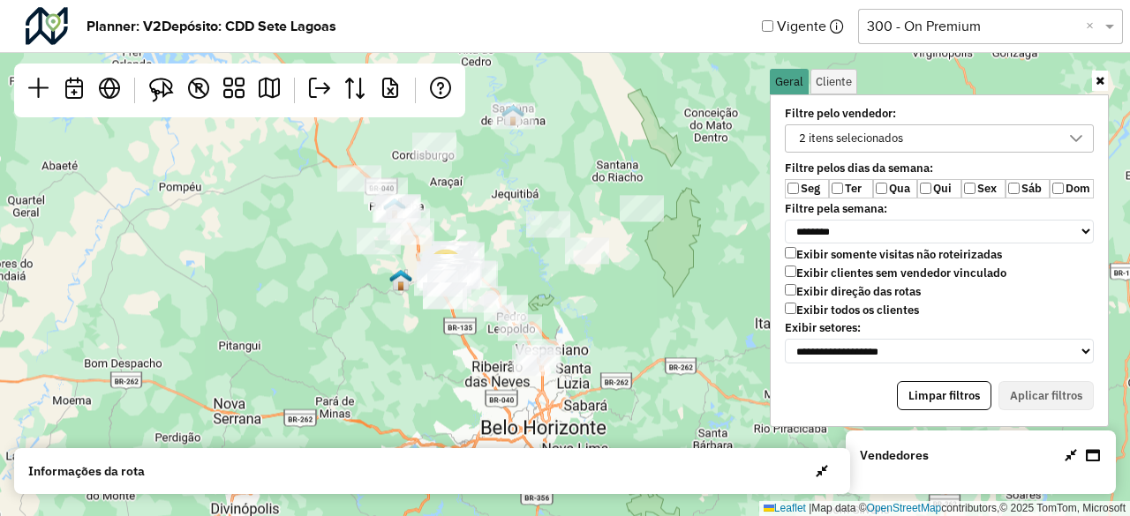
click at [915, 136] on div "2 itens selecionados" at bounding box center [926, 138] width 267 height 26
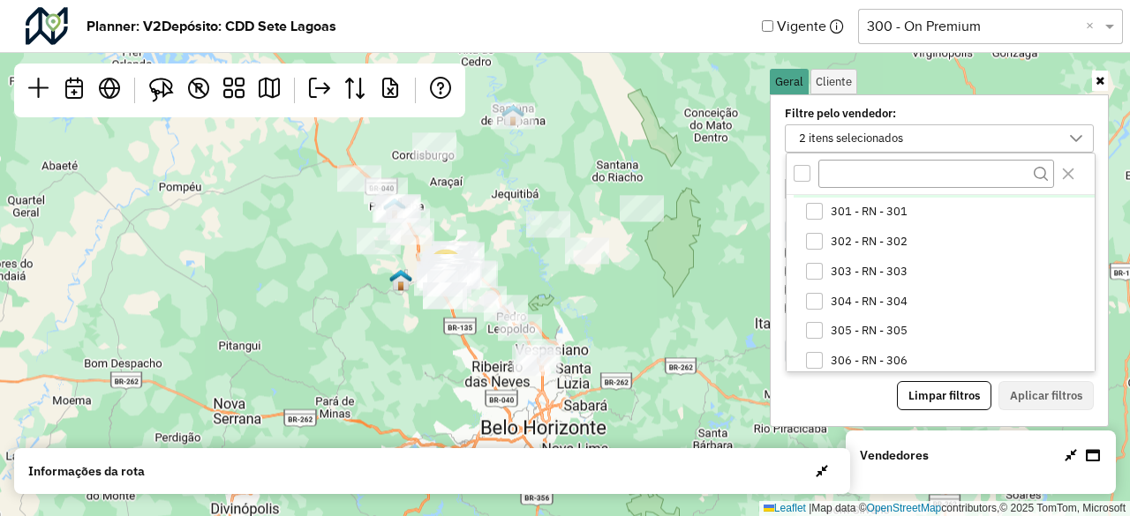
scroll to position [0, 0]
click at [1082, 143] on icon at bounding box center [1076, 139] width 14 height 14
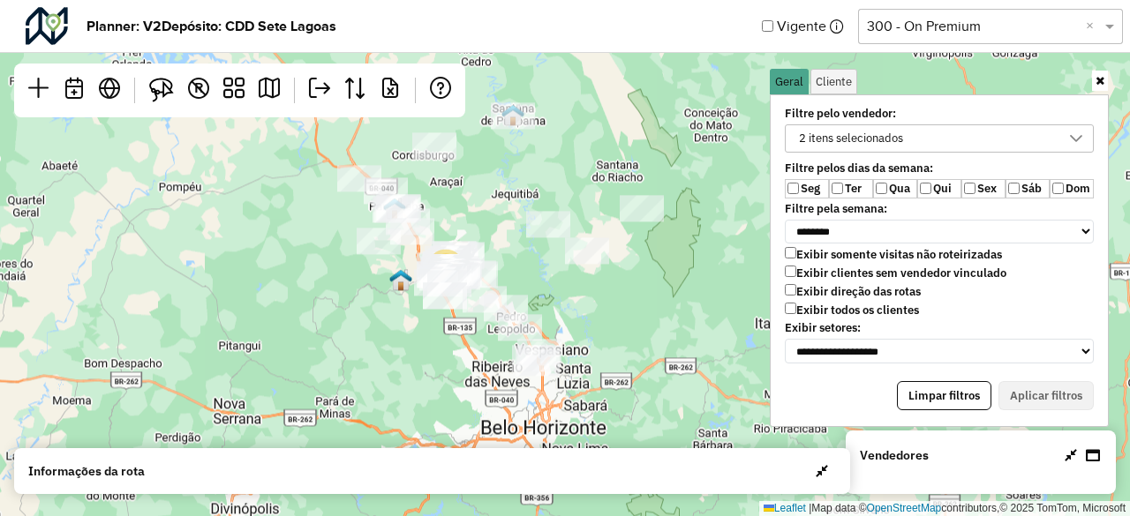
click at [1082, 143] on icon at bounding box center [1076, 139] width 14 height 14
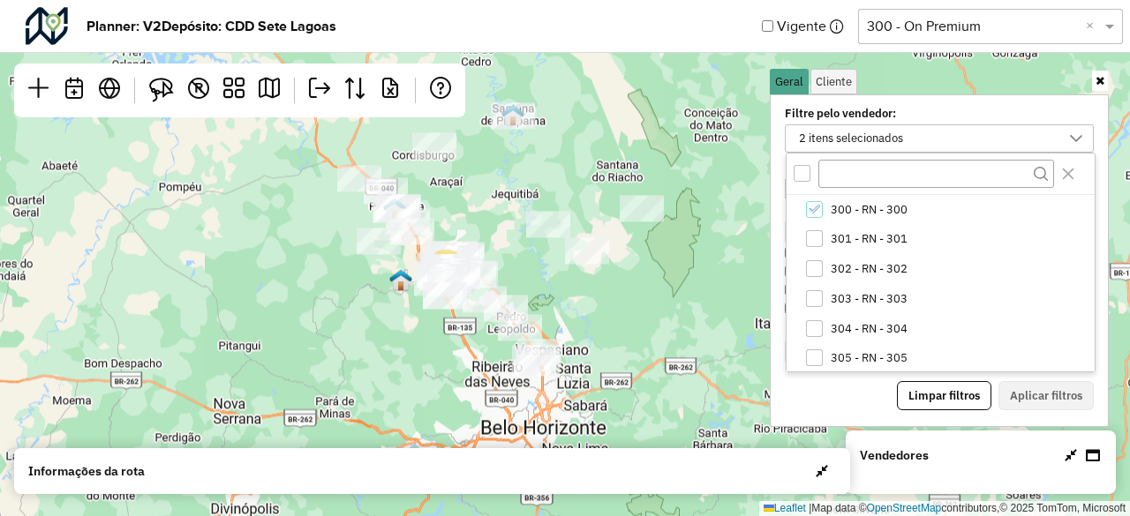
click at [805, 173] on div "All items unselected" at bounding box center [802, 173] width 17 height 17
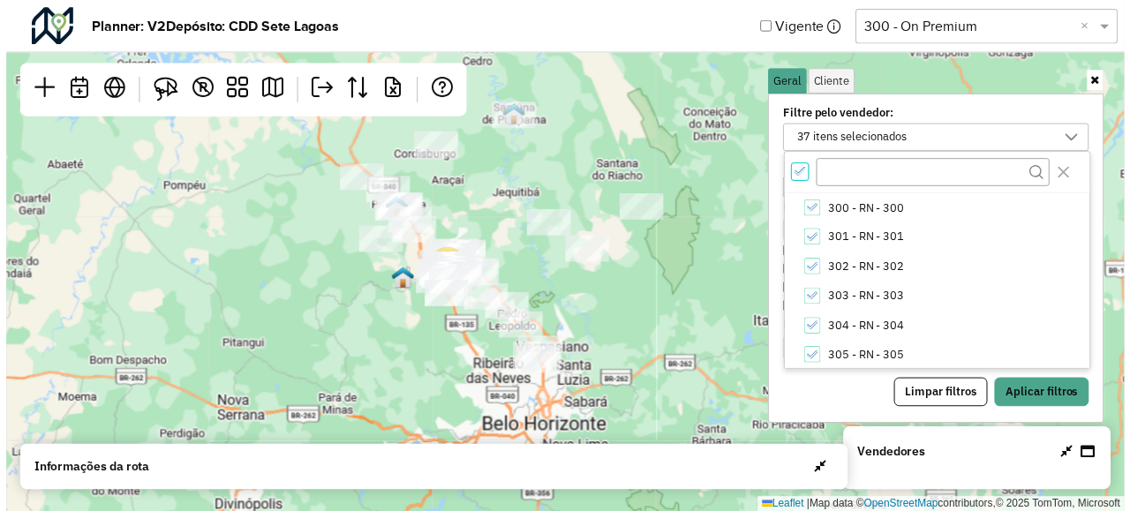
scroll to position [5, 5]
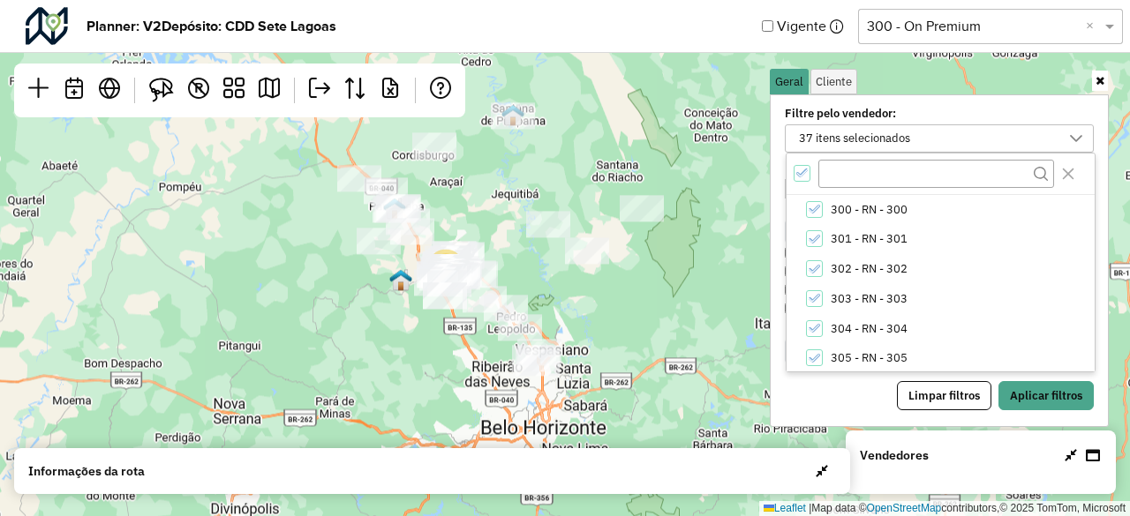
click at [805, 173] on icon "All items selected" at bounding box center [802, 173] width 12 height 12
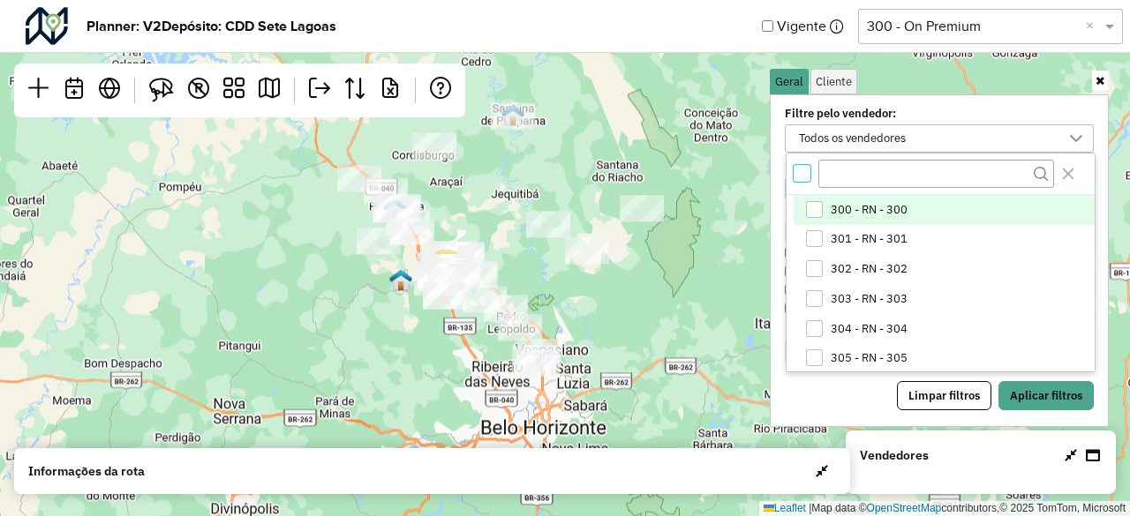
click at [809, 201] on div "300 - RN - 300" at bounding box center [814, 209] width 17 height 17
click at [1039, 381] on button "Aplicar filtros" at bounding box center [1046, 396] width 95 height 30
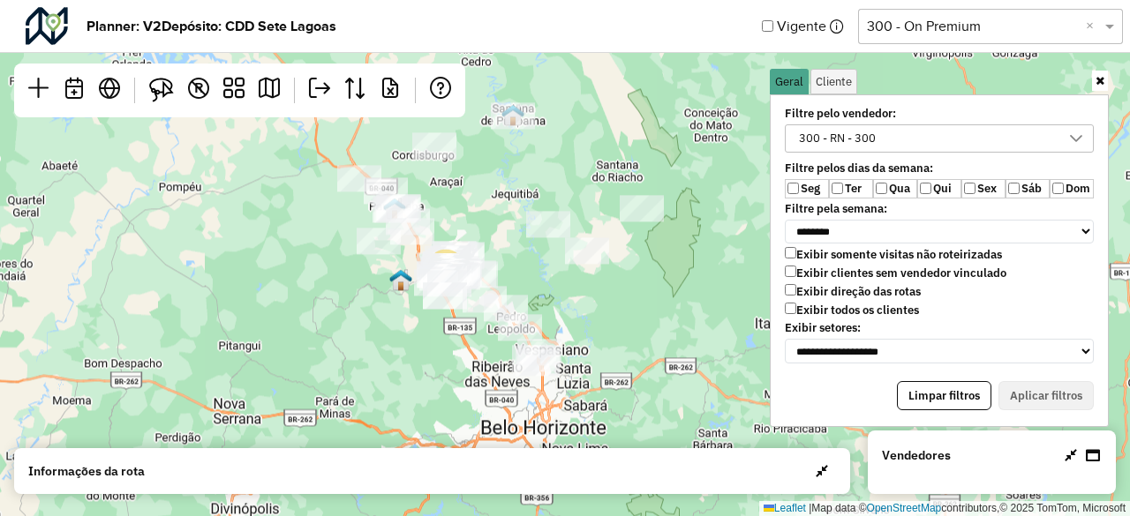
click at [1104, 82] on link at bounding box center [1100, 81] width 16 height 20
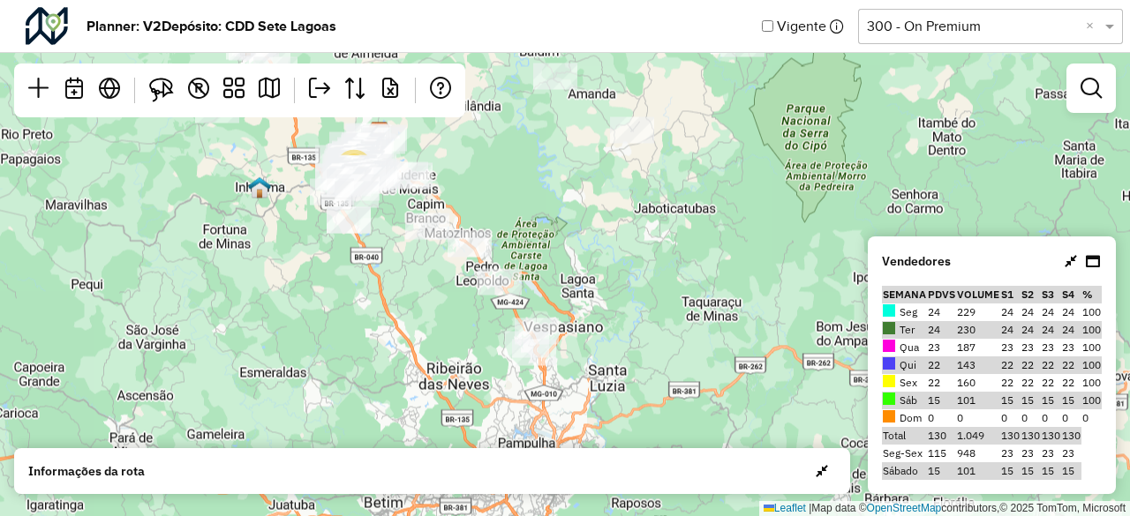
drag, startPoint x: 562, startPoint y: 334, endPoint x: 548, endPoint y: 190, distance: 144.6
click at [548, 190] on div "17 Leaflet | Map data © OpenStreetMap contributors,© 2025 TomTom, Microsoft" at bounding box center [565, 258] width 1130 height 516
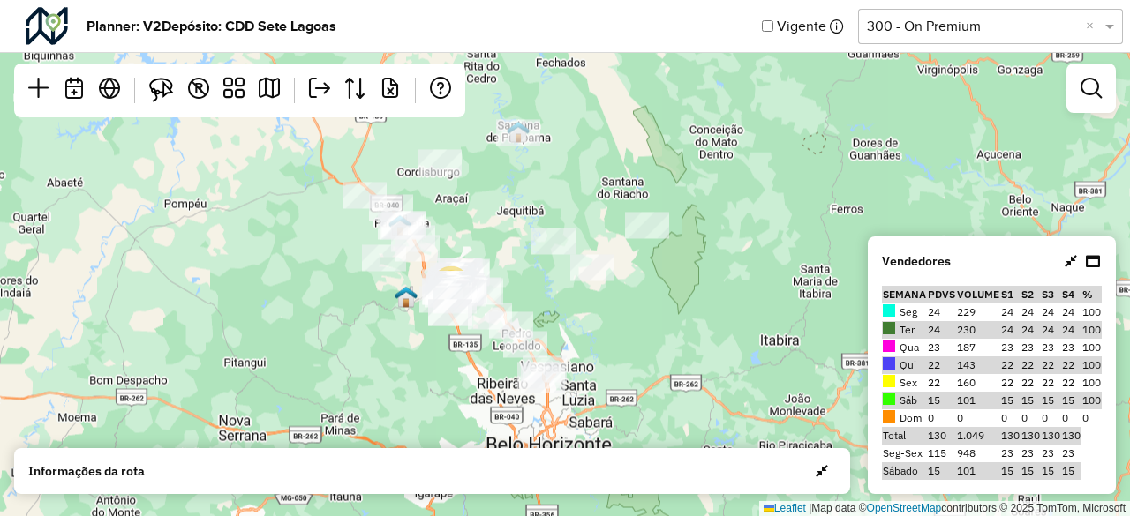
drag, startPoint x: 639, startPoint y: 248, endPoint x: 630, endPoint y: 317, distance: 69.4
click at [630, 317] on div "18 Leaflet | Map data © OpenStreetMap contributors,© 2025 TomTom, Microsoft" at bounding box center [565, 258] width 1130 height 516
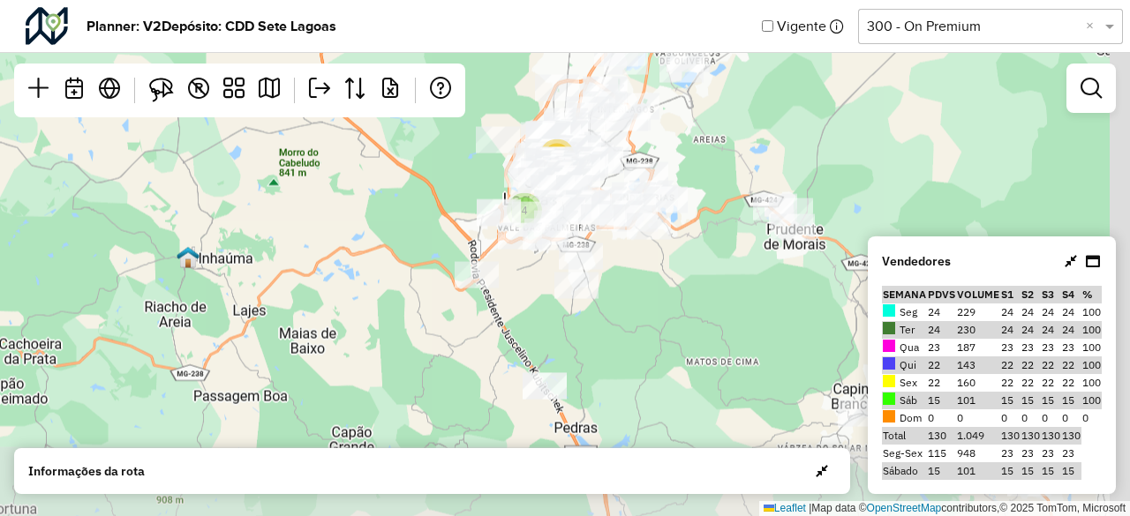
drag, startPoint x: 590, startPoint y: 309, endPoint x: 374, endPoint y: 129, distance: 280.8
click at [374, 129] on div "11 4 Leaflet | Map data © OpenStreetMap contributors,© 2025 TomTom, Microsoft" at bounding box center [565, 258] width 1130 height 516
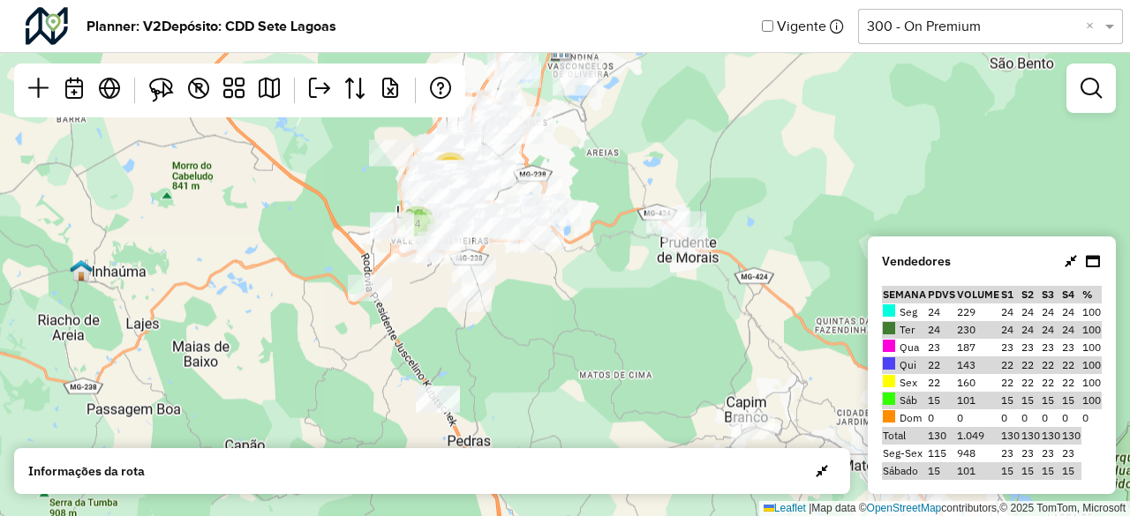
drag, startPoint x: 717, startPoint y: 302, endPoint x: 638, endPoint y: 335, distance: 85.4
click at [638, 335] on div "11 4 Leaflet | Map data © OpenStreetMap contributors,© 2025 TomTom, Microsoft" at bounding box center [565, 258] width 1130 height 516
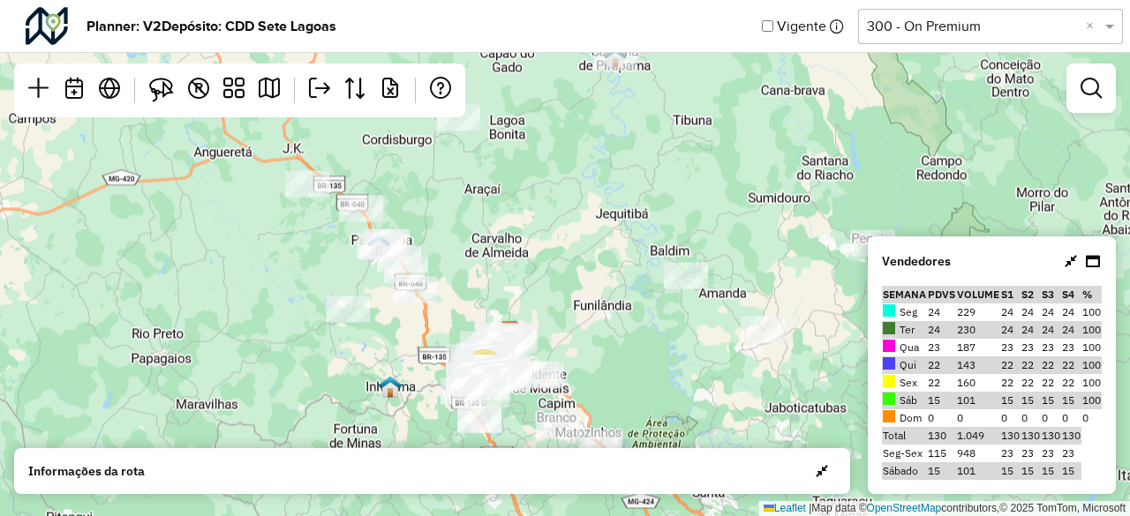
drag, startPoint x: 383, startPoint y: 227, endPoint x: 397, endPoint y: 384, distance: 157.8
click at [397, 384] on div "17 Leaflet | Map data © OpenStreetMap contributors,© 2025 TomTom, Microsoft" at bounding box center [565, 258] width 1130 height 516
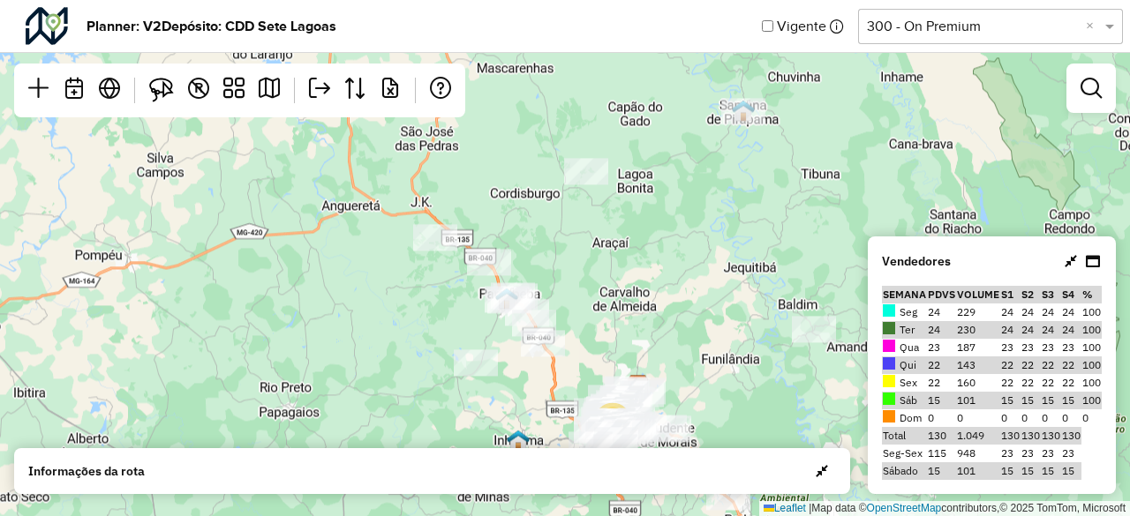
drag, startPoint x: 537, startPoint y: 240, endPoint x: 664, endPoint y: 270, distance: 130.6
click at [664, 270] on div "17 Leaflet | Map data © OpenStreetMap contributors,© 2025 TomTom, Microsoft" at bounding box center [565, 258] width 1130 height 516
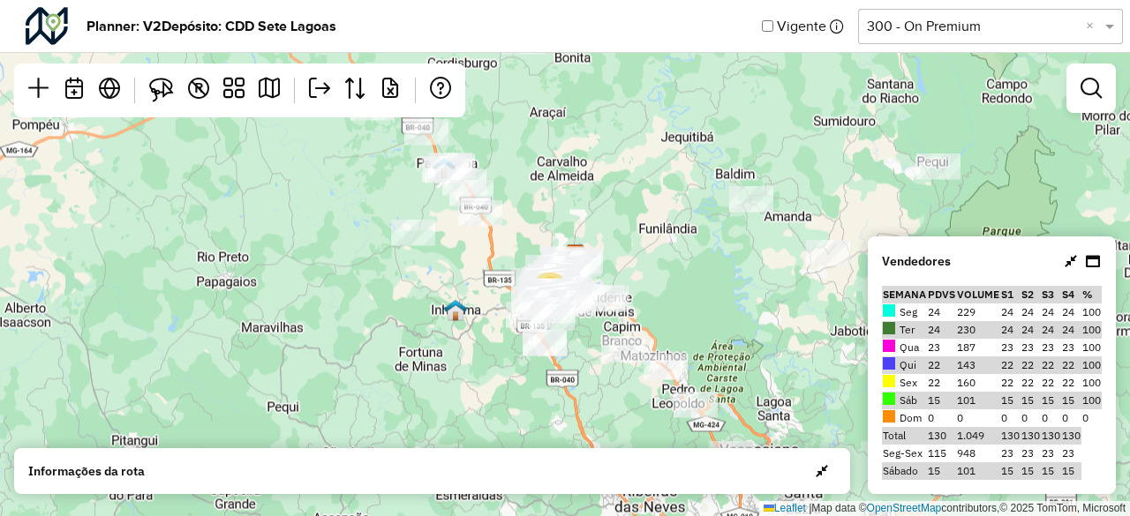
drag, startPoint x: 663, startPoint y: 296, endPoint x: 600, endPoint y: 165, distance: 144.9
click at [600, 165] on div "17 Leaflet | Map data © OpenStreetMap contributors,© 2025 TomTom, Microsoft" at bounding box center [565, 258] width 1130 height 516
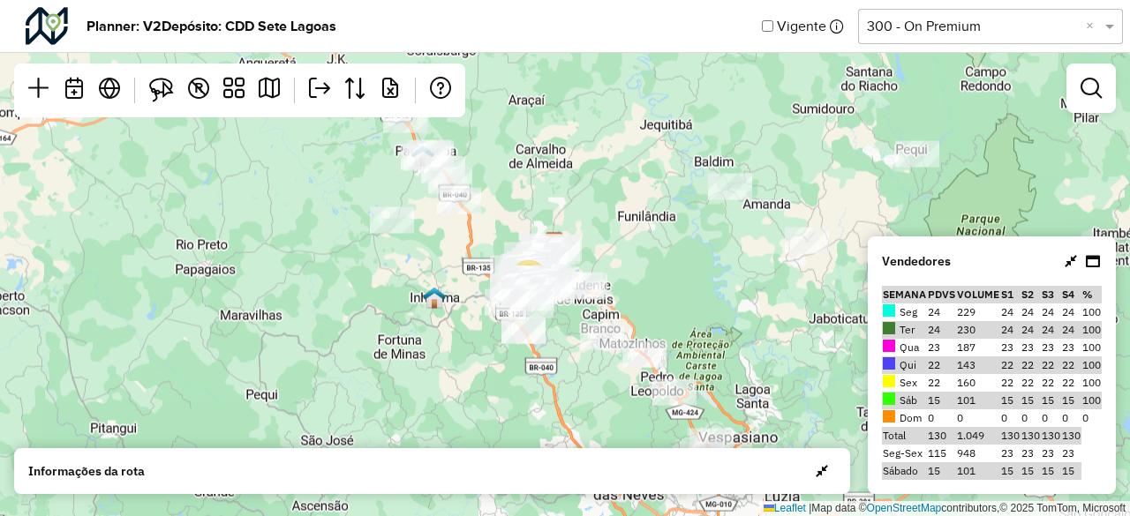
drag, startPoint x: 740, startPoint y: 290, endPoint x: 719, endPoint y: 278, distance: 24.5
click at [719, 278] on div "17 Leaflet | Map data © OpenStreetMap contributors,© 2025 TomTom, Microsoft" at bounding box center [565, 258] width 1130 height 516
click at [942, 37] on div "Selecione uma opção 300 - On Premium ×" at bounding box center [990, 26] width 265 height 35
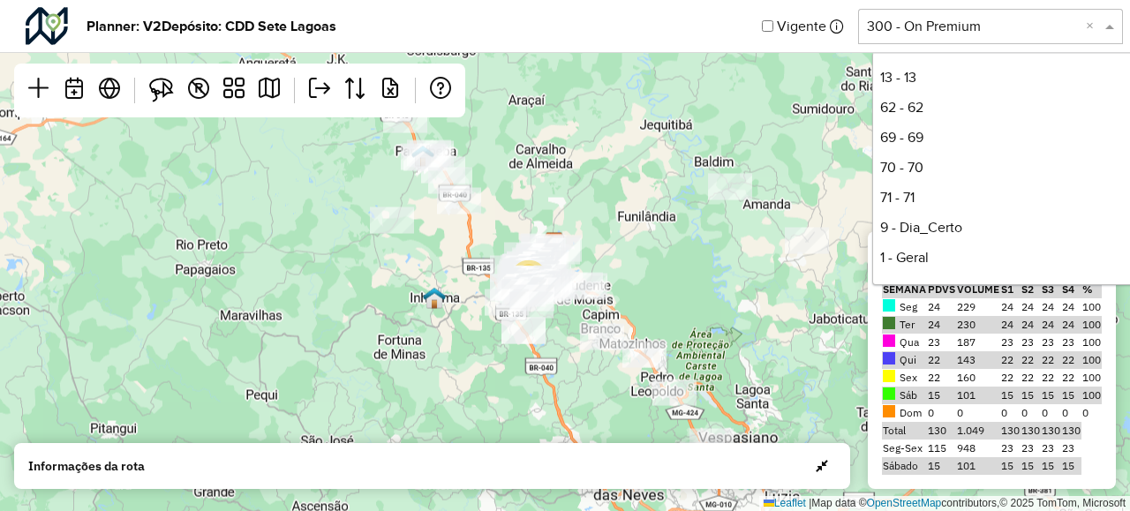
scroll to position [238, 0]
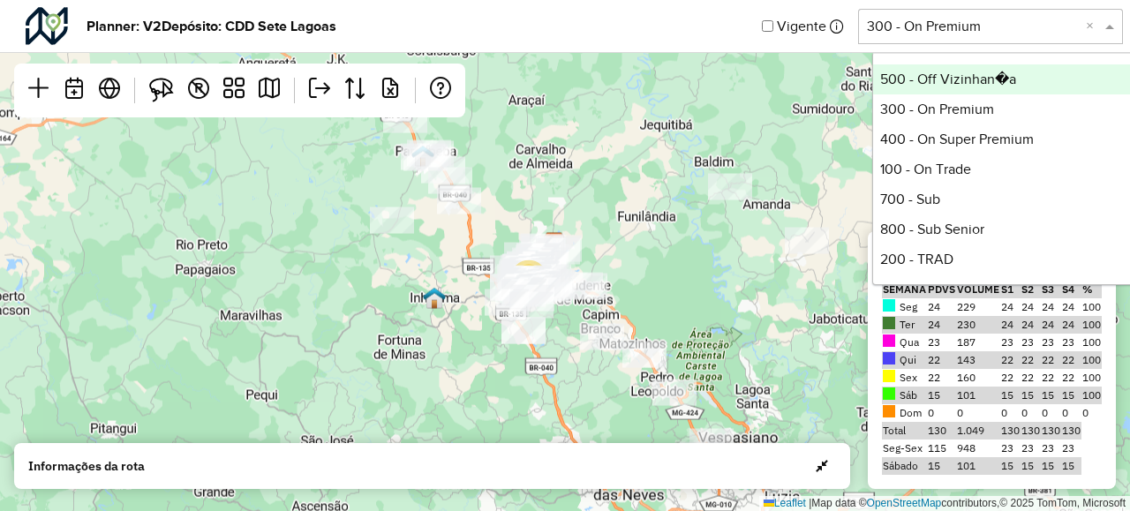
click at [683, 136] on div "17 Leaflet | Map data © OpenStreetMap contributors,© 2025 TomTom, Microsoft" at bounding box center [565, 255] width 1130 height 511
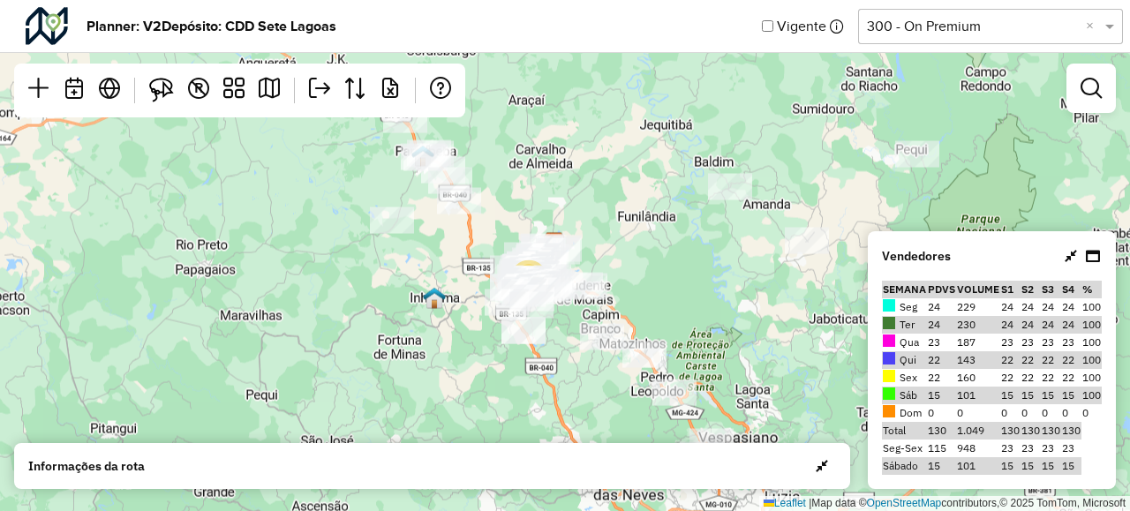
click at [970, 19] on input "text" at bounding box center [973, 26] width 212 height 21
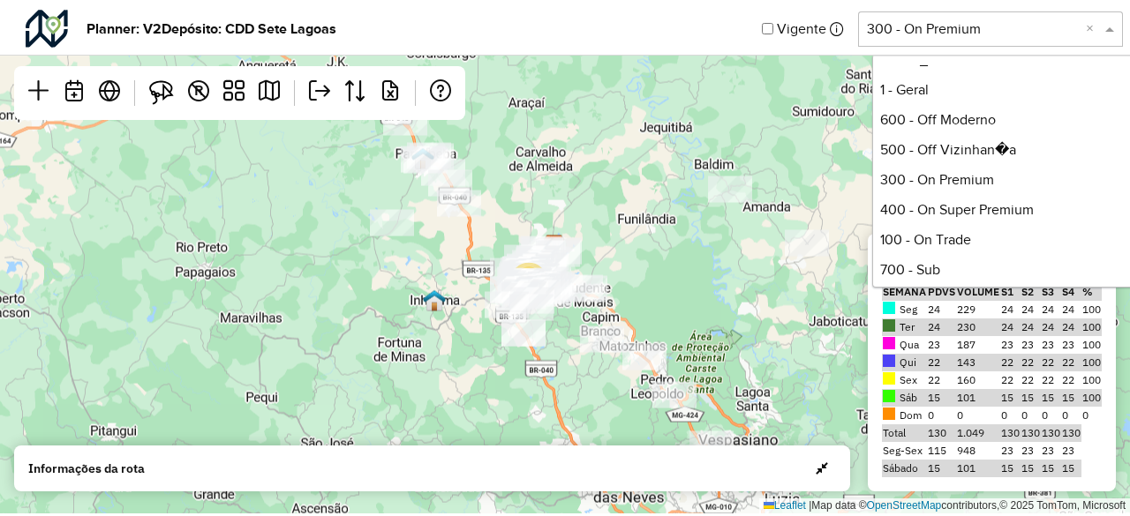
scroll to position [177, 0]
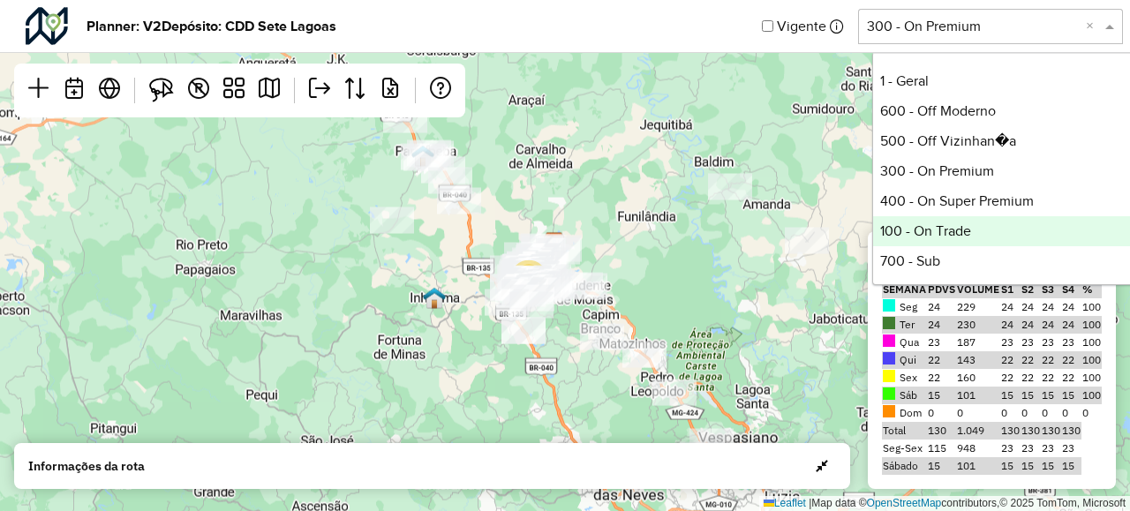
click at [947, 227] on div "100 - On Trade" at bounding box center [1004, 231] width 263 height 30
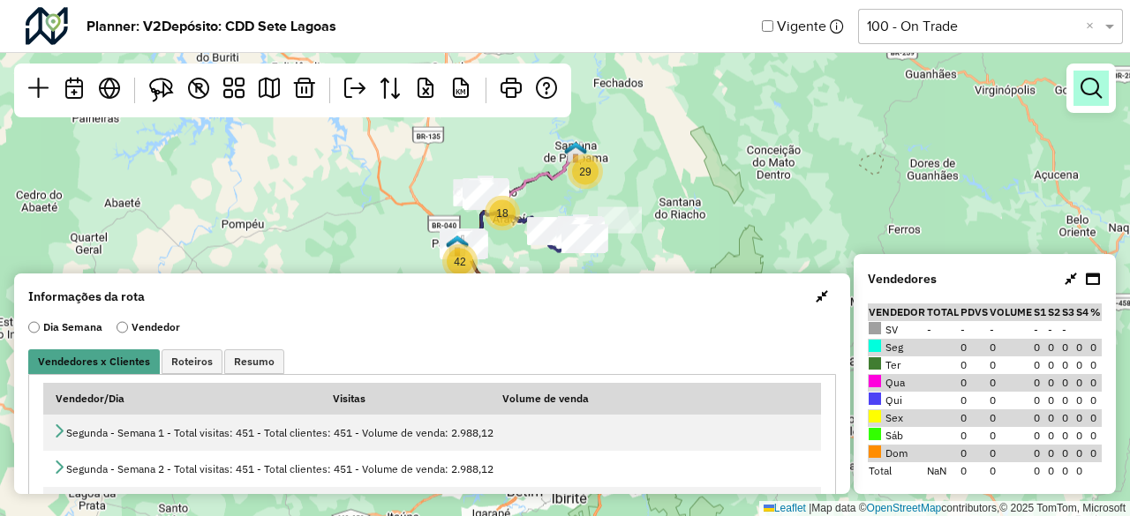
click at [1091, 99] on link at bounding box center [1091, 88] width 35 height 35
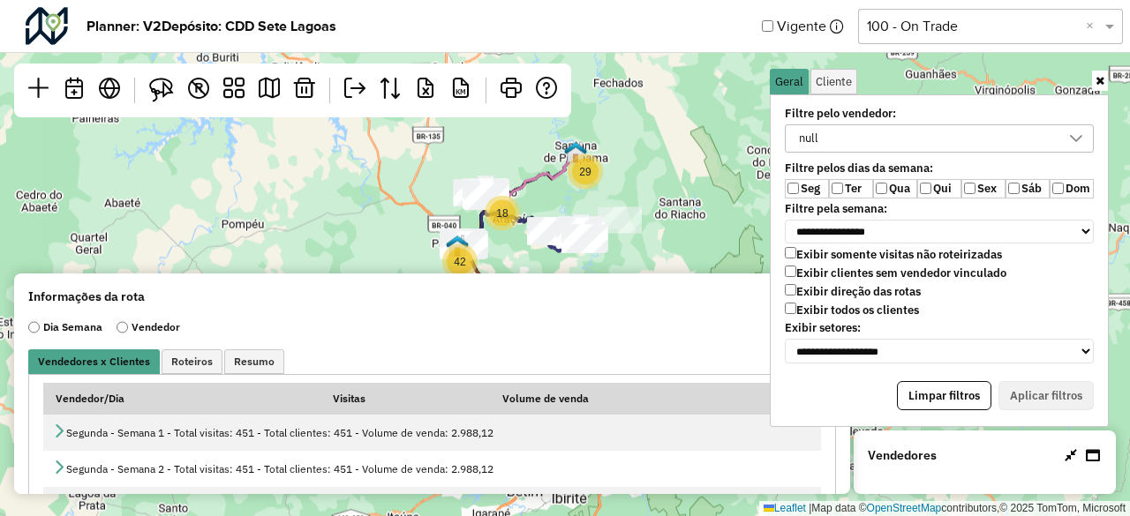
click at [941, 135] on div "null" at bounding box center [926, 138] width 267 height 26
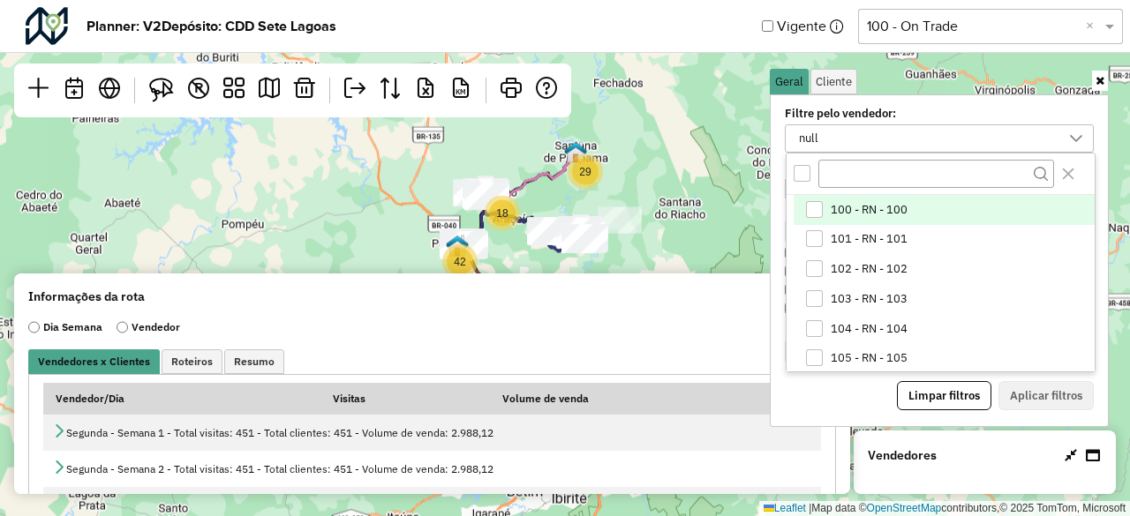
scroll to position [9, 65]
click at [811, 205] on div "100 - RN - 100" at bounding box center [814, 209] width 17 height 17
click at [914, 136] on div "2 itens selecionados" at bounding box center [926, 138] width 267 height 26
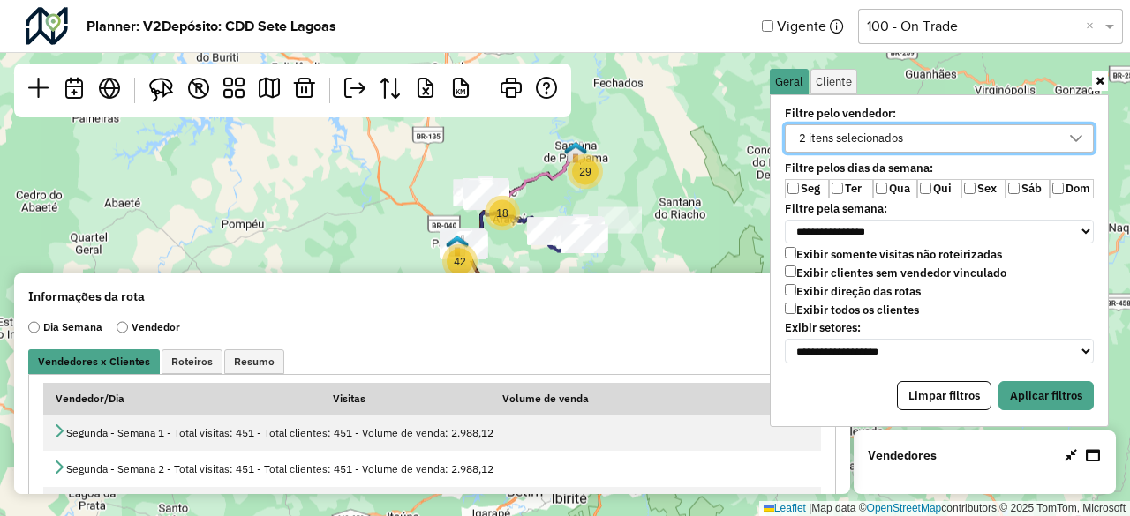
click at [898, 139] on div "2 itens selecionados" at bounding box center [851, 138] width 117 height 26
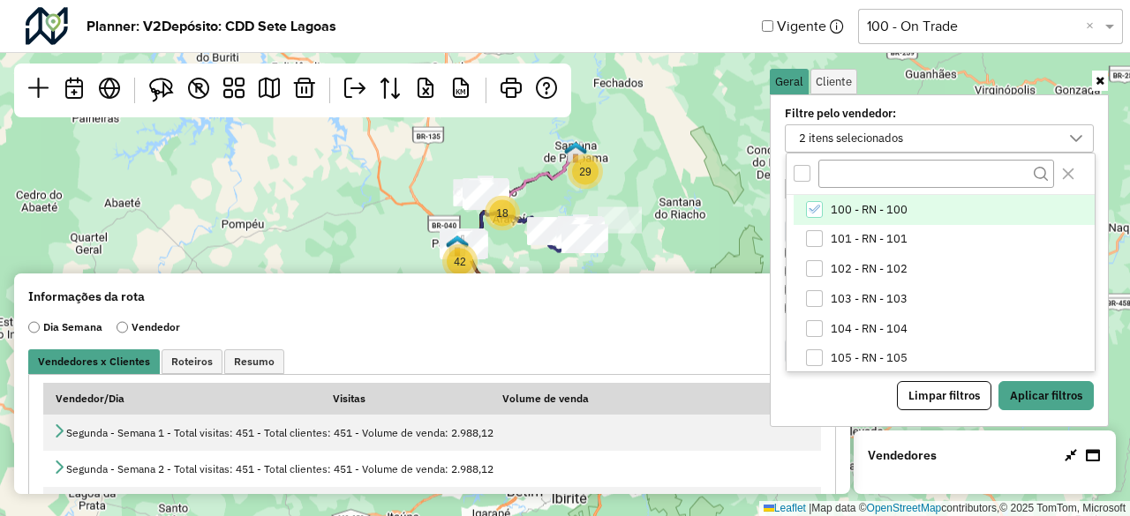
click at [800, 177] on div "All items unselected" at bounding box center [802, 173] width 17 height 17
click at [807, 212] on div "100 - RN - 100" at bounding box center [814, 209] width 17 height 17
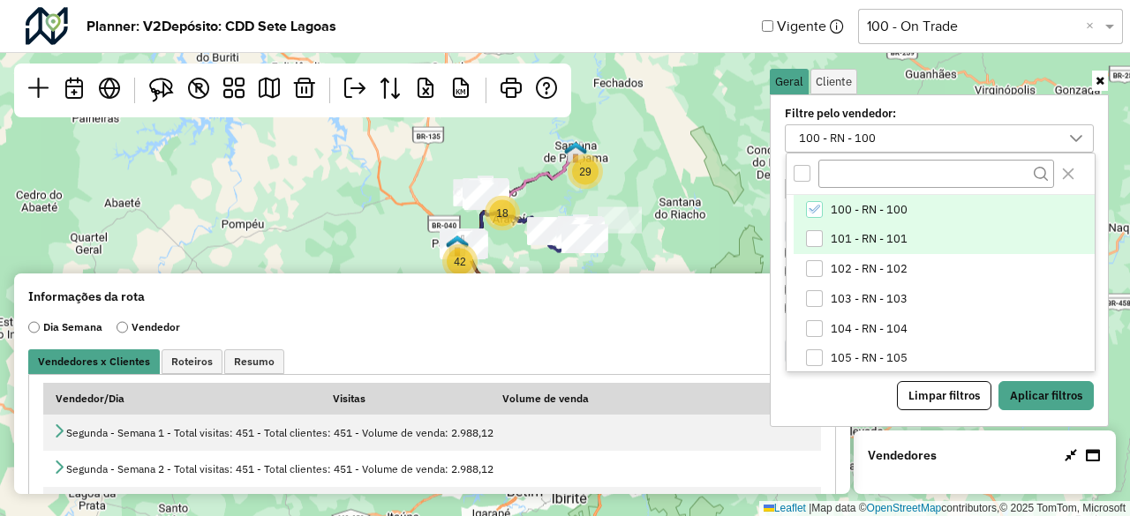
click at [809, 239] on div "101 - RN - 101" at bounding box center [814, 238] width 17 height 17
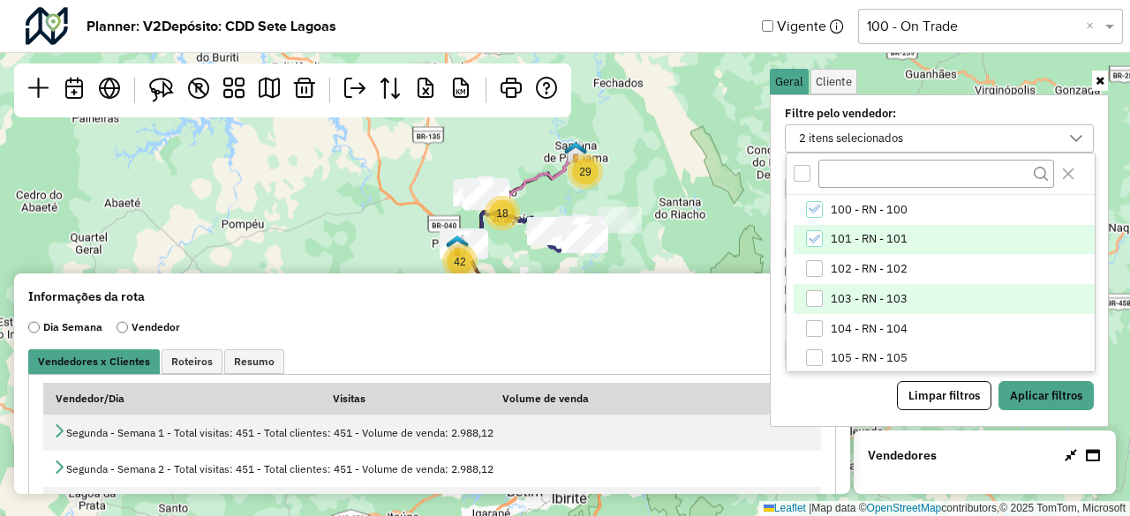
click at [811, 265] on div "102 - RN - 102" at bounding box center [814, 268] width 17 height 17
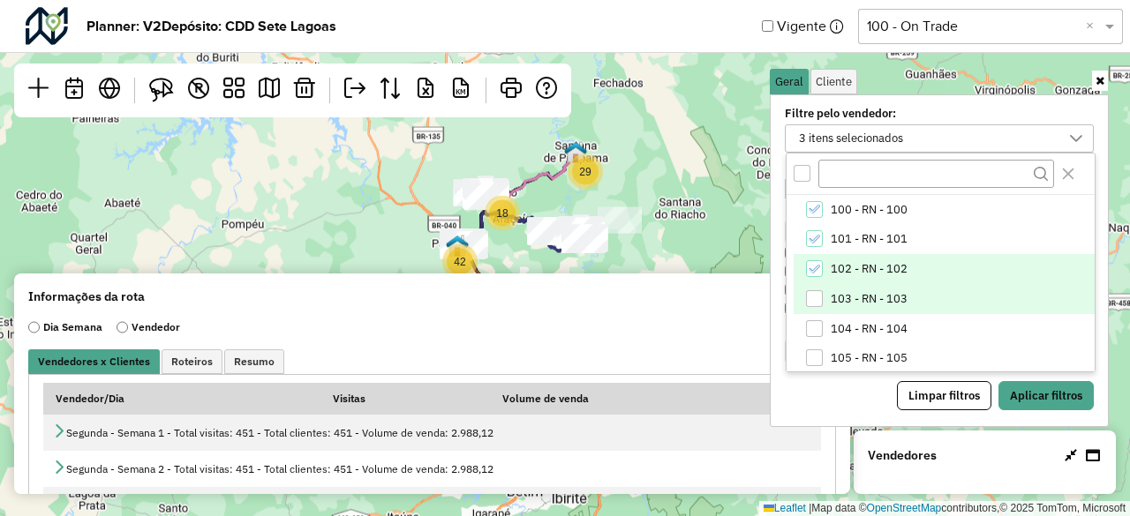
click at [819, 291] on div "103 - RN - 103" at bounding box center [814, 298] width 17 height 17
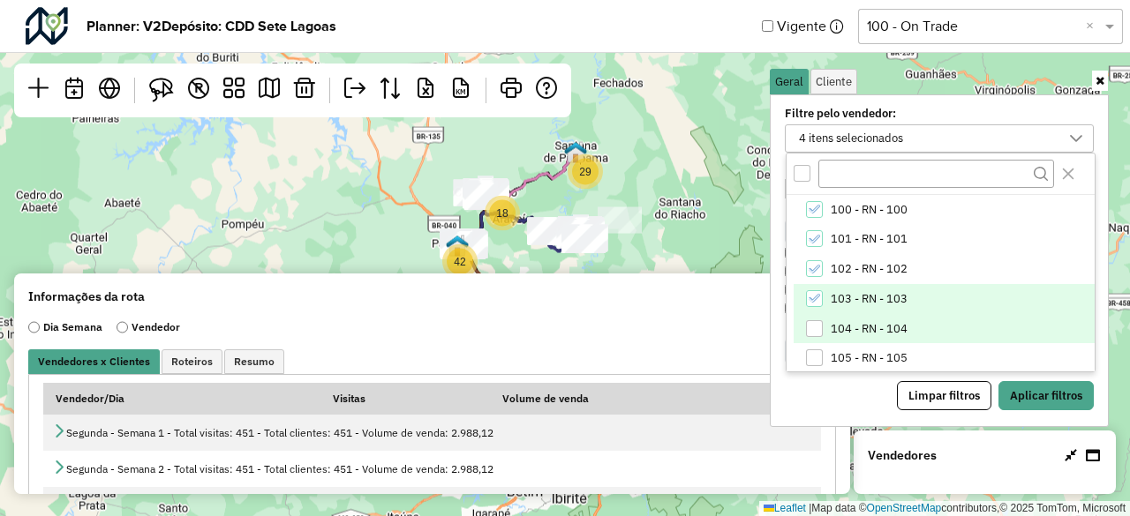
click at [816, 326] on div "104 - RN - 104" at bounding box center [814, 328] width 17 height 17
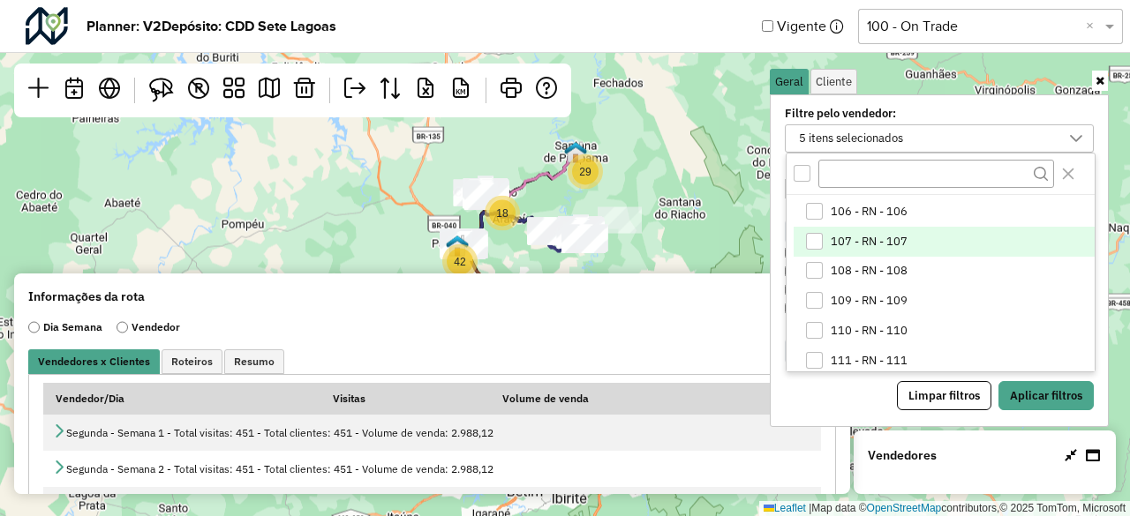
click at [818, 244] on div "107 - RN - 107" at bounding box center [814, 241] width 17 height 17
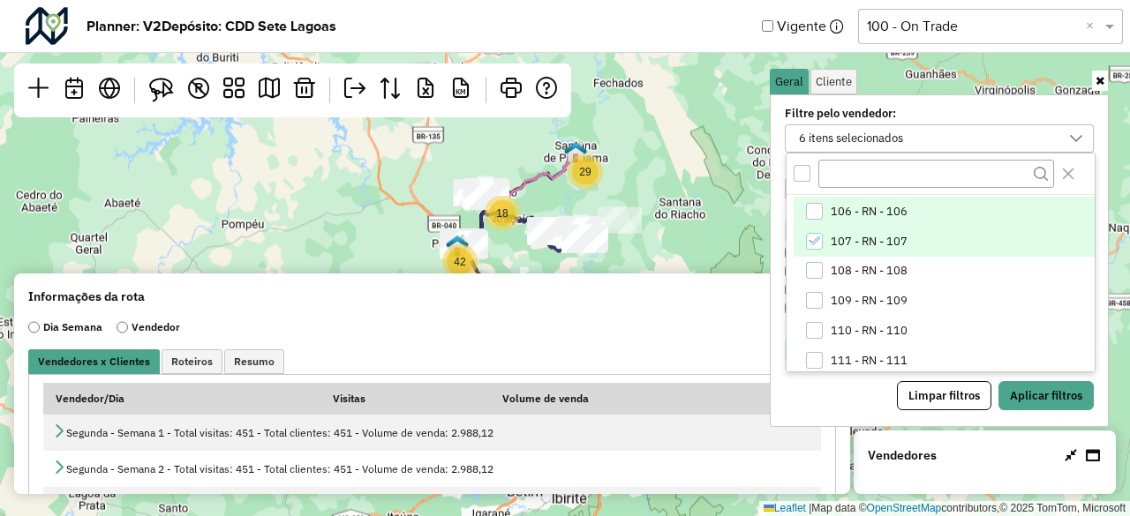
click at [814, 218] on div "106 - RN - 106" at bounding box center [814, 211] width 17 height 17
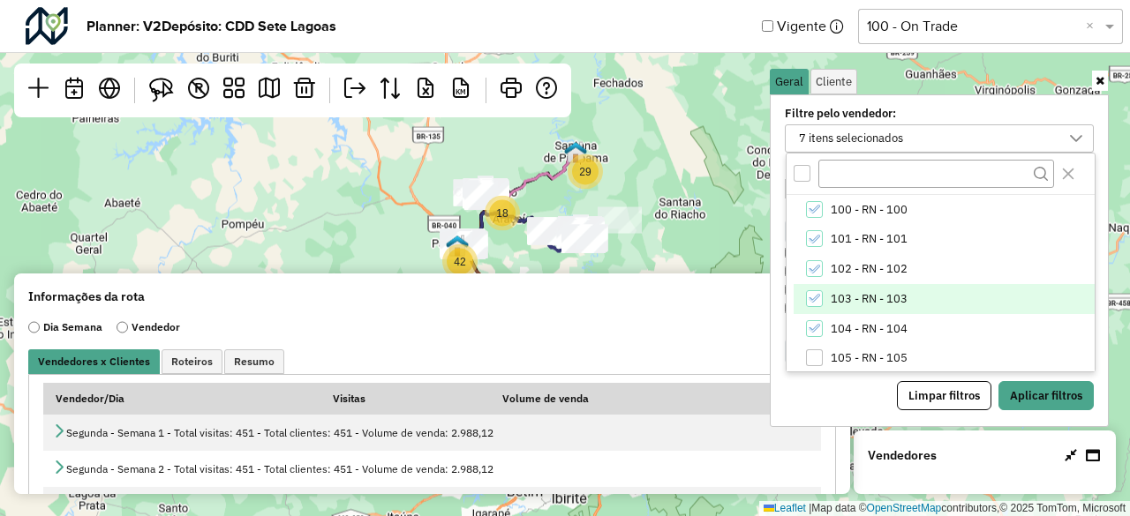
scroll to position [88, 0]
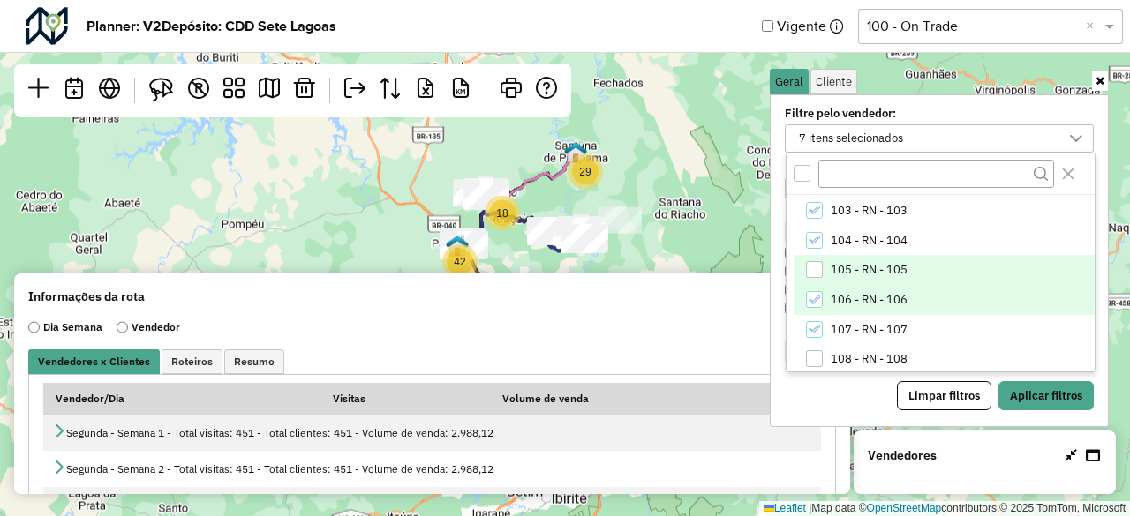
click at [814, 262] on div "105 - RN - 105" at bounding box center [814, 269] width 17 height 17
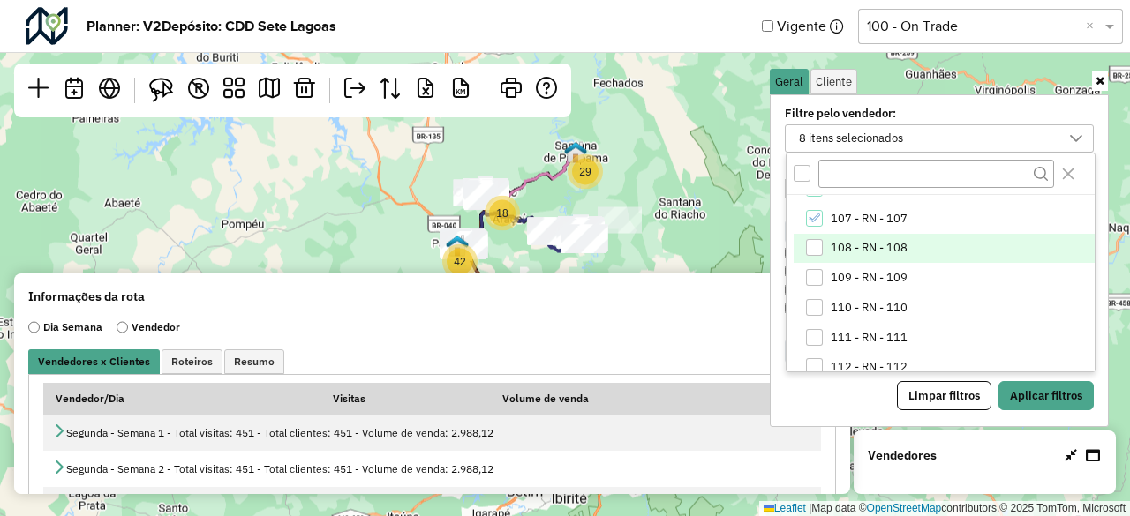
scroll to position [177, 0]
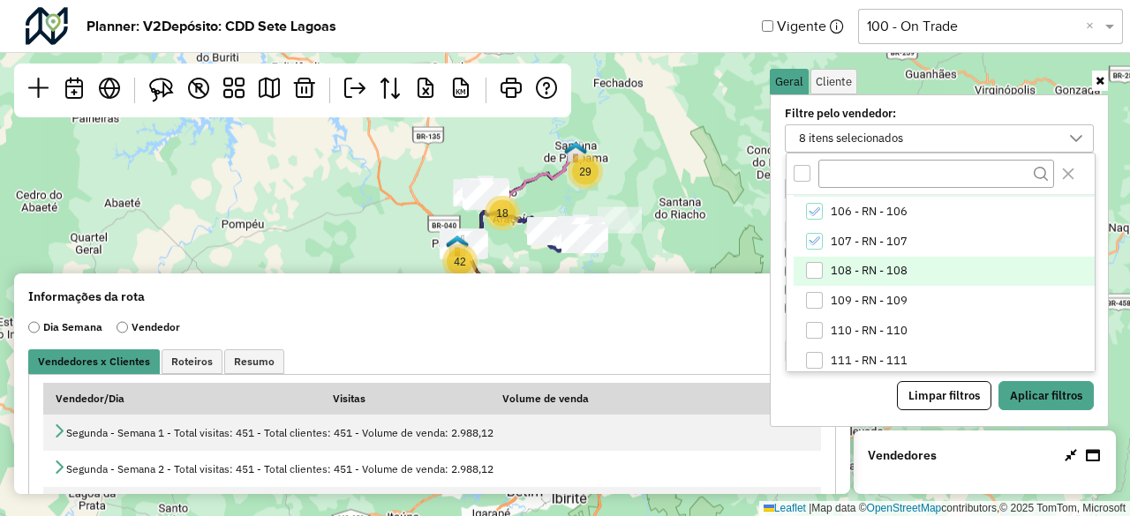
click at [811, 270] on div "108 - RN - 108" at bounding box center [814, 270] width 17 height 17
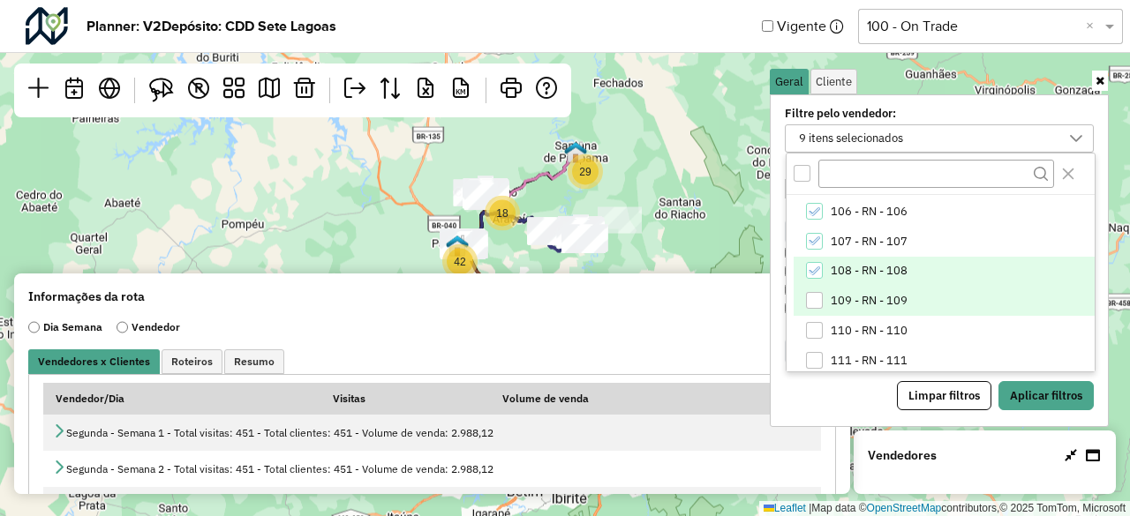
click at [815, 295] on div "109 - RN - 109" at bounding box center [814, 300] width 17 height 17
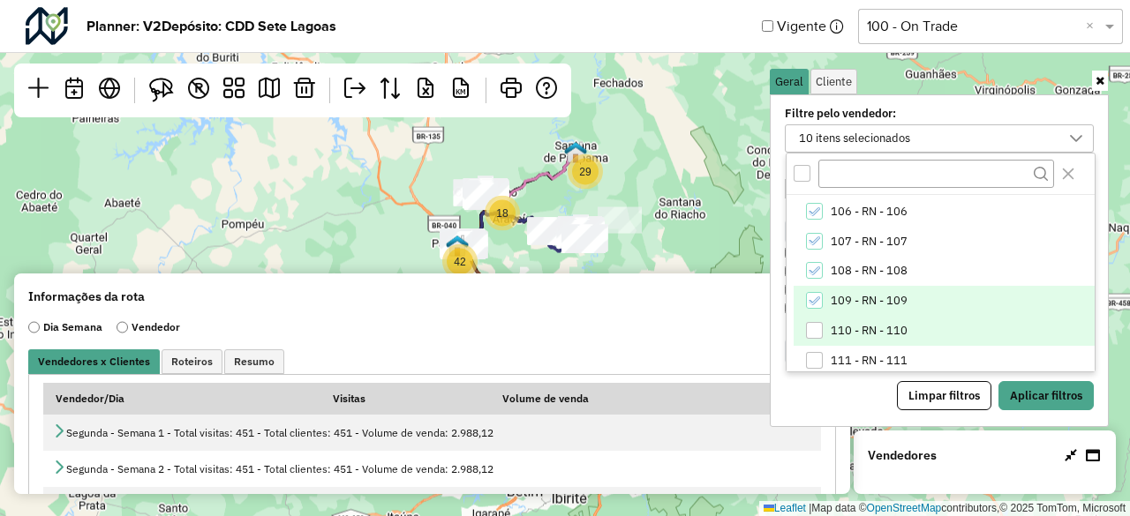
click at [816, 328] on div "110 - RN - 110" at bounding box center [814, 330] width 17 height 17
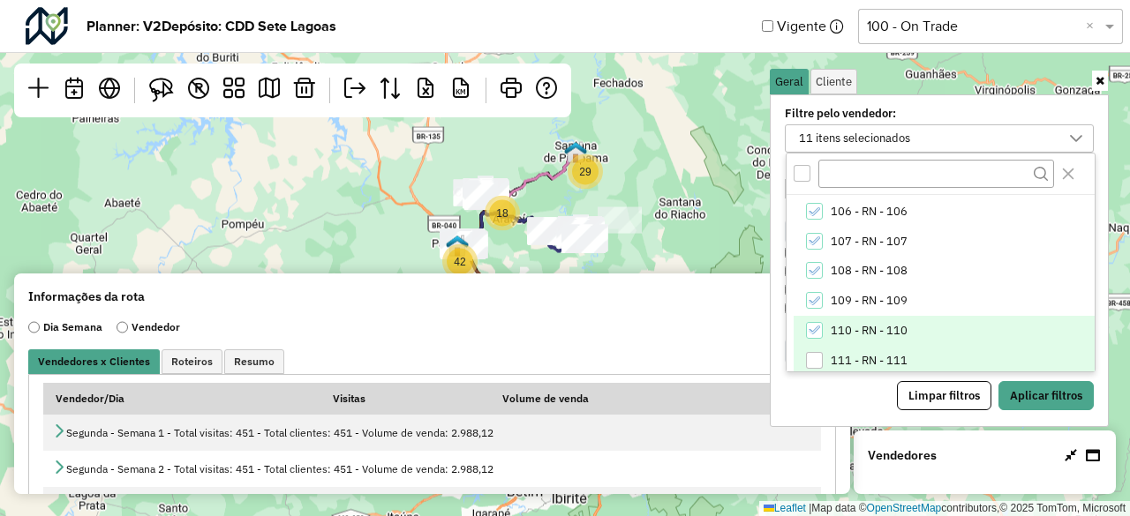
click at [810, 358] on div "111 - RN - 111" at bounding box center [814, 360] width 17 height 17
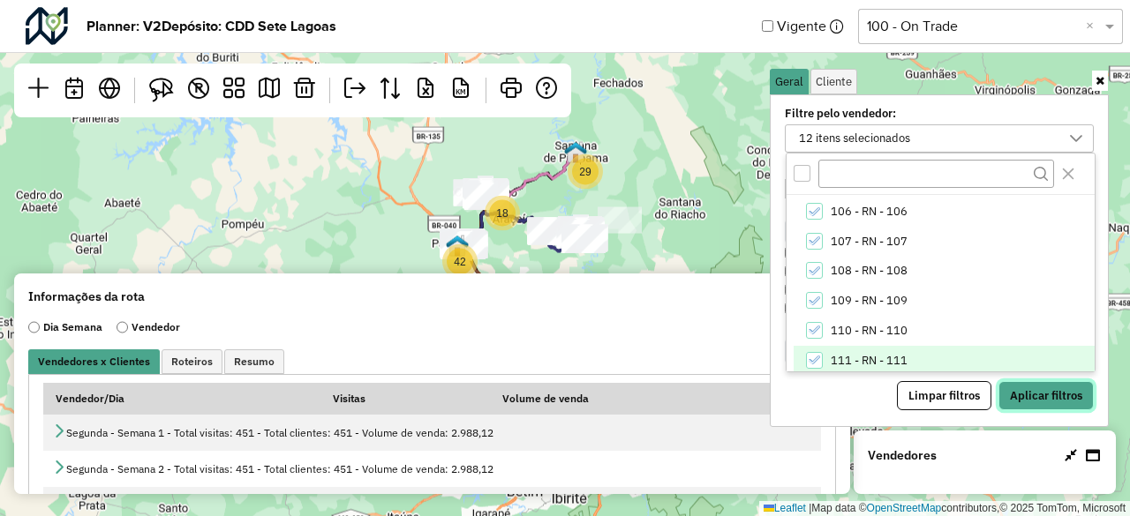
click at [1051, 388] on button "Aplicar filtros" at bounding box center [1046, 396] width 95 height 30
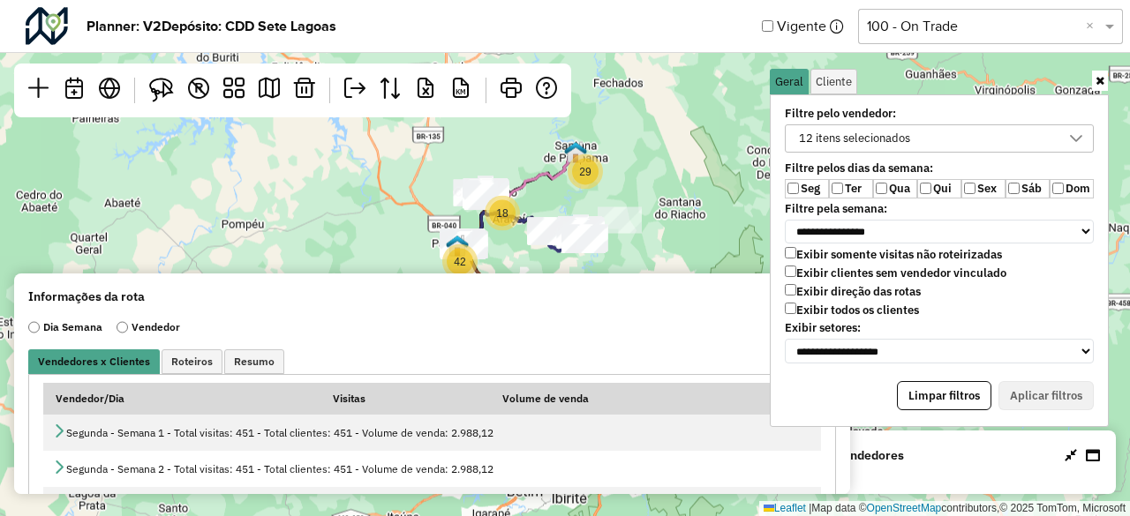
click at [1099, 82] on icon at bounding box center [1100, 80] width 9 height 11
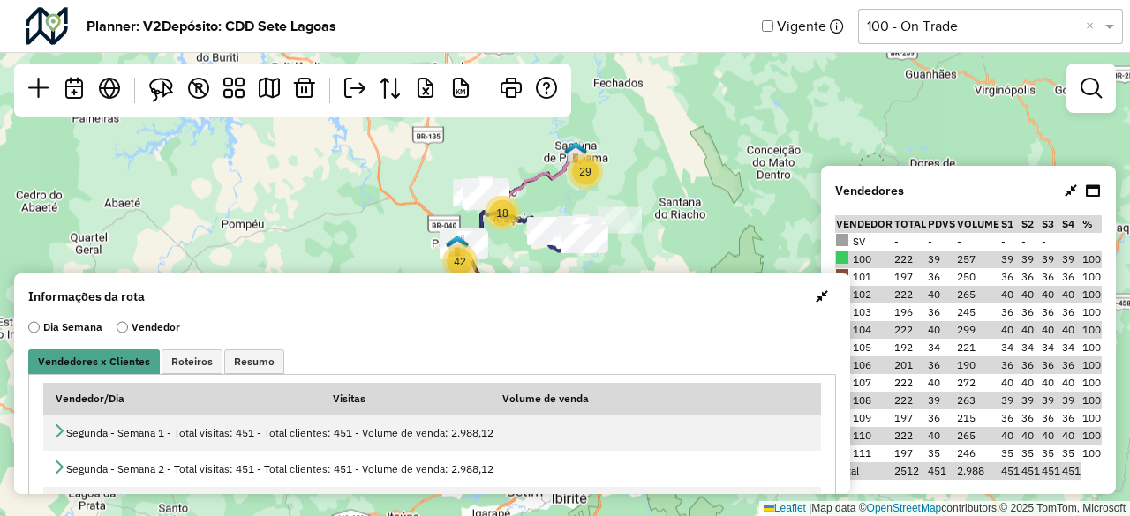
click at [818, 301] on span "button" at bounding box center [822, 297] width 12 height 14
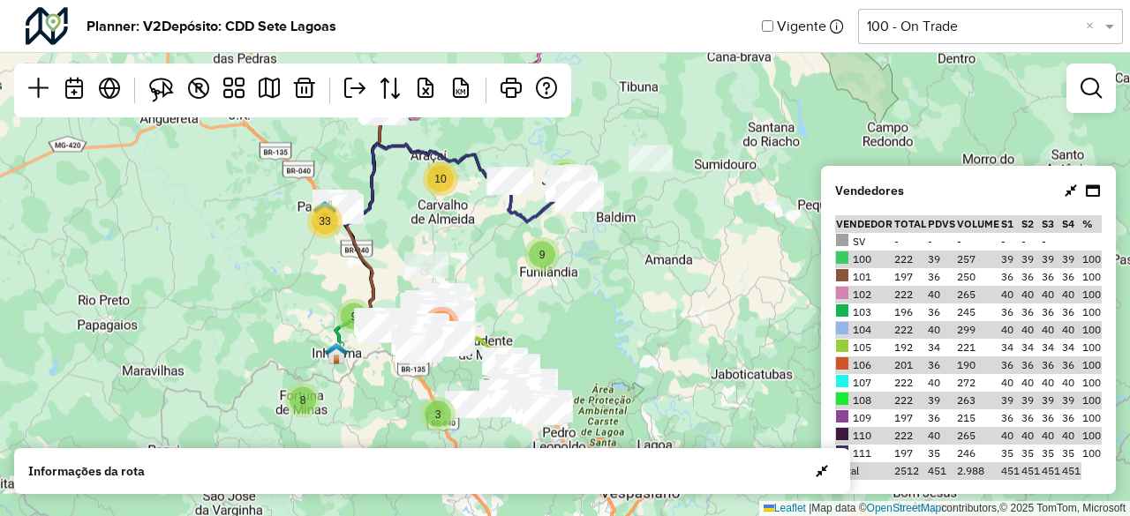
click at [1086, 106] on div at bounding box center [1091, 88] width 49 height 49
click at [1088, 95] on em at bounding box center [1091, 88] width 21 height 21
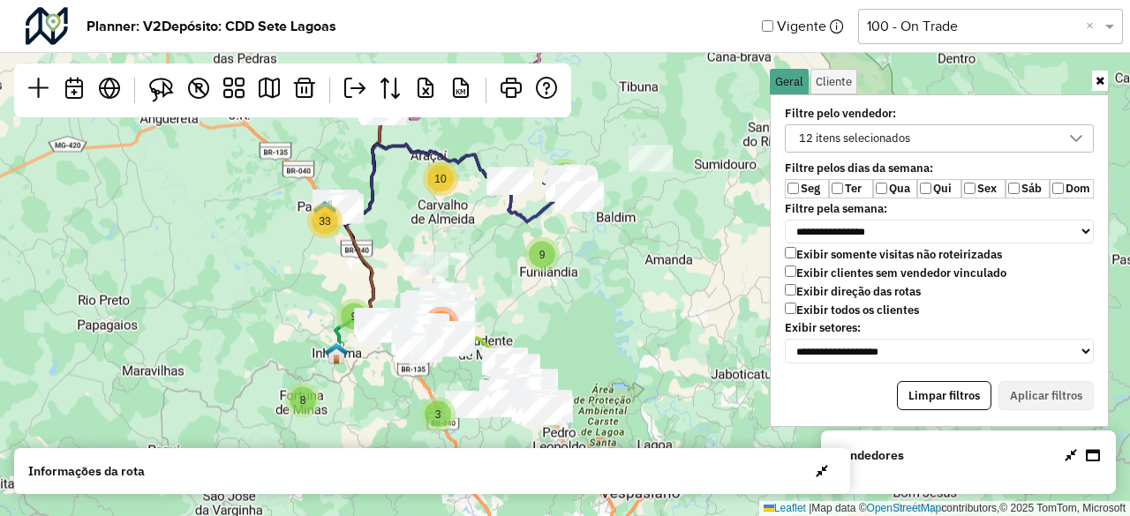
click at [895, 136] on div "12 itens selecionados" at bounding box center [855, 138] width 124 height 26
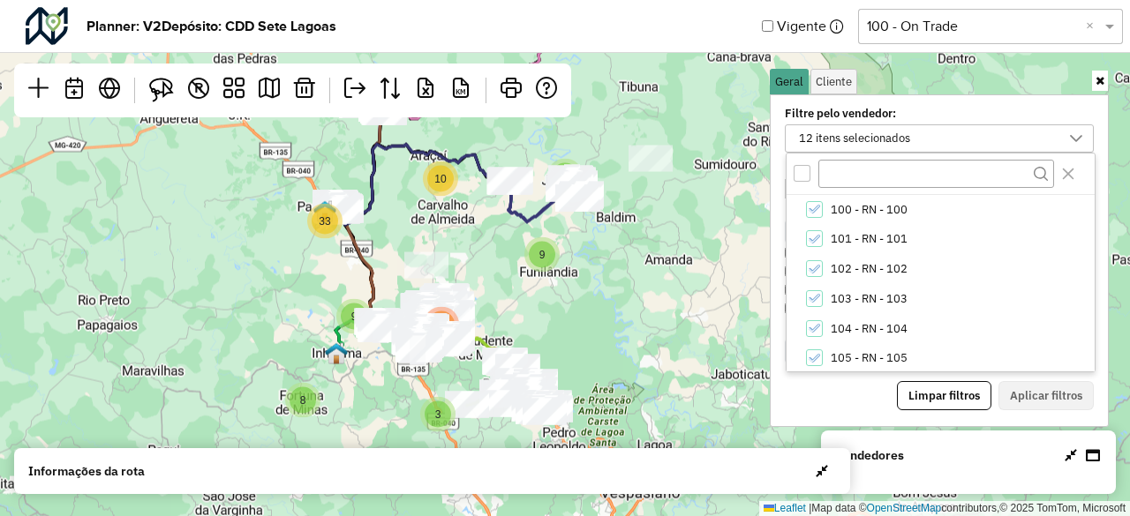
click at [805, 174] on div "All items unselected" at bounding box center [802, 173] width 17 height 17
click at [805, 174] on icon "All items selected" at bounding box center [802, 173] width 12 height 12
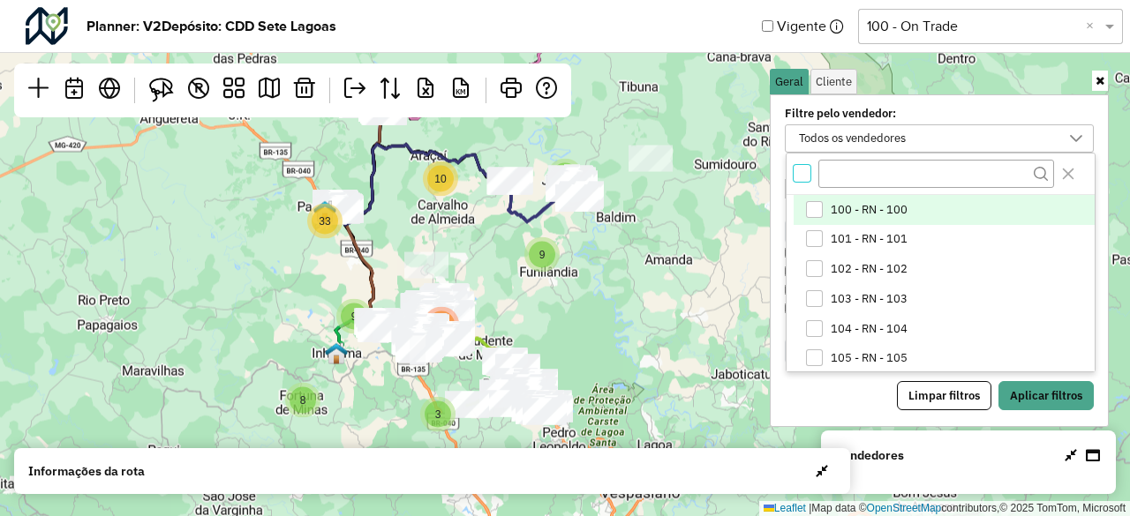
click at [816, 201] on div "100 - RN - 100" at bounding box center [814, 209] width 17 height 17
click at [1083, 139] on icon at bounding box center [1076, 139] width 14 height 14
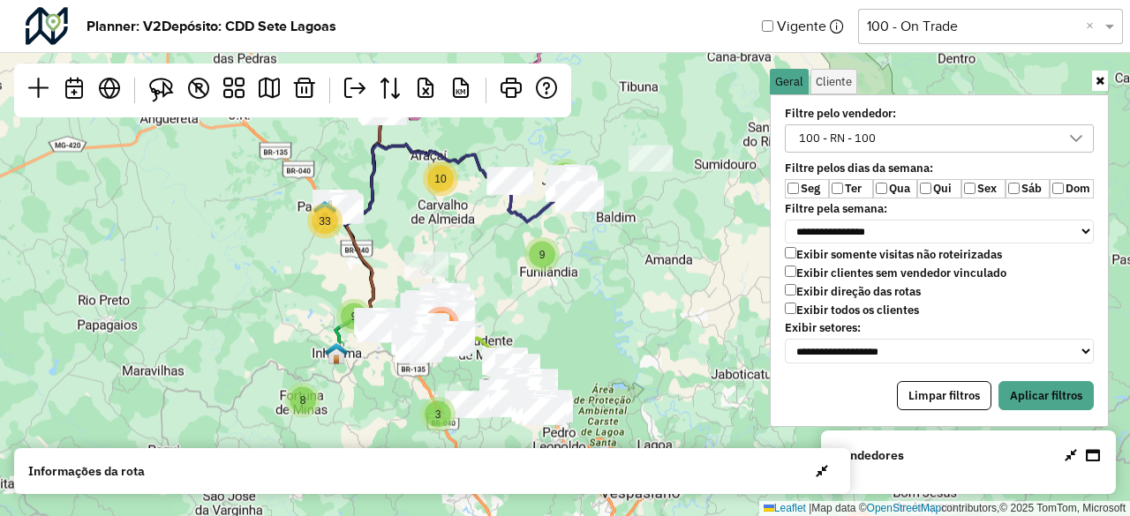
click at [798, 303] on label "Exibir todos os clientes" at bounding box center [852, 310] width 134 height 15
click at [961, 146] on div "Todos os vendedores" at bounding box center [926, 138] width 267 height 26
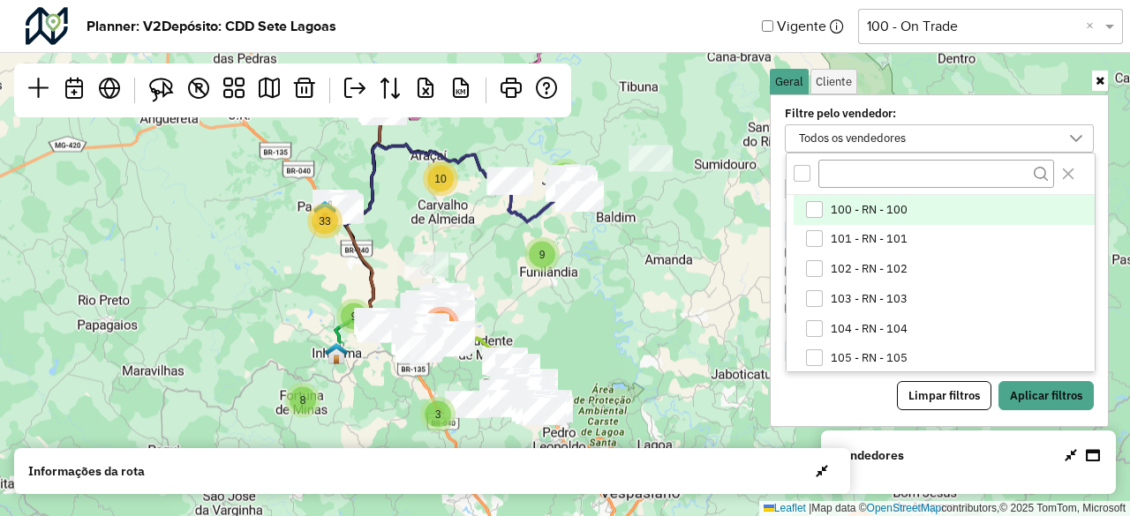
click at [818, 204] on div "100 - RN - 100" at bounding box center [814, 209] width 17 height 17
click at [1019, 144] on div "100 - RN - 100" at bounding box center [926, 138] width 267 height 26
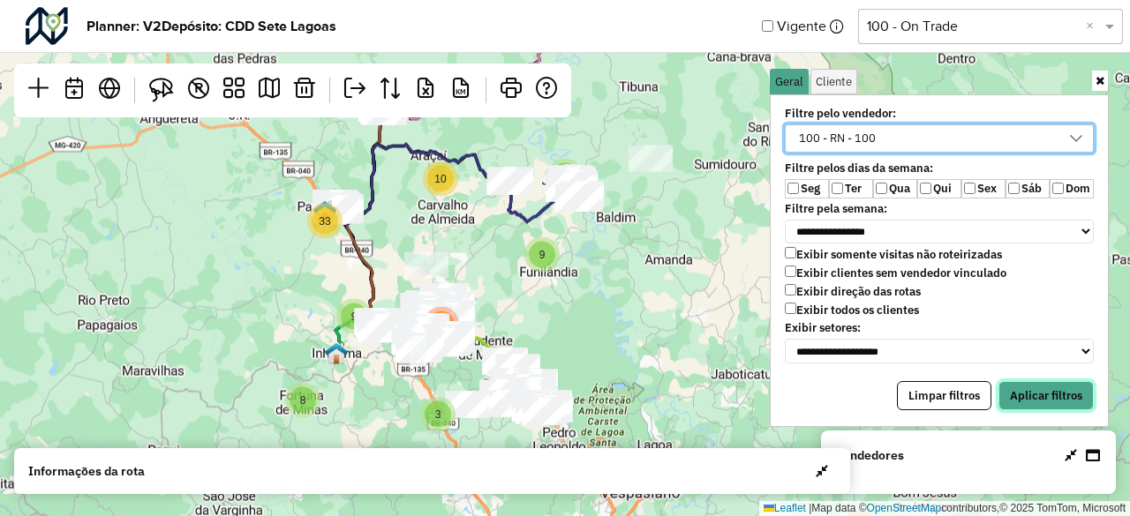
click at [1028, 389] on button "Aplicar filtros" at bounding box center [1046, 396] width 95 height 30
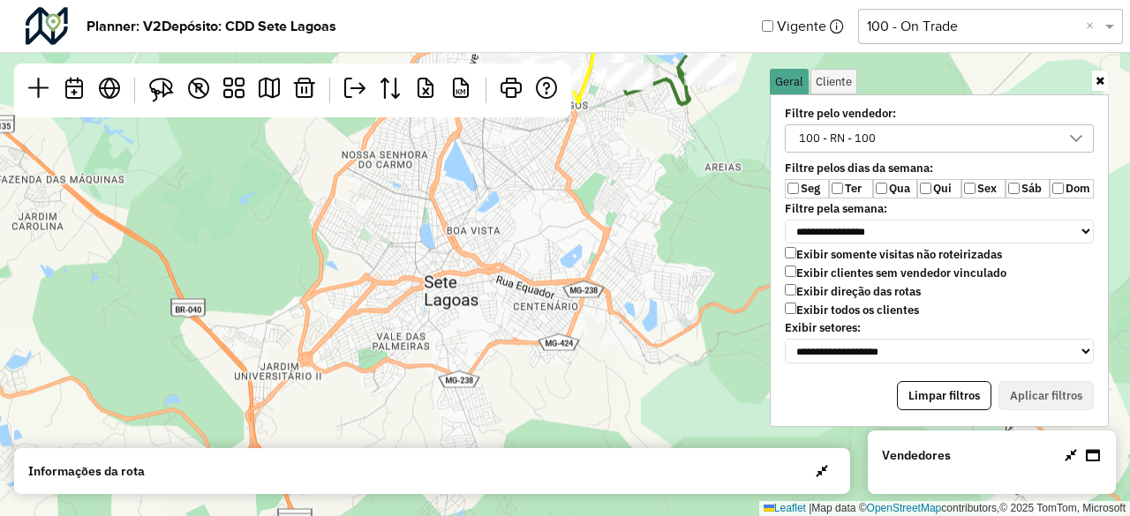
drag, startPoint x: 478, startPoint y: 292, endPoint x: 540, endPoint y: 409, distance: 132.3
click at [540, 409] on div "Leaflet | Map data © OpenStreetMap contributors,© 2025 TomTom, Microsoft" at bounding box center [565, 258] width 1130 height 516
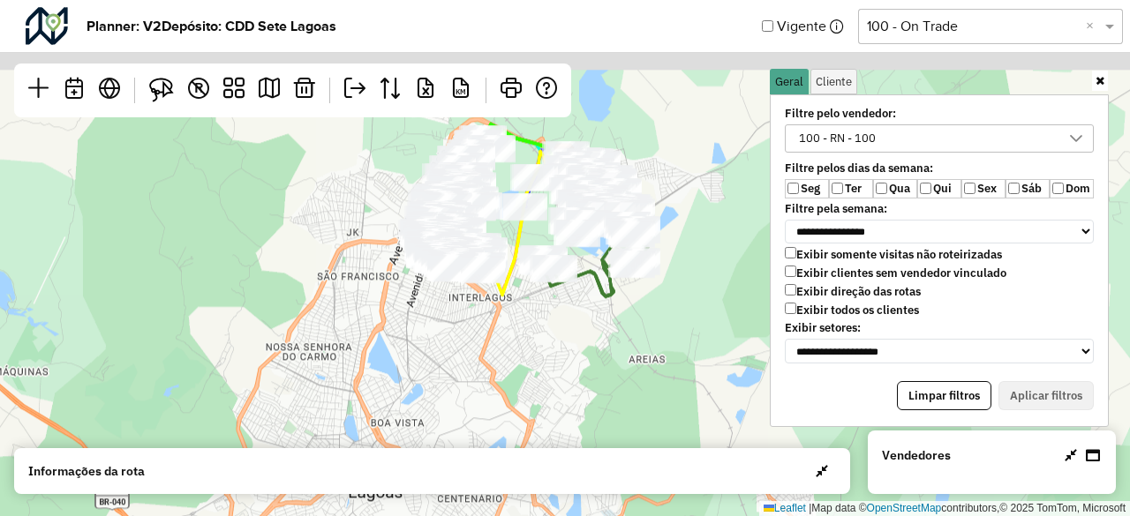
drag, startPoint x: 660, startPoint y: 229, endPoint x: 553, endPoint y: 407, distance: 208.3
click at [553, 407] on div "Leaflet | Map data © OpenStreetMap contributors,© 2025 TomTom, Microsoft" at bounding box center [565, 258] width 1130 height 516
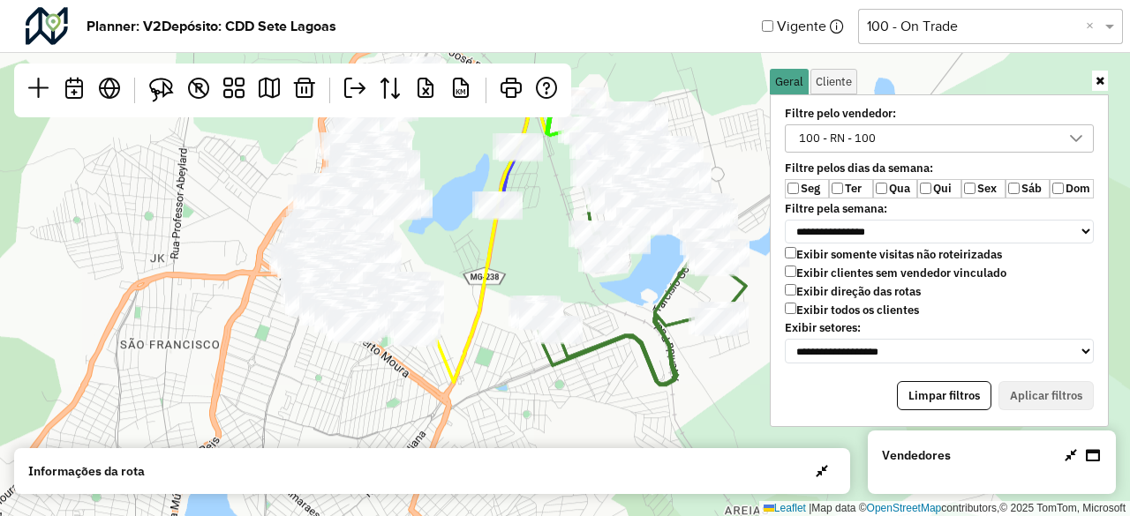
drag, startPoint x: 509, startPoint y: 282, endPoint x: 512, endPoint y: 428, distance: 146.6
click at [512, 428] on div "Leaflet | Map data © OpenStreetMap contributors,© 2025 TomTom, Microsoft" at bounding box center [565, 258] width 1130 height 516
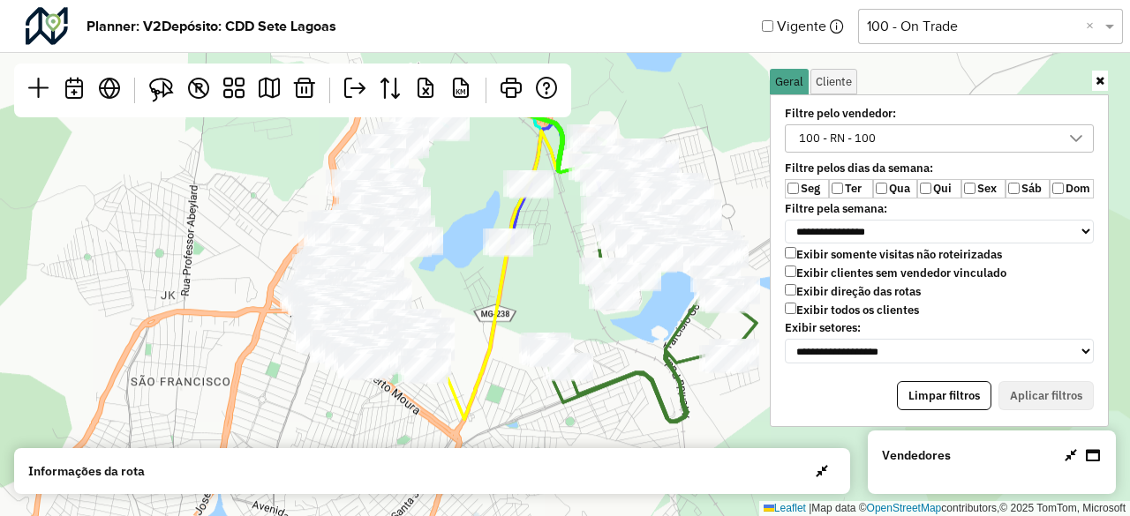
drag, startPoint x: 484, startPoint y: 366, endPoint x: 496, endPoint y: 404, distance: 39.9
click at [496, 404] on div "Leaflet | Map data © OpenStreetMap contributors,© 2025 TomTom, Microsoft" at bounding box center [565, 258] width 1130 height 516
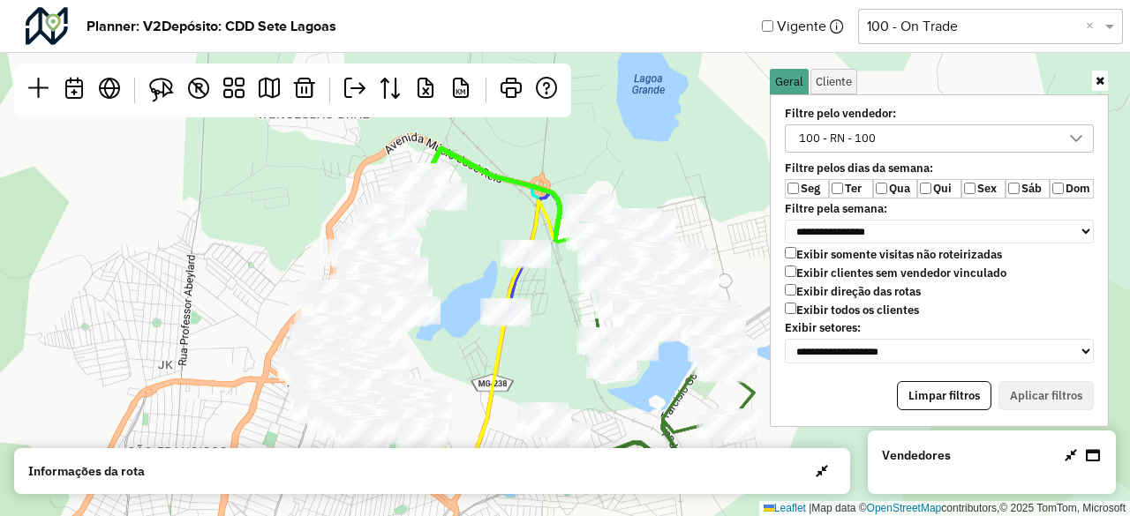
drag, startPoint x: 469, startPoint y: 280, endPoint x: 468, endPoint y: 353, distance: 73.3
click at [468, 353] on div "Leaflet | Map data © OpenStreetMap contributors,© 2025 TomTom, Microsoft" at bounding box center [565, 258] width 1130 height 516
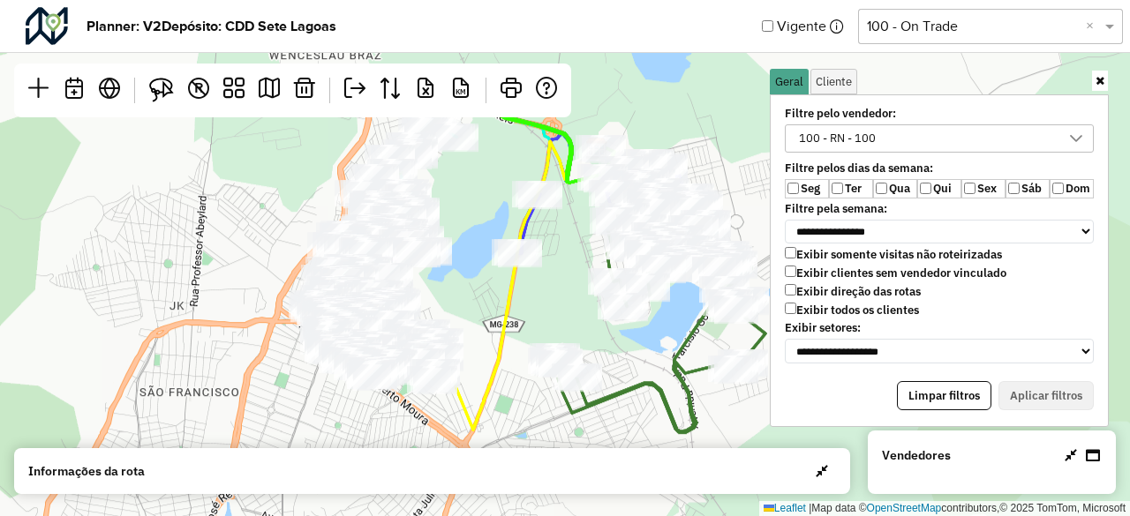
drag, startPoint x: 464, startPoint y: 335, endPoint x: 477, endPoint y: 271, distance: 64.8
click at [477, 271] on div "Leaflet | Map data © OpenStreetMap contributors,© 2025 TomTom, Microsoft" at bounding box center [565, 258] width 1130 height 516
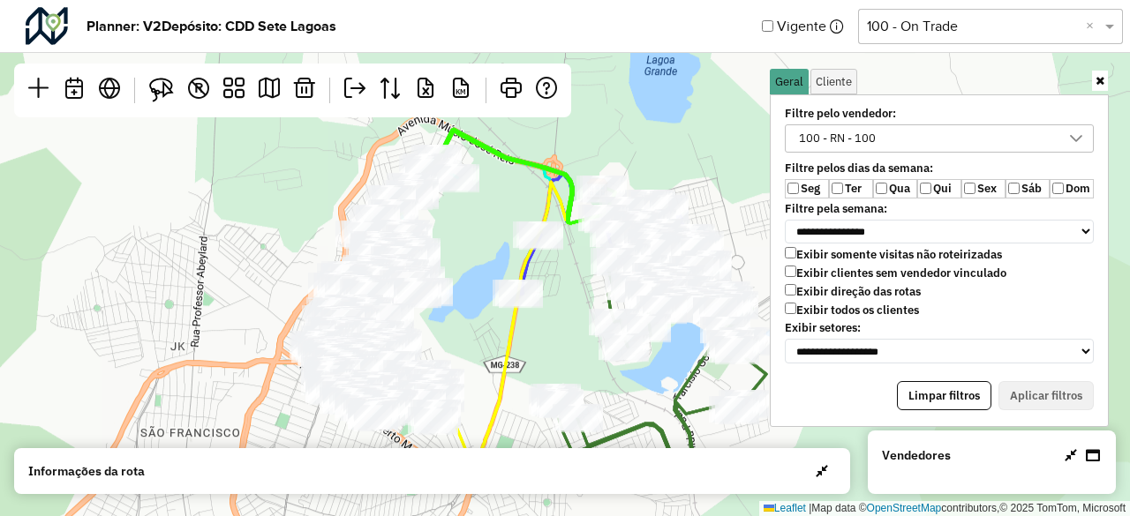
drag, startPoint x: 480, startPoint y: 271, endPoint x: 480, endPoint y: 313, distance: 42.4
click at [480, 313] on div "Leaflet | Map data © OpenStreetMap contributors,© 2025 TomTom, Microsoft" at bounding box center [565, 258] width 1130 height 516
click at [862, 233] on select "**********" at bounding box center [939, 232] width 309 height 25
select select "*"
click at [785, 220] on select "**********" at bounding box center [939, 232] width 309 height 25
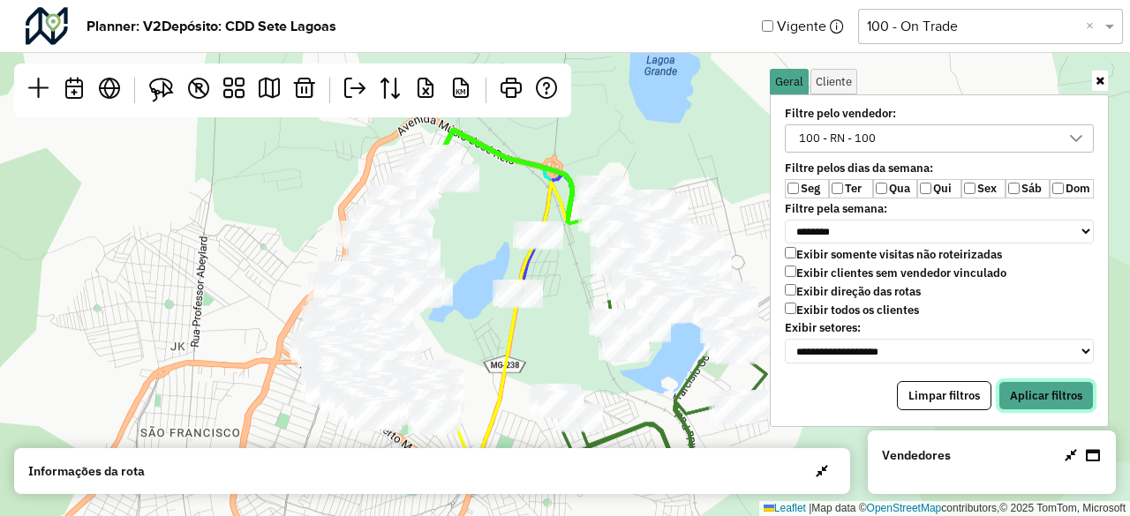
click at [1021, 381] on button "Aplicar filtros" at bounding box center [1046, 396] width 95 height 30
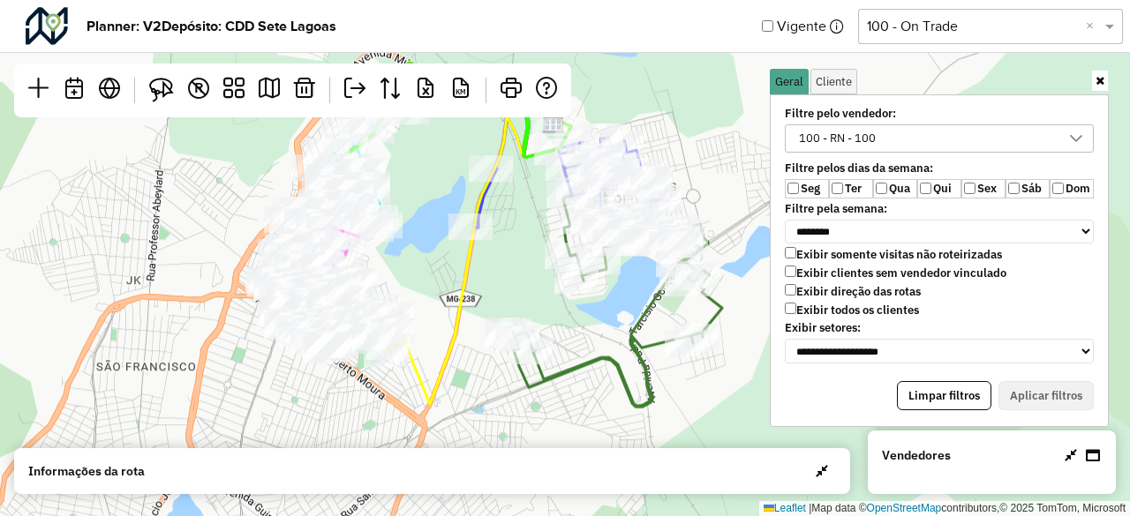
drag, startPoint x: 450, startPoint y: 339, endPoint x: 406, endPoint y: 273, distance: 79.6
click at [406, 273] on div "Leaflet | Map data © OpenStreetMap contributors,© 2025 TomTom, Microsoft" at bounding box center [565, 258] width 1130 height 516
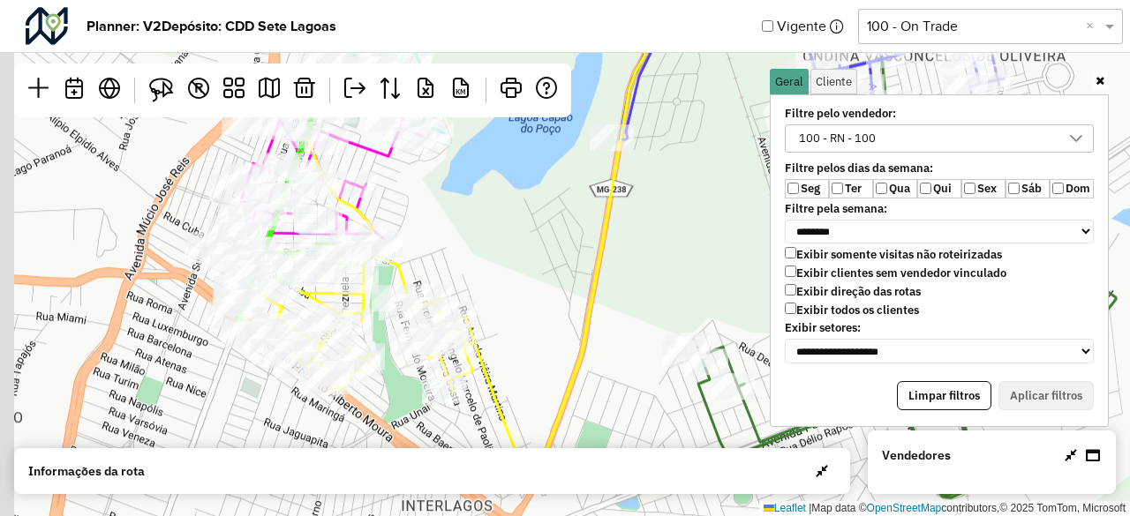
drag, startPoint x: 437, startPoint y: 269, endPoint x: 494, endPoint y: 266, distance: 57.5
click at [494, 265] on div "Leaflet | Map data © OpenStreetMap contributors,© 2025 TomTom, Microsoft" at bounding box center [565, 258] width 1130 height 516
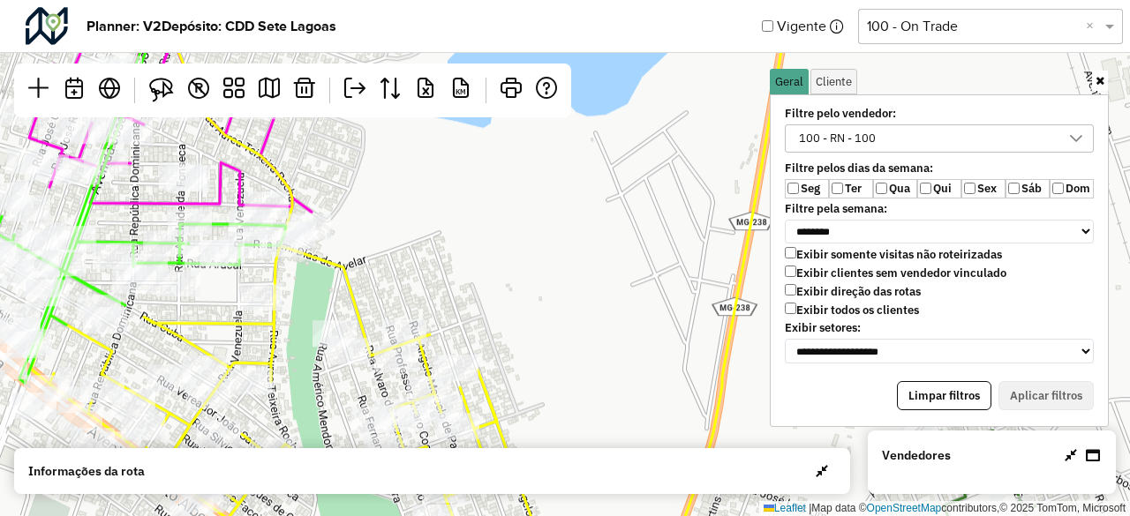
drag, startPoint x: 486, startPoint y: 272, endPoint x: 622, endPoint y: 241, distance: 140.3
click at [597, 239] on div "Leaflet | Map data © OpenStreetMap contributors,© 2025 TomTom, Microsoft" at bounding box center [565, 258] width 1130 height 516
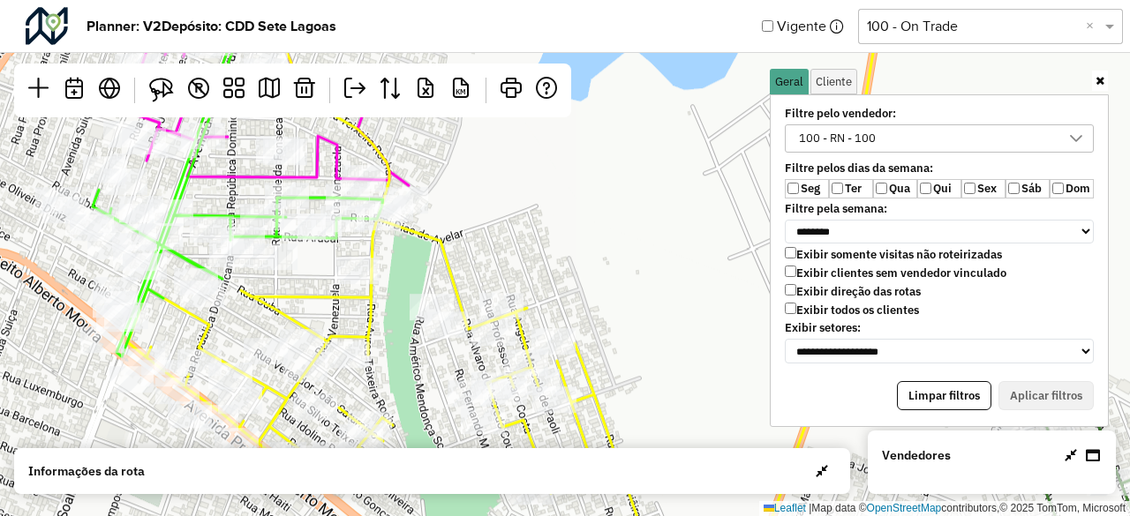
click at [1097, 79] on icon at bounding box center [1100, 80] width 9 height 11
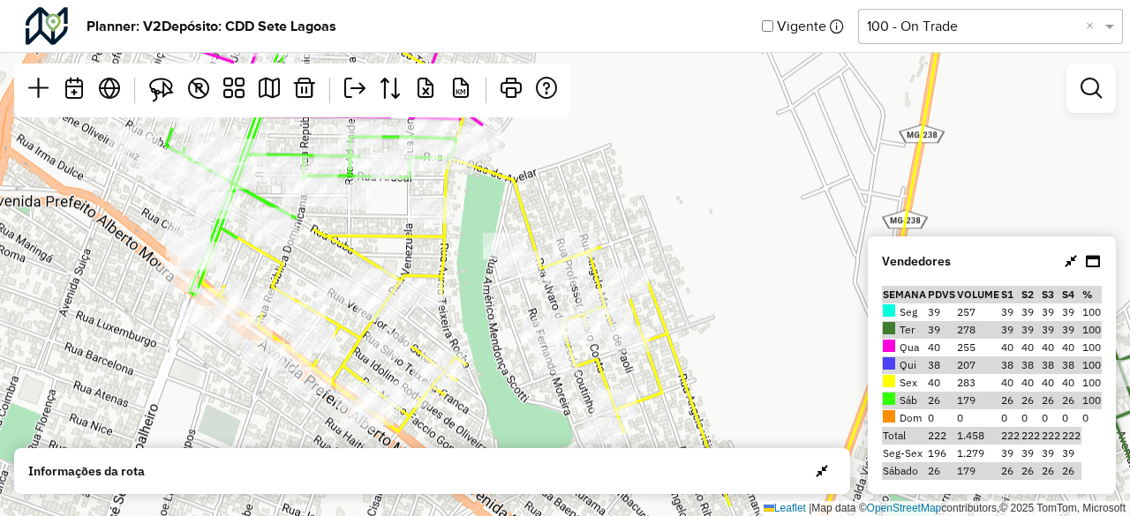
drag, startPoint x: 590, startPoint y: 259, endPoint x: 663, endPoint y: 198, distance: 95.3
click at [663, 198] on div "Leaflet | Map data © OpenStreetMap contributors,© 2025 TomTom, Microsoft" at bounding box center [565, 258] width 1130 height 516
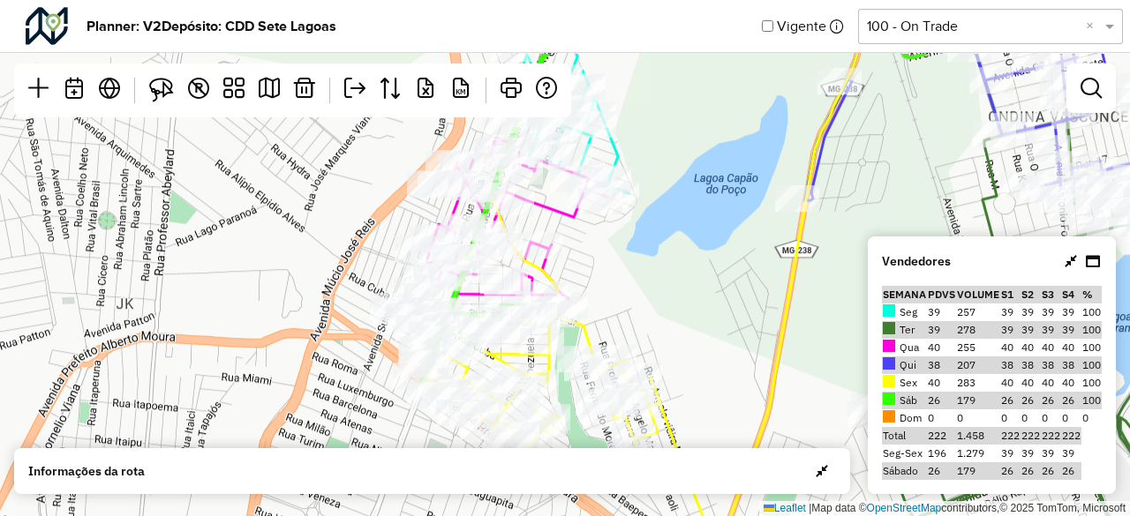
drag, startPoint x: 696, startPoint y: 206, endPoint x: 677, endPoint y: 312, distance: 107.6
click at [677, 312] on div "Leaflet | Map data © OpenStreetMap contributors,© 2025 TomTom, Microsoft" at bounding box center [565, 258] width 1130 height 516
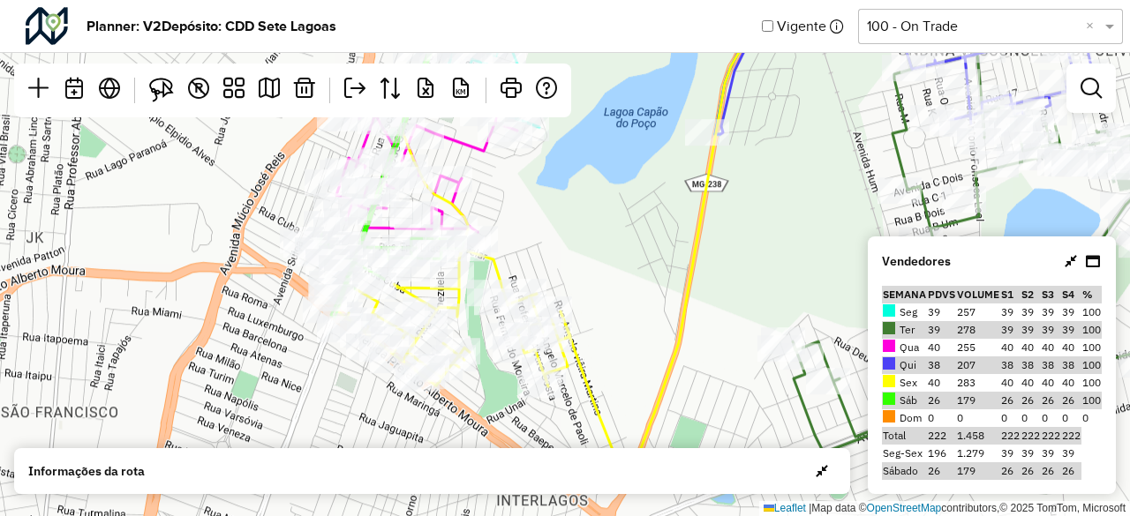
drag, startPoint x: 673, startPoint y: 309, endPoint x: 583, endPoint y: 243, distance: 111.8
click at [583, 243] on div "Leaflet | Map data © OpenStreetMap contributors,© 2025 TomTom, Microsoft" at bounding box center [565, 258] width 1130 height 516
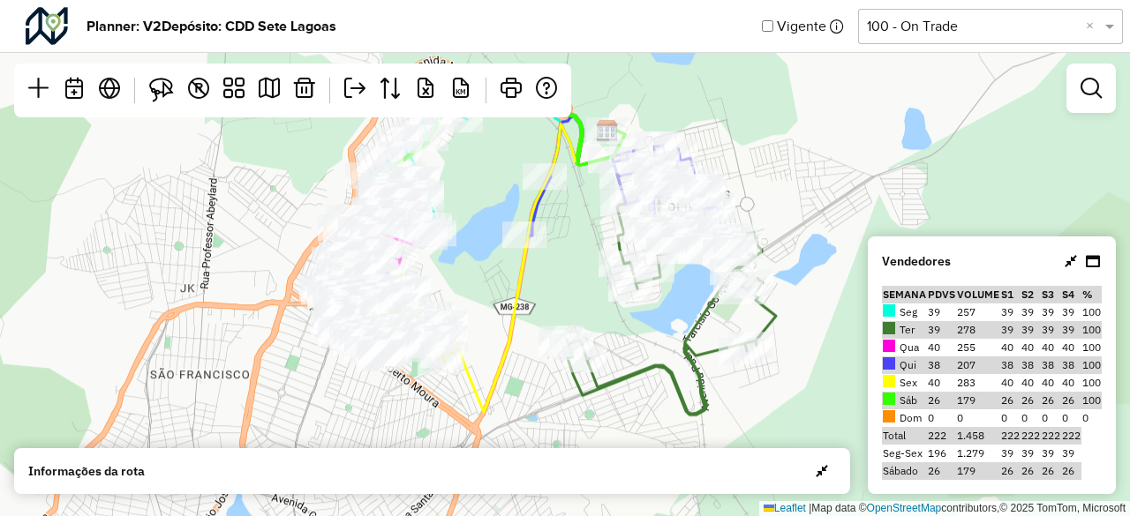
drag, startPoint x: 666, startPoint y: 271, endPoint x: 501, endPoint y: 297, distance: 166.2
click at [501, 297] on div "Leaflet | Map data © OpenStreetMap contributors,© 2025 TomTom, Microsoft" at bounding box center [565, 258] width 1130 height 516
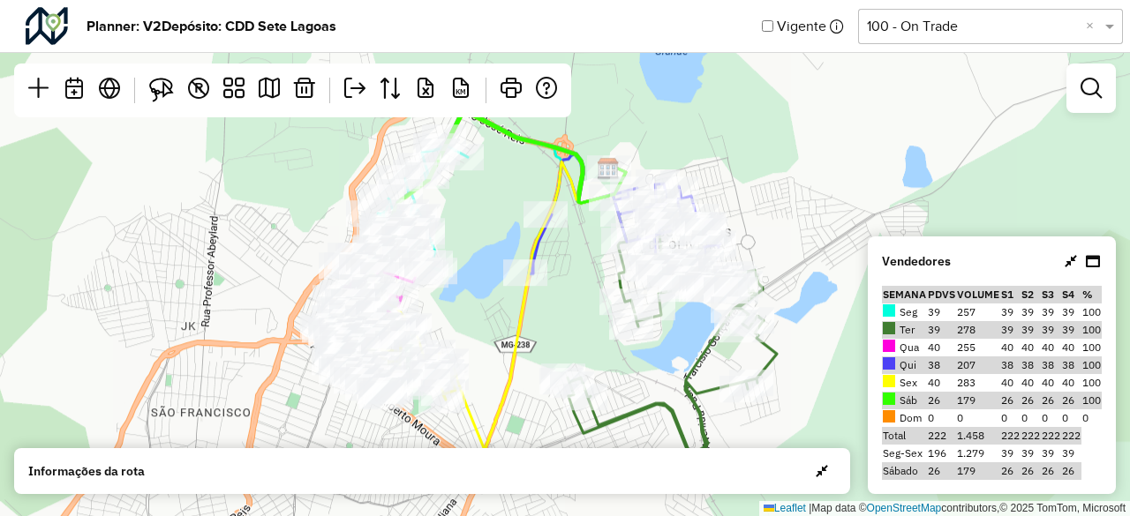
drag, startPoint x: 570, startPoint y: 266, endPoint x: 572, endPoint y: 317, distance: 51.2
click at [572, 315] on div "Leaflet | Map data © OpenStreetMap contributors,© 2025 TomTom, Microsoft" at bounding box center [565, 258] width 1130 height 516
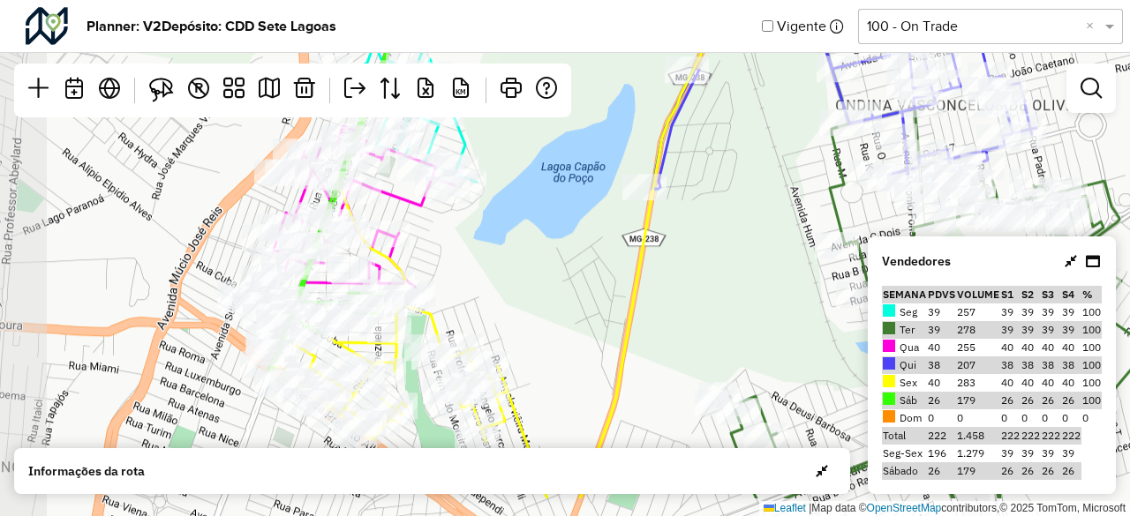
drag, startPoint x: 375, startPoint y: 331, endPoint x: 472, endPoint y: 258, distance: 121.7
click at [472, 258] on div "Leaflet | Map data © OpenStreetMap contributors,© 2025 TomTom, Microsoft" at bounding box center [565, 258] width 1130 height 516
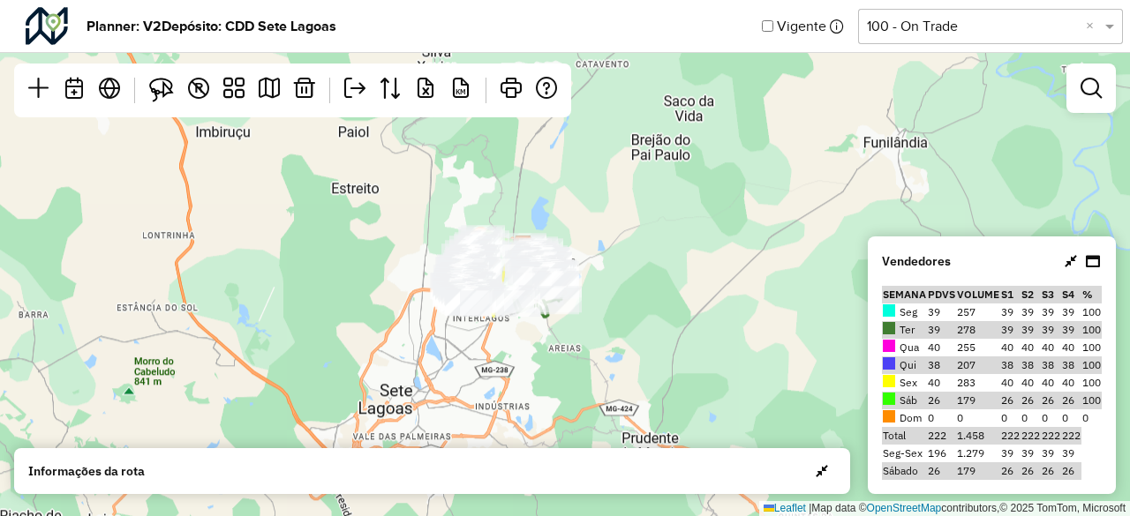
drag, startPoint x: 586, startPoint y: 372, endPoint x: 493, endPoint y: 340, distance: 98.8
click at [493, 340] on div "Leaflet | Map data © OpenStreetMap contributors,© 2025 TomTom, Microsoft" at bounding box center [565, 258] width 1130 height 516
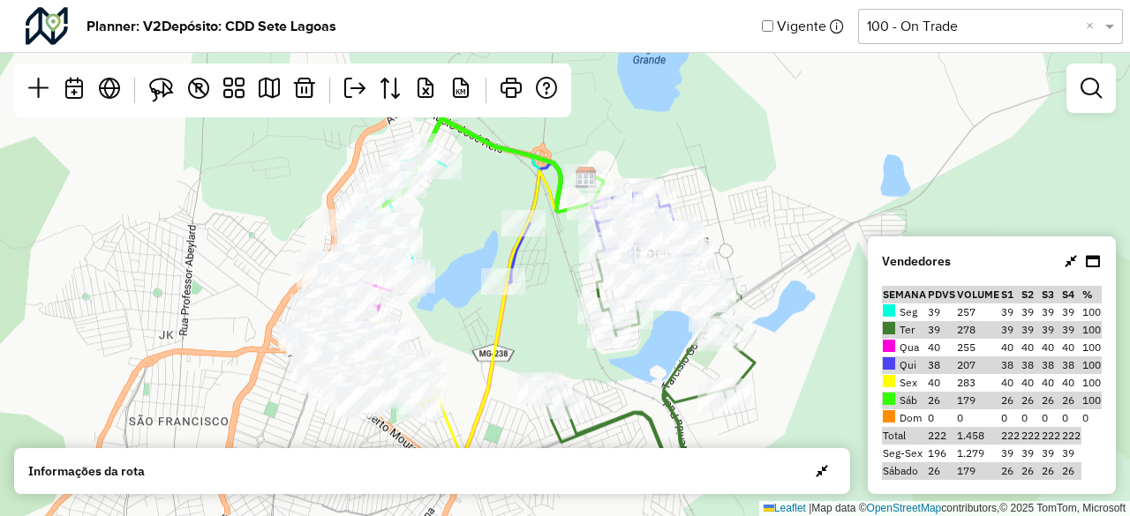
drag, startPoint x: 503, startPoint y: 215, endPoint x: 471, endPoint y: 320, distance: 108.9
click at [471, 320] on div "Leaflet | Map data © OpenStreetMap contributors,© 2025 TomTom, Microsoft" at bounding box center [565, 258] width 1130 height 516
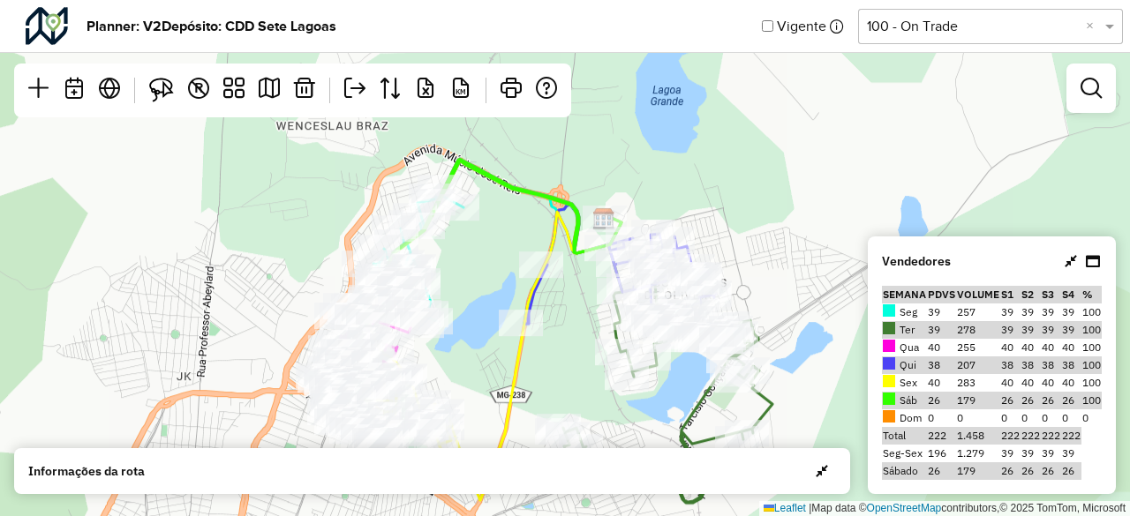
drag, startPoint x: 475, startPoint y: 232, endPoint x: 492, endPoint y: 267, distance: 38.3
click at [492, 267] on div "Leaflet | Map data © OpenStreetMap contributors,© 2025 TomTom, Microsoft" at bounding box center [565, 258] width 1130 height 516
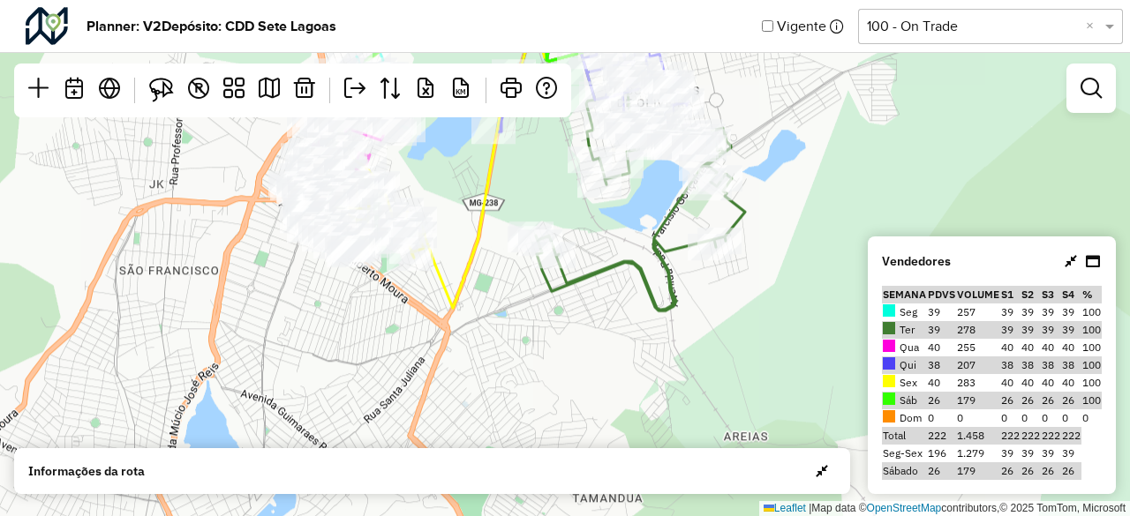
drag, startPoint x: 565, startPoint y: 371, endPoint x: 539, endPoint y: 185, distance: 187.3
click at [539, 185] on div "Leaflet | Map data © OpenStreetMap contributors,© 2025 TomTom, Microsoft" at bounding box center [565, 258] width 1130 height 516
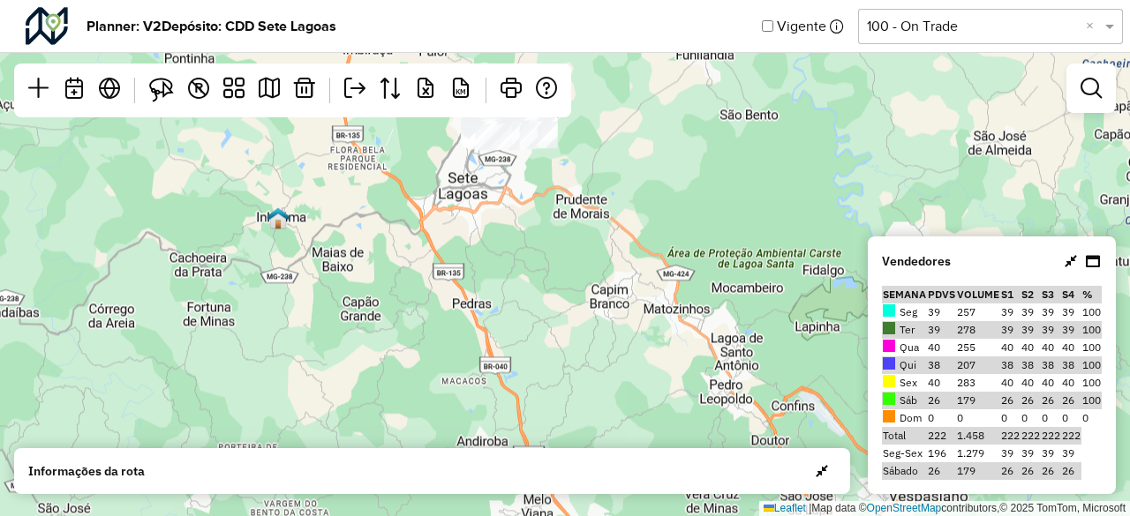
drag, startPoint x: 511, startPoint y: 365, endPoint x: 523, endPoint y: 177, distance: 188.4
click at [523, 177] on div "Leaflet | Map data © OpenStreetMap contributors,© 2025 TomTom, Microsoft" at bounding box center [565, 258] width 1130 height 516
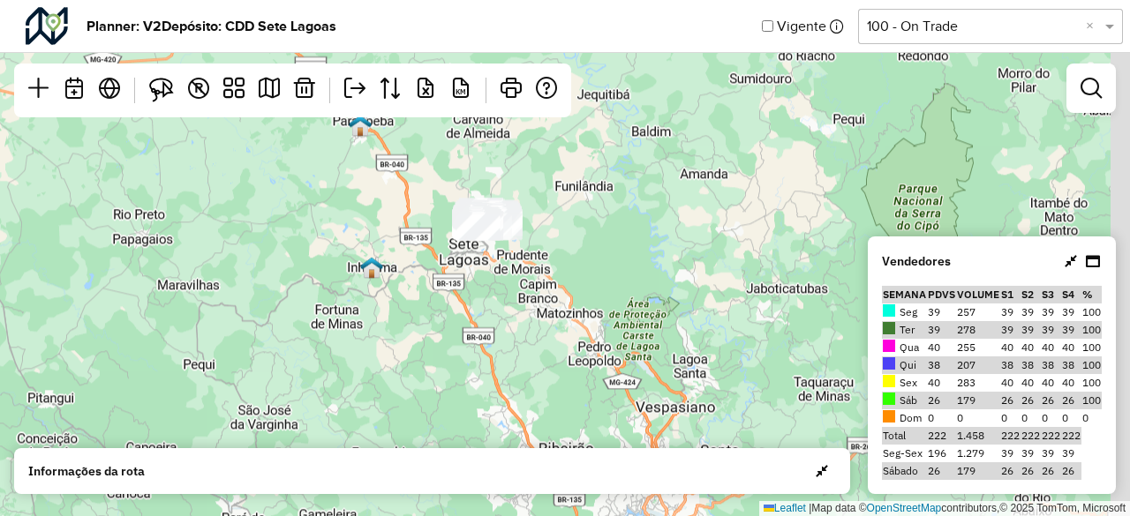
drag, startPoint x: 511, startPoint y: 263, endPoint x: 468, endPoint y: 342, distance: 89.7
click at [468, 342] on div "Leaflet | Map data © OpenStreetMap contributors,© 2025 TomTom, Microsoft" at bounding box center [565, 258] width 1130 height 516
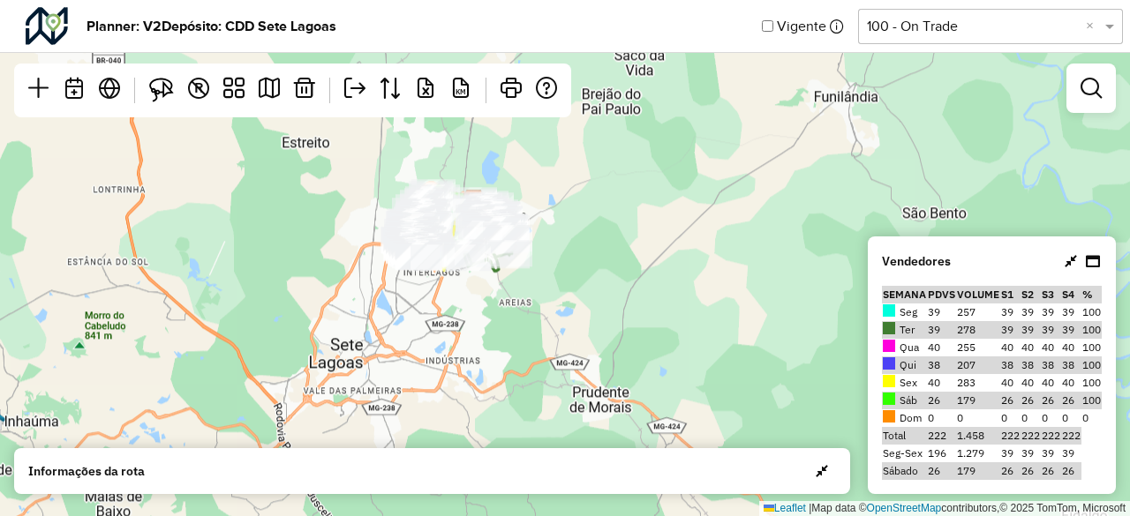
drag, startPoint x: 468, startPoint y: 266, endPoint x: 408, endPoint y: 328, distance: 86.2
click at [408, 328] on div "Leaflet | Map data © OpenStreetMap contributors,© 2025 TomTom, Microsoft" at bounding box center [565, 258] width 1130 height 516
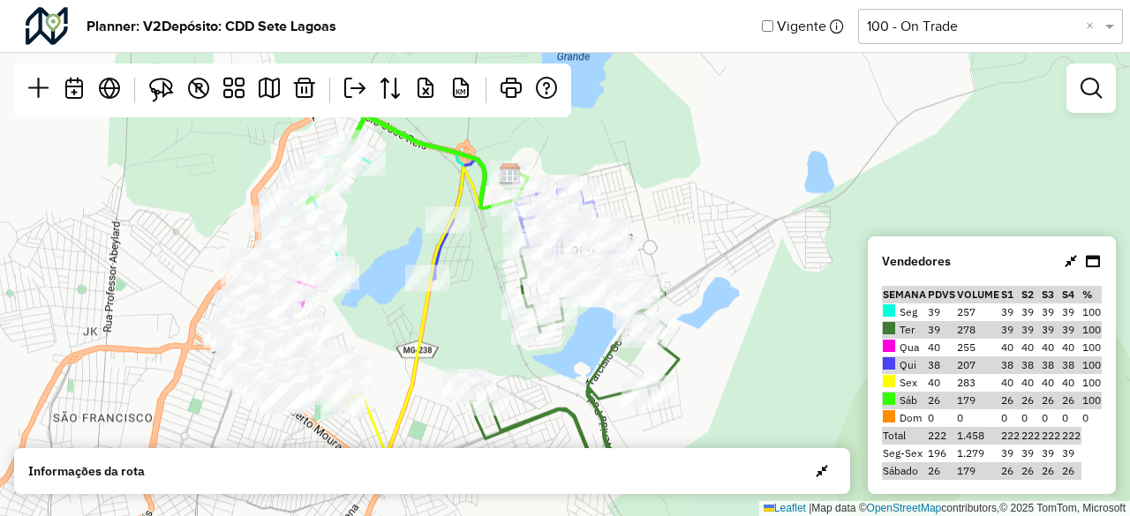
drag, startPoint x: 431, startPoint y: 260, endPoint x: 392, endPoint y: 298, distance: 54.3
click at [392, 298] on div "Leaflet | Map data © OpenStreetMap contributors,© 2025 TomTom, Microsoft" at bounding box center [565, 258] width 1130 height 516
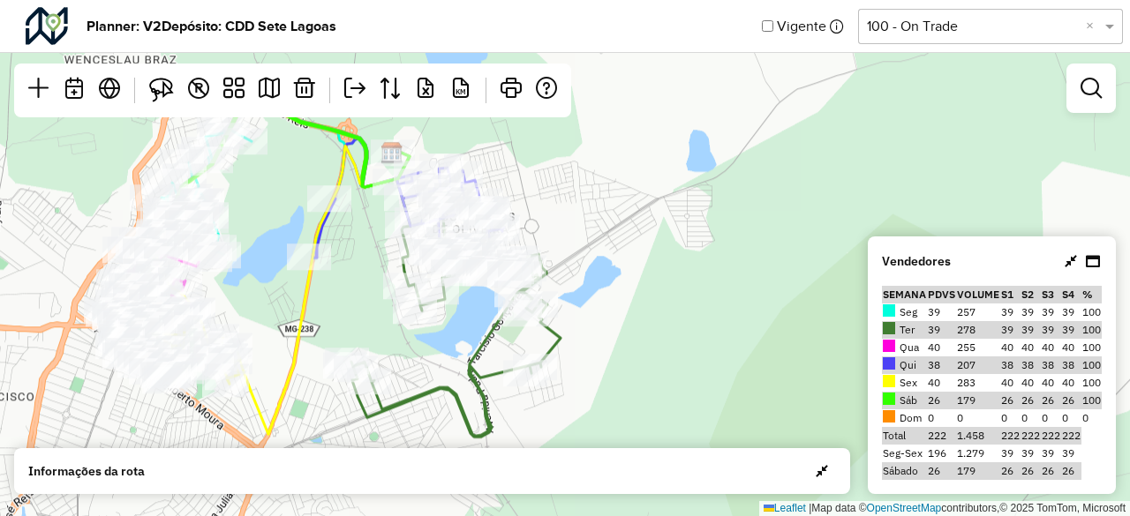
drag, startPoint x: 455, startPoint y: 328, endPoint x: 337, endPoint y: 324, distance: 117.5
click at [337, 324] on div "Leaflet | Map data © OpenStreetMap contributors,© 2025 TomTom, Microsoft" at bounding box center [565, 258] width 1130 height 516
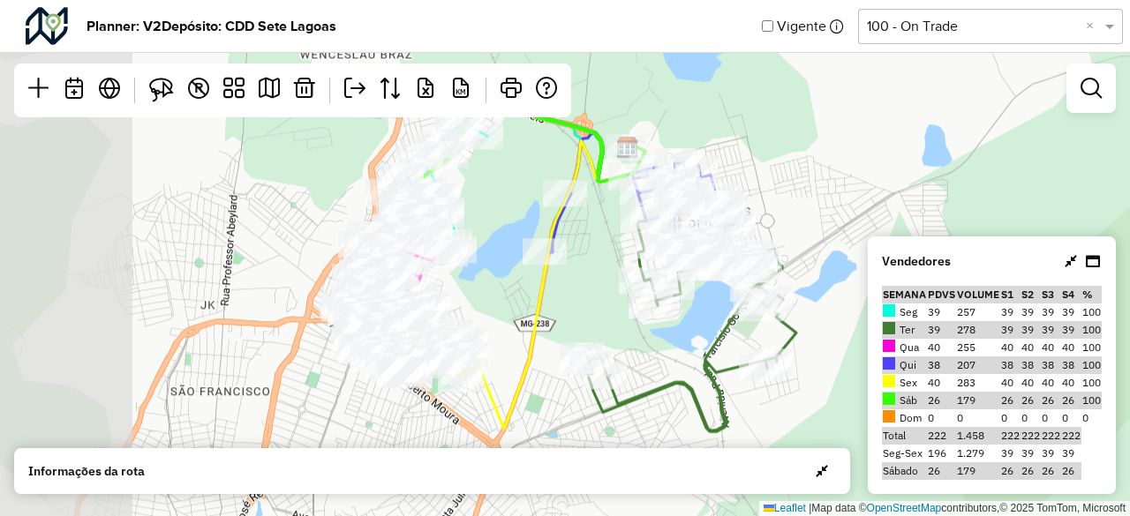
drag, startPoint x: 348, startPoint y: 310, endPoint x: 584, endPoint y: 289, distance: 237.6
click at [584, 289] on div "Leaflet | Map data © OpenStreetMap contributors,© 2025 TomTom, Microsoft" at bounding box center [565, 258] width 1130 height 516
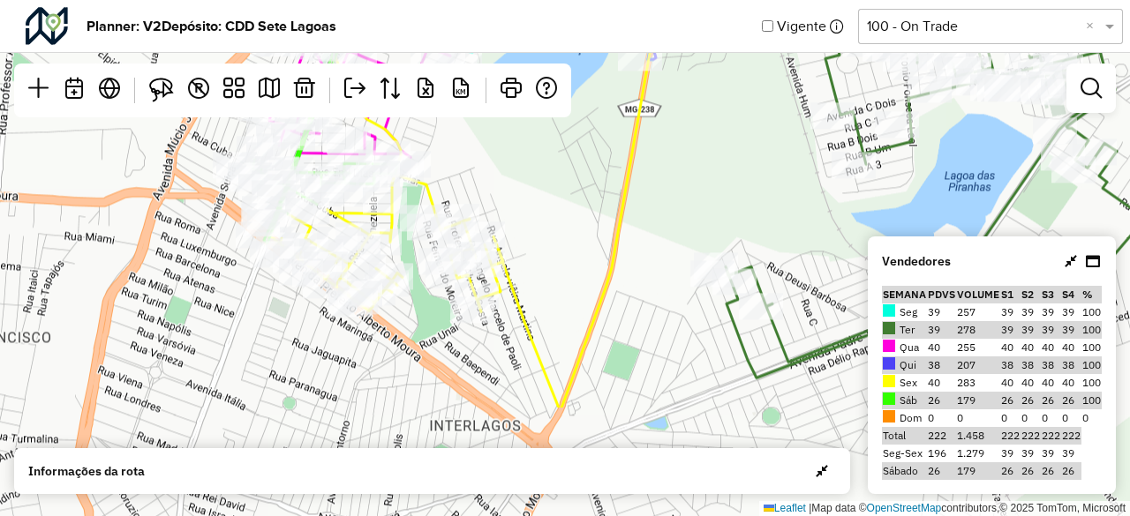
drag, startPoint x: 545, startPoint y: 329, endPoint x: 524, endPoint y: 170, distance: 161.1
click at [524, 170] on div "Leaflet | Map data © OpenStreetMap contributors,© 2025 TomTom, Microsoft" at bounding box center [565, 258] width 1130 height 516
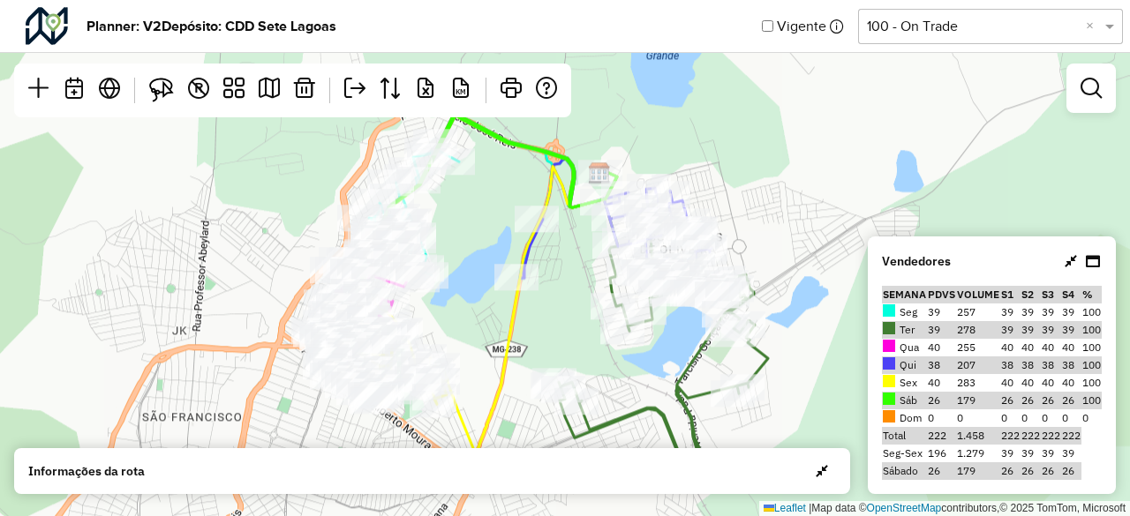
drag, startPoint x: 533, startPoint y: 185, endPoint x: 460, endPoint y: 340, distance: 171.8
click at [460, 340] on div "Leaflet | Map data © OpenStreetMap contributors,© 2025 TomTom, Microsoft" at bounding box center [565, 258] width 1130 height 516
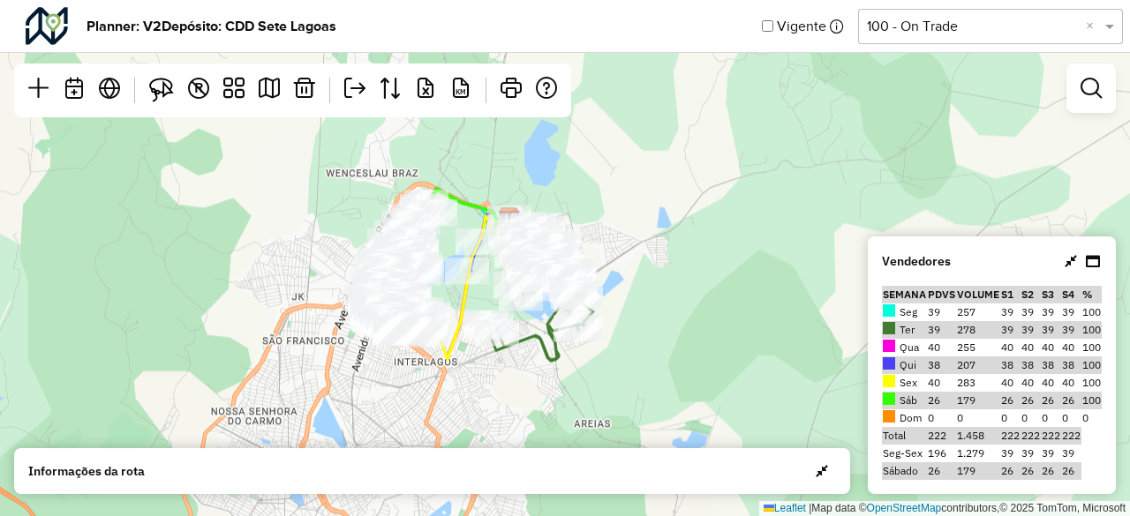
drag, startPoint x: 524, startPoint y: 414, endPoint x: 496, endPoint y: 414, distance: 28.3
click at [496, 414] on div "Leaflet | Map data © OpenStreetMap contributors,© 2025 TomTom, Microsoft" at bounding box center [565, 258] width 1130 height 516
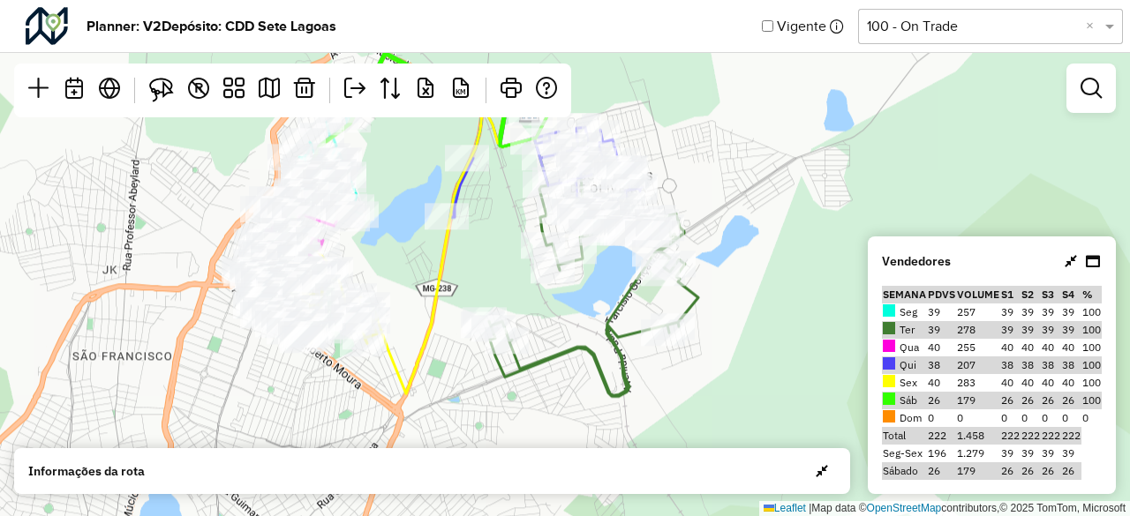
drag, startPoint x: 524, startPoint y: 326, endPoint x: 380, endPoint y: 245, distance: 165.2
click at [380, 245] on div "Leaflet | Map data © OpenStreetMap contributors,© 2025 TomTom, Microsoft" at bounding box center [565, 258] width 1130 height 516
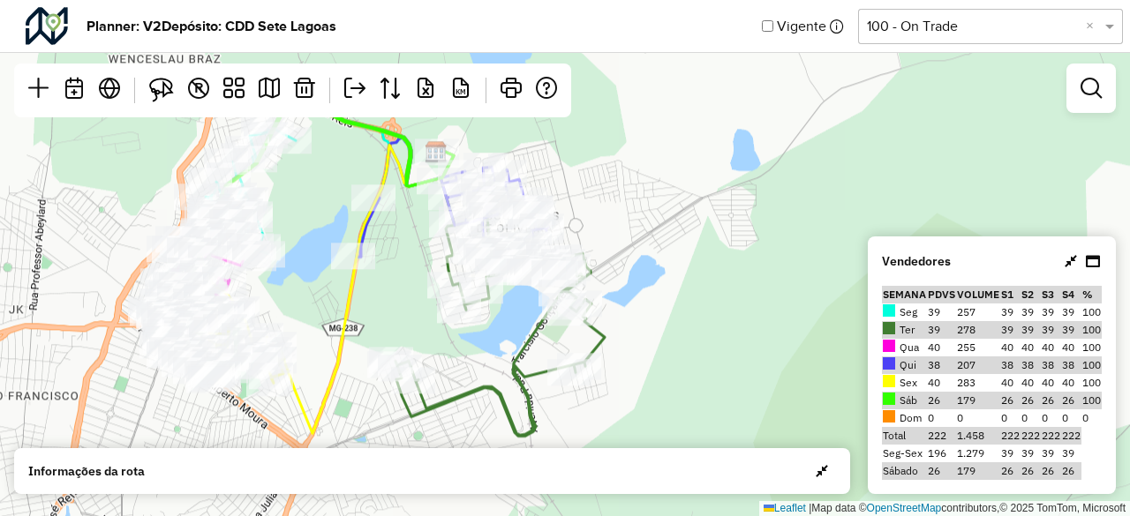
drag, startPoint x: 335, startPoint y: 245, endPoint x: 333, endPoint y: 291, distance: 46.8
click at [333, 291] on div "Leaflet | Map data © OpenStreetMap contributors,© 2025 TomTom, Microsoft" at bounding box center [565, 258] width 1130 height 516
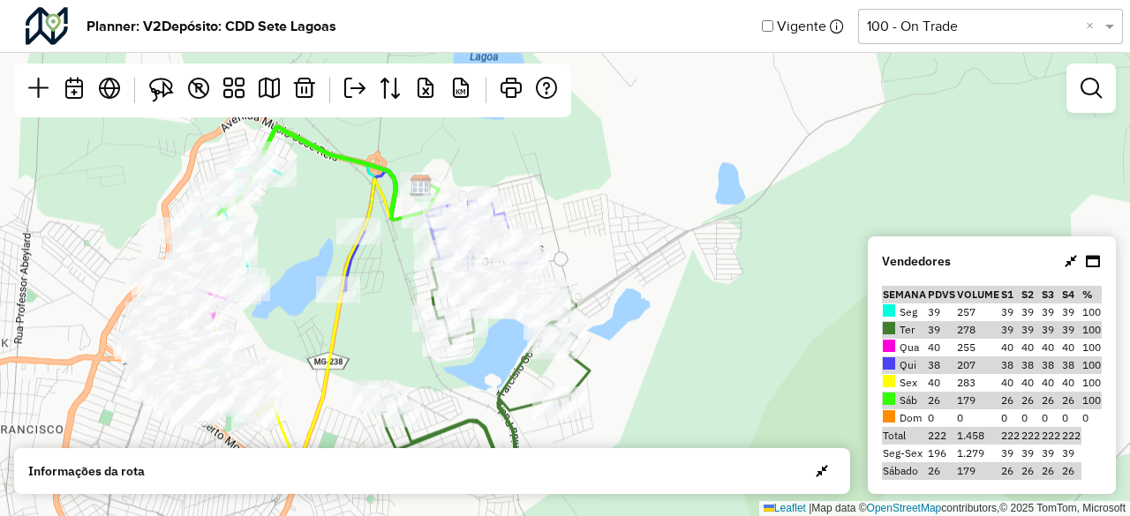
drag, startPoint x: 335, startPoint y: 290, endPoint x: 320, endPoint y: 322, distance: 35.1
click at [320, 322] on div "Leaflet | Map data © OpenStreetMap contributors,© 2025 TomTom, Microsoft" at bounding box center [565, 258] width 1130 height 516
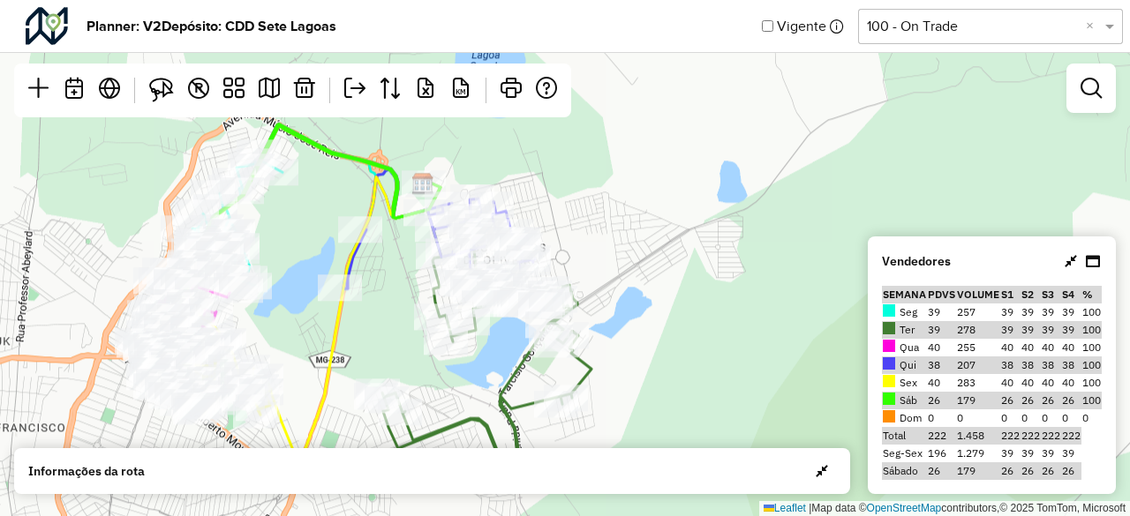
click at [369, 320] on div "Leaflet | Map data © OpenStreetMap contributors,© 2025 TomTom, Microsoft" at bounding box center [565, 258] width 1130 height 516
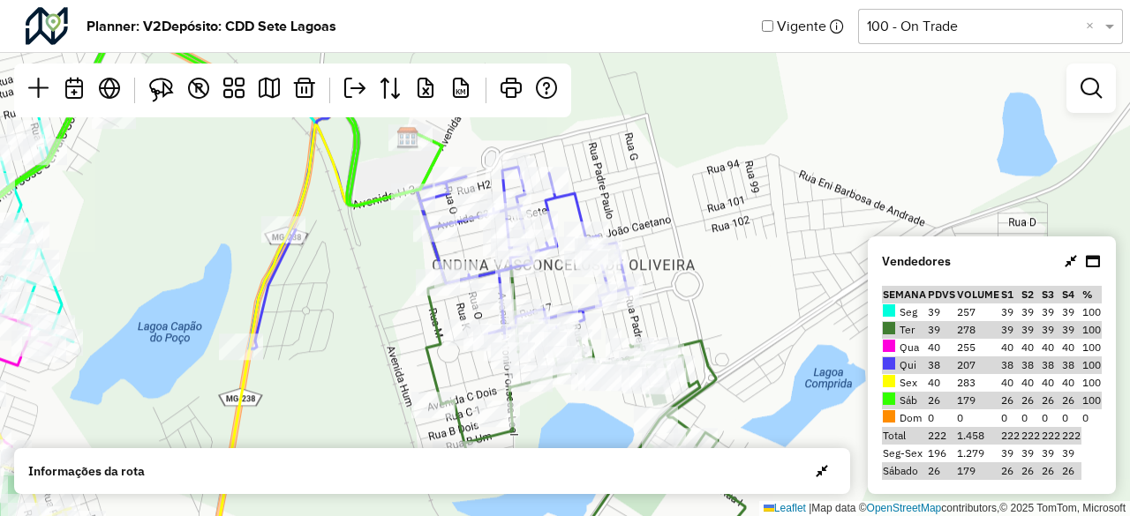
drag, startPoint x: 397, startPoint y: 289, endPoint x: 330, endPoint y: 368, distance: 104.0
click at [331, 368] on div "Leaflet | Map data © OpenStreetMap contributors,© 2025 TomTom, Microsoft" at bounding box center [565, 258] width 1130 height 516
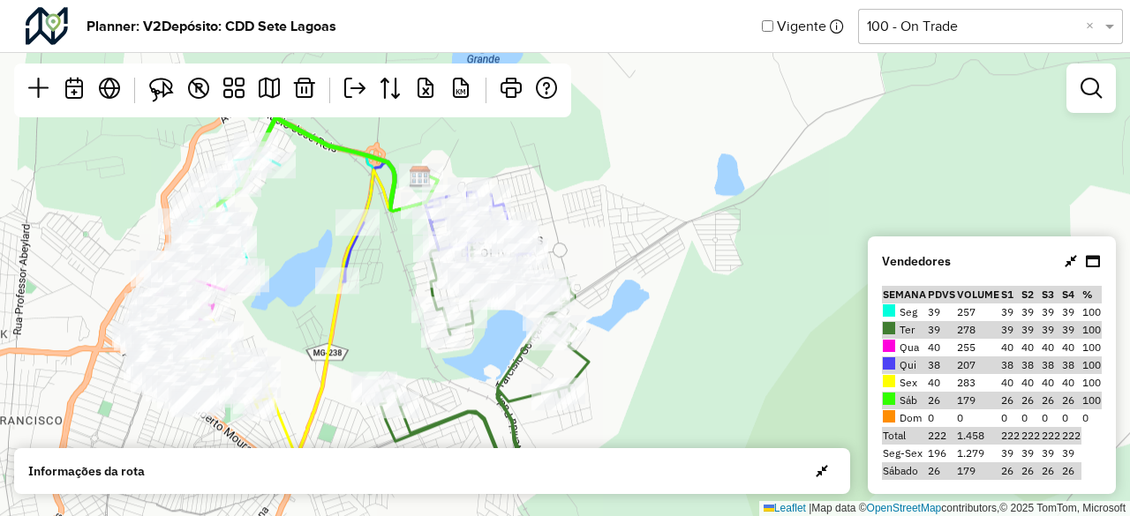
drag, startPoint x: 334, startPoint y: 329, endPoint x: 381, endPoint y: 275, distance: 71.9
click at [381, 275] on div "Leaflet | Map data © OpenStreetMap contributors,© 2025 TomTom, Microsoft" at bounding box center [565, 258] width 1130 height 516
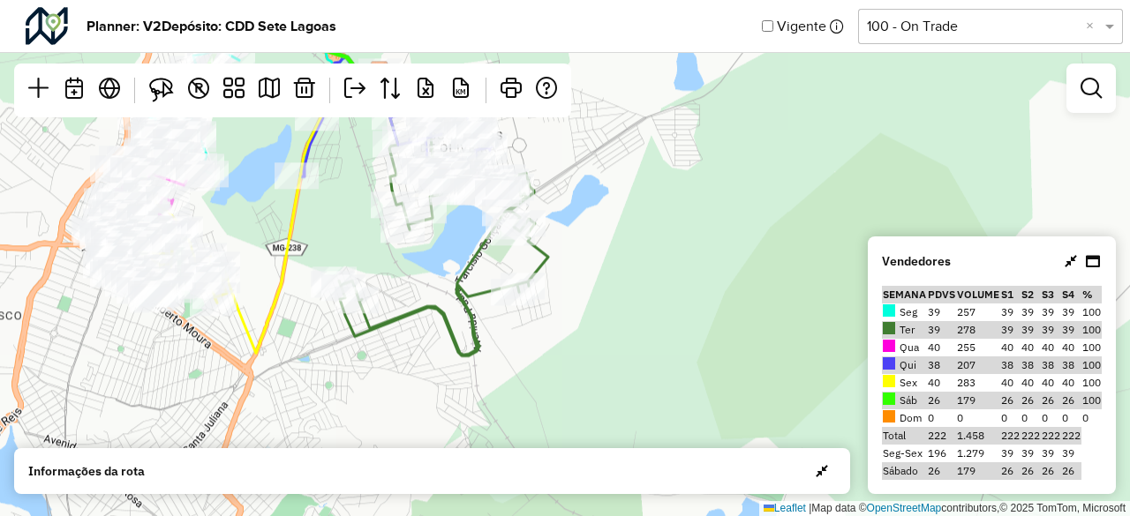
drag, startPoint x: 306, startPoint y: 315, endPoint x: 266, endPoint y: 210, distance: 112.6
click at [266, 210] on div "Leaflet | Map data © OpenStreetMap contributors,© 2025 TomTom, Microsoft" at bounding box center [565, 258] width 1130 height 516
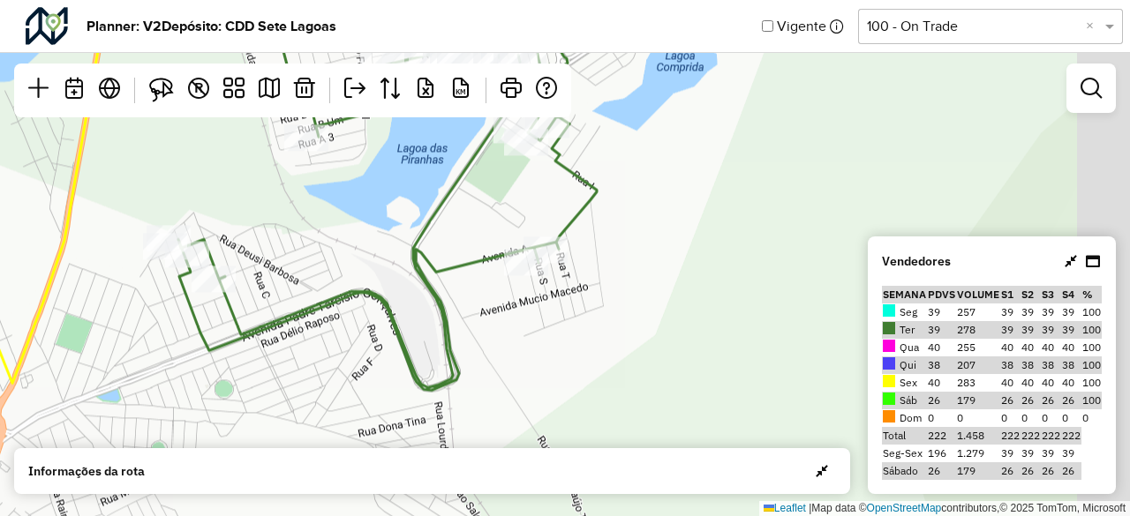
drag, startPoint x: 415, startPoint y: 283, endPoint x: 326, endPoint y: 208, distance: 116.5
click at [326, 208] on div "Leaflet | Map data © OpenStreetMap contributors,© 2025 TomTom, Microsoft" at bounding box center [565, 258] width 1130 height 516
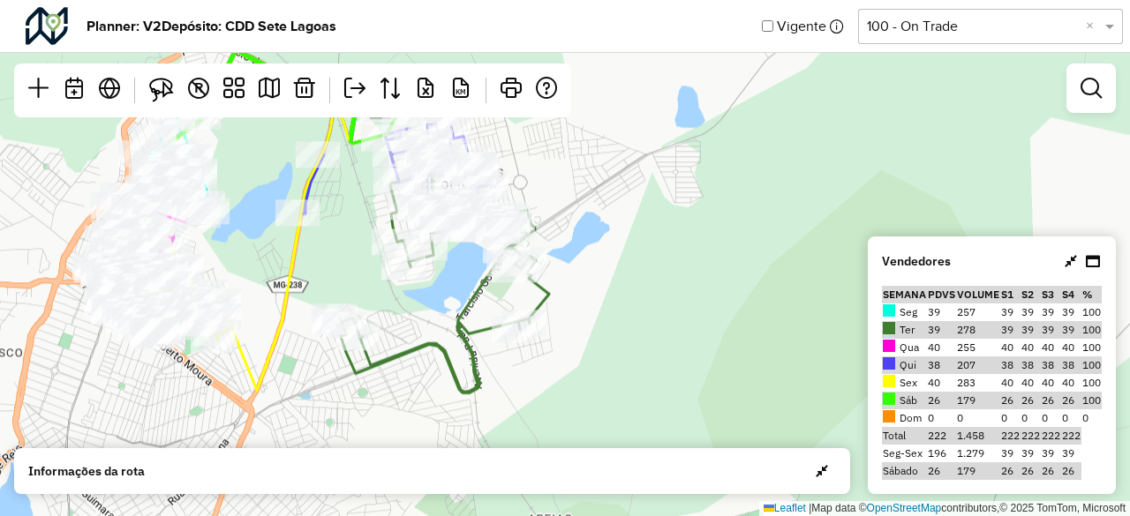
drag, startPoint x: 337, startPoint y: 222, endPoint x: 421, endPoint y: 312, distance: 122.4
click at [421, 312] on div "Leaflet | Map data © OpenStreetMap contributors,© 2025 TomTom, Microsoft" at bounding box center [565, 258] width 1130 height 516
click at [1095, 94] on em at bounding box center [1091, 88] width 21 height 21
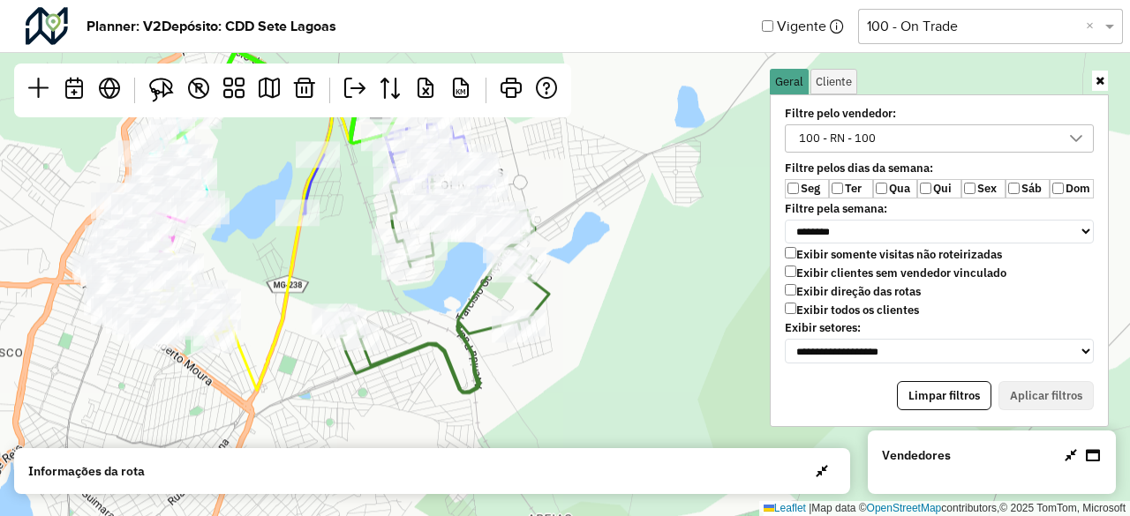
click at [842, 184] on label "Ter" at bounding box center [851, 188] width 44 height 19
click at [862, 131] on div "Todos os vendedores" at bounding box center [852, 138] width 119 height 26
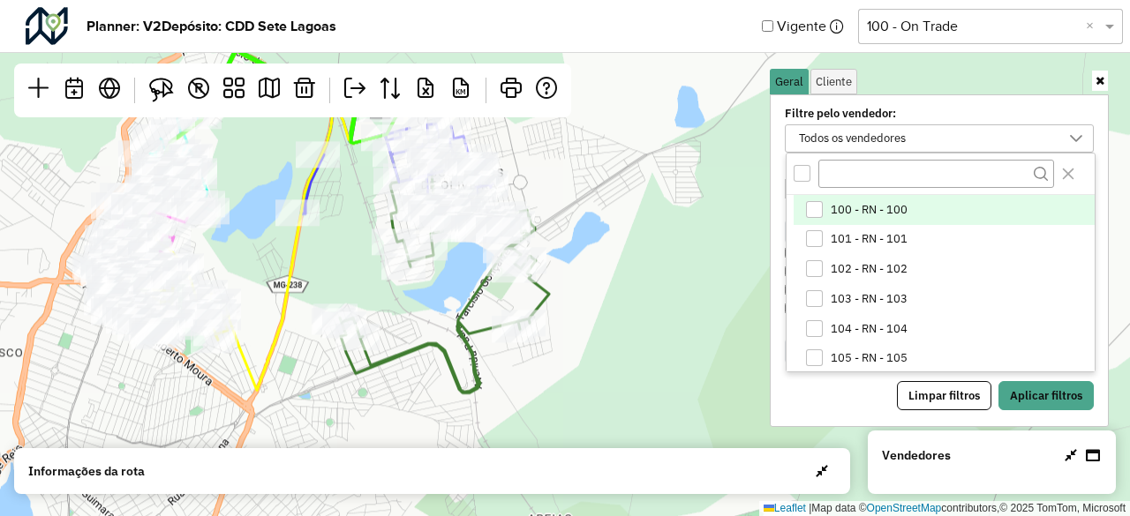
click at [811, 213] on div "100 - RN - 100" at bounding box center [814, 209] width 17 height 17
click at [948, 135] on div "100 - RN - 100" at bounding box center [926, 138] width 267 height 26
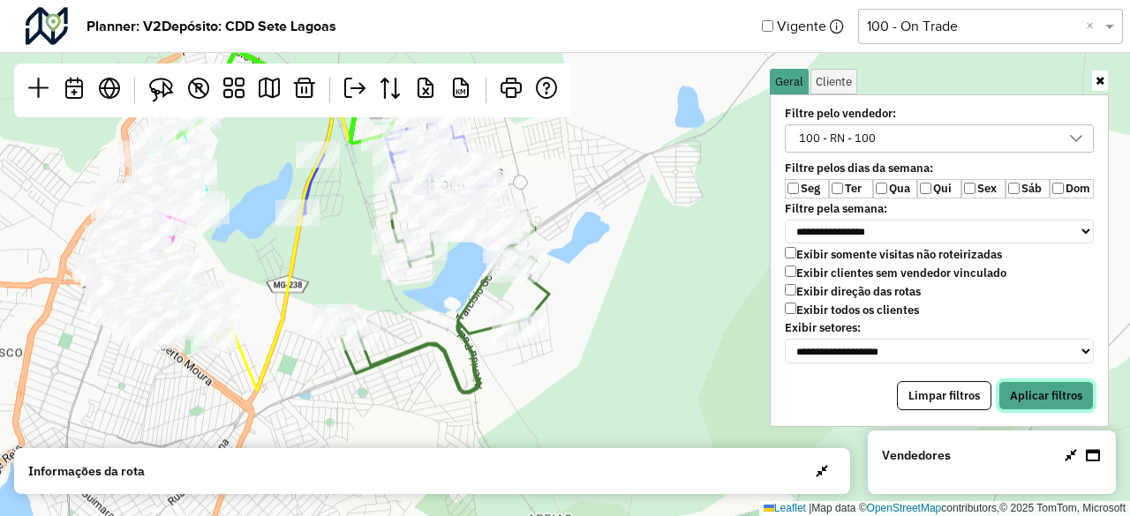
click at [1038, 393] on button "Aplicar filtros" at bounding box center [1046, 396] width 95 height 30
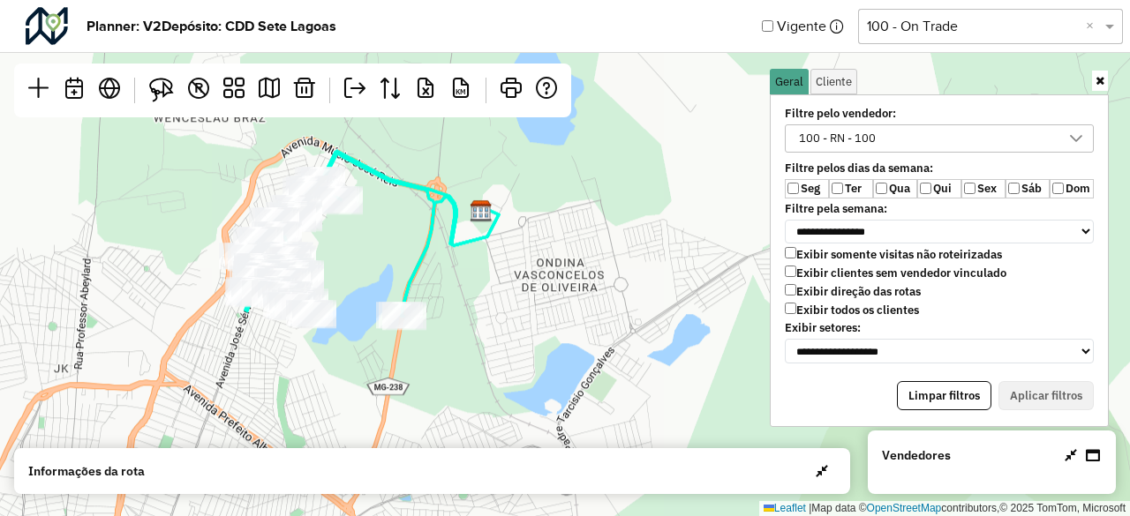
drag, startPoint x: 369, startPoint y: 294, endPoint x: 476, endPoint y: 408, distance: 156.2
click at [476, 408] on div "Leaflet | Map data © OpenStreetMap contributors,© 2025 TomTom, Microsoft" at bounding box center [565, 258] width 1130 height 516
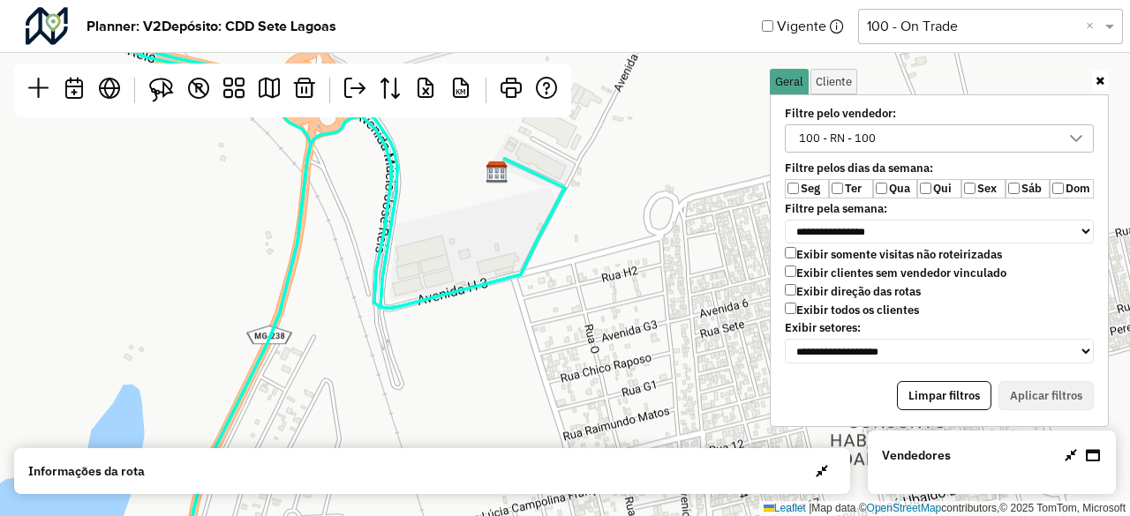
drag, startPoint x: 608, startPoint y: 356, endPoint x: 549, endPoint y: 402, distance: 74.9
click at [549, 402] on div "Leaflet | Map data © OpenStreetMap contributors,© 2025 TomTom, Microsoft" at bounding box center [565, 258] width 1130 height 516
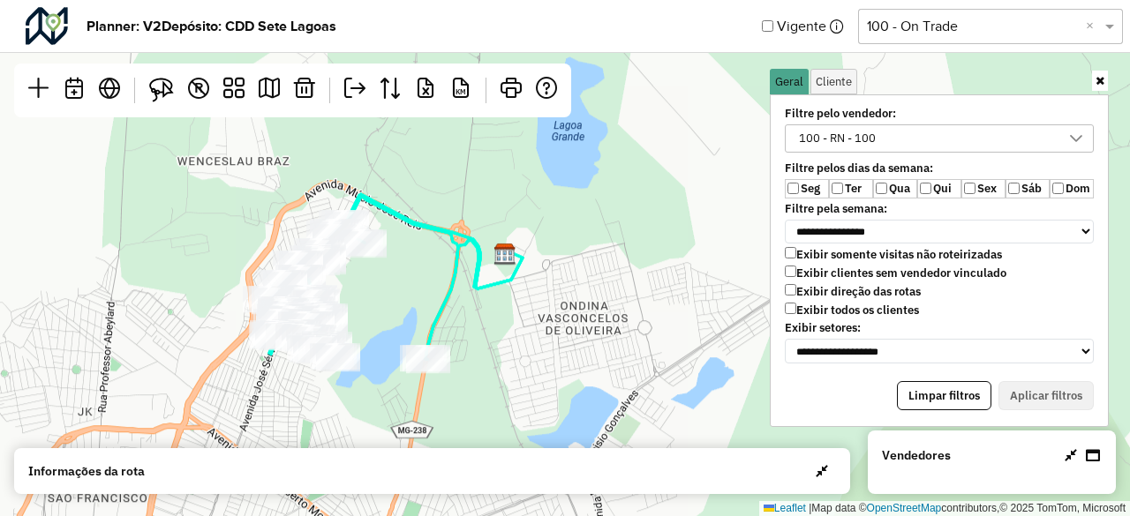
drag, startPoint x: 496, startPoint y: 384, endPoint x: 505, endPoint y: 354, distance: 31.3
click at [505, 354] on div "Leaflet | Map data © OpenStreetMap contributors,© 2025 TomTom, Microsoft" at bounding box center [565, 258] width 1130 height 516
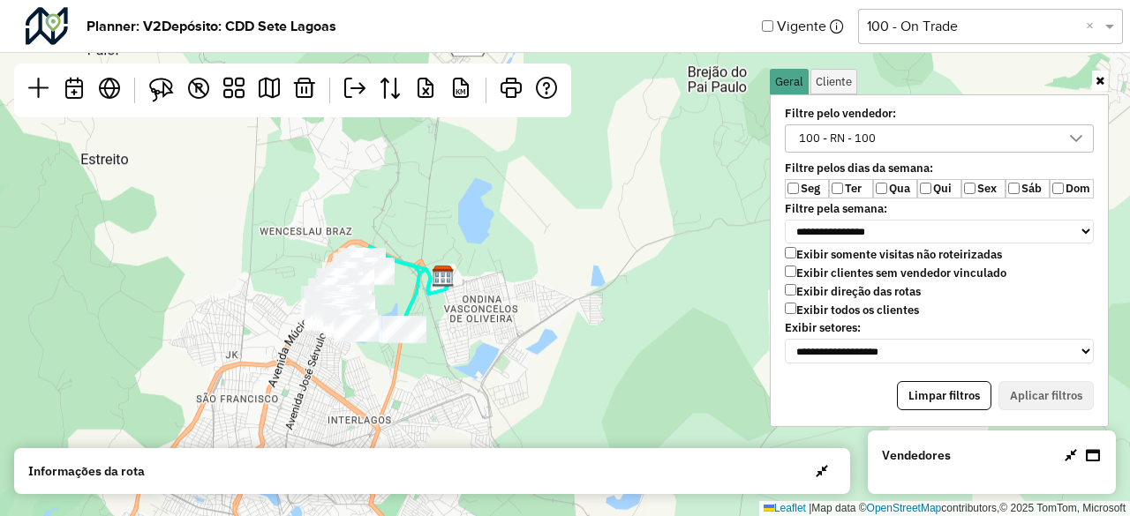
click at [853, 135] on div "100 - RN - 100" at bounding box center [837, 138] width 89 height 26
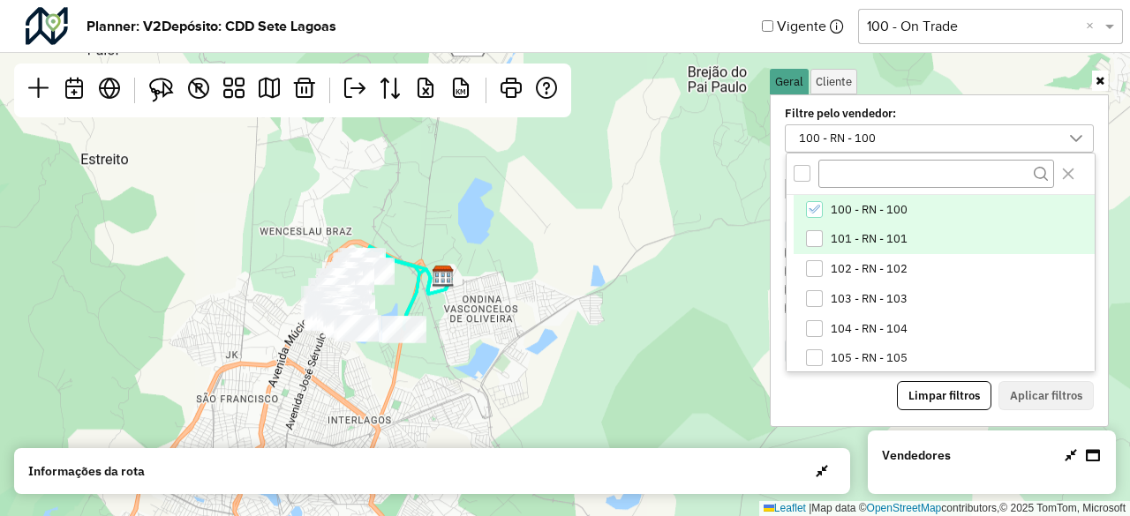
click at [810, 241] on div "101 - RN - 101" at bounding box center [814, 238] width 17 height 17
click at [812, 204] on icon "100 - RN - 100" at bounding box center [814, 209] width 12 height 12
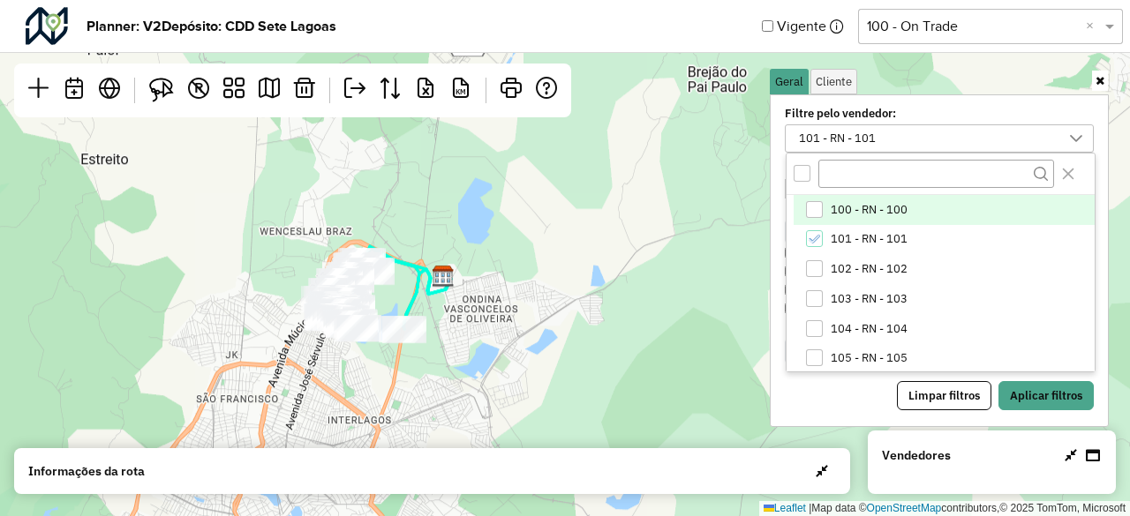
click at [890, 137] on div "101 - RN - 101" at bounding box center [926, 138] width 267 height 26
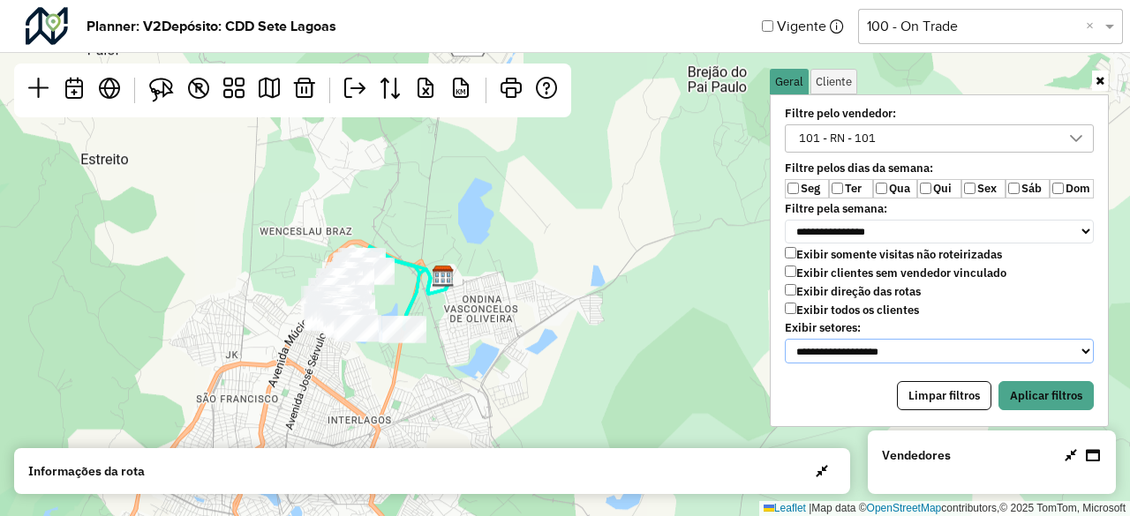
click at [878, 352] on select "**********" at bounding box center [939, 351] width 309 height 25
drag, startPoint x: 864, startPoint y: 226, endPoint x: 863, endPoint y: 237, distance: 10.6
click at [864, 226] on select "**********" at bounding box center [939, 232] width 309 height 25
select select "*"
click at [785, 220] on select "**********" at bounding box center [939, 232] width 309 height 25
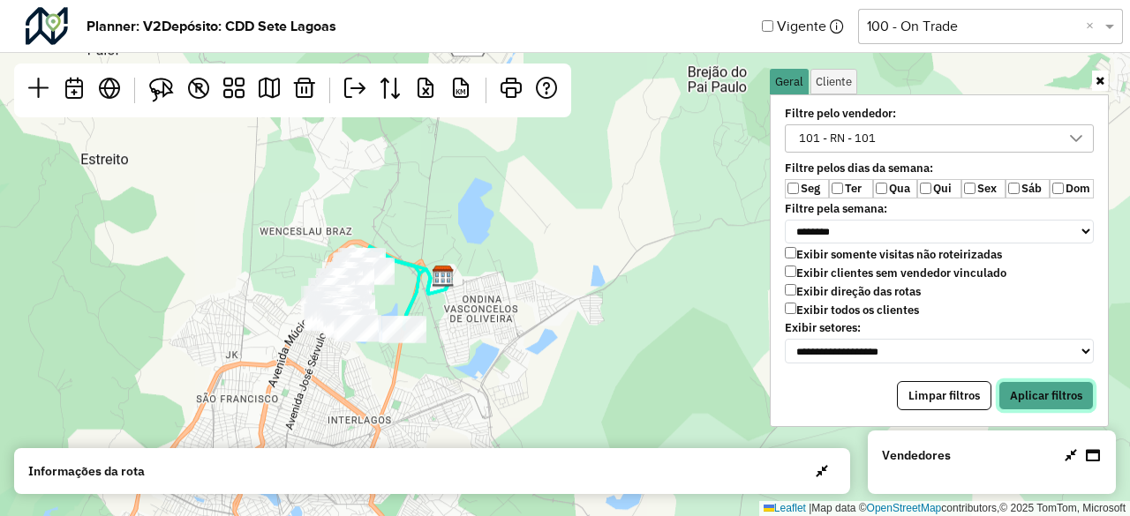
click at [1021, 388] on button "Aplicar filtros" at bounding box center [1046, 396] width 95 height 30
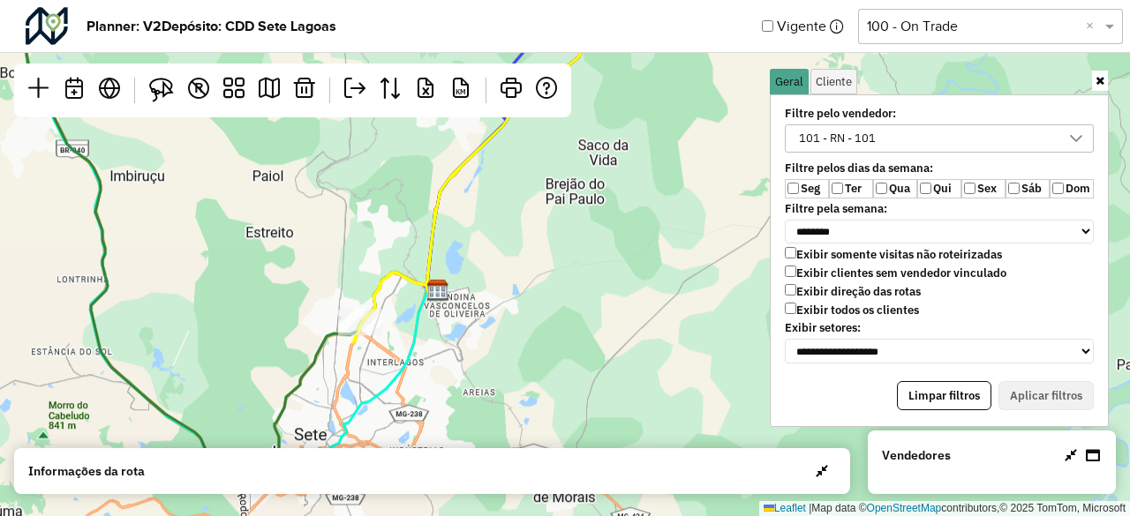
drag, startPoint x: 418, startPoint y: 366, endPoint x: 462, endPoint y: 296, distance: 82.8
click at [461, 297] on div "Leaflet | Map data © OpenStreetMap contributors,© 2025 TomTom, Microsoft" at bounding box center [565, 258] width 1130 height 516
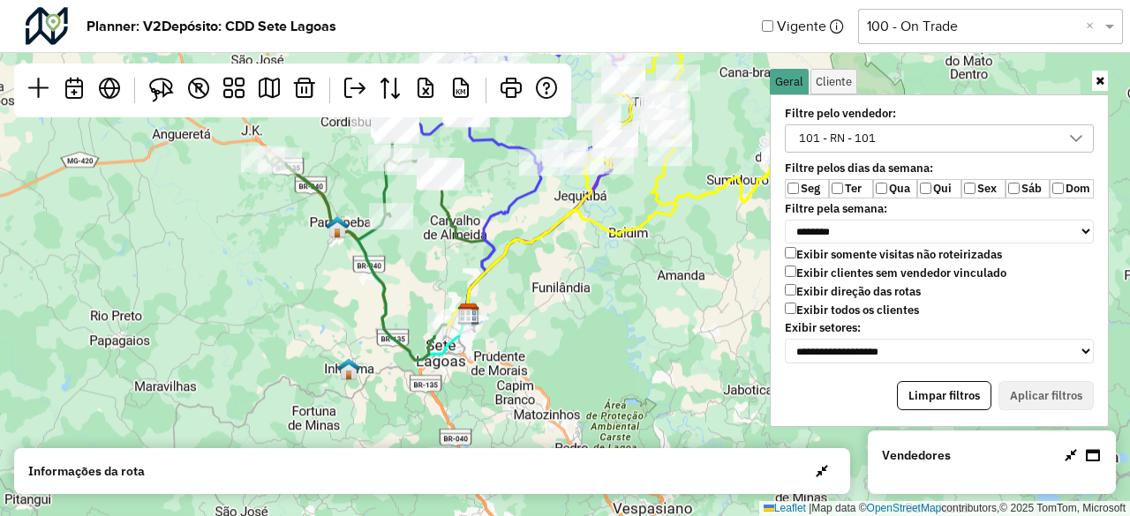
drag, startPoint x: 626, startPoint y: 283, endPoint x: 609, endPoint y: 331, distance: 51.4
click at [609, 331] on div "Leaflet | Map data © OpenStreetMap contributors,© 2025 TomTom, Microsoft" at bounding box center [565, 258] width 1130 height 516
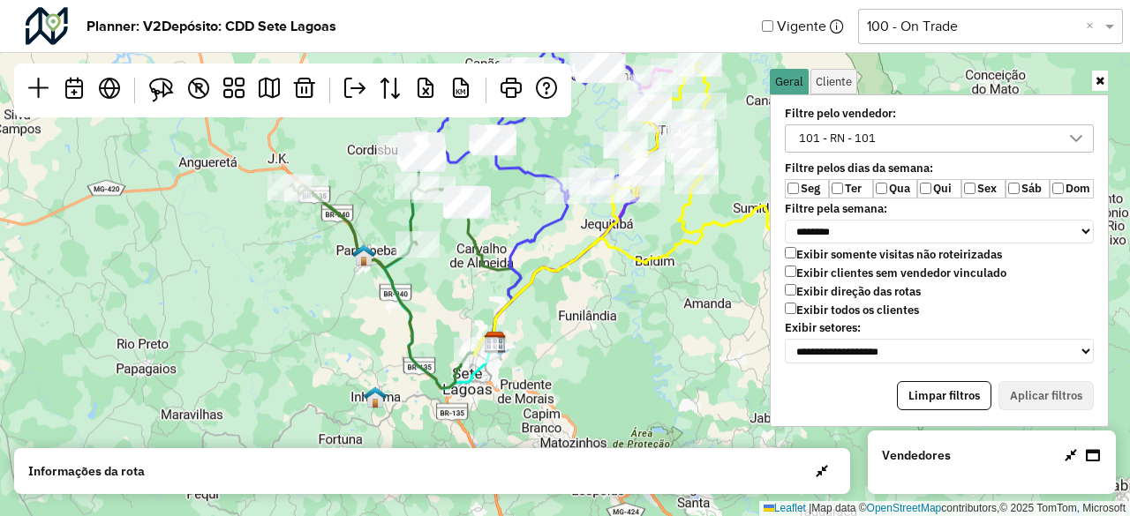
drag, startPoint x: 590, startPoint y: 294, endPoint x: 623, endPoint y: 301, distance: 34.3
click at [623, 301] on div "Leaflet | Map data © OpenStreetMap contributors,© 2025 TomTom, Microsoft" at bounding box center [565, 258] width 1130 height 516
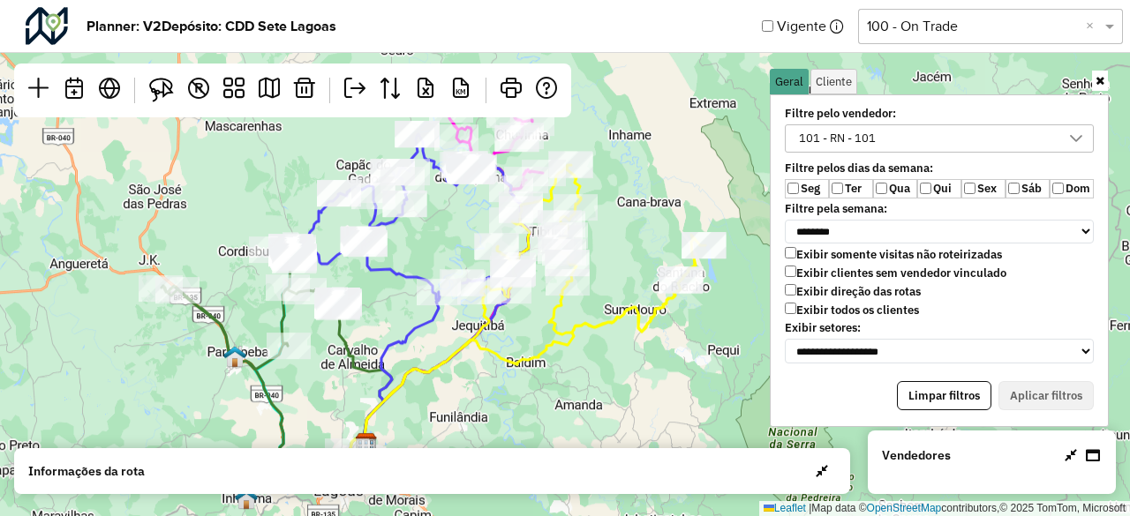
drag, startPoint x: 607, startPoint y: 317, endPoint x: 476, endPoint y: 419, distance: 166.0
click at [476, 419] on div "Leaflet | Map data © OpenStreetMap contributors,© 2025 TomTom, Microsoft" at bounding box center [565, 258] width 1130 height 516
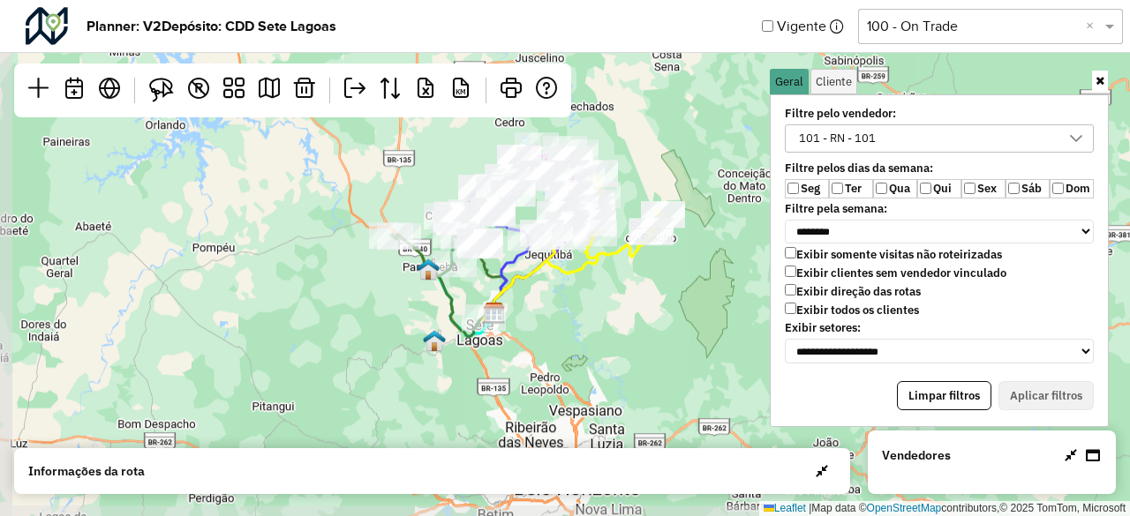
drag, startPoint x: 660, startPoint y: 225, endPoint x: 676, endPoint y: 144, distance: 82.9
click at [676, 144] on div "Leaflet | Map data © OpenStreetMap contributors,© 2025 TomTom, Microsoft" at bounding box center [565, 258] width 1130 height 516
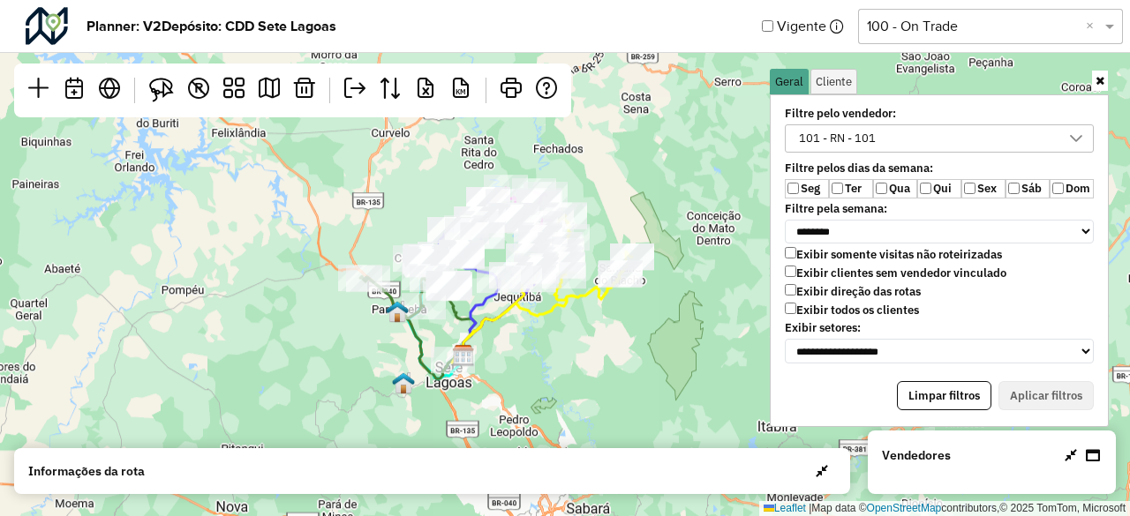
drag, startPoint x: 639, startPoint y: 324, endPoint x: 608, endPoint y: 366, distance: 52.4
click at [608, 366] on div "Leaflet | Map data © OpenStreetMap contributors,© 2025 TomTom, Microsoft" at bounding box center [565, 258] width 1130 height 516
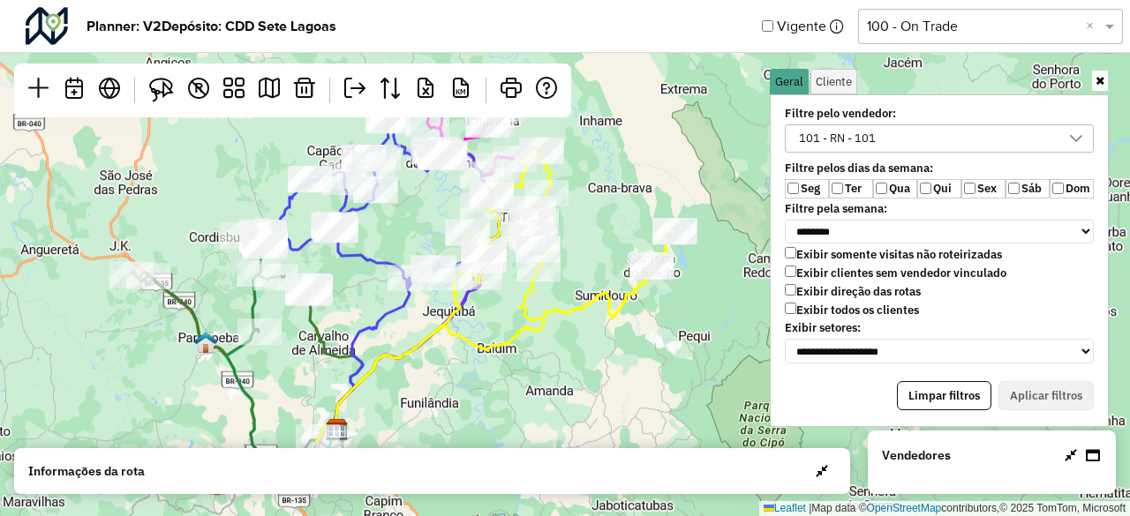
drag, startPoint x: 510, startPoint y: 342, endPoint x: 505, endPoint y: 418, distance: 76.1
click at [506, 417] on div "Leaflet | Map data © OpenStreetMap contributors,© 2025 TomTom, Microsoft" at bounding box center [565, 258] width 1130 height 516
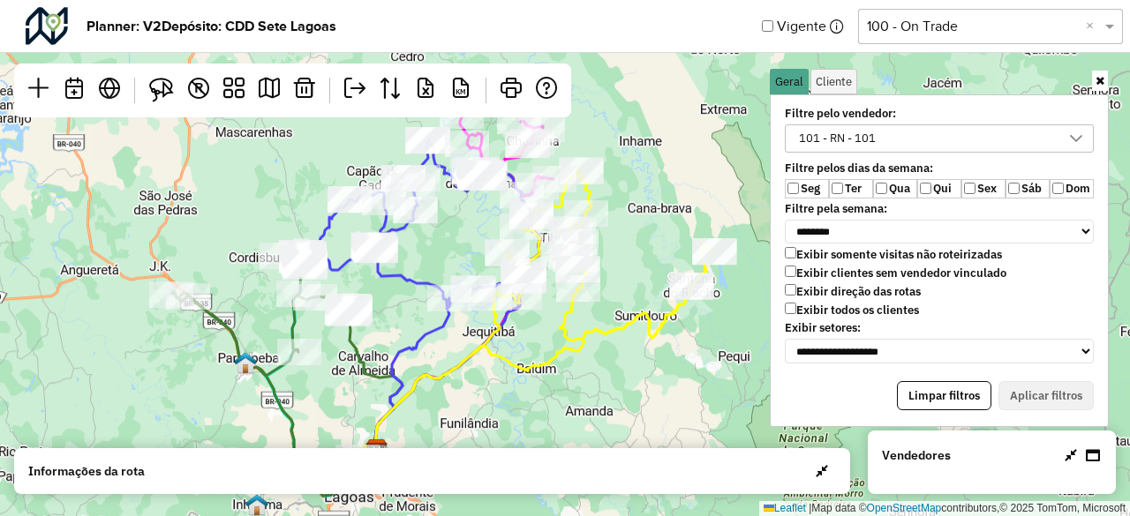
drag, startPoint x: 599, startPoint y: 262, endPoint x: 638, endPoint y: 280, distance: 43.5
click at [638, 280] on div "Leaflet | Map data © OpenStreetMap contributors,© 2025 TomTom, Microsoft" at bounding box center [565, 258] width 1130 height 516
click at [1065, 455] on icon at bounding box center [1071, 456] width 12 height 14
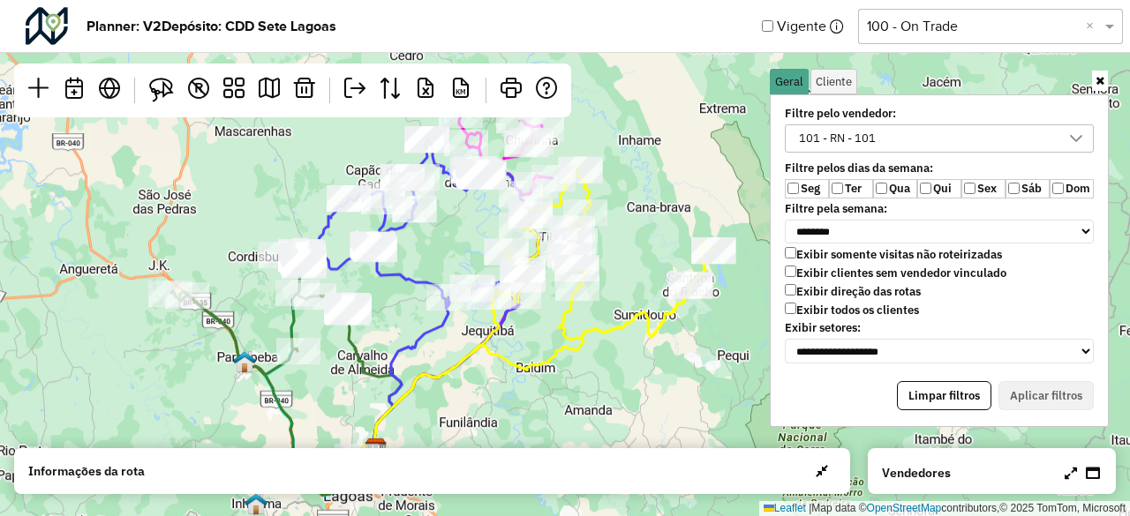
click at [1097, 88] on link at bounding box center [1100, 81] width 16 height 20
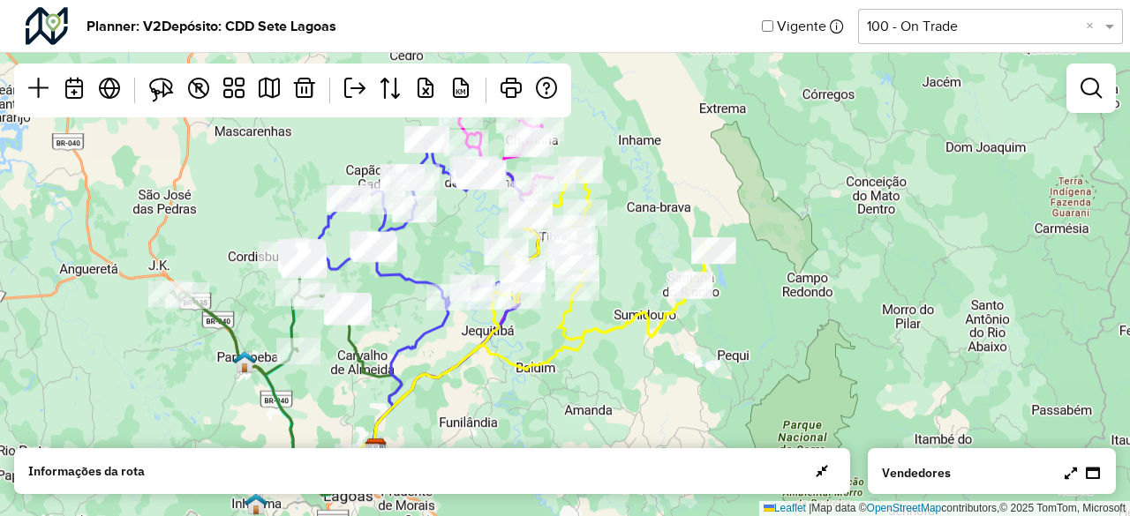
click at [1075, 477] on icon at bounding box center [1071, 473] width 12 height 14
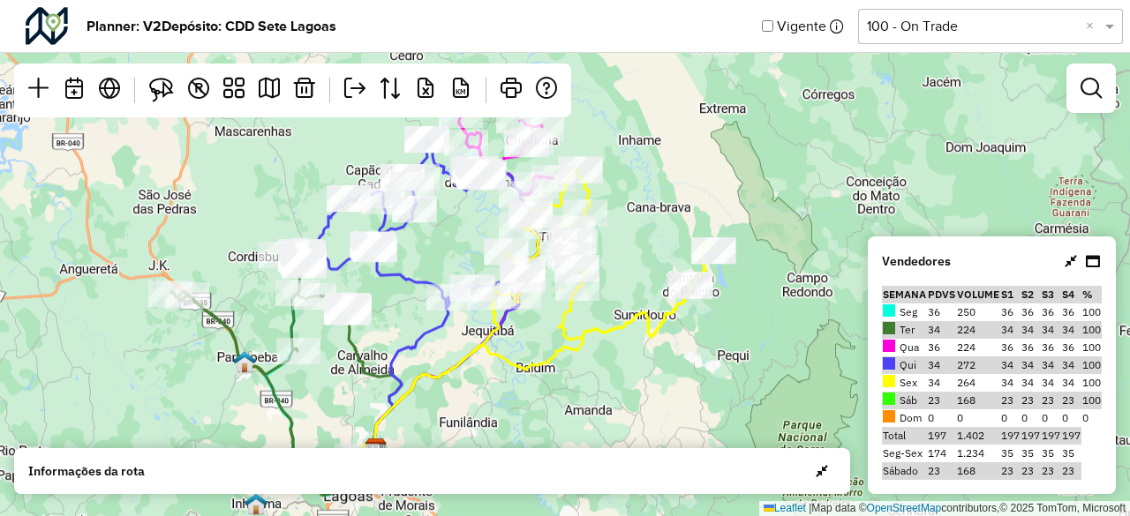
click at [1070, 260] on icon at bounding box center [1071, 261] width 12 height 14
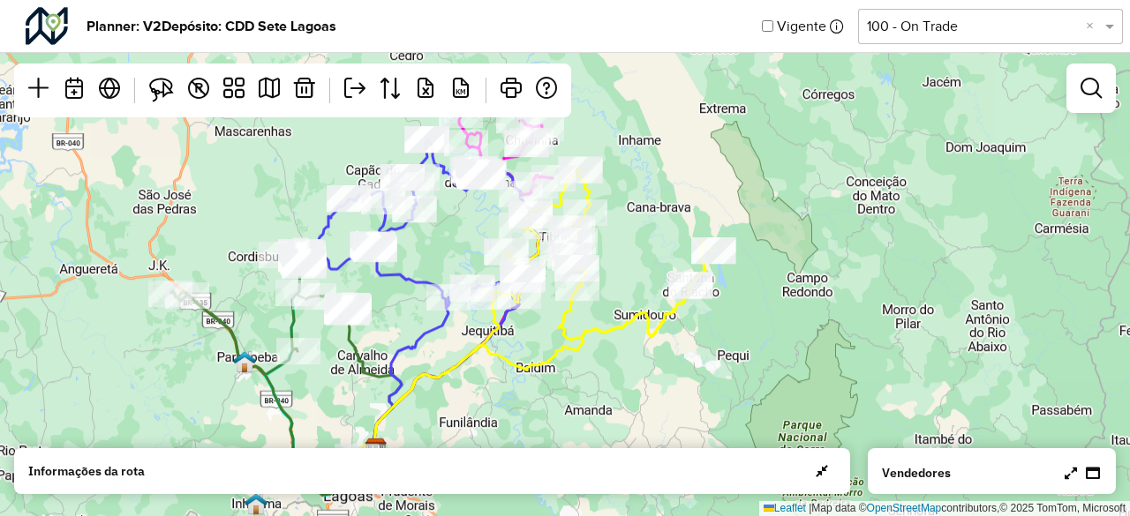
click at [1067, 471] on icon at bounding box center [1071, 473] width 12 height 14
